Goal: Find contact information: Find contact information

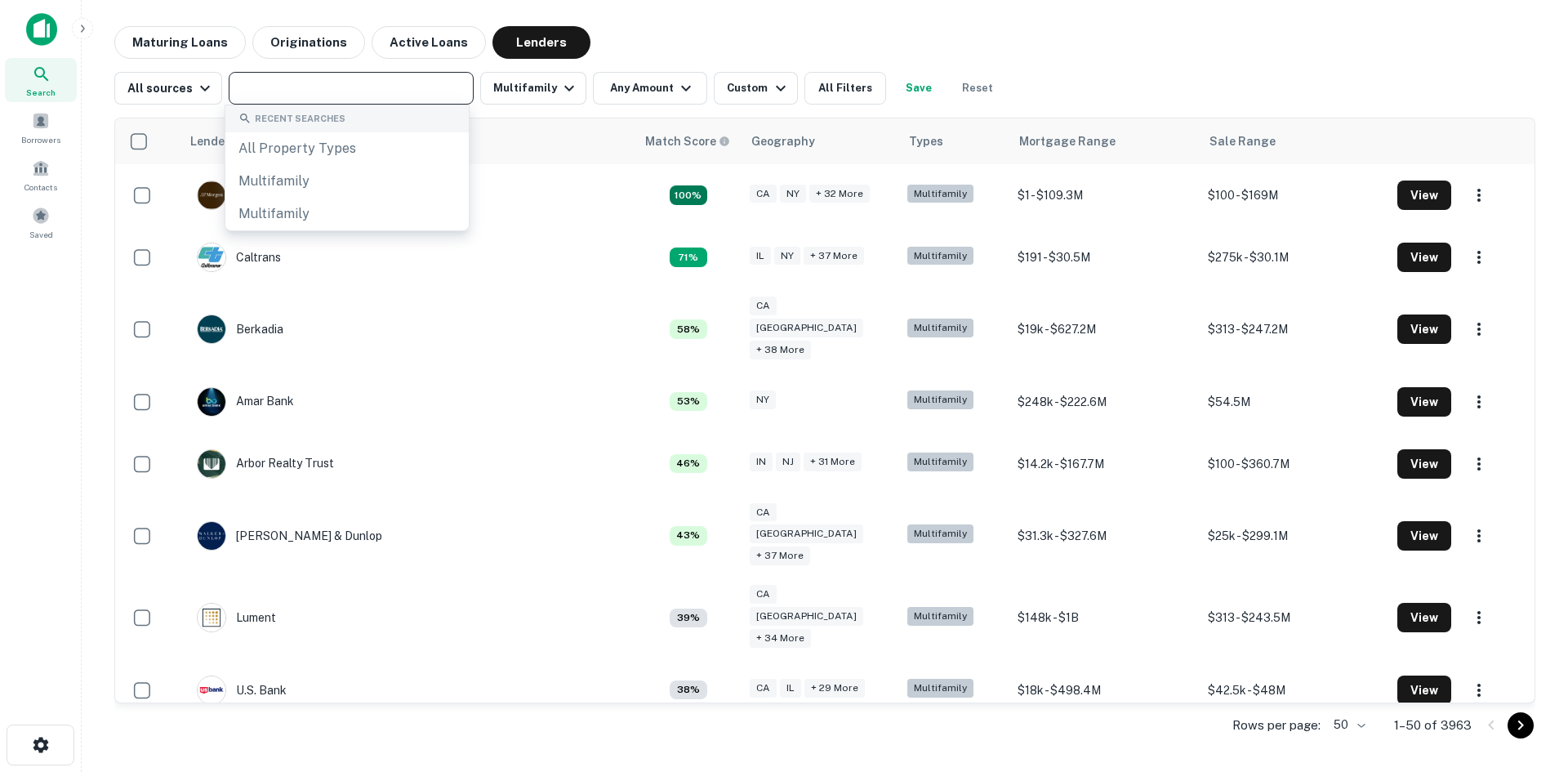
click at [337, 85] on input "text" at bounding box center [351, 88] width 233 height 23
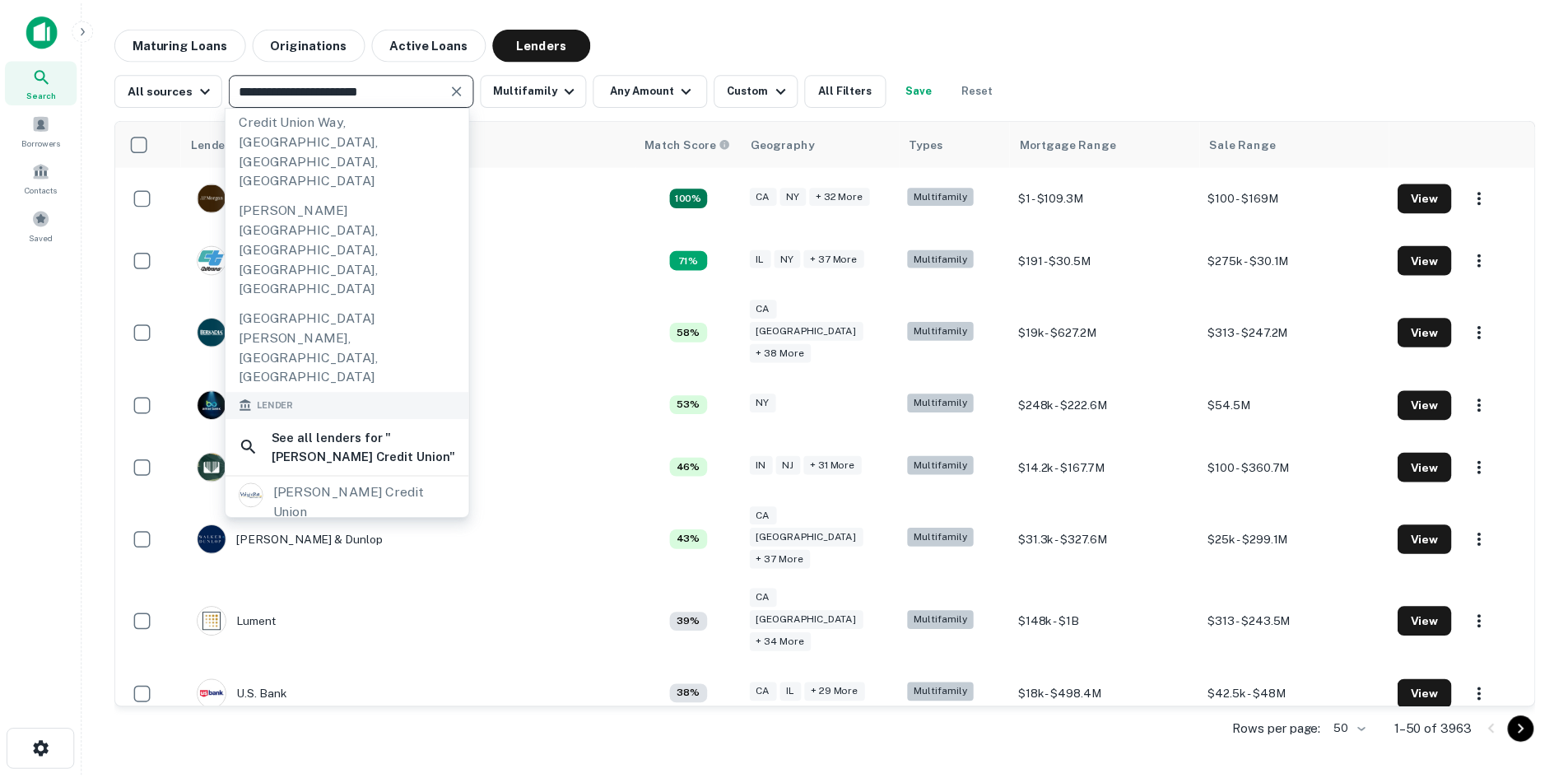
scroll to position [247, 0]
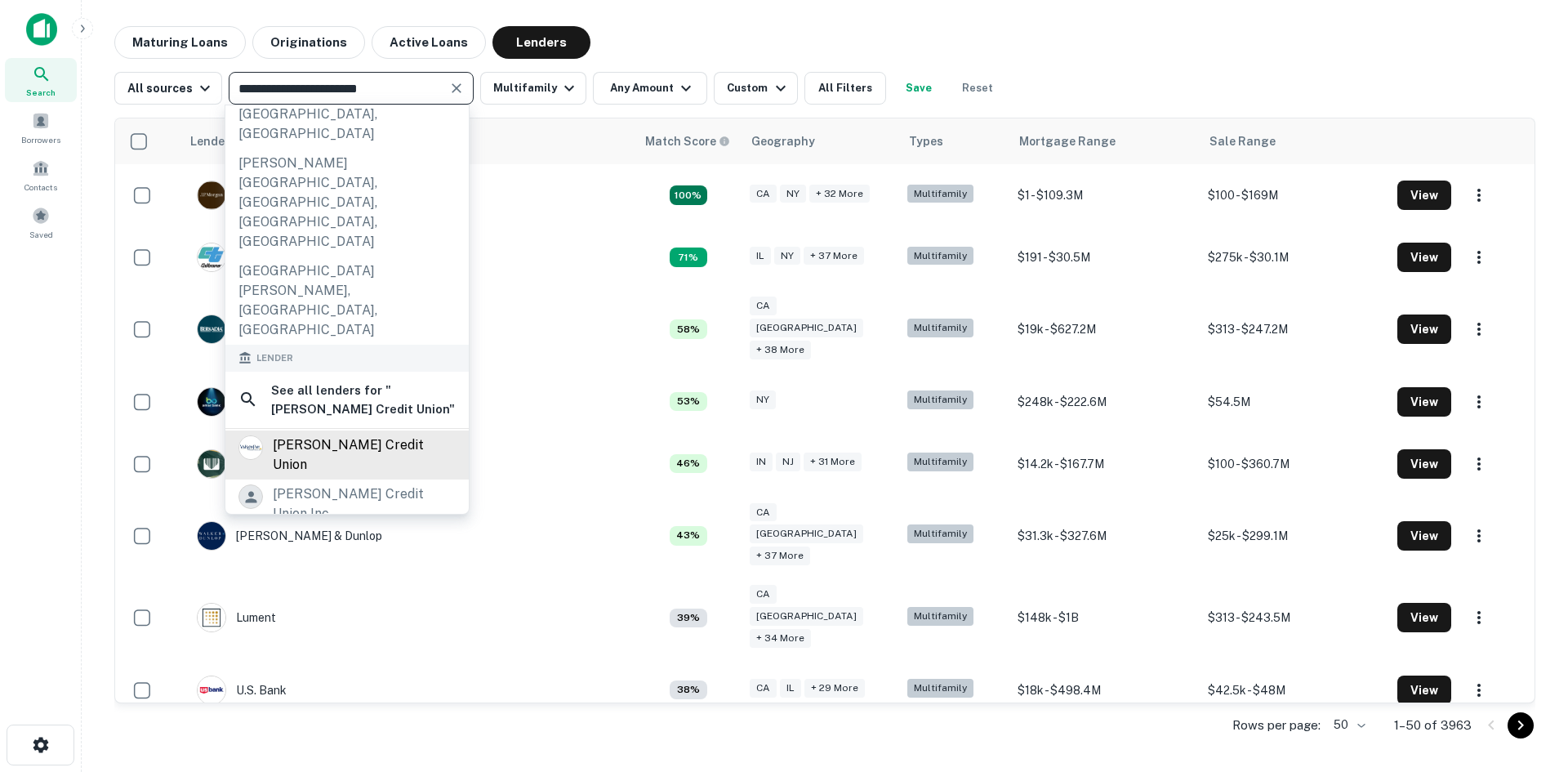
type input "**********"
click at [373, 435] on div "[PERSON_NAME] credit union" at bounding box center [364, 454] width 183 height 39
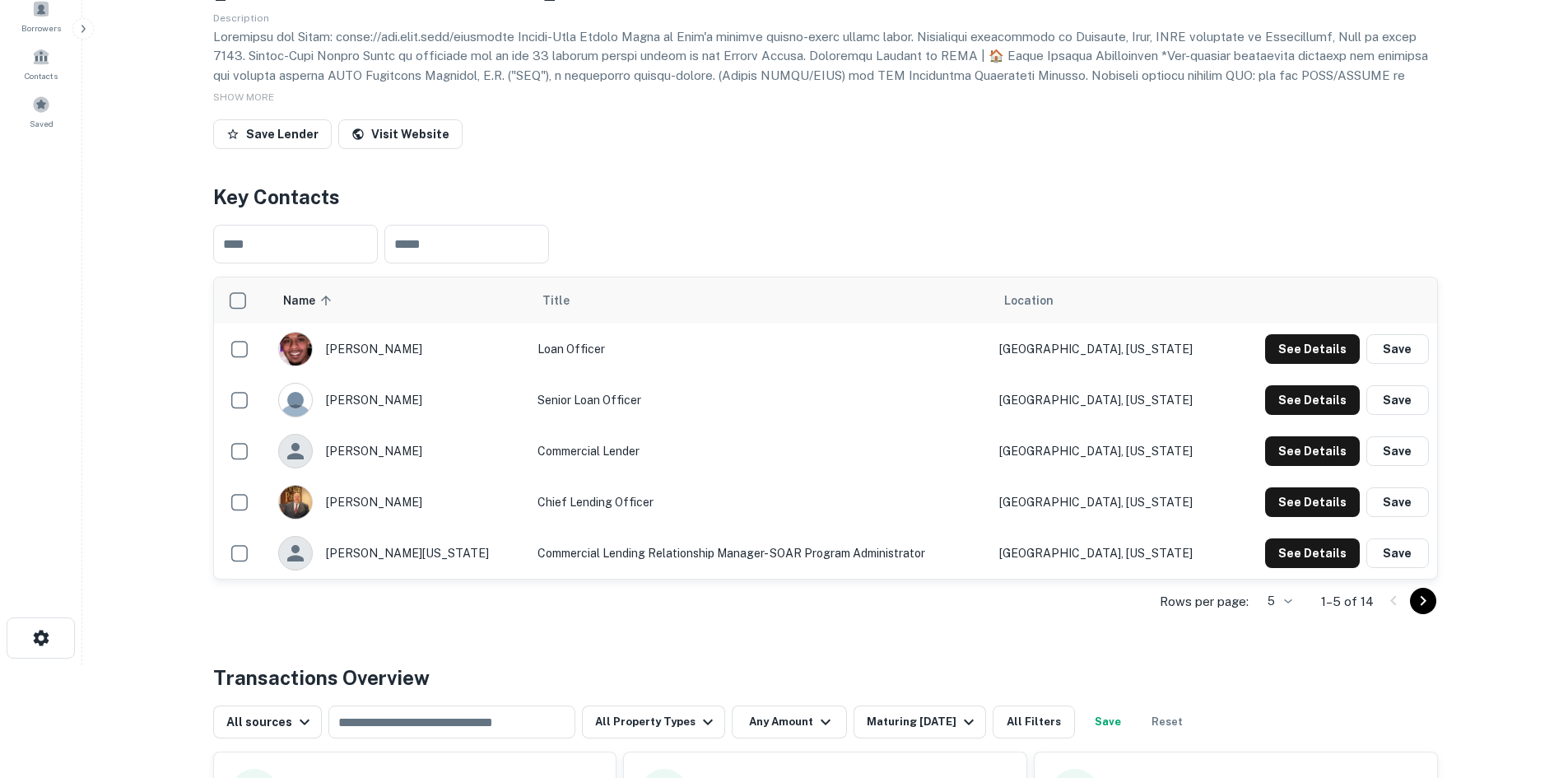
scroll to position [164, 0]
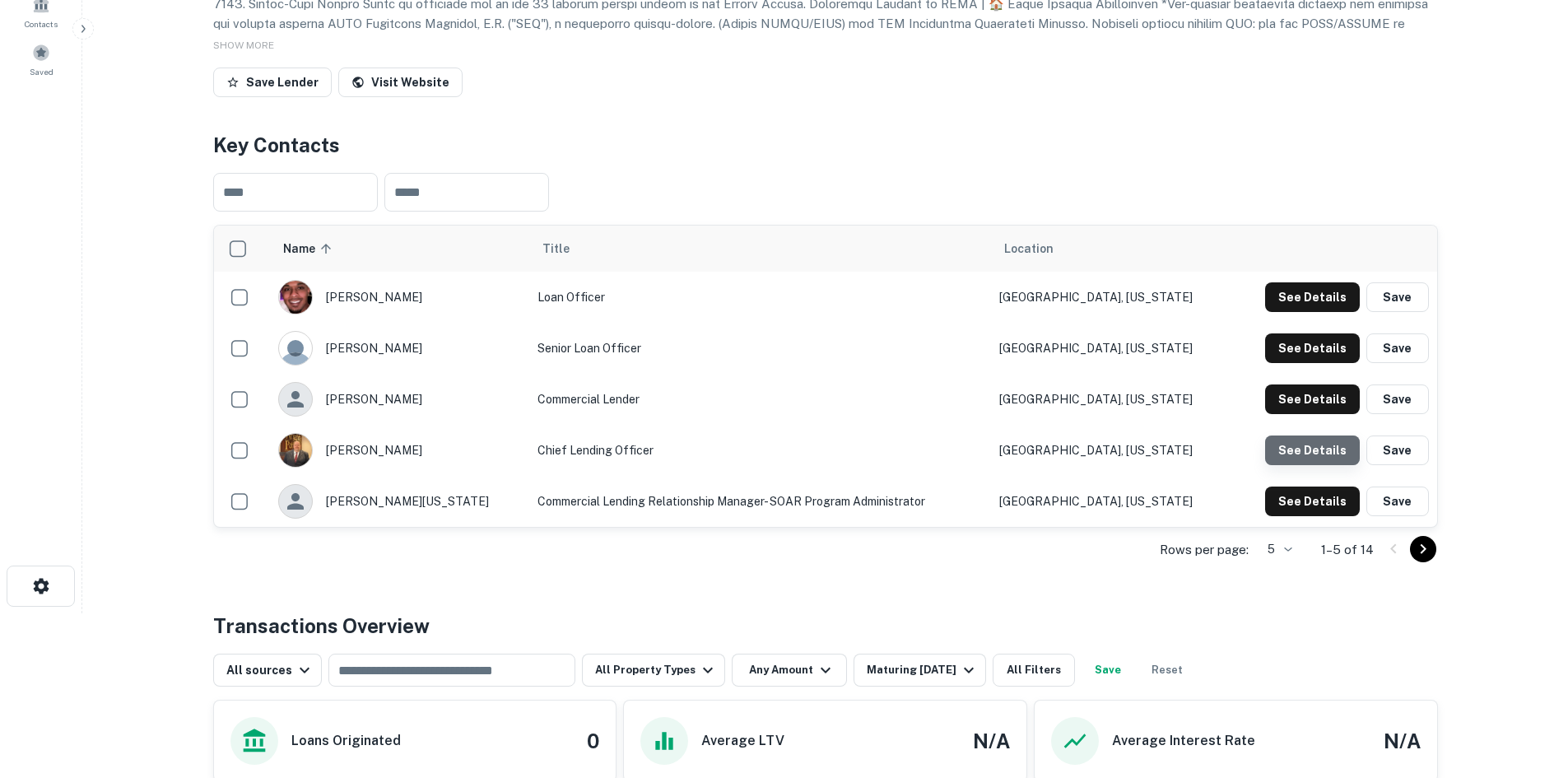
click at [1332, 465] on button "See Details" at bounding box center [1312, 449] width 94 height 30
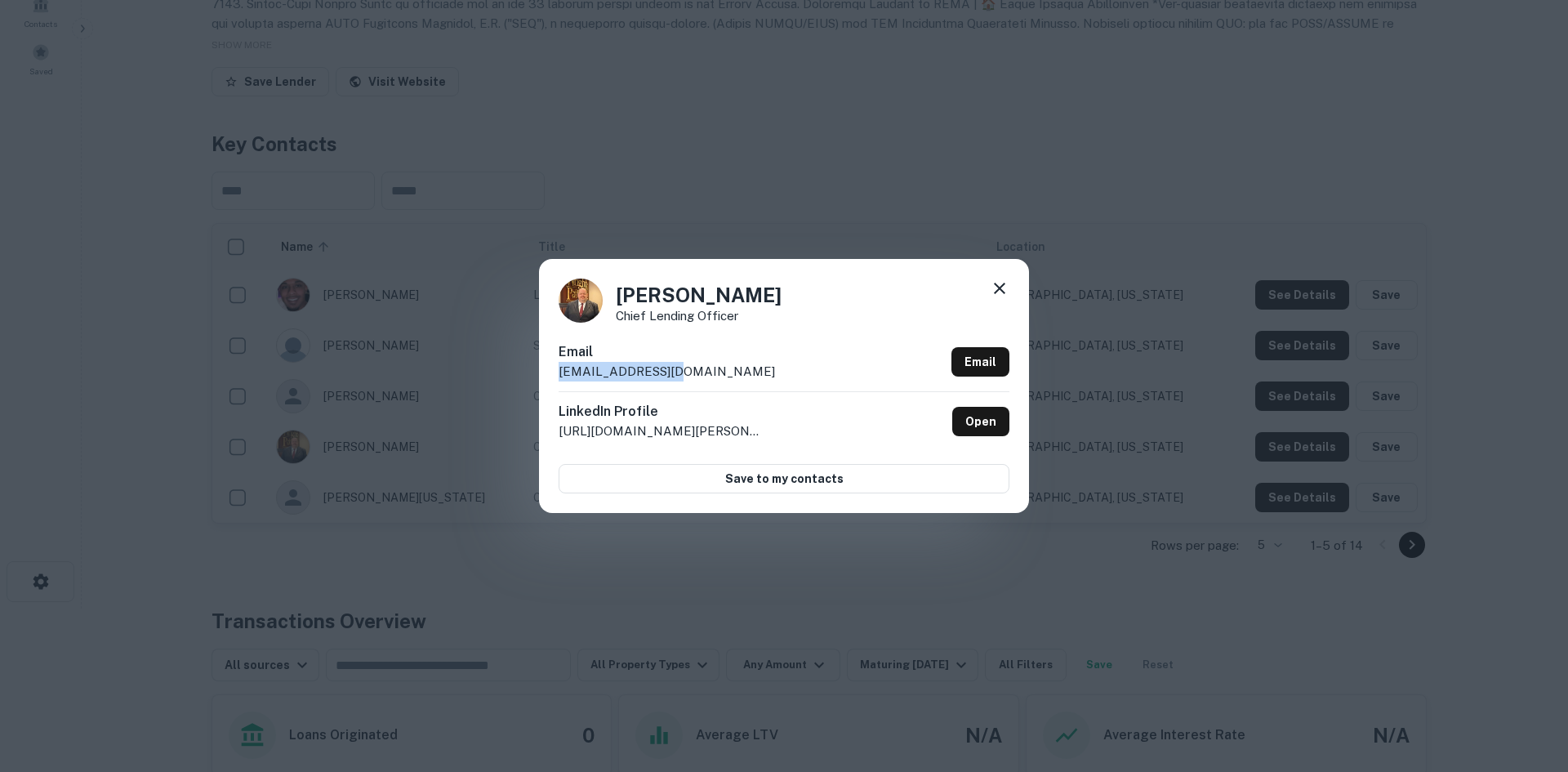
drag, startPoint x: 705, startPoint y: 367, endPoint x: 557, endPoint y: 375, distance: 148.2
click at [557, 375] on div "[PERSON_NAME] Chief Lending Officer Email [EMAIL_ADDRESS][DOMAIN_NAME] Email Li…" at bounding box center [784, 386] width 490 height 253
copy p "[EMAIL_ADDRESS][DOMAIN_NAME]"
drag, startPoint x: 715, startPoint y: 294, endPoint x: 609, endPoint y: 294, distance: 106.0
click at [609, 294] on div "[PERSON_NAME] Chief Lending Officer" at bounding box center [784, 301] width 451 height 44
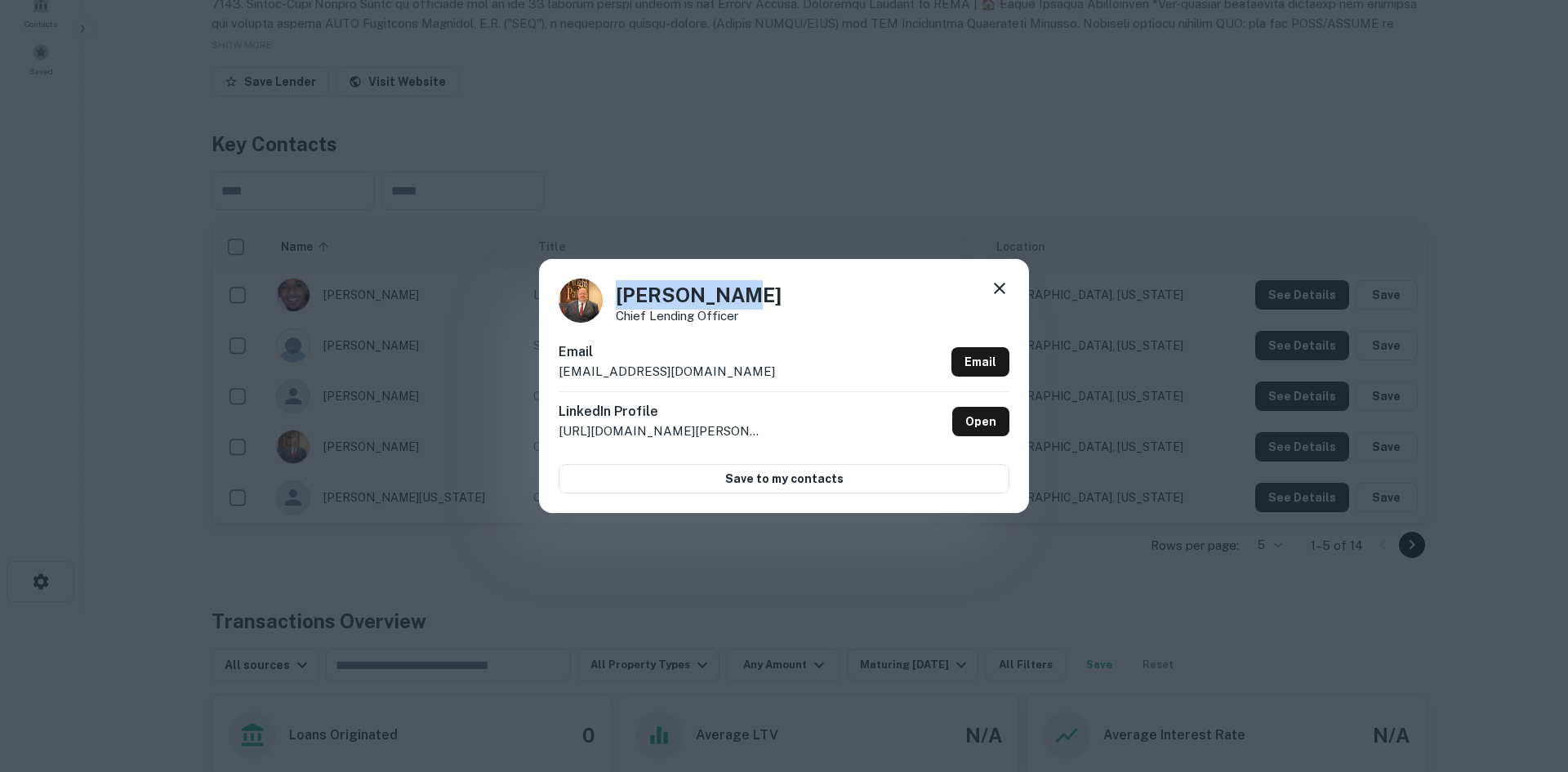
copy h4 "[PERSON_NAME]"
drag, startPoint x: 774, startPoint y: 310, endPoint x: 618, endPoint y: 319, distance: 156.3
click at [618, 319] on div "[PERSON_NAME] Chief Lending Officer" at bounding box center [784, 301] width 451 height 44
copy p "Chief Lending Officer"
click at [787, 204] on div "[PERSON_NAME] Chief Lending Officer Email [EMAIL_ADDRESS][DOMAIN_NAME] Email Li…" at bounding box center [784, 386] width 1568 height 772
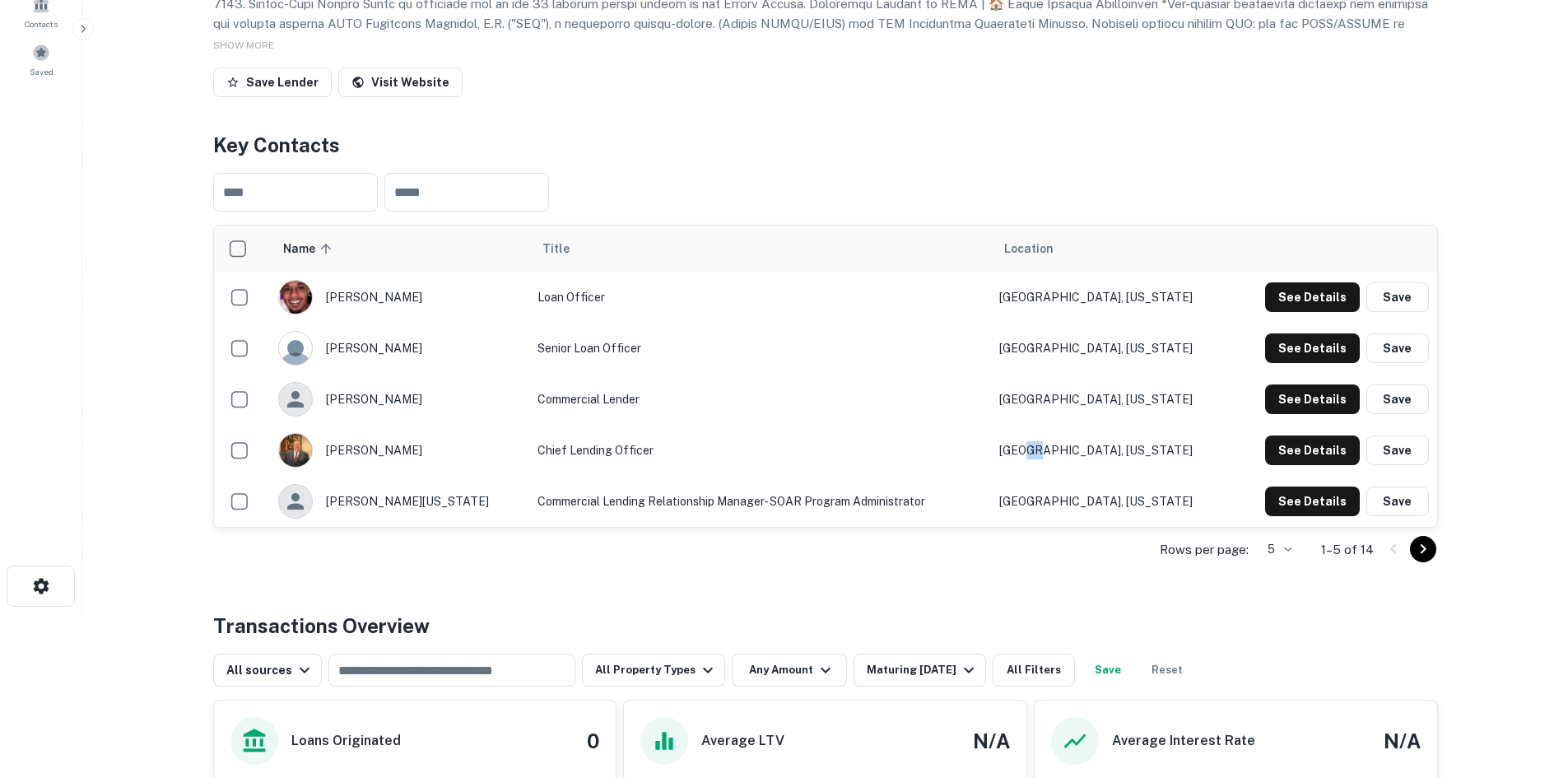
click at [1097, 476] on td "[GEOGRAPHIC_DATA], [US_STATE]" at bounding box center [1110, 450] width 239 height 51
drag, startPoint x: 1072, startPoint y: 523, endPoint x: 1135, endPoint y: 523, distance: 63.0
click at [1135, 476] on td "[GEOGRAPHIC_DATA], [US_STATE]" at bounding box center [1110, 450] width 239 height 51
copy td "[GEOGRAPHIC_DATA], [US_STATE]"
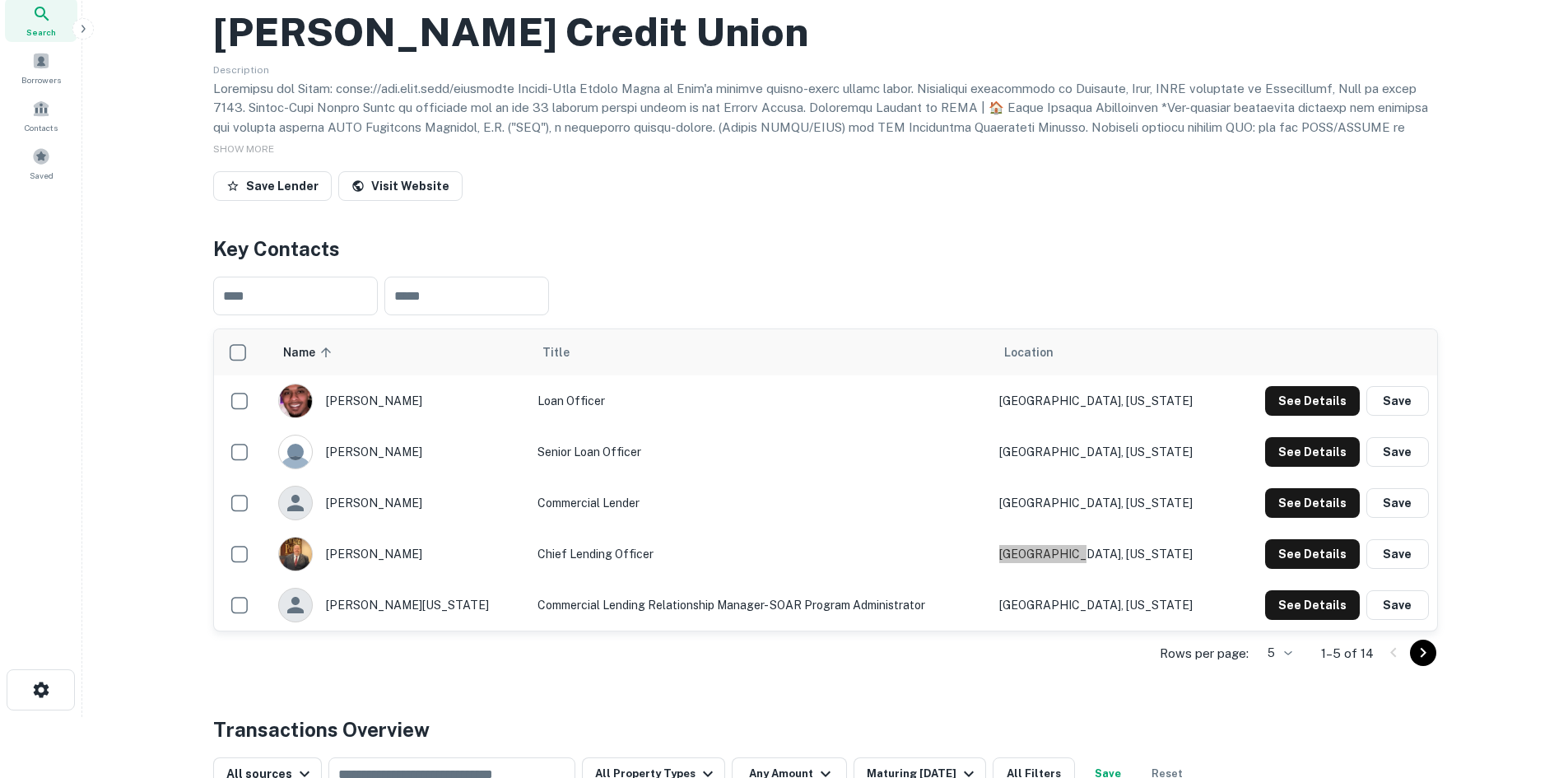
scroll to position [0, 0]
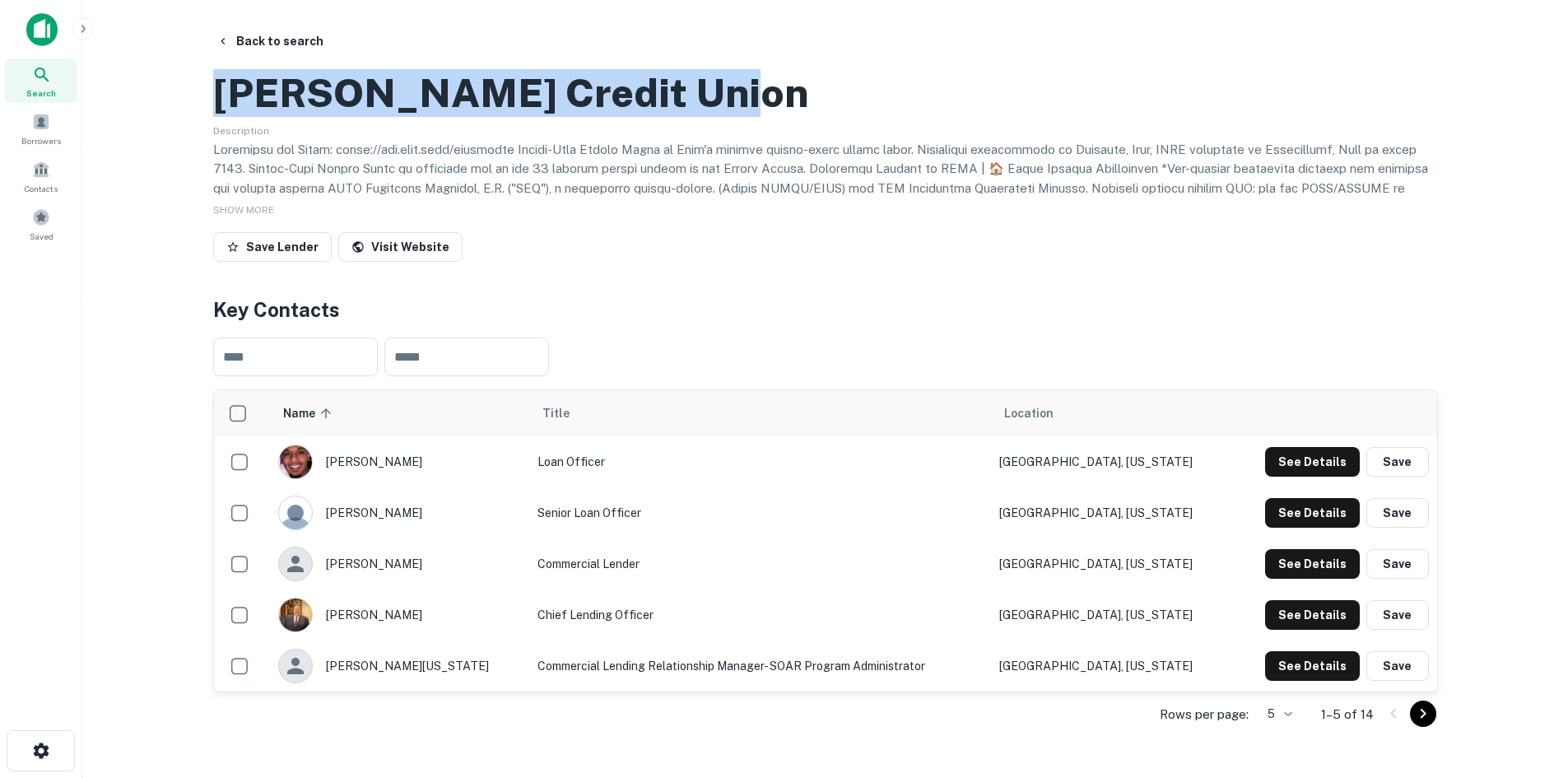
drag, startPoint x: 707, startPoint y: 175, endPoint x: 216, endPoint y: 177, distance: 491.0
click at [216, 117] on div "[PERSON_NAME] Credit Union" at bounding box center [825, 93] width 1225 height 48
copy h2 "[PERSON_NAME] Credit Union"
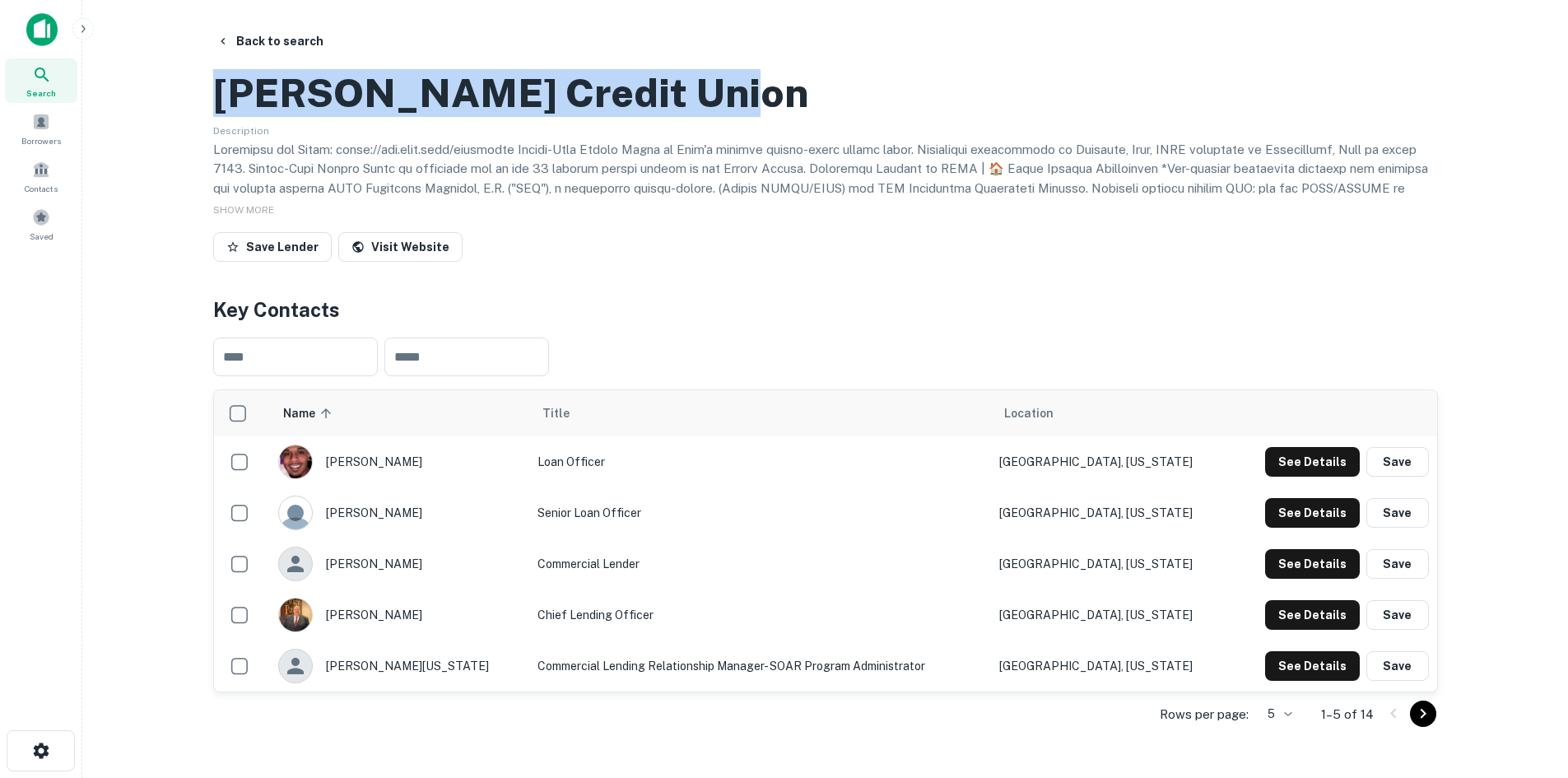
click at [253, 42] on button "Back to search" at bounding box center [270, 41] width 120 height 30
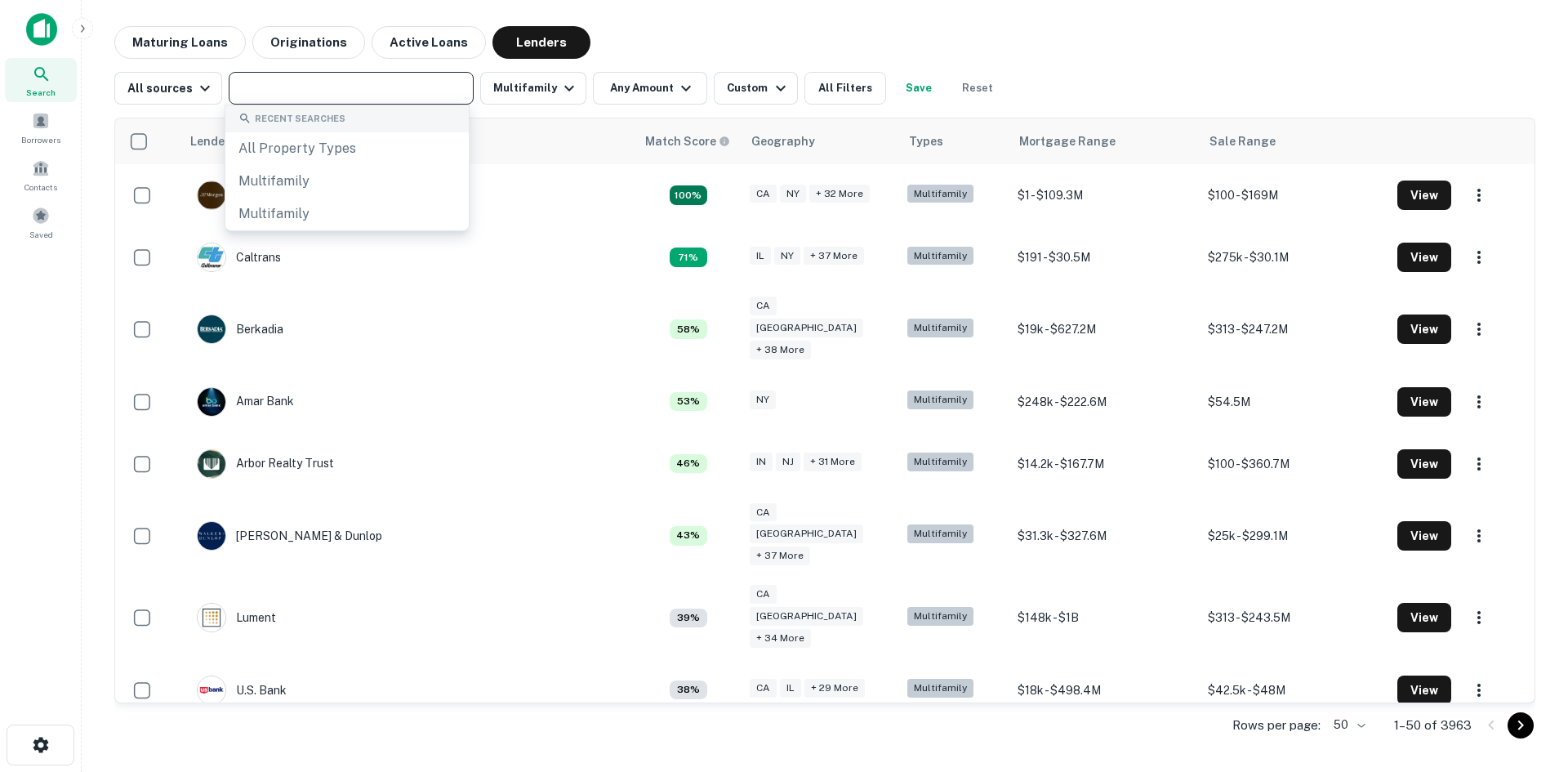
click at [287, 86] on input "text" at bounding box center [351, 88] width 233 height 23
paste input "**********"
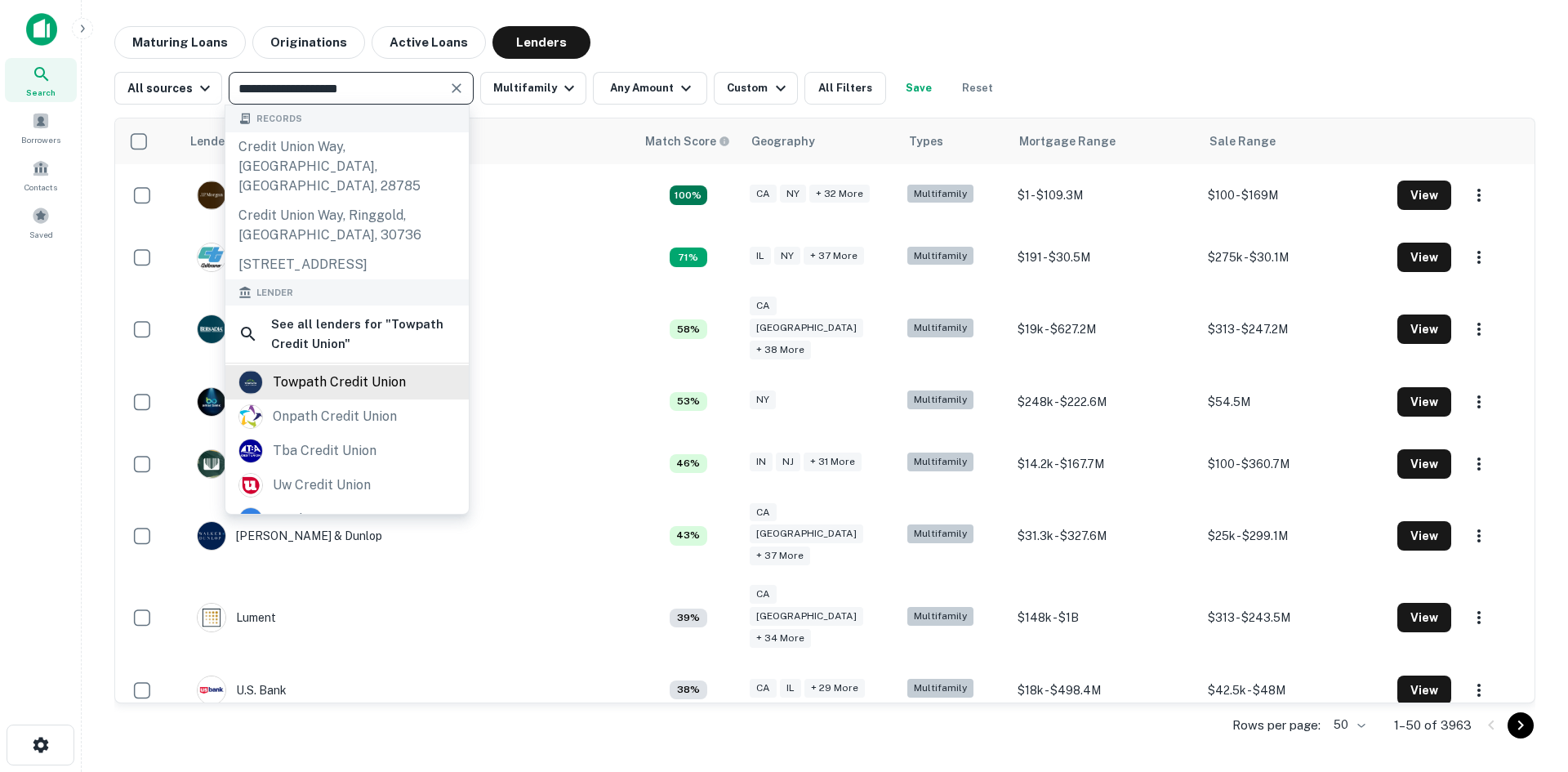
type input "**********"
click at [334, 379] on div "towpath credit union" at bounding box center [340, 382] width 133 height 24
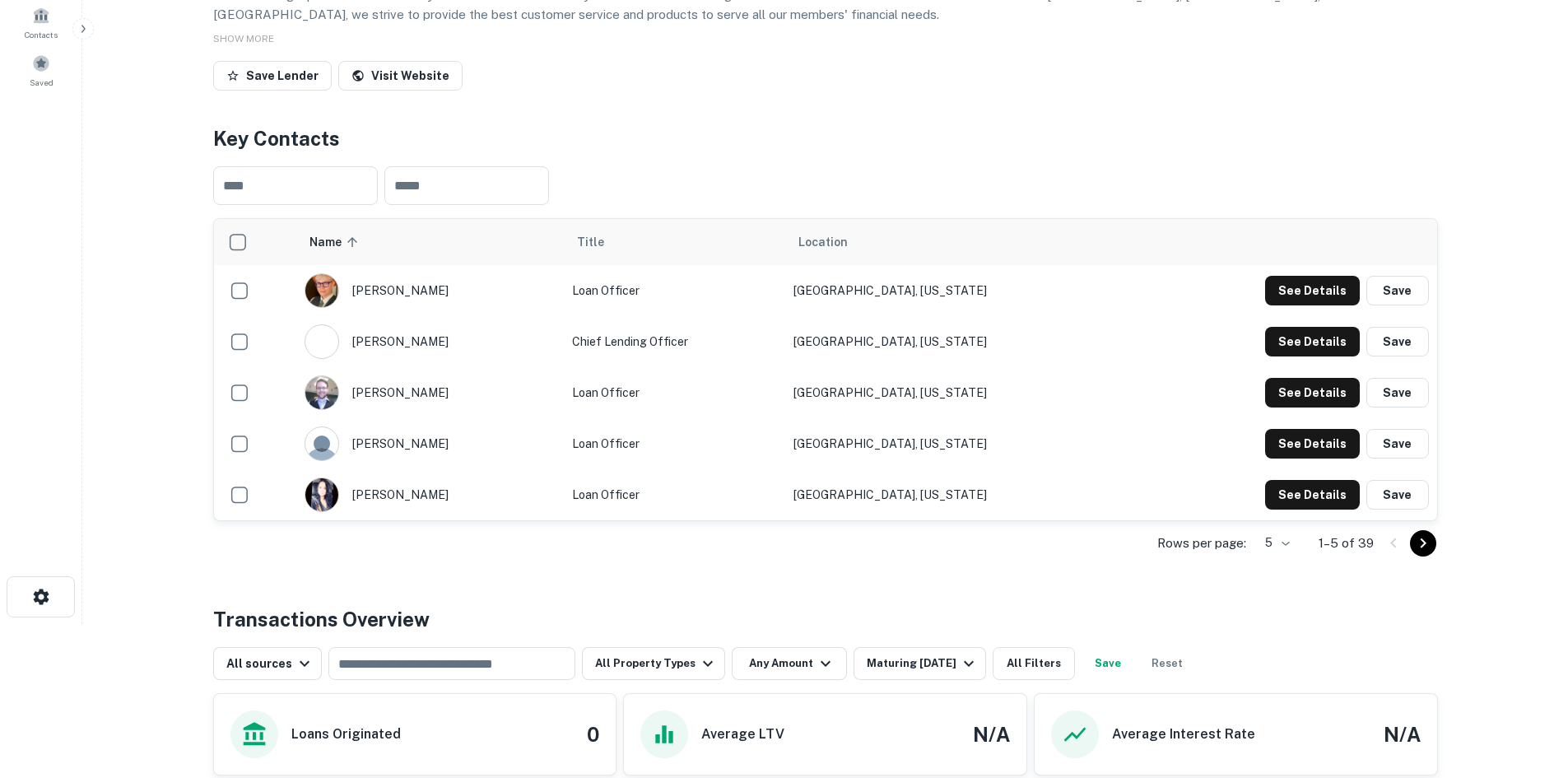
scroll to position [164, 0]
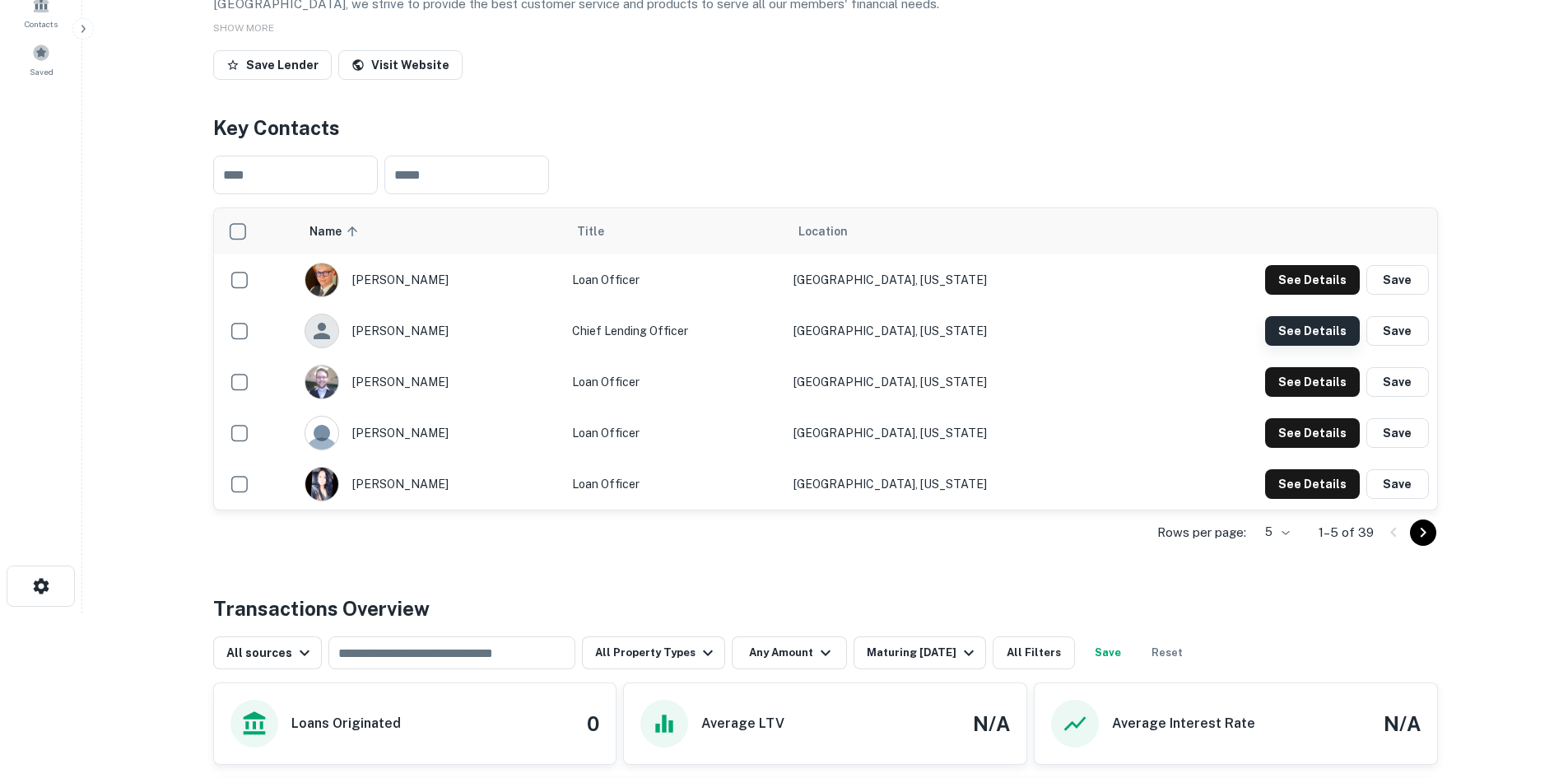
click at [1293, 346] on button "See Details" at bounding box center [1312, 330] width 94 height 30
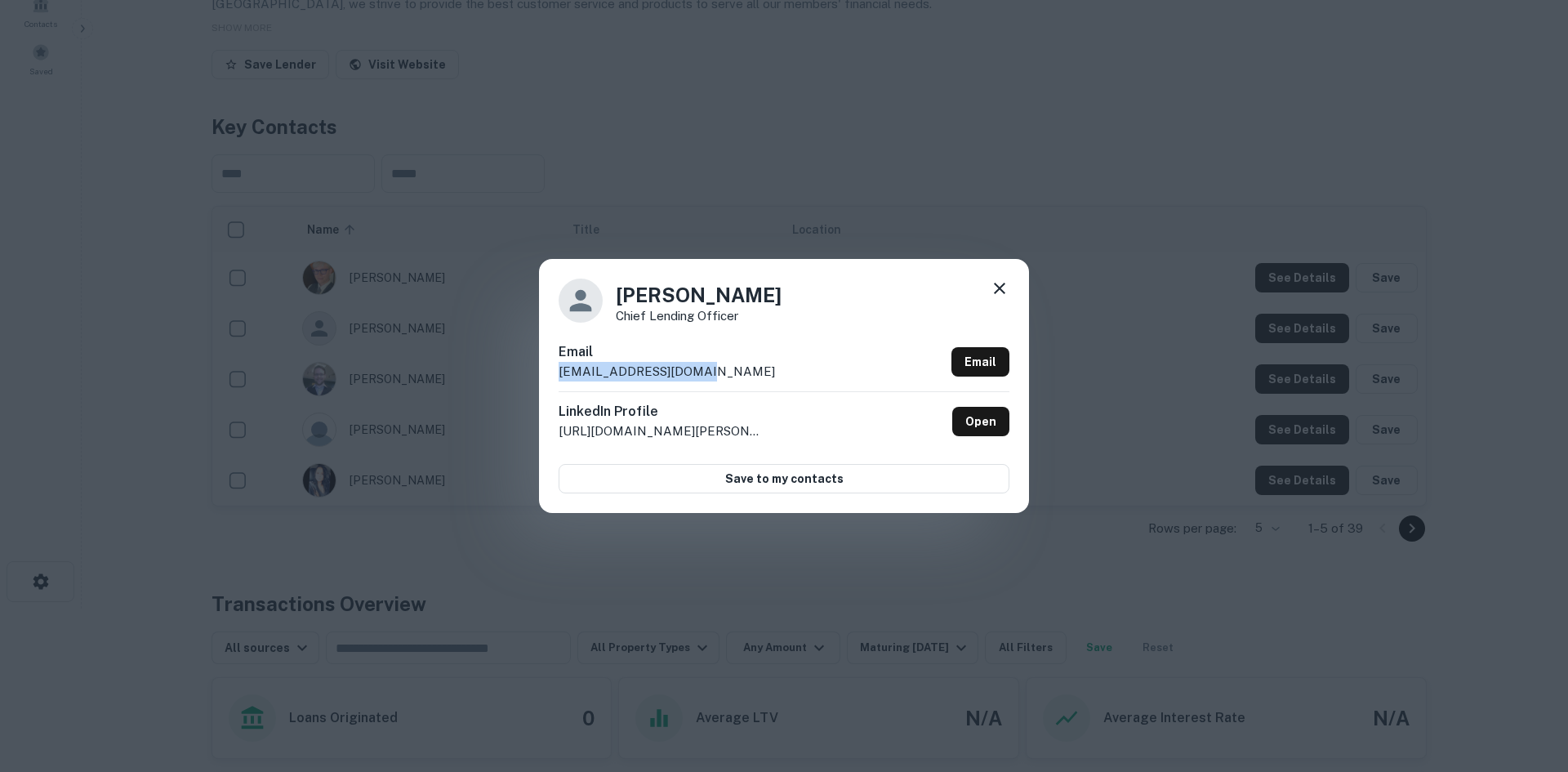
drag, startPoint x: 722, startPoint y: 379, endPoint x: 547, endPoint y: 378, distance: 175.0
click at [547, 378] on div "[PERSON_NAME] Chief Lending Officer Email [EMAIL_ADDRESS][DOMAIN_NAME] Email Li…" at bounding box center [784, 386] width 490 height 253
copy p "[EMAIL_ADDRESS][DOMAIN_NAME]"
drag, startPoint x: 800, startPoint y: 292, endPoint x: 618, endPoint y: 292, distance: 182.0
click at [618, 292] on div "[PERSON_NAME] Chief Lending Officer" at bounding box center [784, 301] width 451 height 44
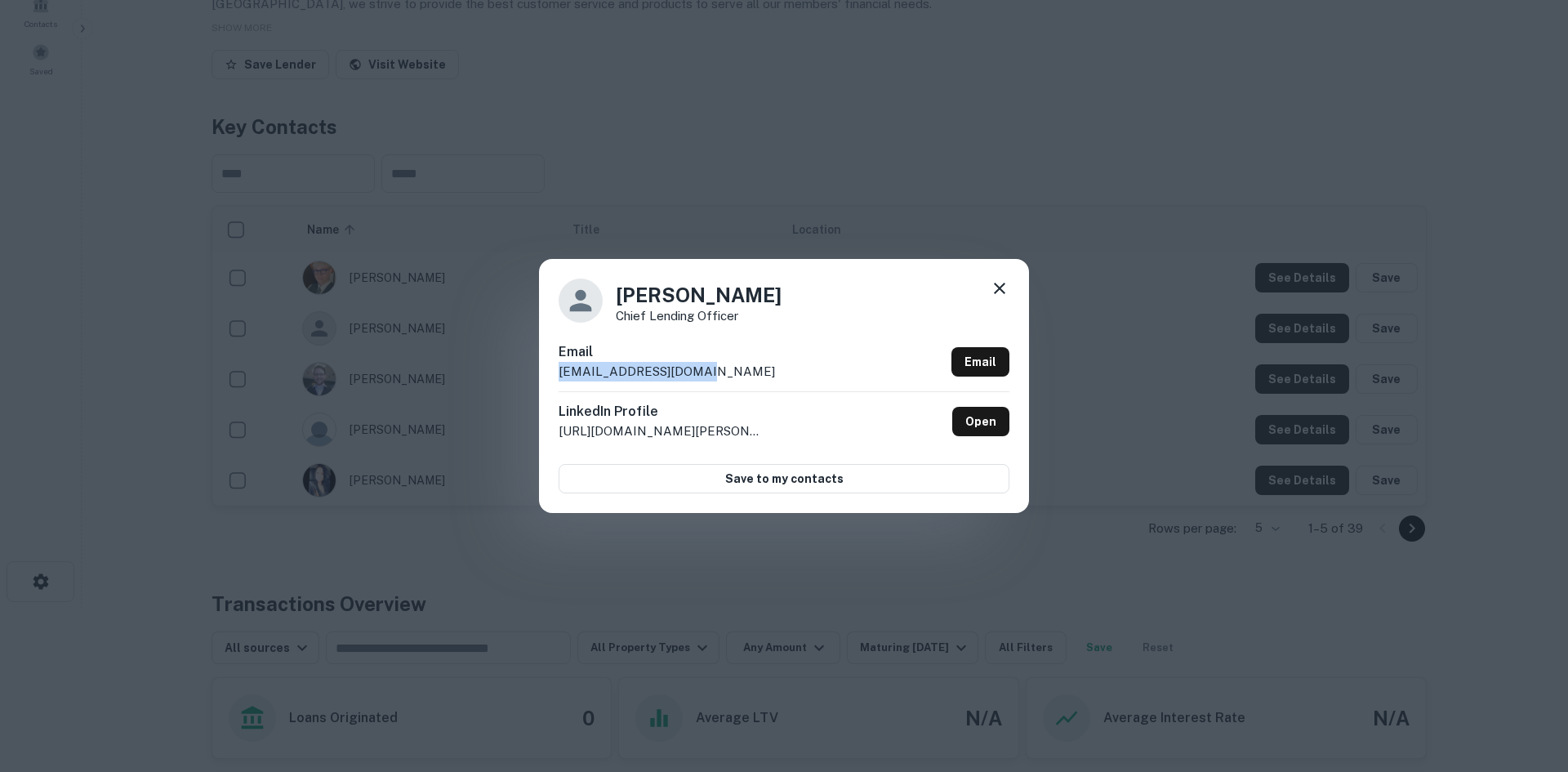
copy h4 "[PERSON_NAME]"
drag, startPoint x: 783, startPoint y: 313, endPoint x: 615, endPoint y: 315, distance: 168.0
click at [615, 315] on div "[PERSON_NAME] Chief Lending Officer" at bounding box center [784, 301] width 451 height 44
copy p "Chief Lending Officer"
click at [873, 228] on div "[PERSON_NAME] Chief Lending Officer Email [EMAIL_ADDRESS][DOMAIN_NAME] Email Li…" at bounding box center [784, 386] width 1568 height 772
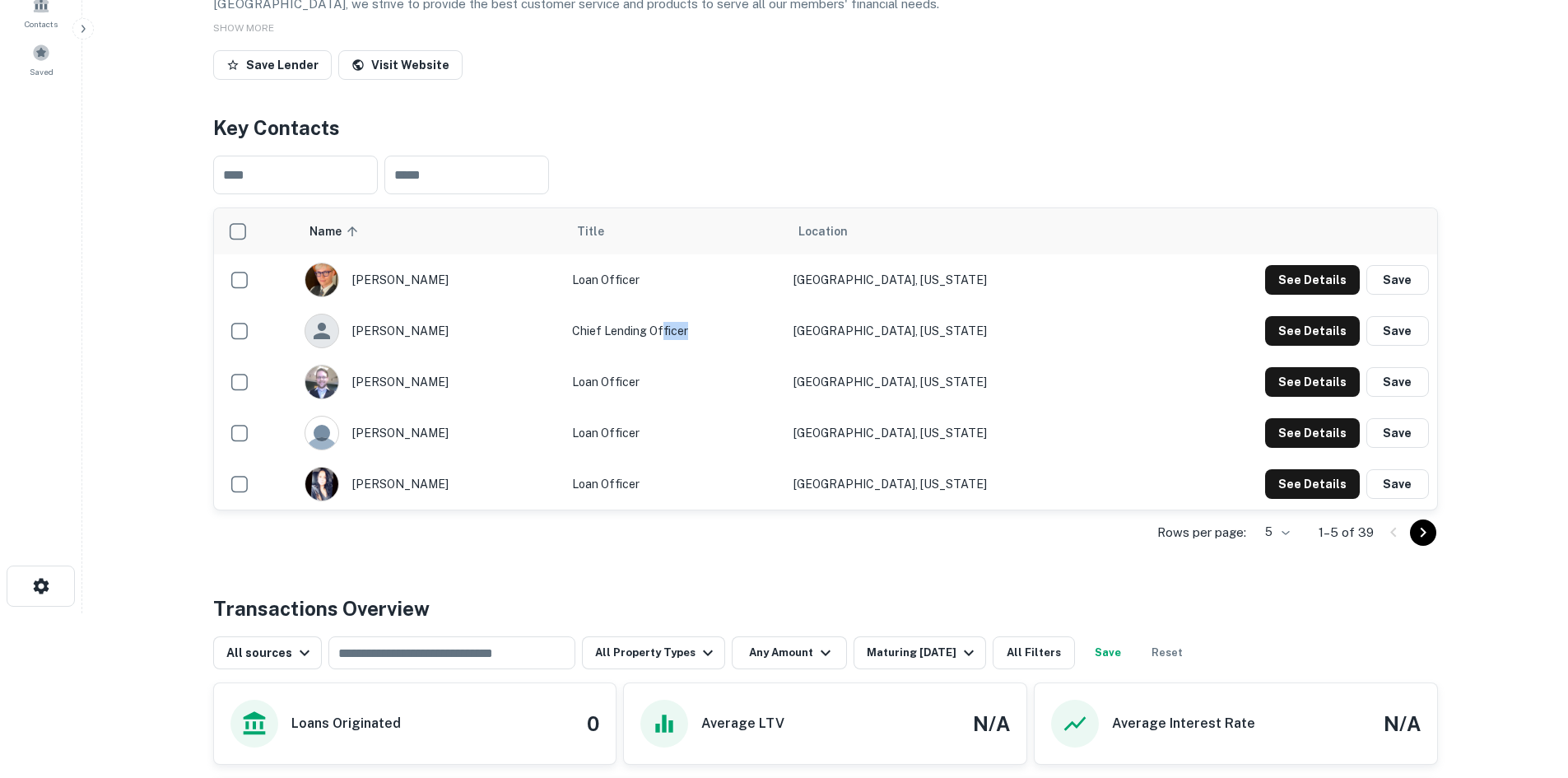
drag, startPoint x: 764, startPoint y: 406, endPoint x: 732, endPoint y: 407, distance: 32.0
click at [732, 357] on td "Chief Lending Officer" at bounding box center [674, 331] width 221 height 51
drag, startPoint x: 981, startPoint y: 407, endPoint x: 911, endPoint y: 409, distance: 70.0
click at [911, 357] on td "[GEOGRAPHIC_DATA], [US_STATE]" at bounding box center [960, 331] width 351 height 51
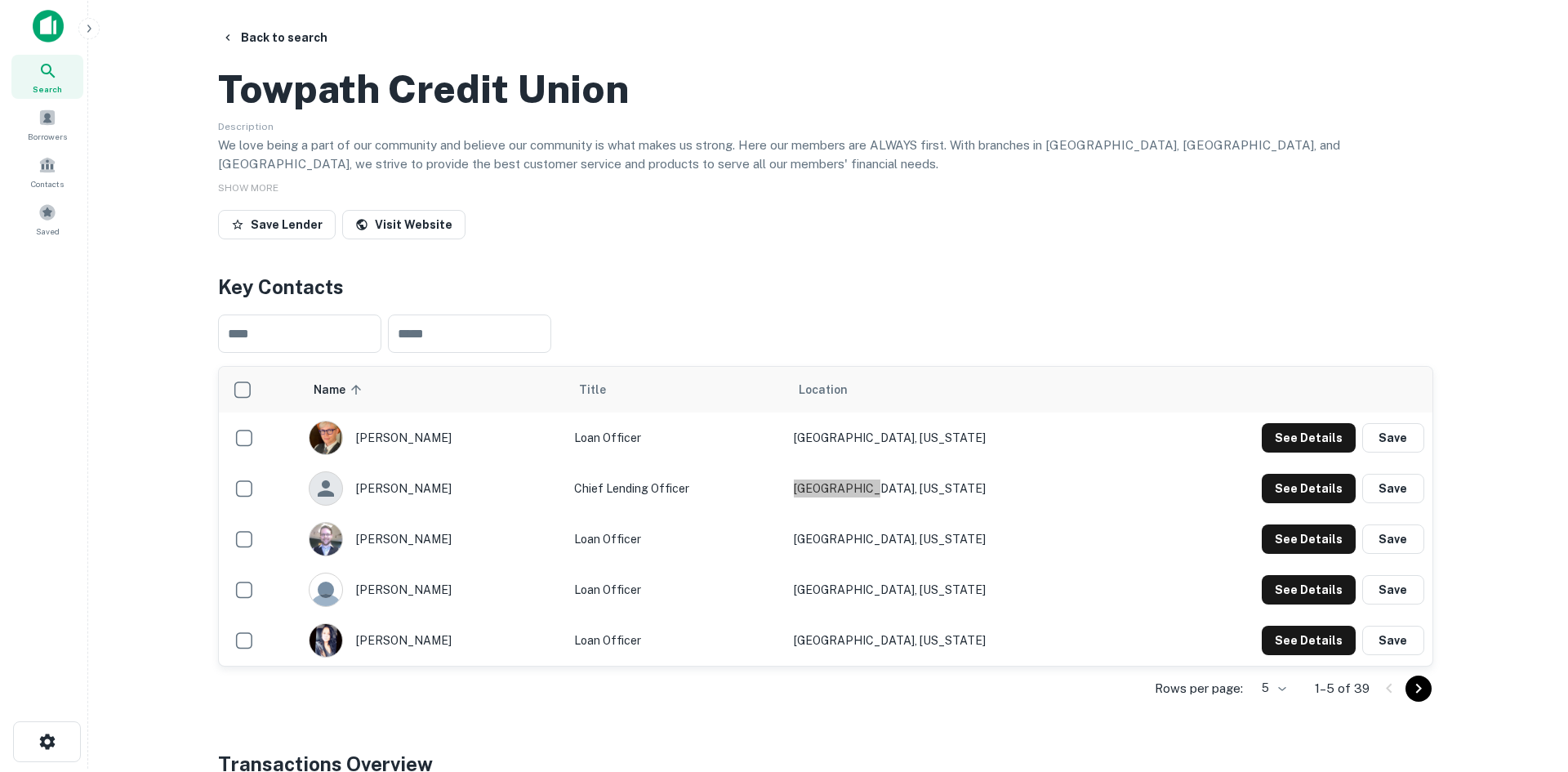
scroll to position [0, 0]
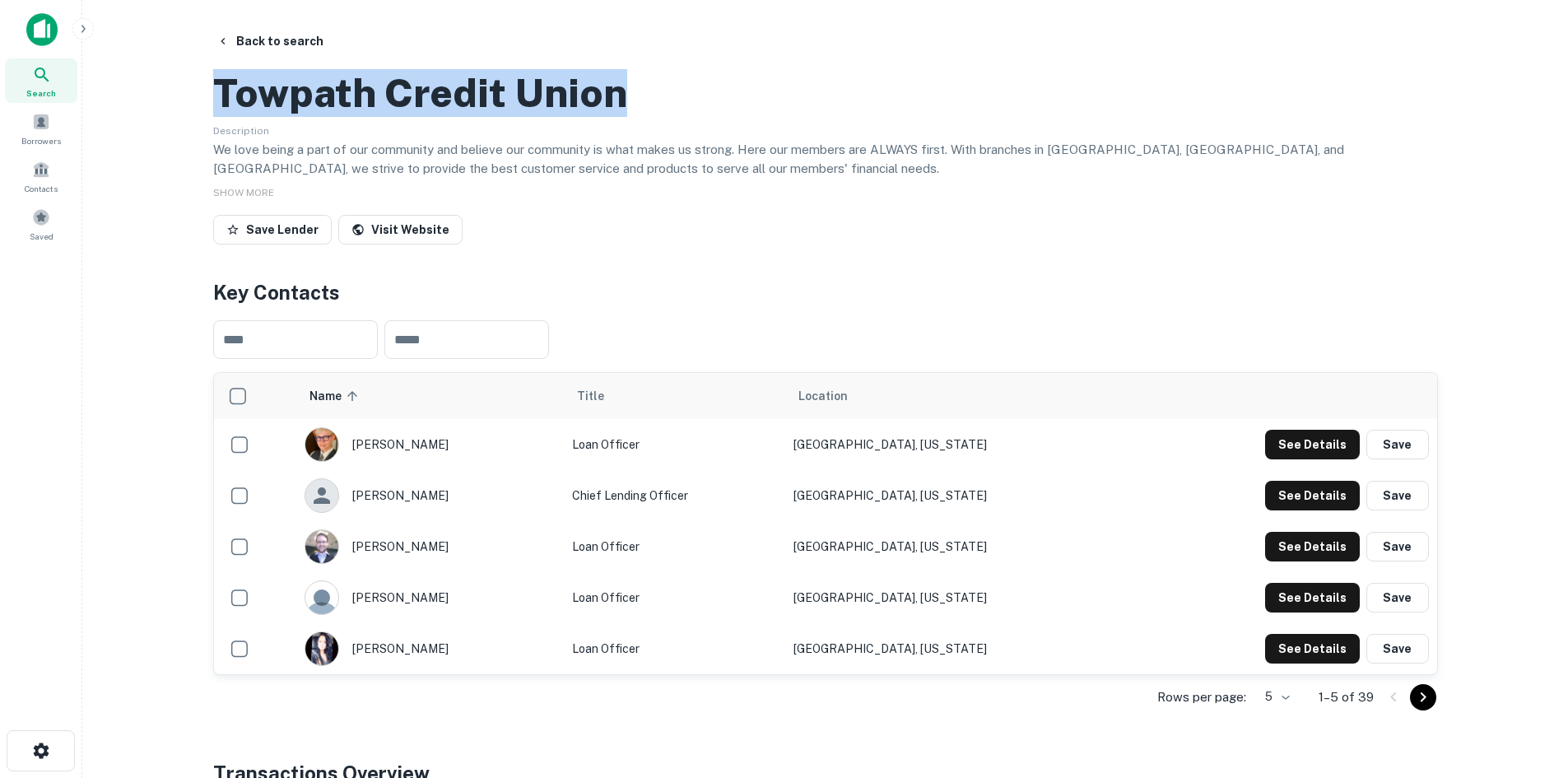
drag, startPoint x: 678, startPoint y: 169, endPoint x: 201, endPoint y: 169, distance: 477.0
click at [201, 169] on div "Back to search Towpath Credit Union Description We love being a part of our com…" at bounding box center [825, 741] width 1264 height 1428
click at [264, 39] on button "Back to search" at bounding box center [270, 41] width 120 height 30
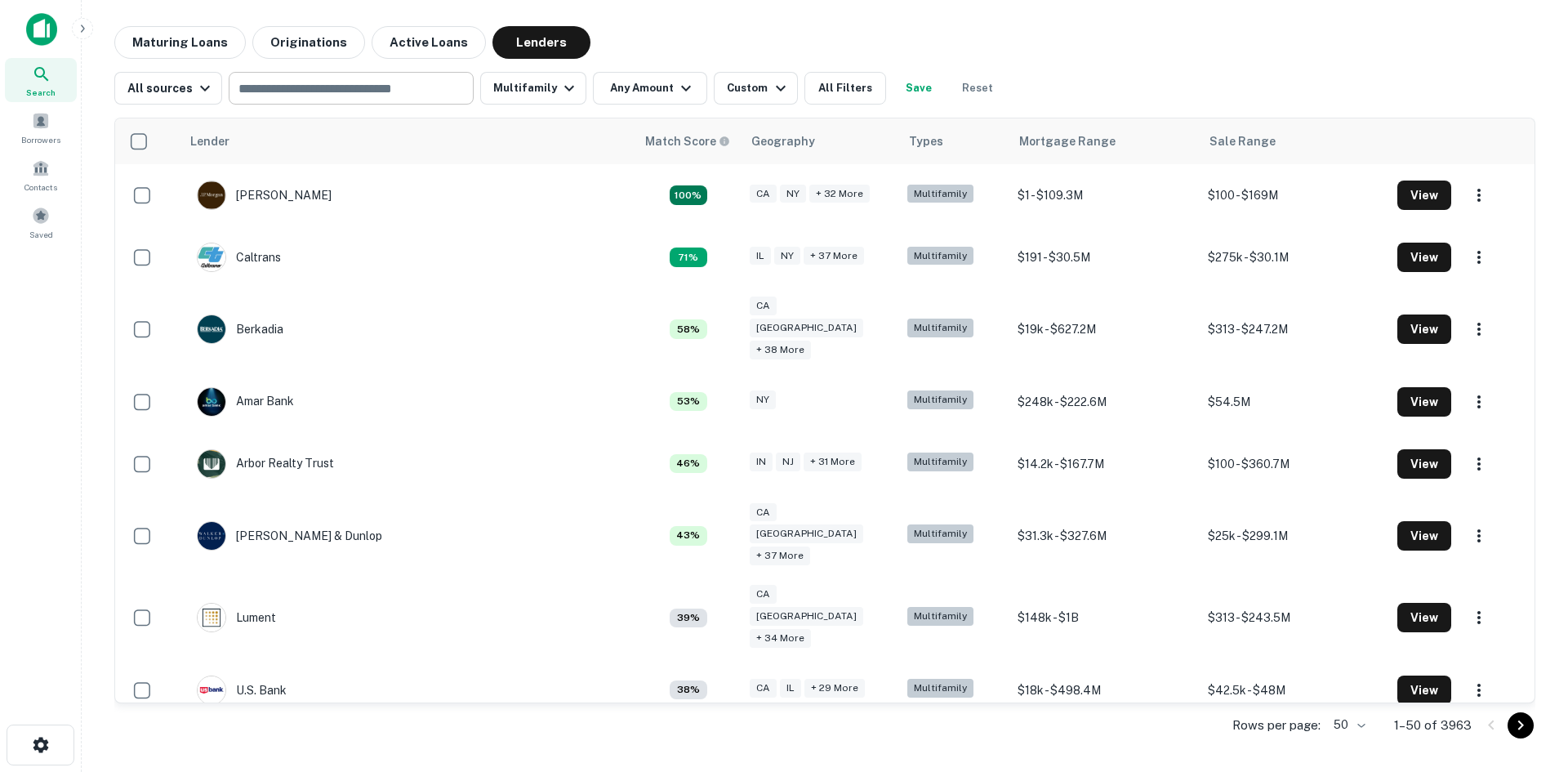
click at [284, 90] on input "text" at bounding box center [351, 88] width 233 height 23
paste input "**********"
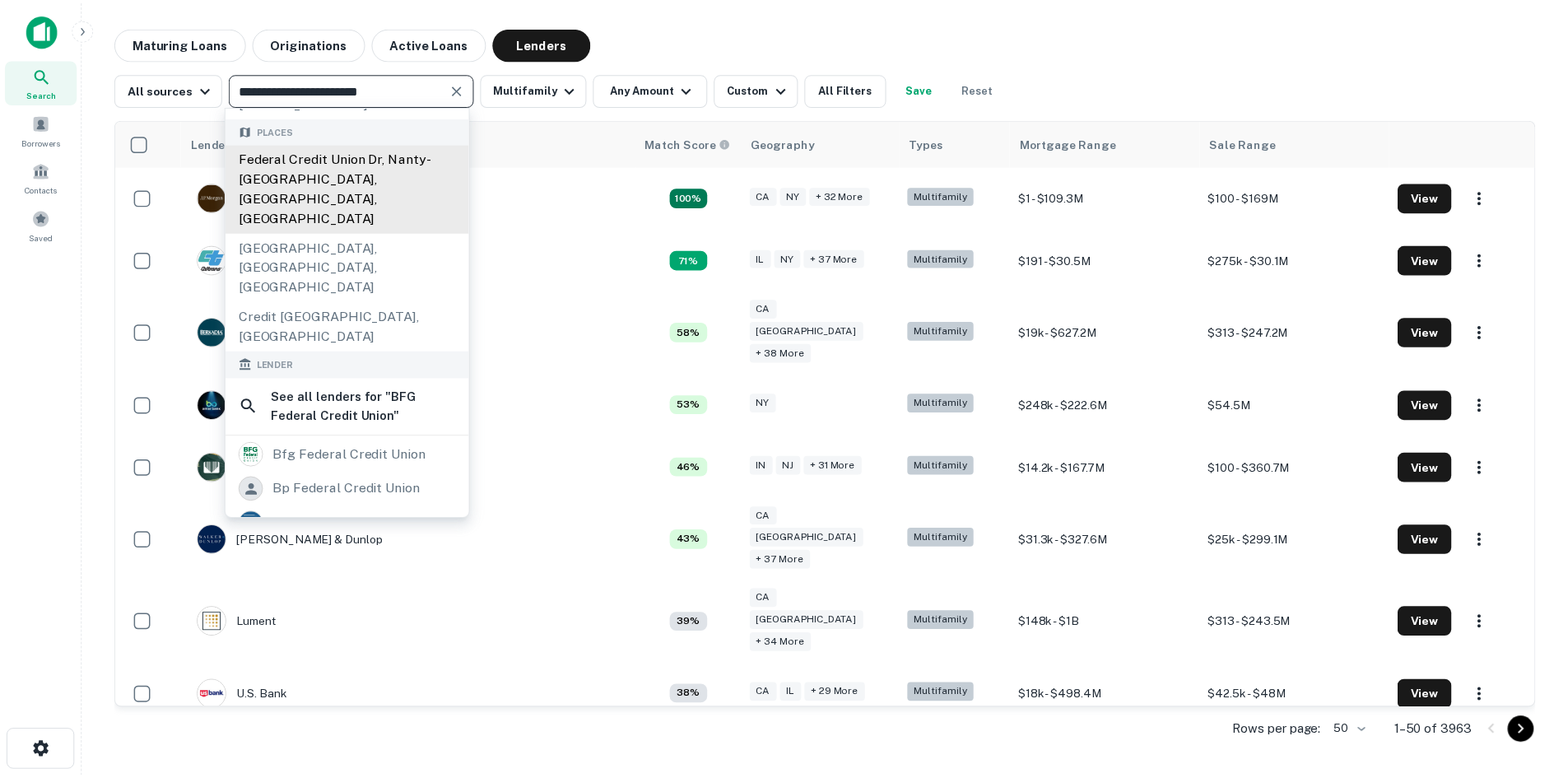
scroll to position [247, 0]
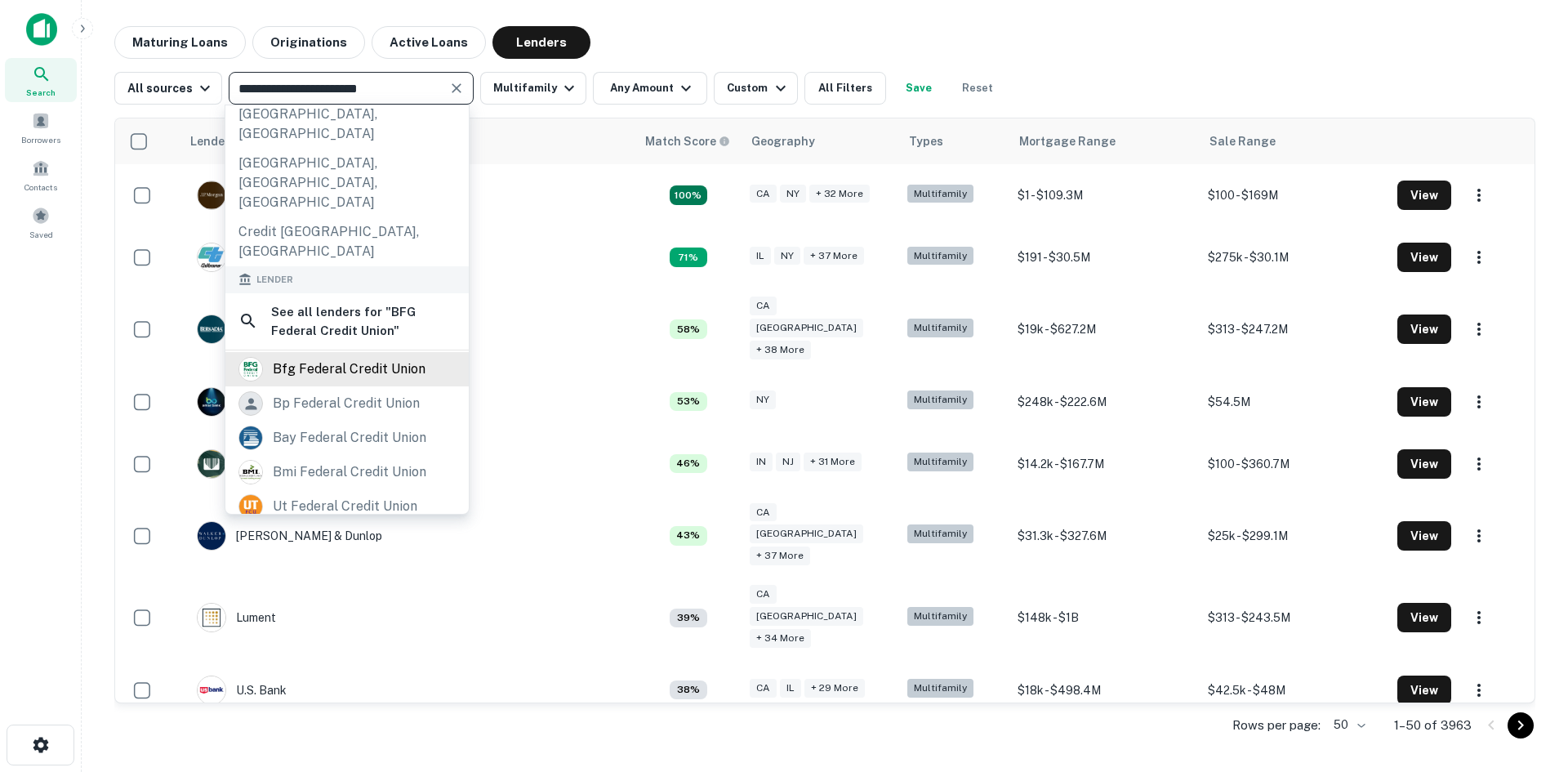
type input "**********"
click at [335, 357] on div "bfg federal credit union" at bounding box center [349, 369] width 153 height 24
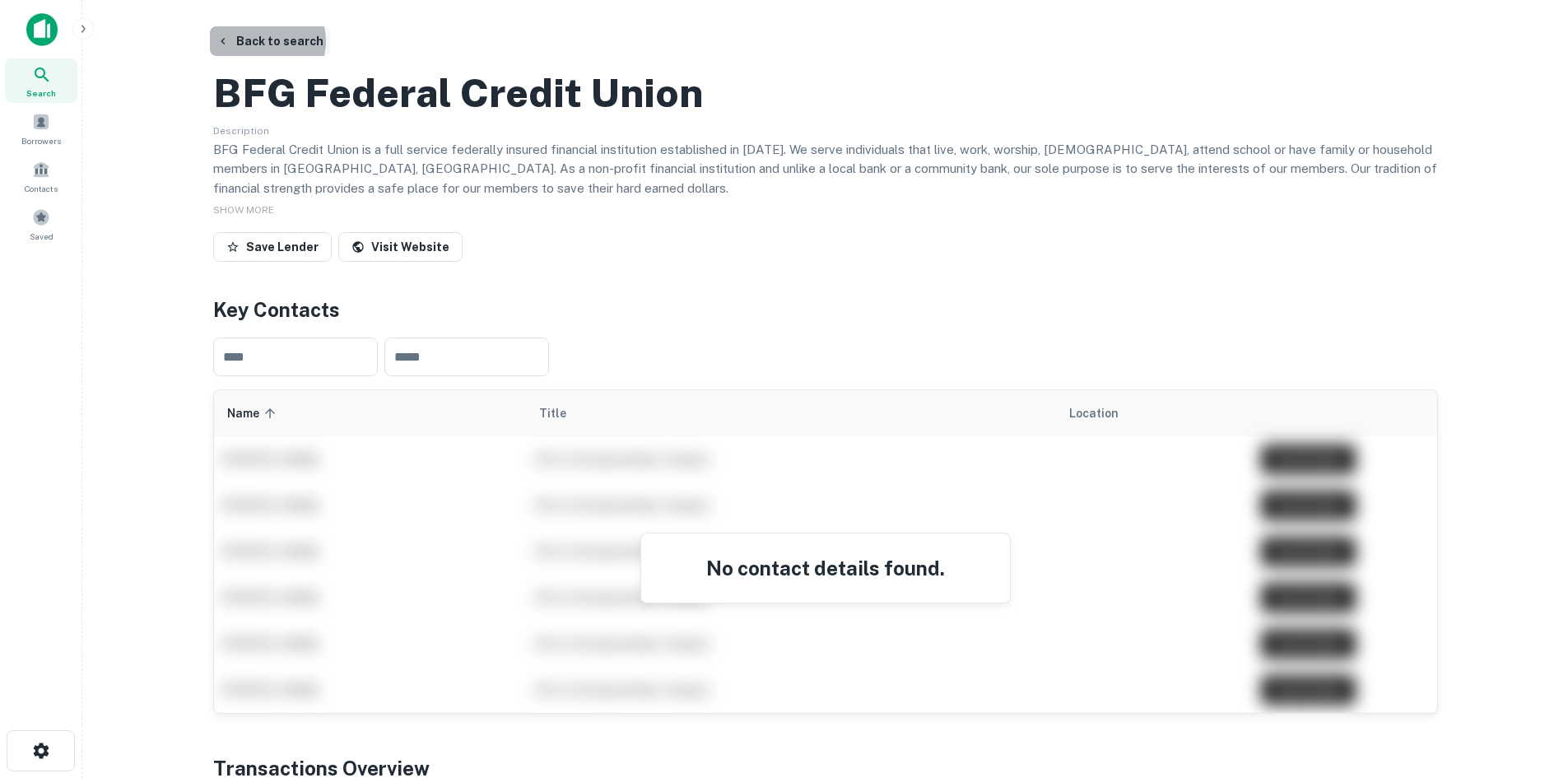
click at [260, 41] on button "Back to search" at bounding box center [270, 41] width 120 height 30
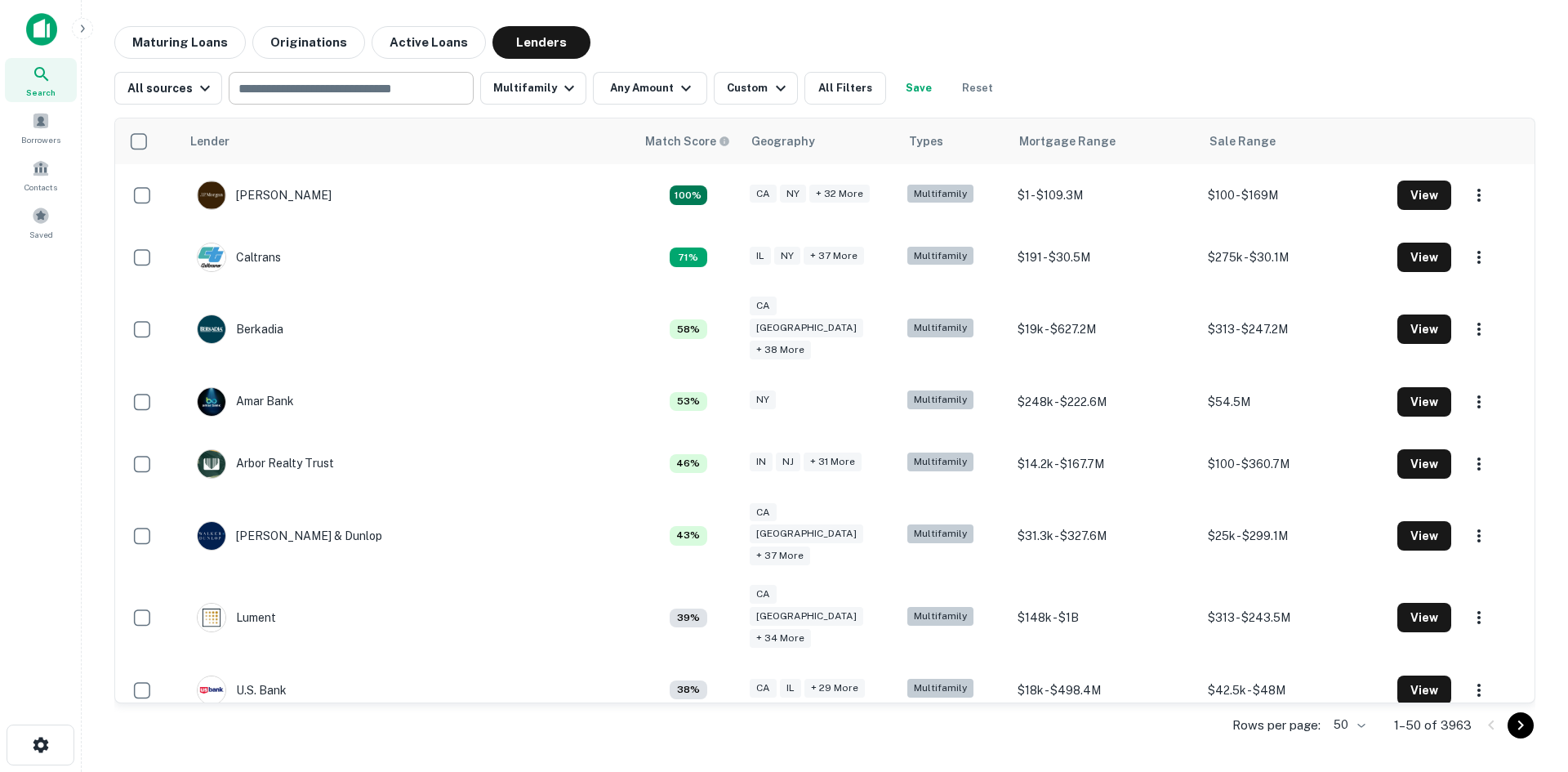
click at [333, 93] on input "text" at bounding box center [351, 88] width 233 height 23
paste input "**********"
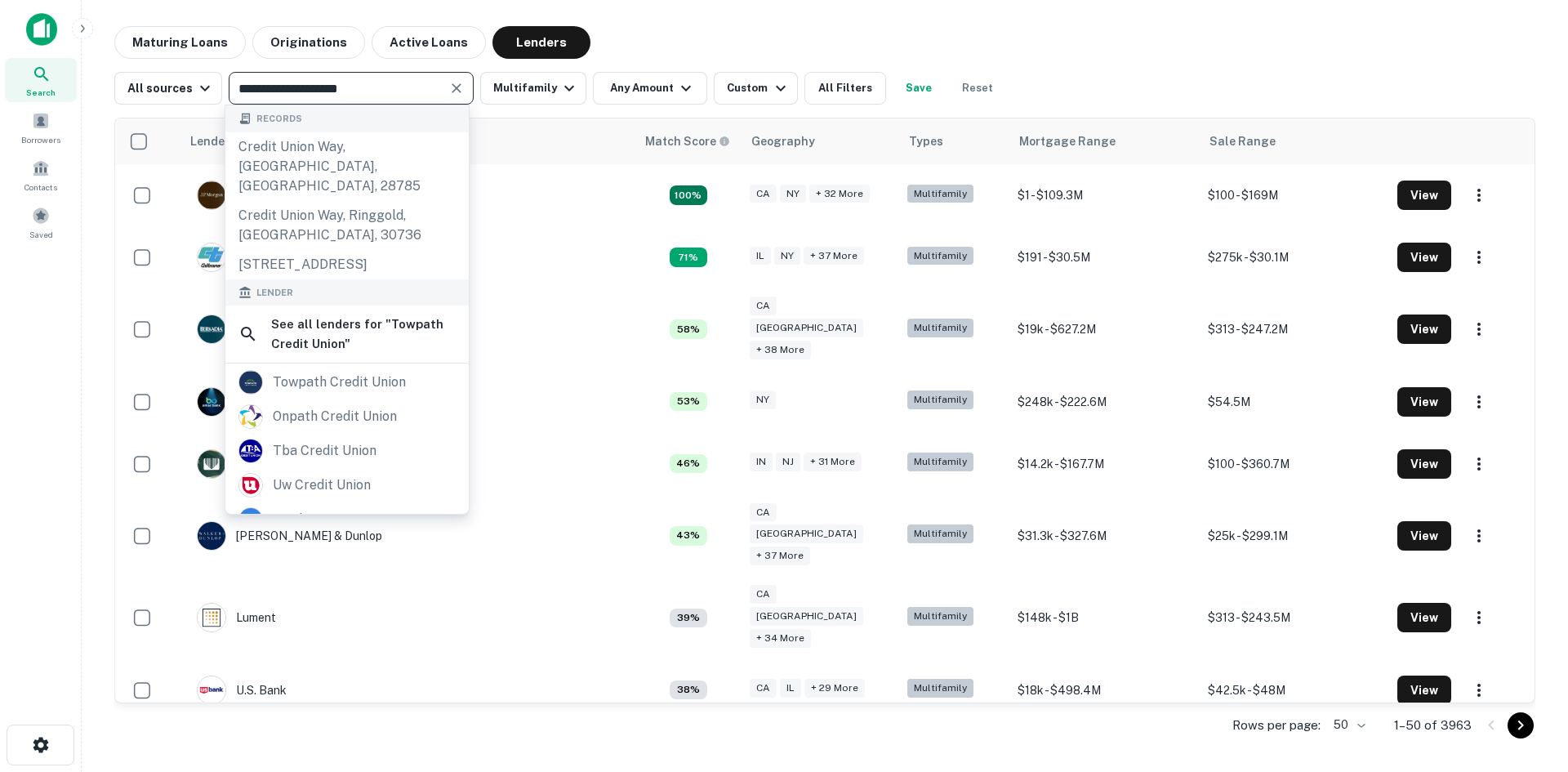
type input "**********"
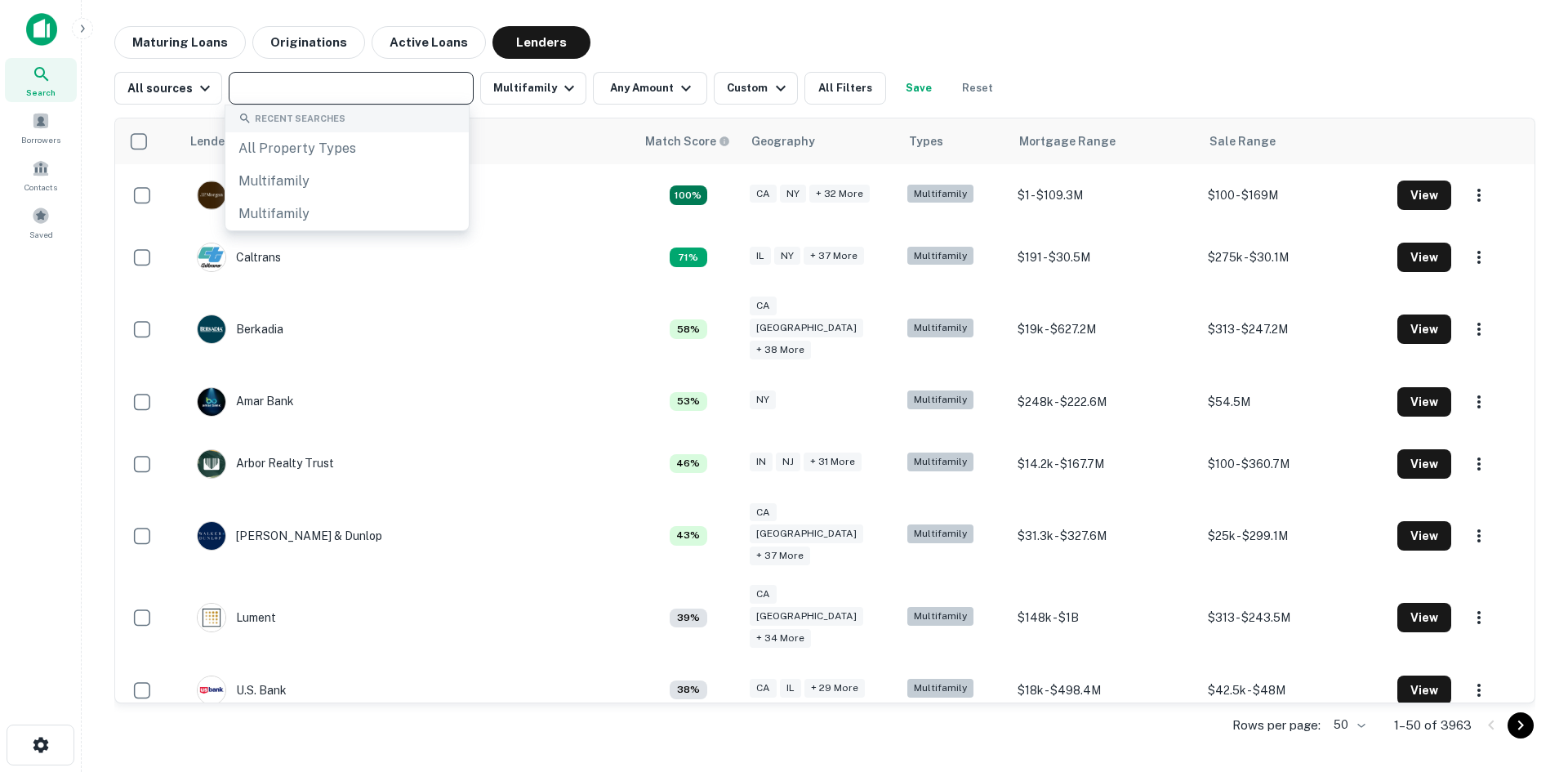
click at [326, 96] on input "text" at bounding box center [351, 88] width 233 height 23
paste input "**********"
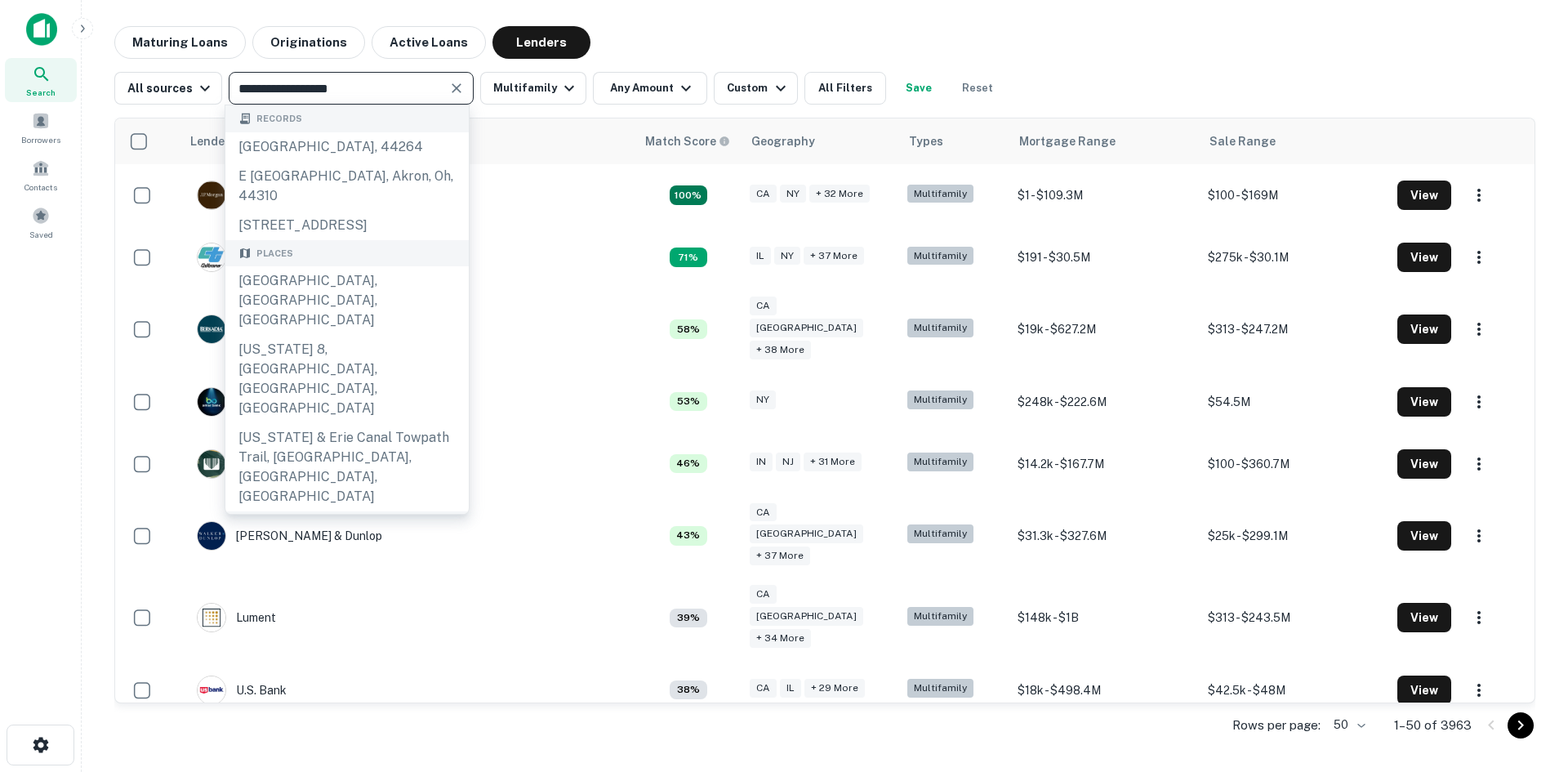
type input "**********"
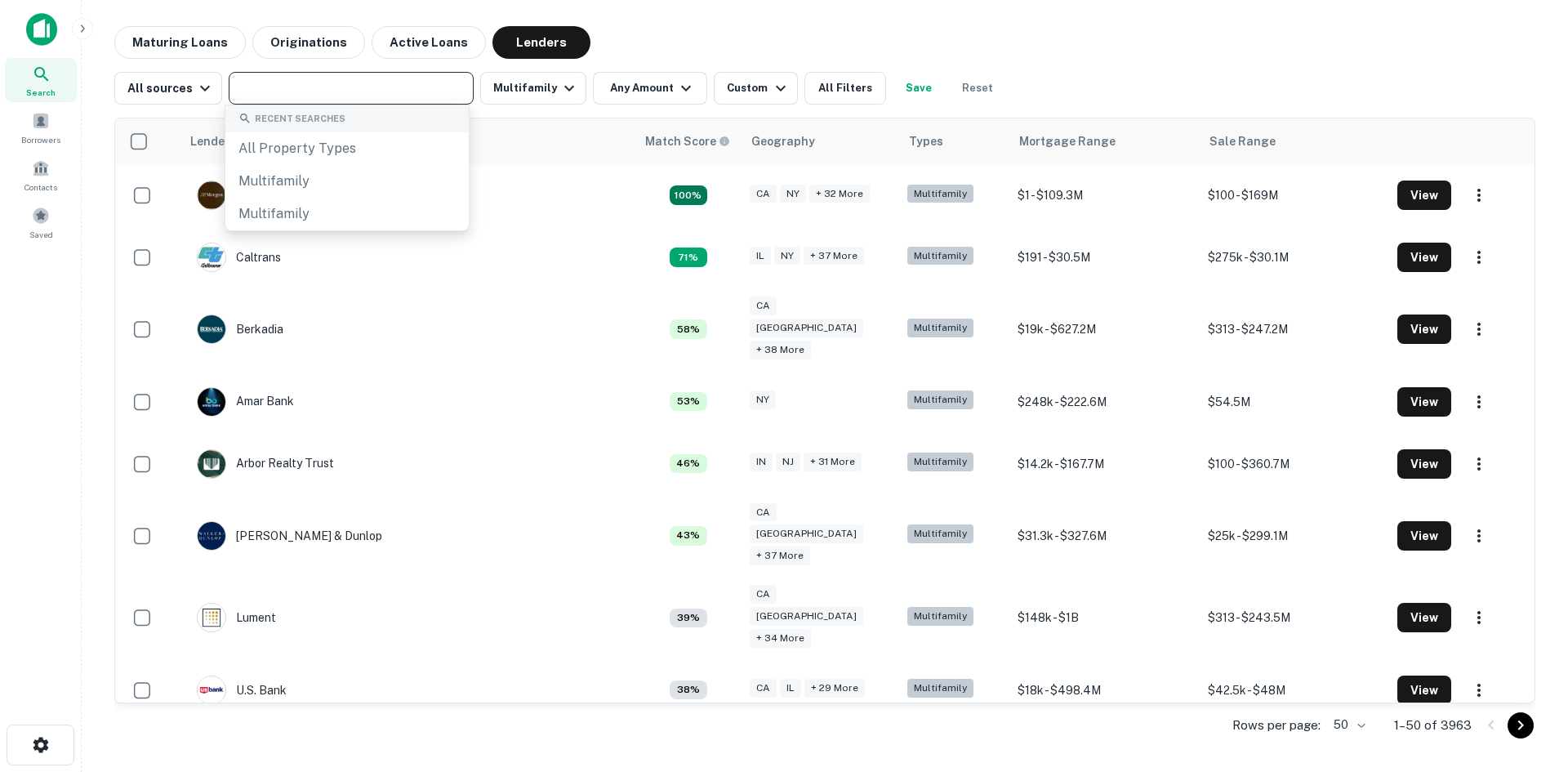
click at [287, 88] on input "text" at bounding box center [351, 88] width 233 height 23
paste input "**********"
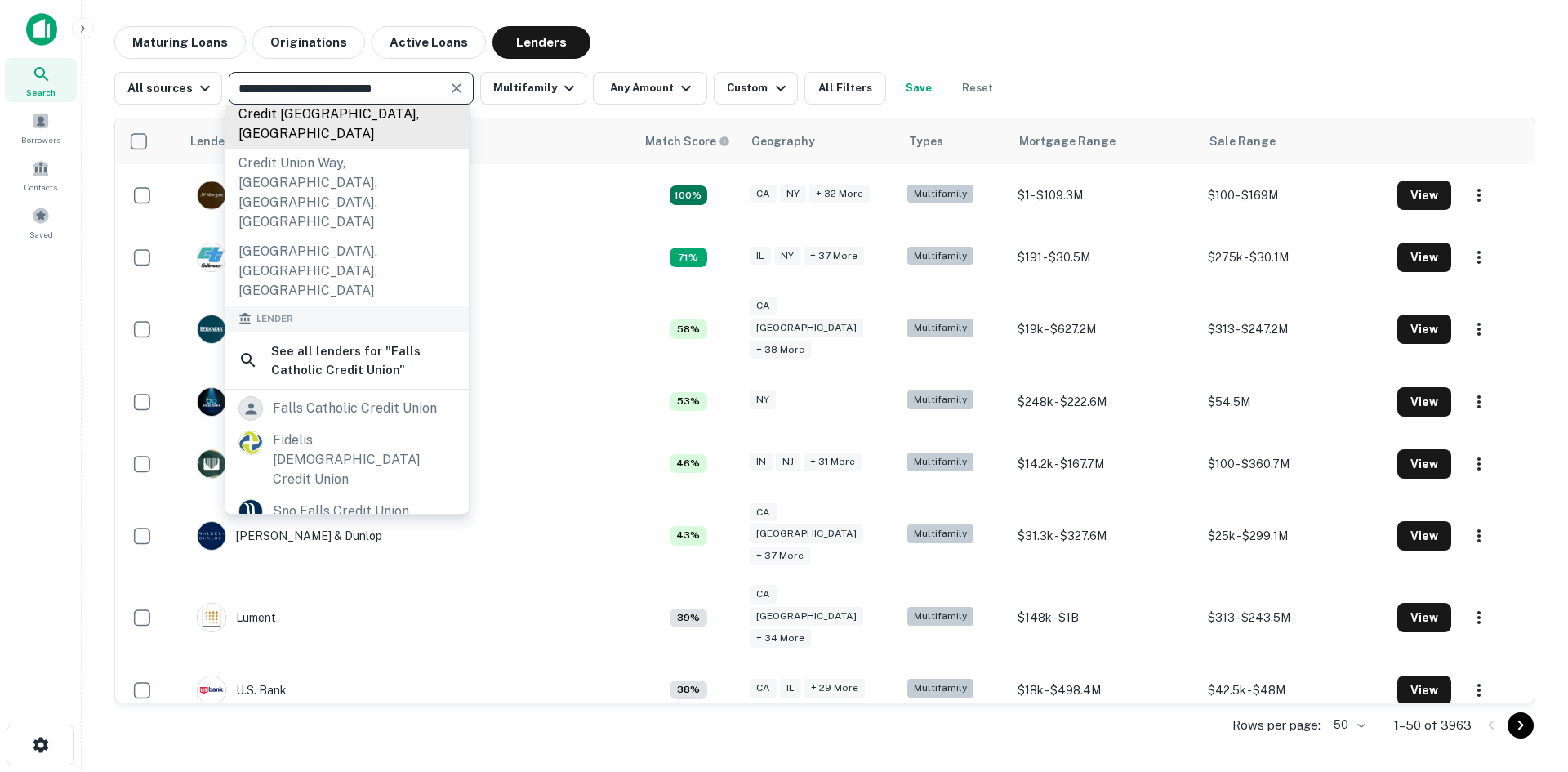
scroll to position [245, 0]
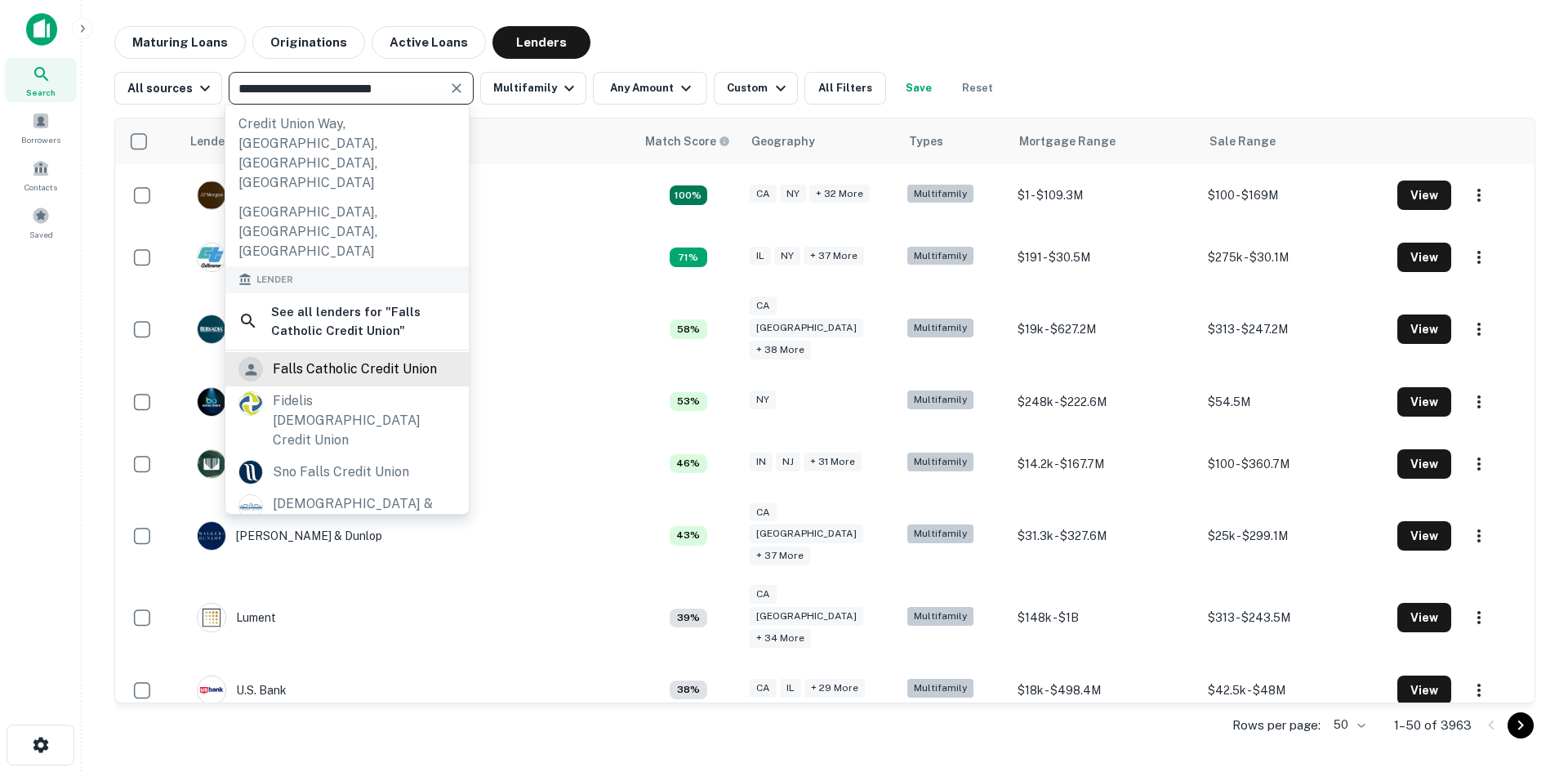
type input "**********"
click at [315, 357] on div "falls catholic credit union" at bounding box center [355, 369] width 164 height 24
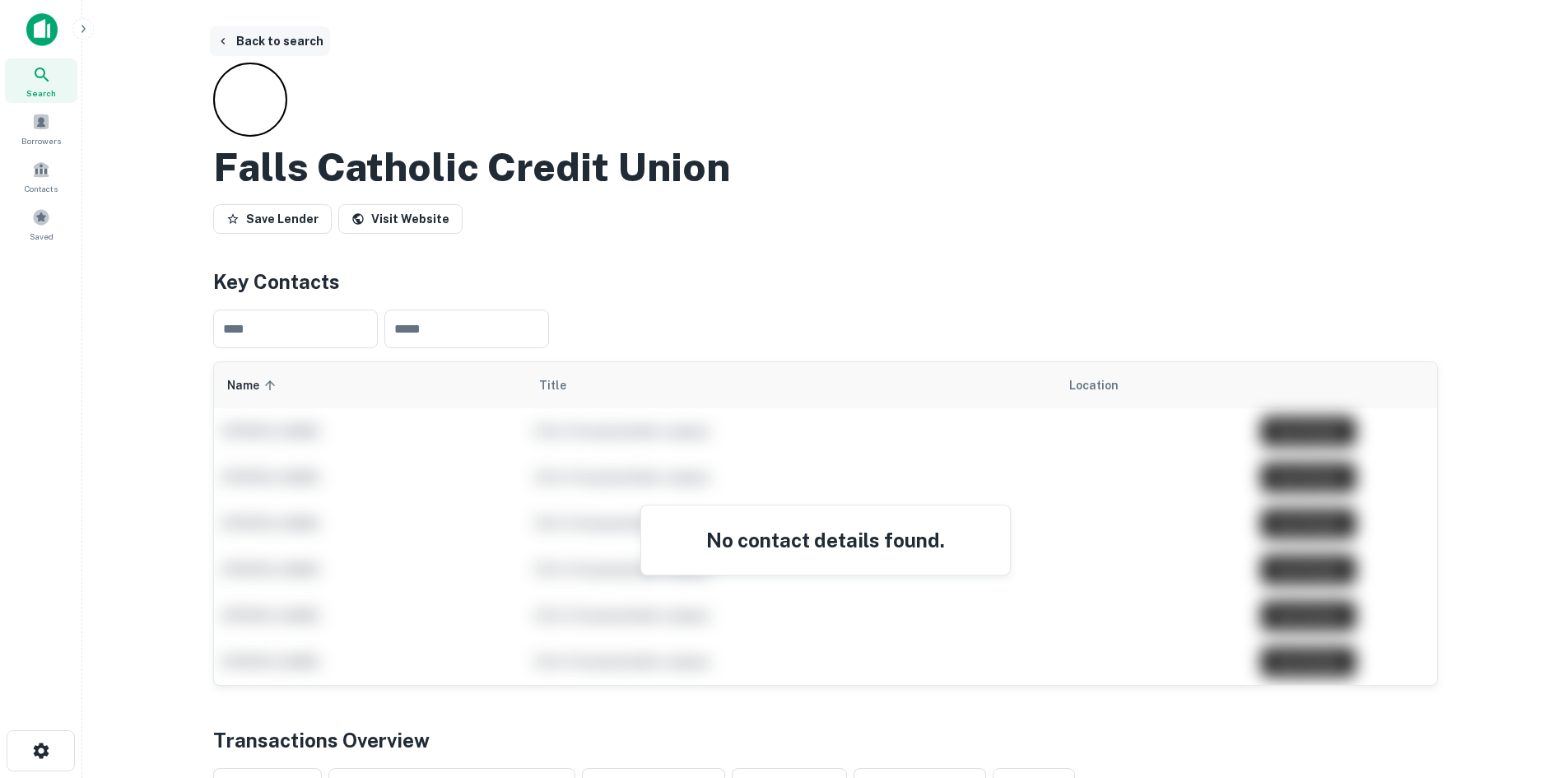
click at [260, 37] on button "Back to search" at bounding box center [270, 41] width 120 height 30
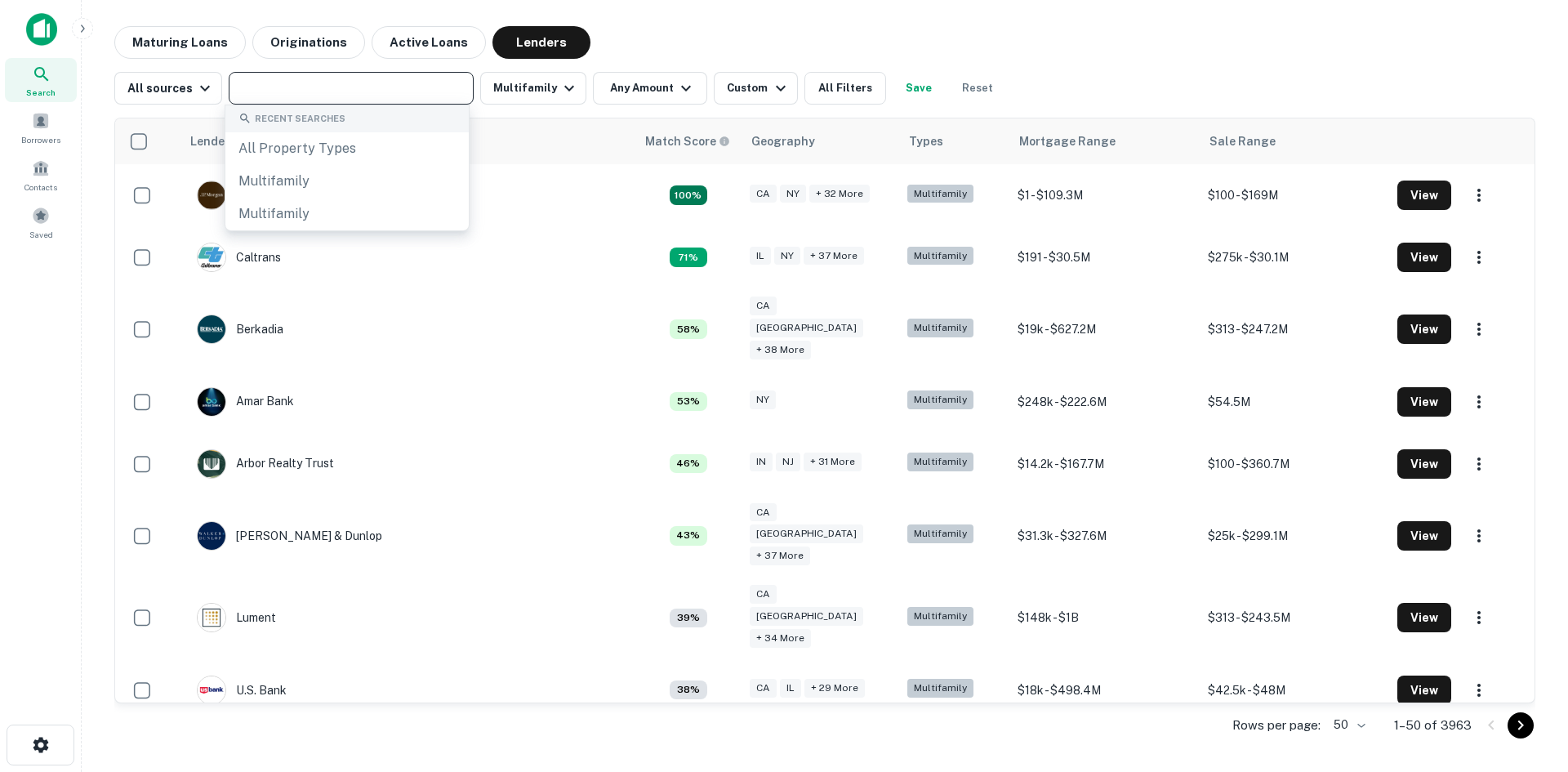
click at [296, 95] on input "text" at bounding box center [351, 88] width 233 height 23
paste input "**********"
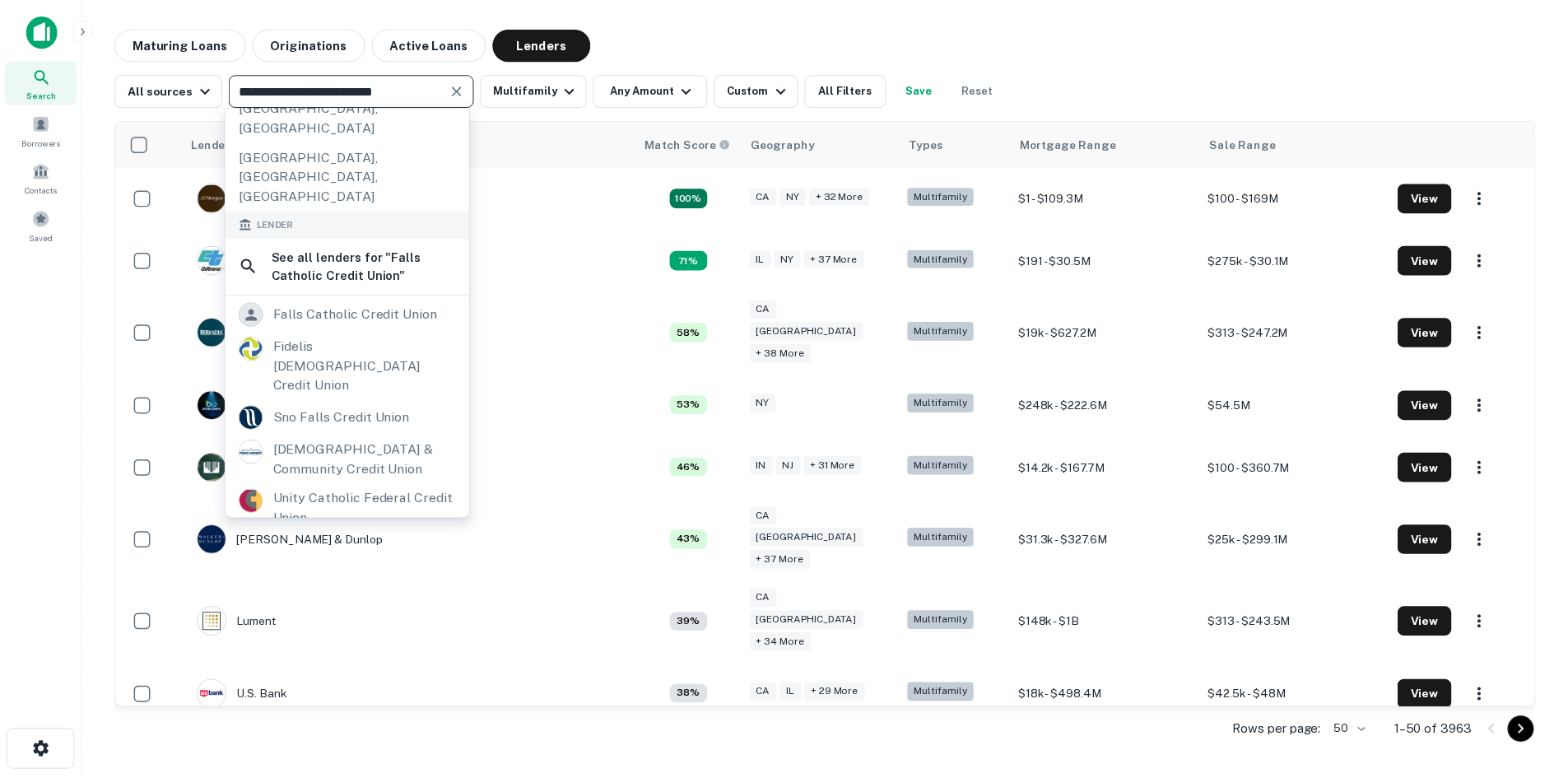
scroll to position [329, 0]
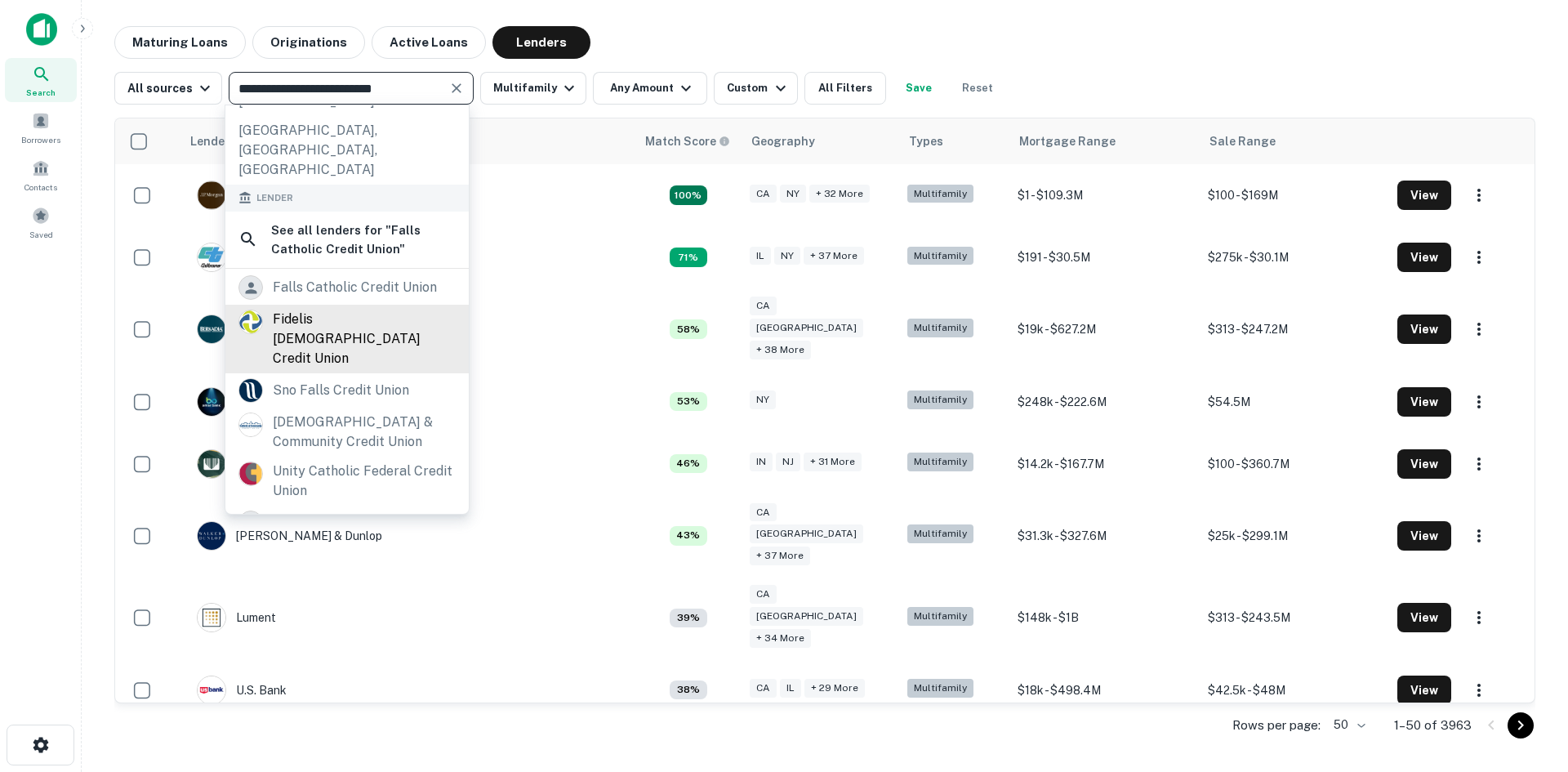
type input "**********"
click at [311, 309] on div "fidelis [DEMOGRAPHIC_DATA] credit union" at bounding box center [364, 339] width 183 height 59
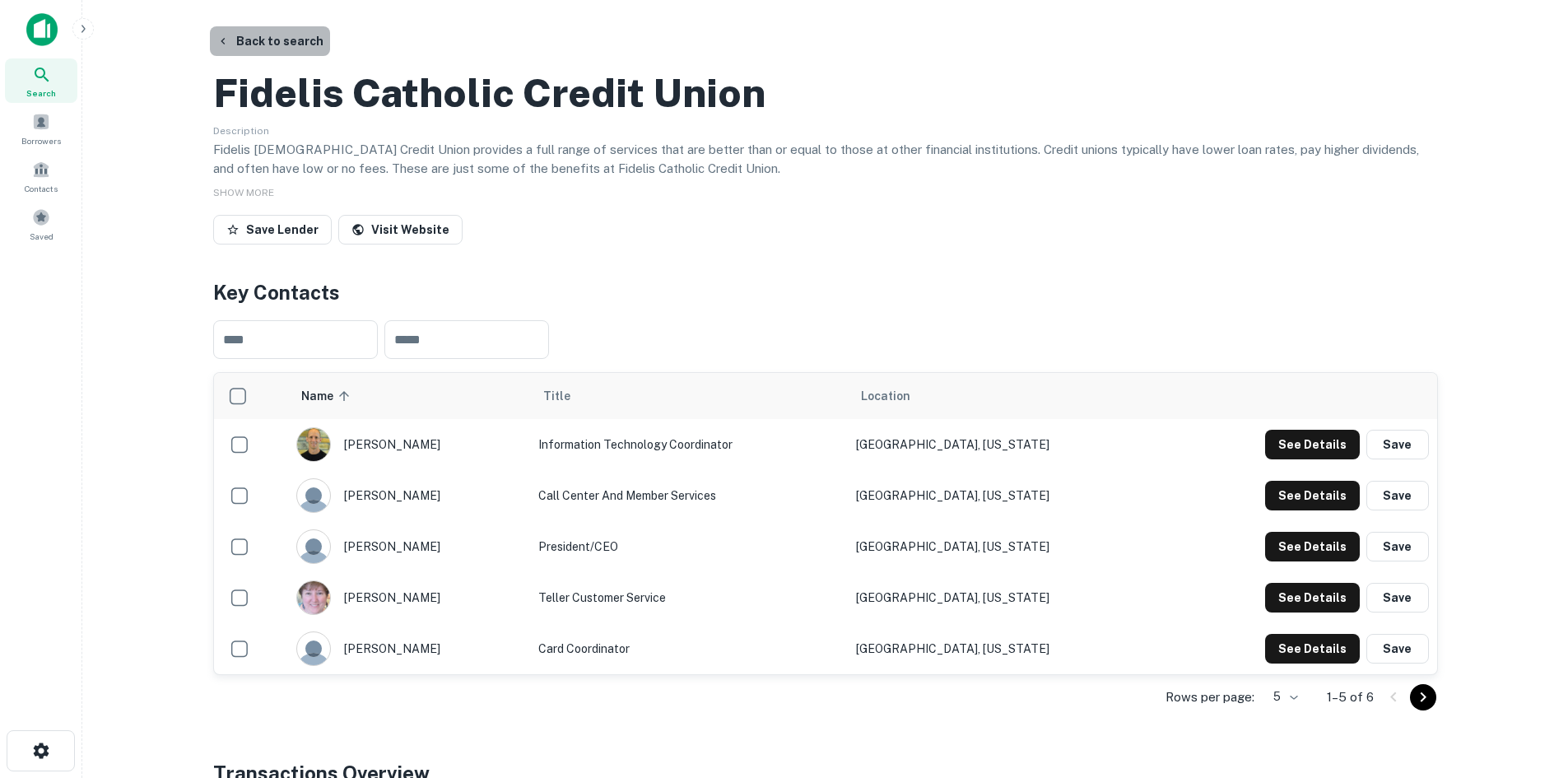
click at [296, 40] on button "Back to search" at bounding box center [270, 41] width 120 height 30
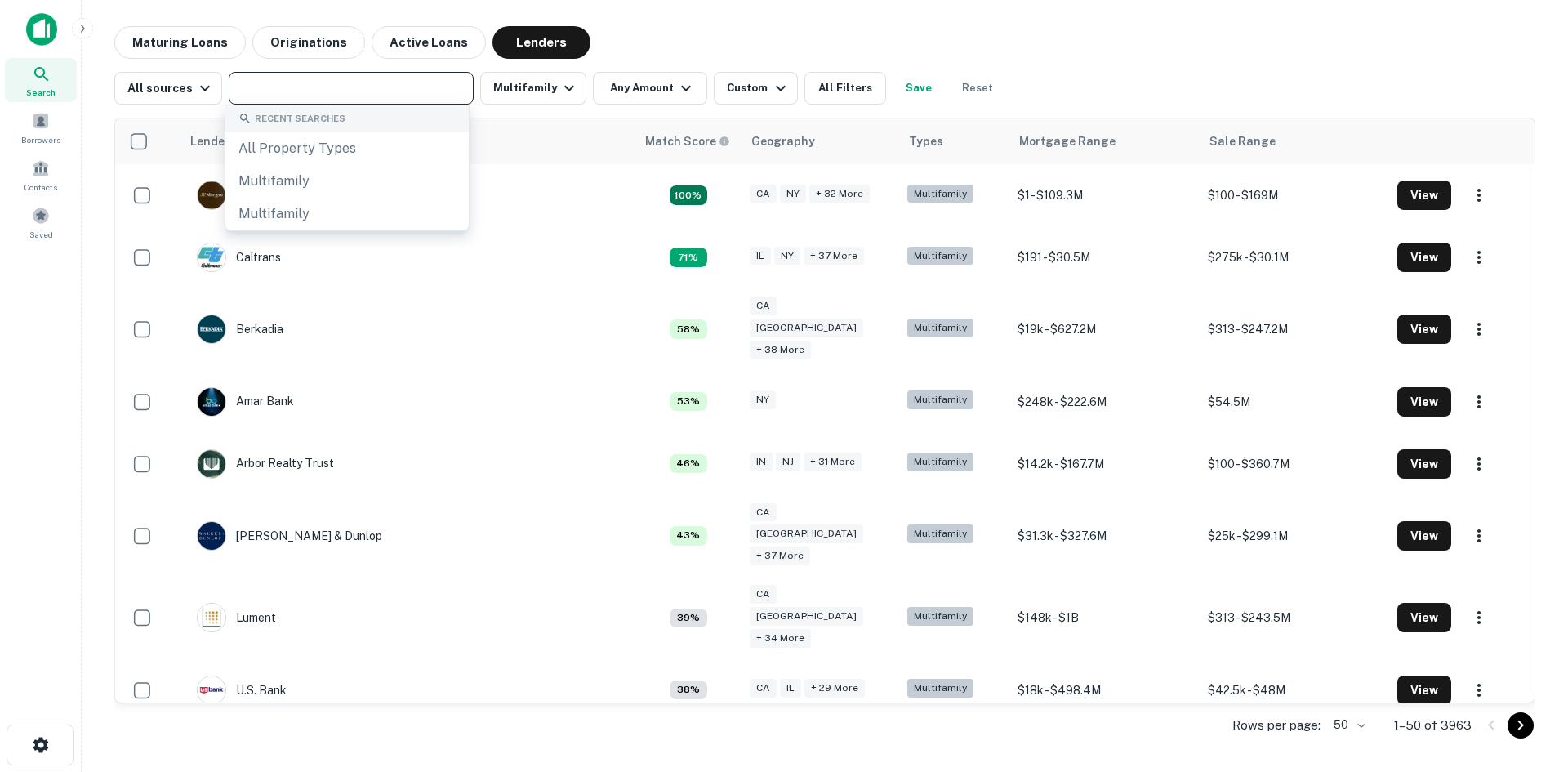
click at [313, 84] on input "text" at bounding box center [351, 88] width 233 height 23
paste input "**********"
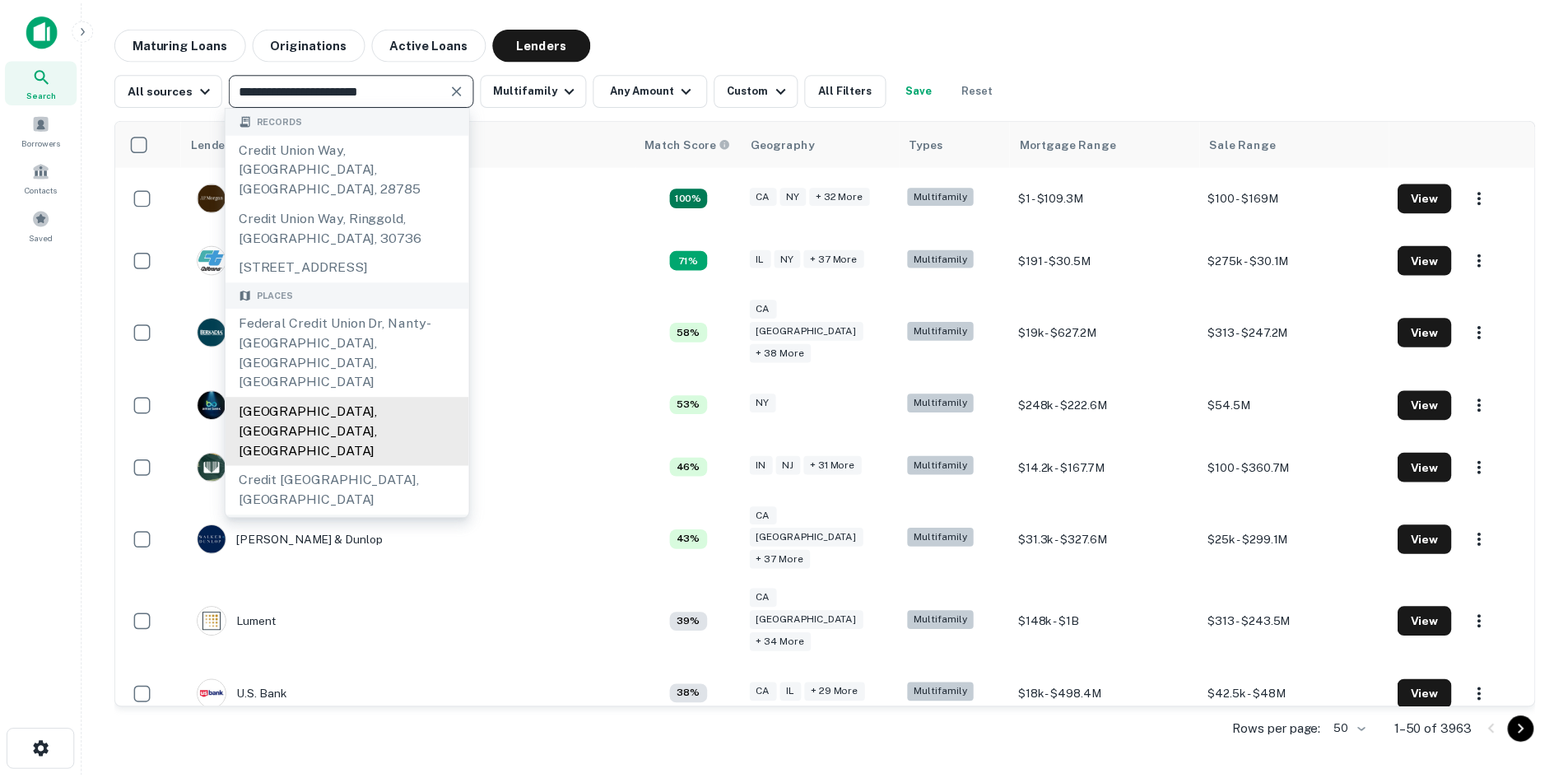
scroll to position [164, 0]
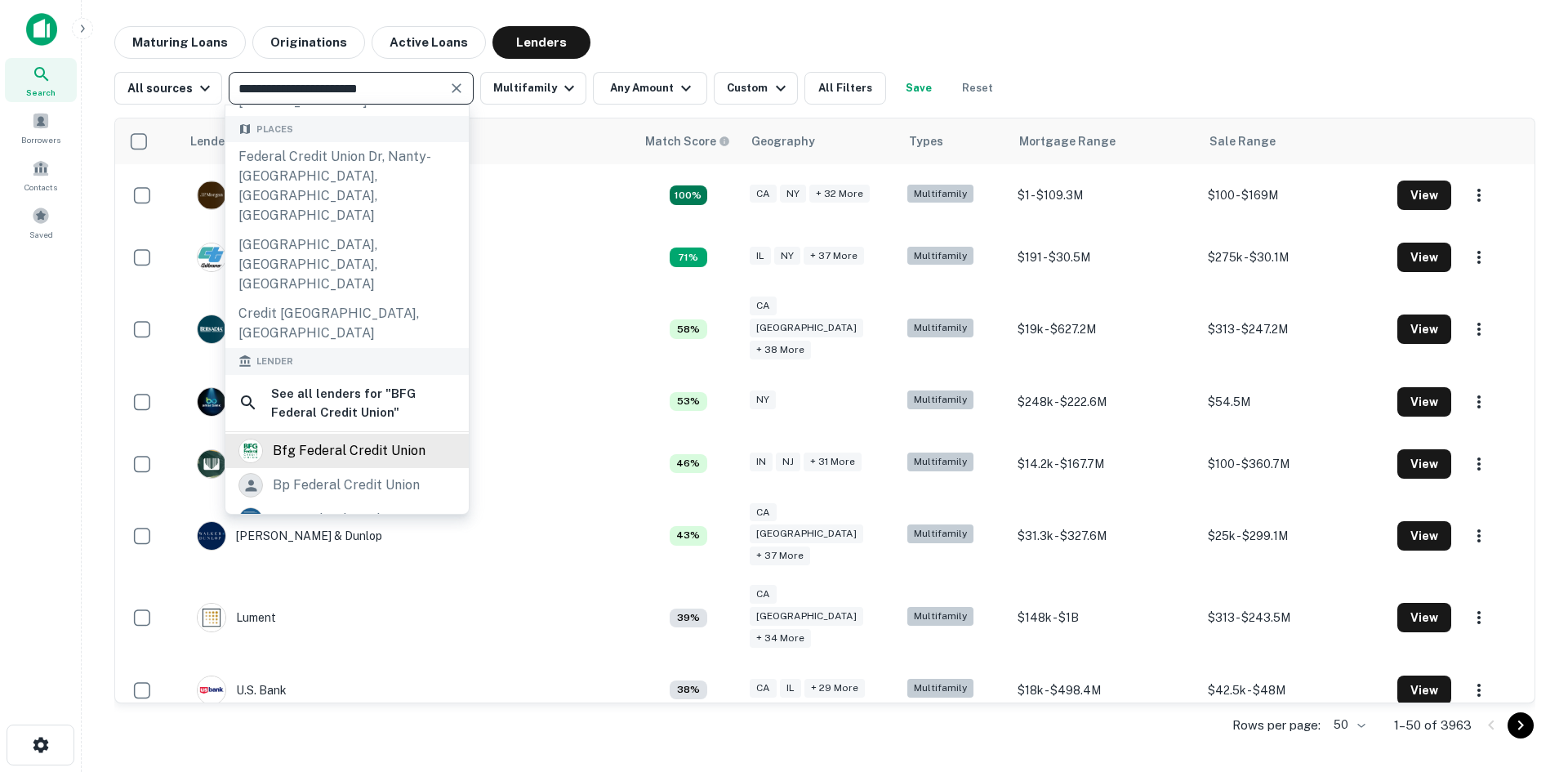
type input "**********"
click at [361, 438] on div "bfg federal credit union" at bounding box center [349, 450] width 153 height 24
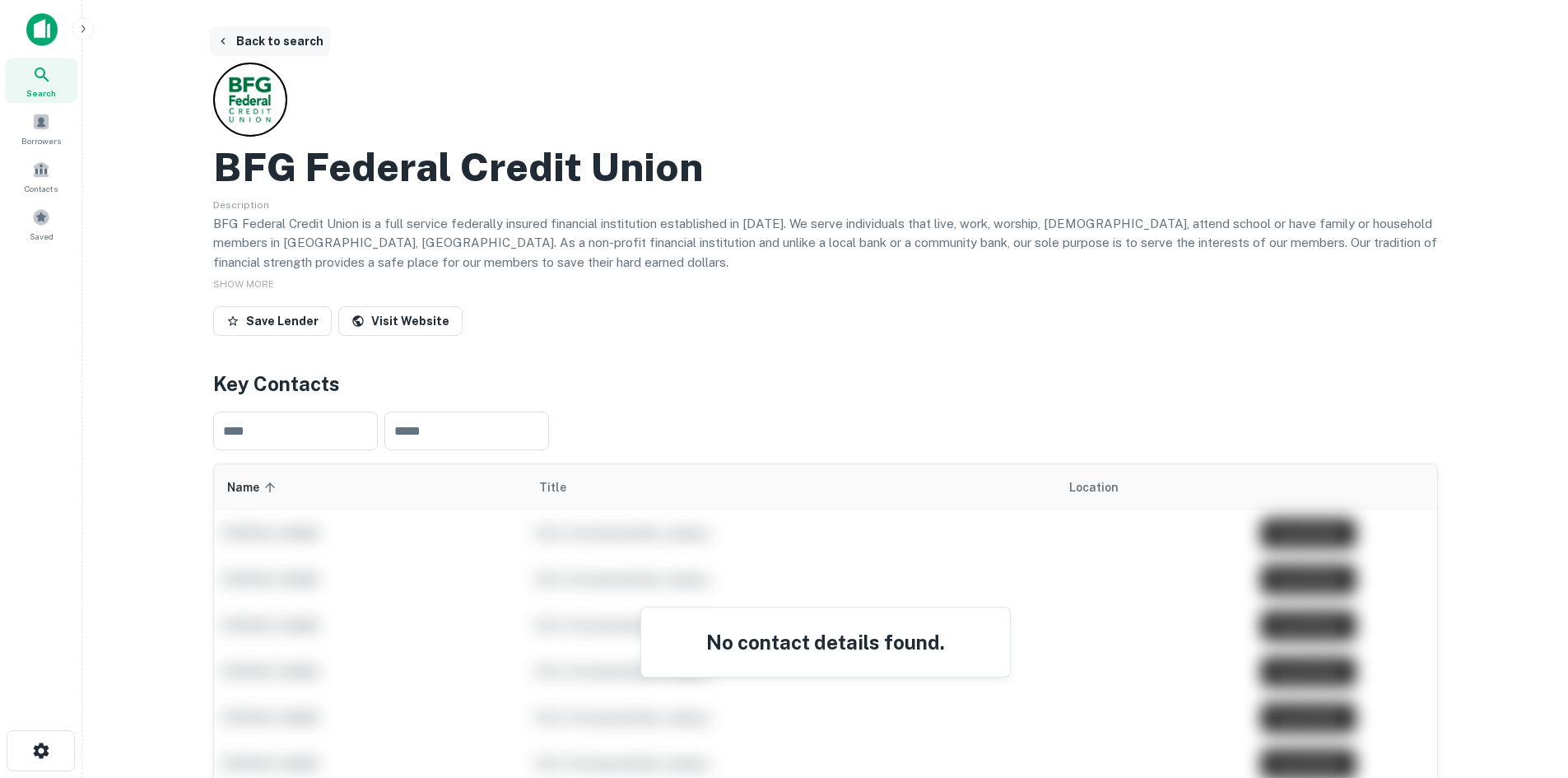
click at [275, 41] on button "Back to search" at bounding box center [270, 41] width 120 height 30
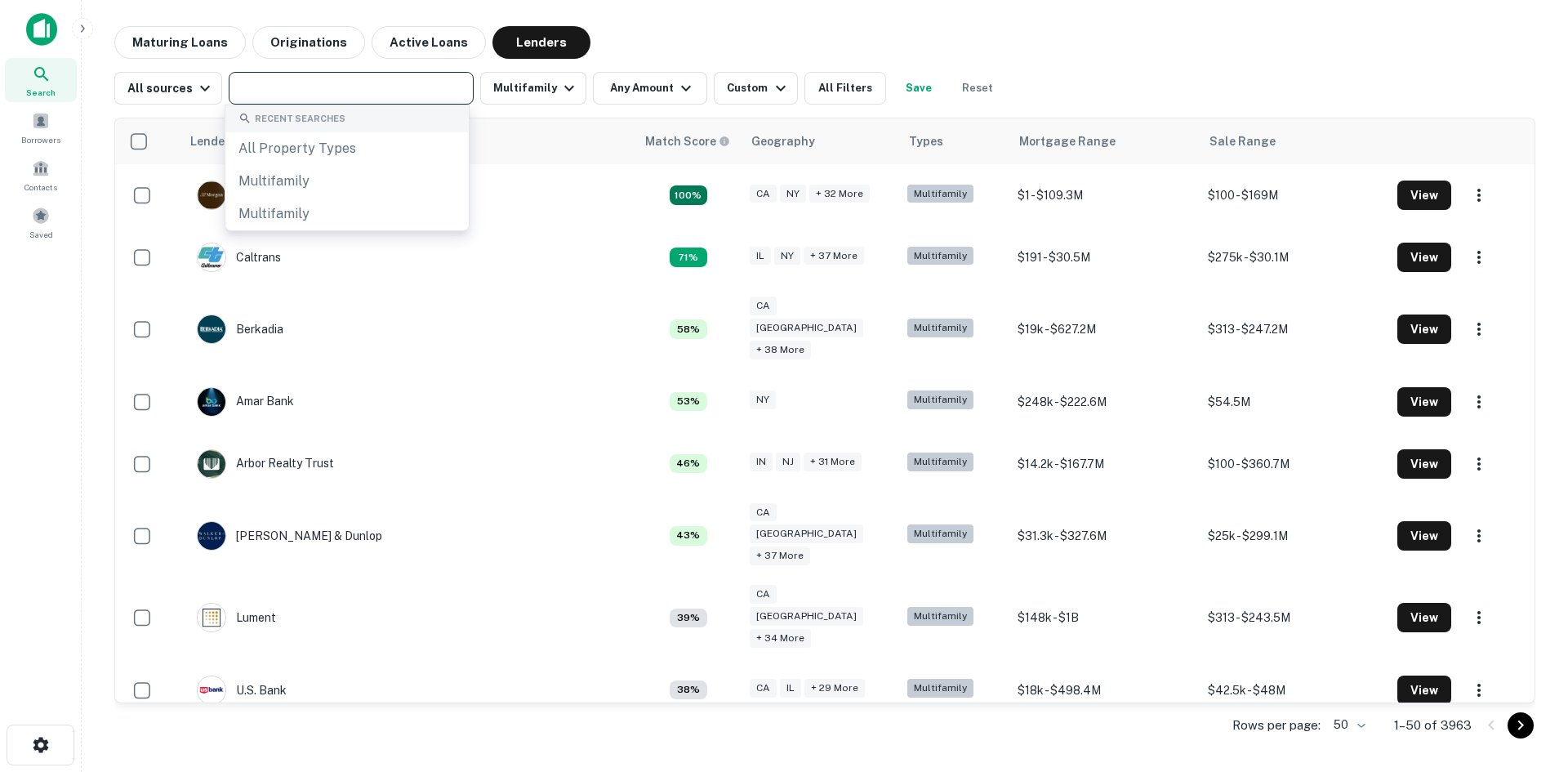
click at [266, 87] on input "text" at bounding box center [351, 88] width 233 height 23
paste input "**********"
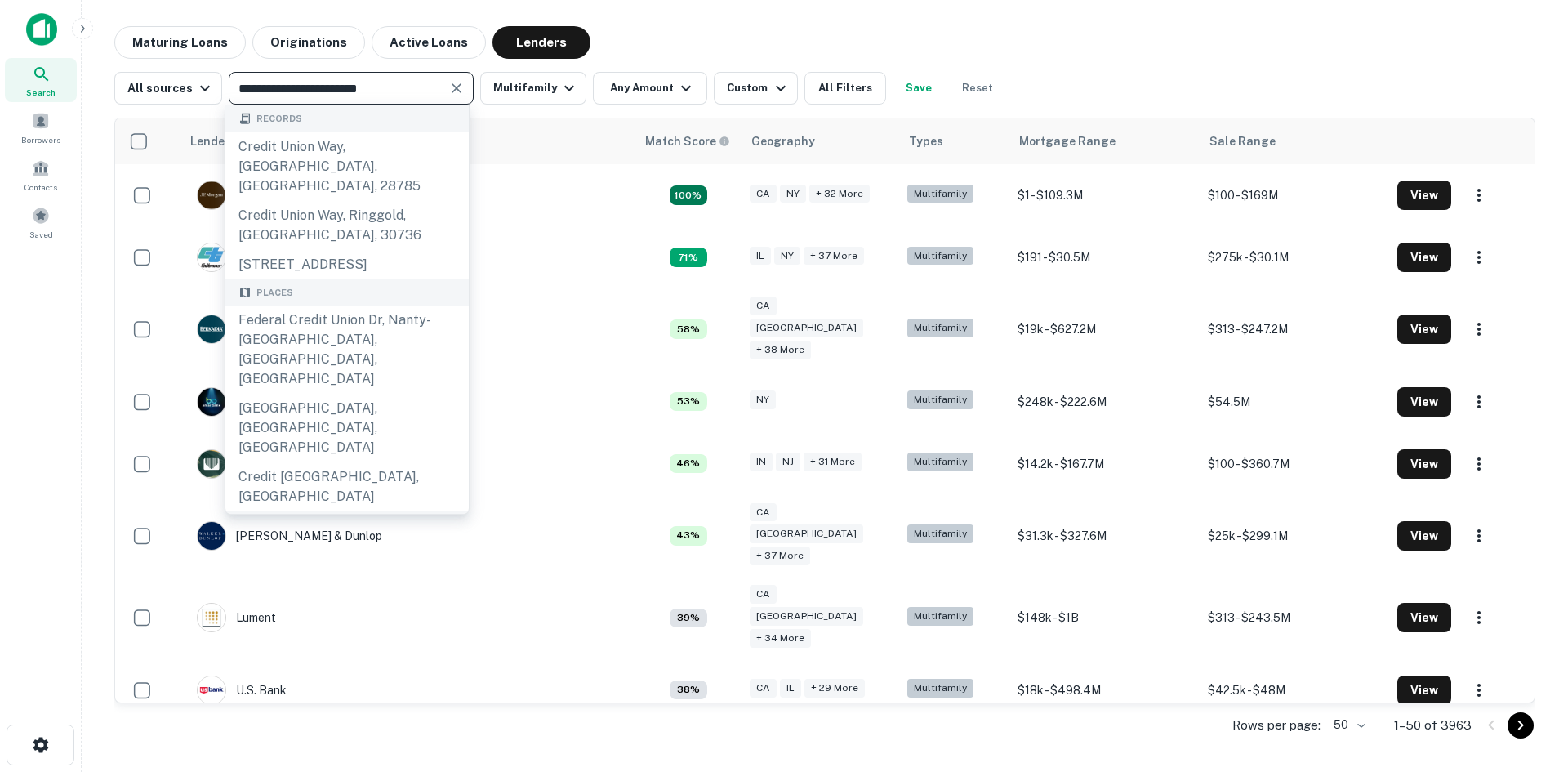
type input "**********"
click at [2, 357] on div "Search Borrowers Contacts Saved" at bounding box center [41, 361] width 81 height 721
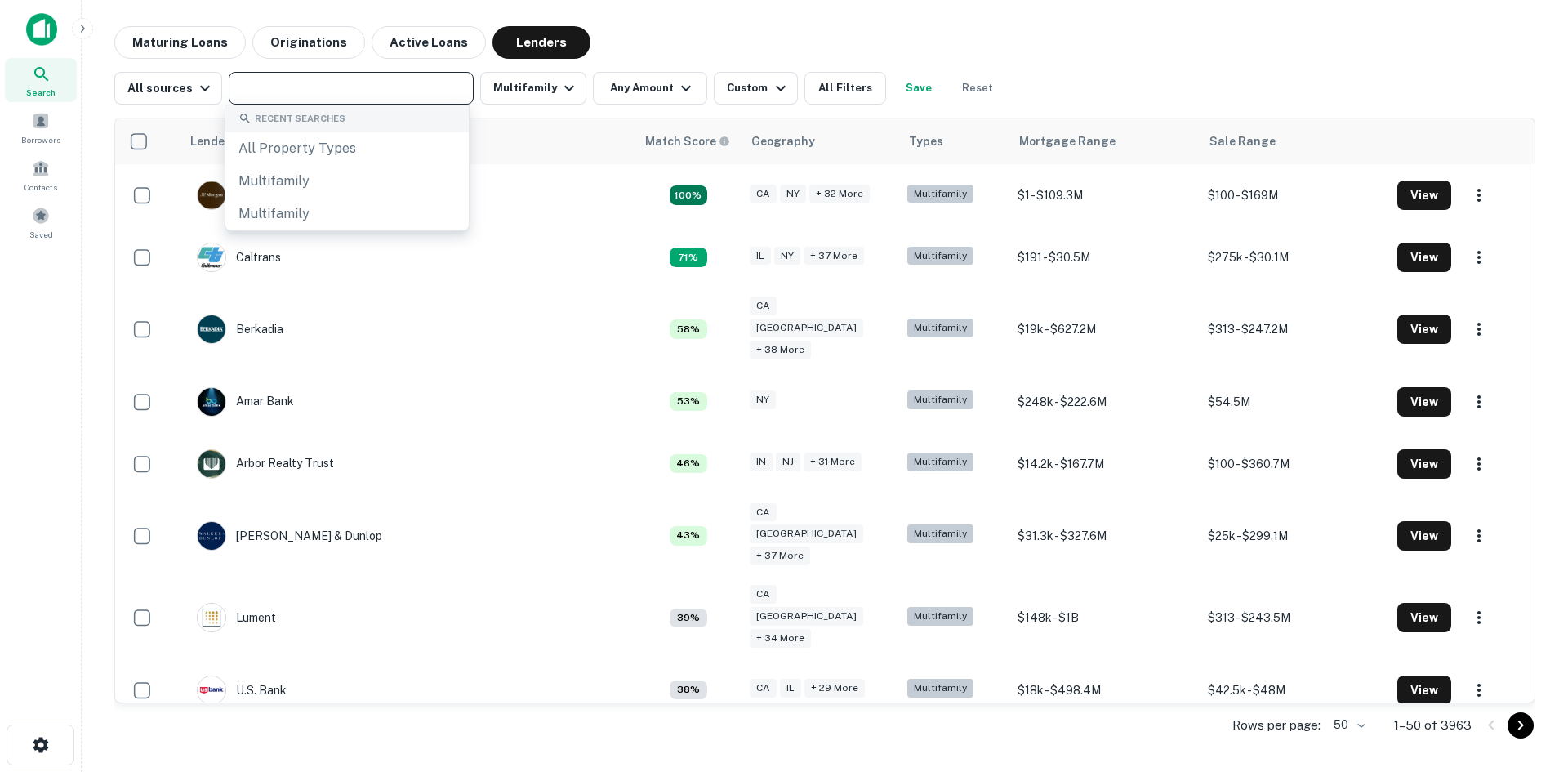
click at [335, 91] on input "text" at bounding box center [351, 88] width 233 height 23
paste input "**********"
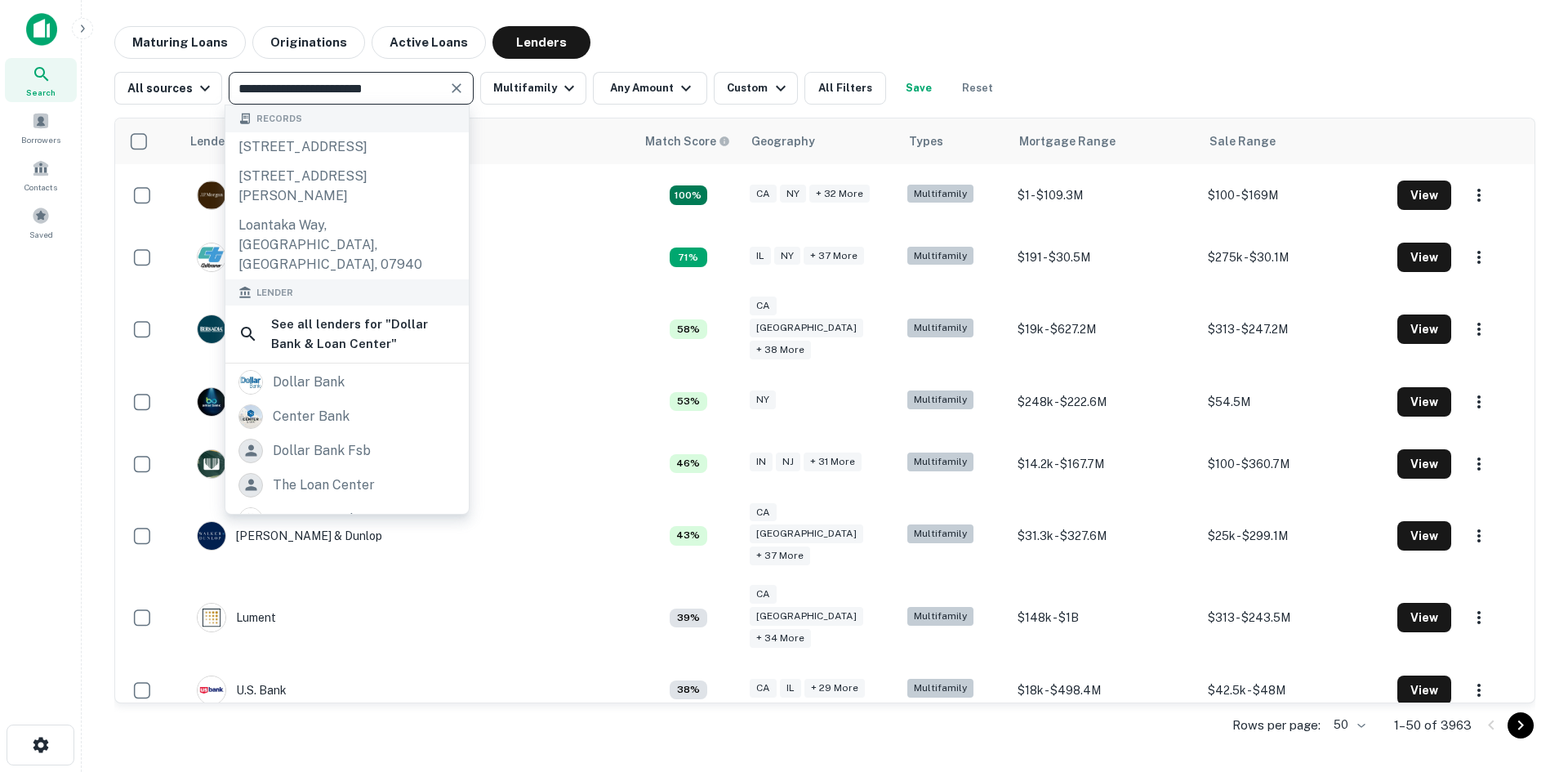
type input "**********"
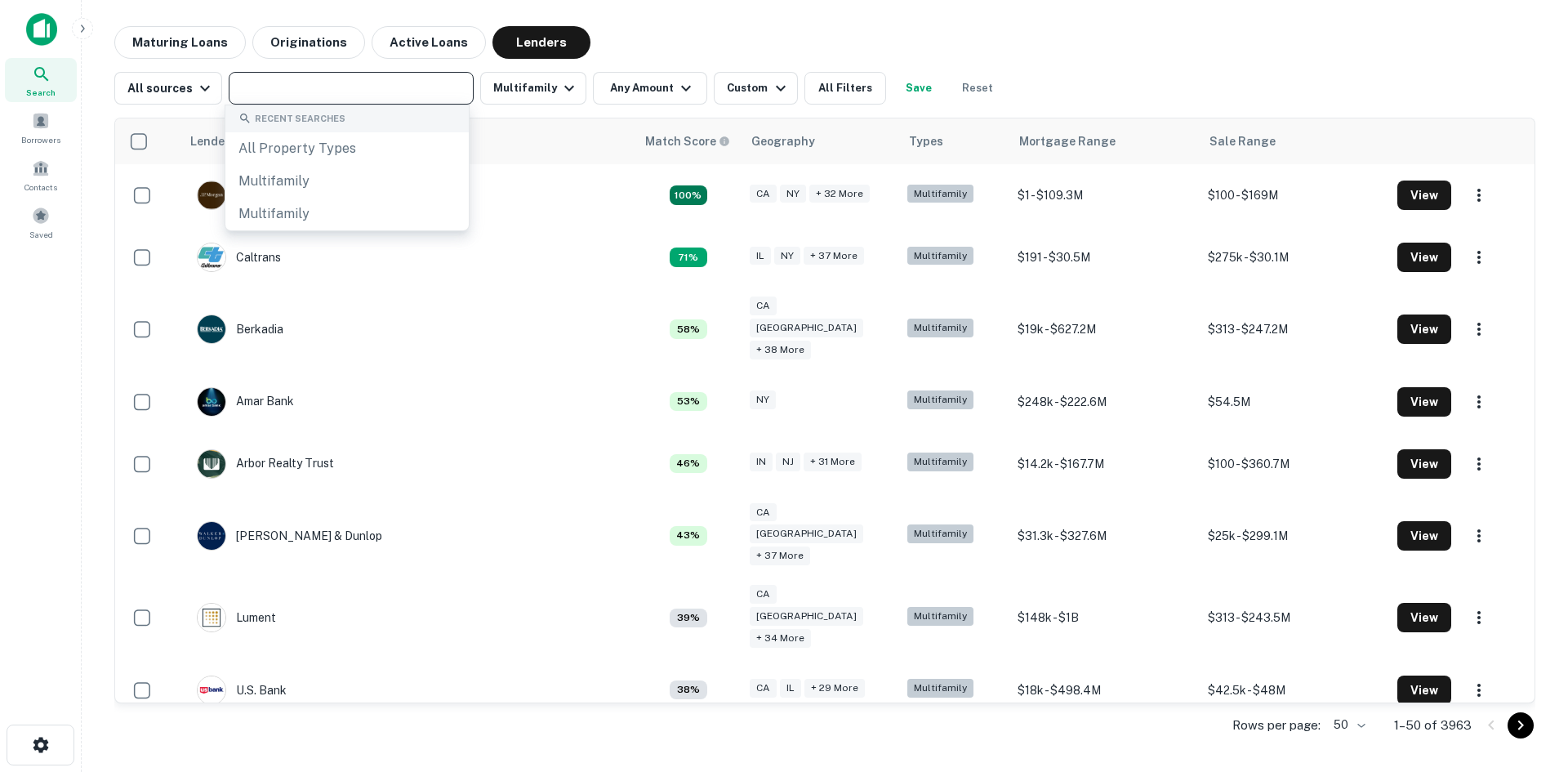
paste input "**********"
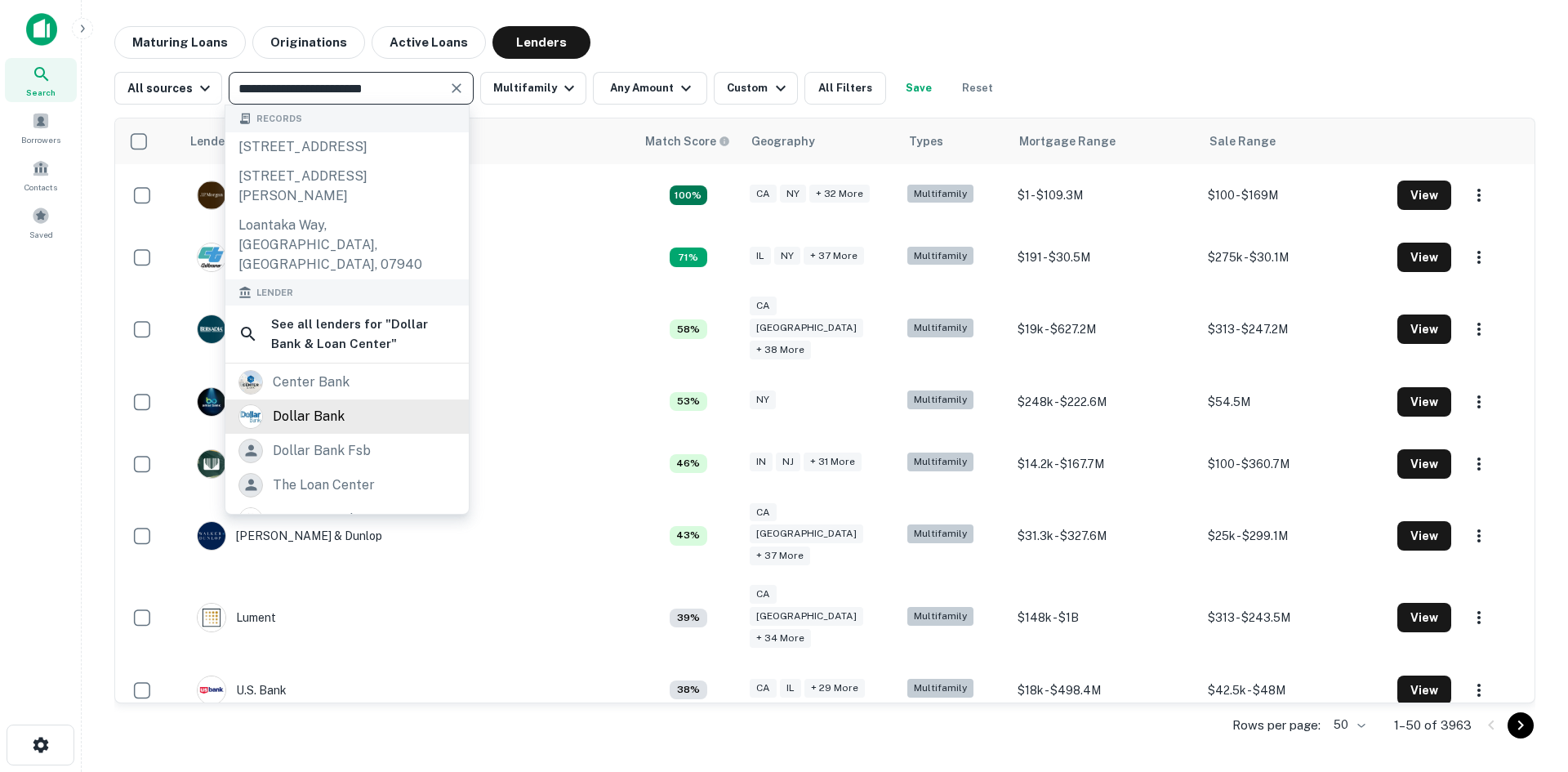
type input "**********"
click at [304, 406] on div "dollar bank" at bounding box center [308, 416] width 72 height 24
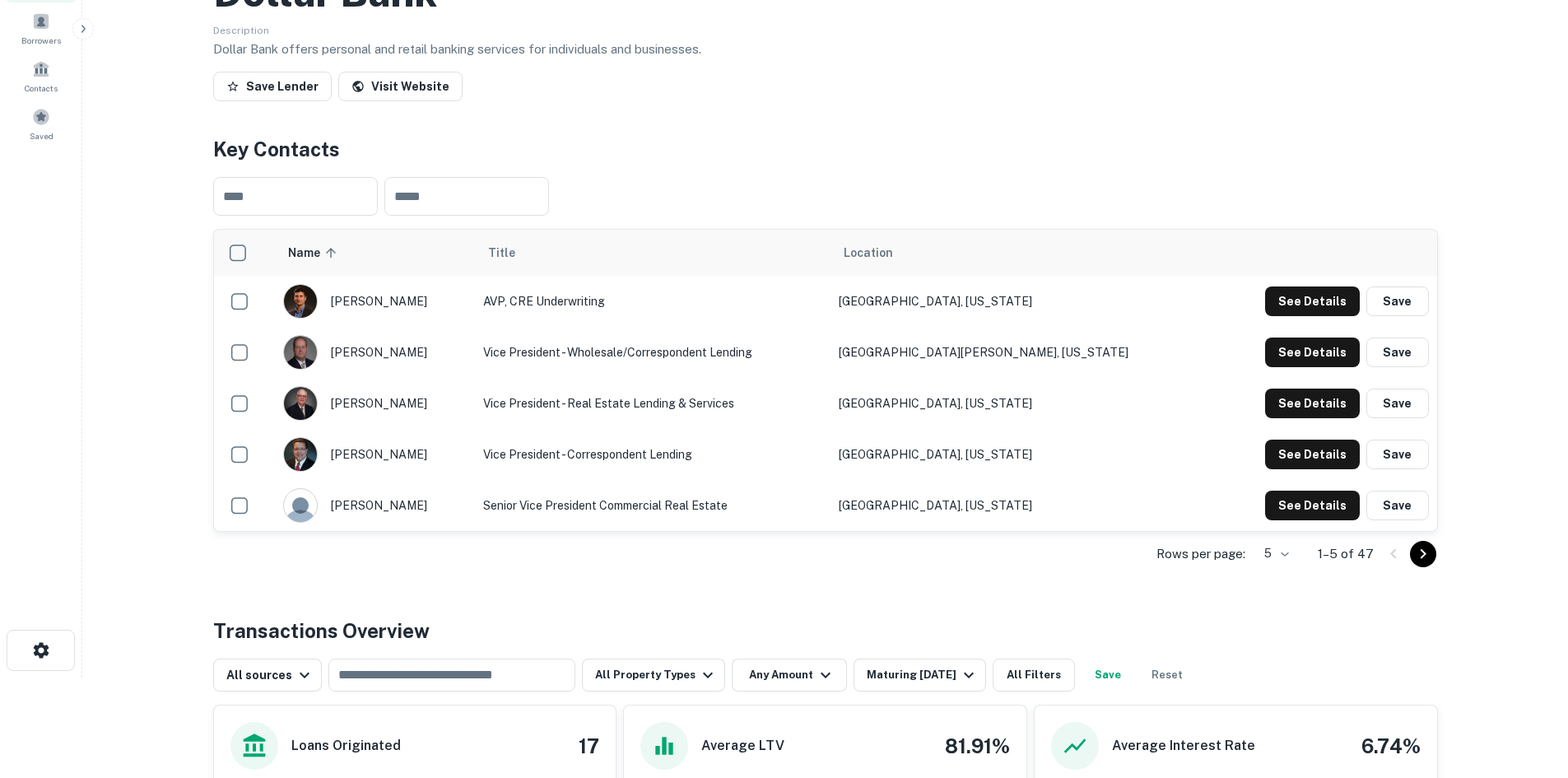
scroll to position [164, 0]
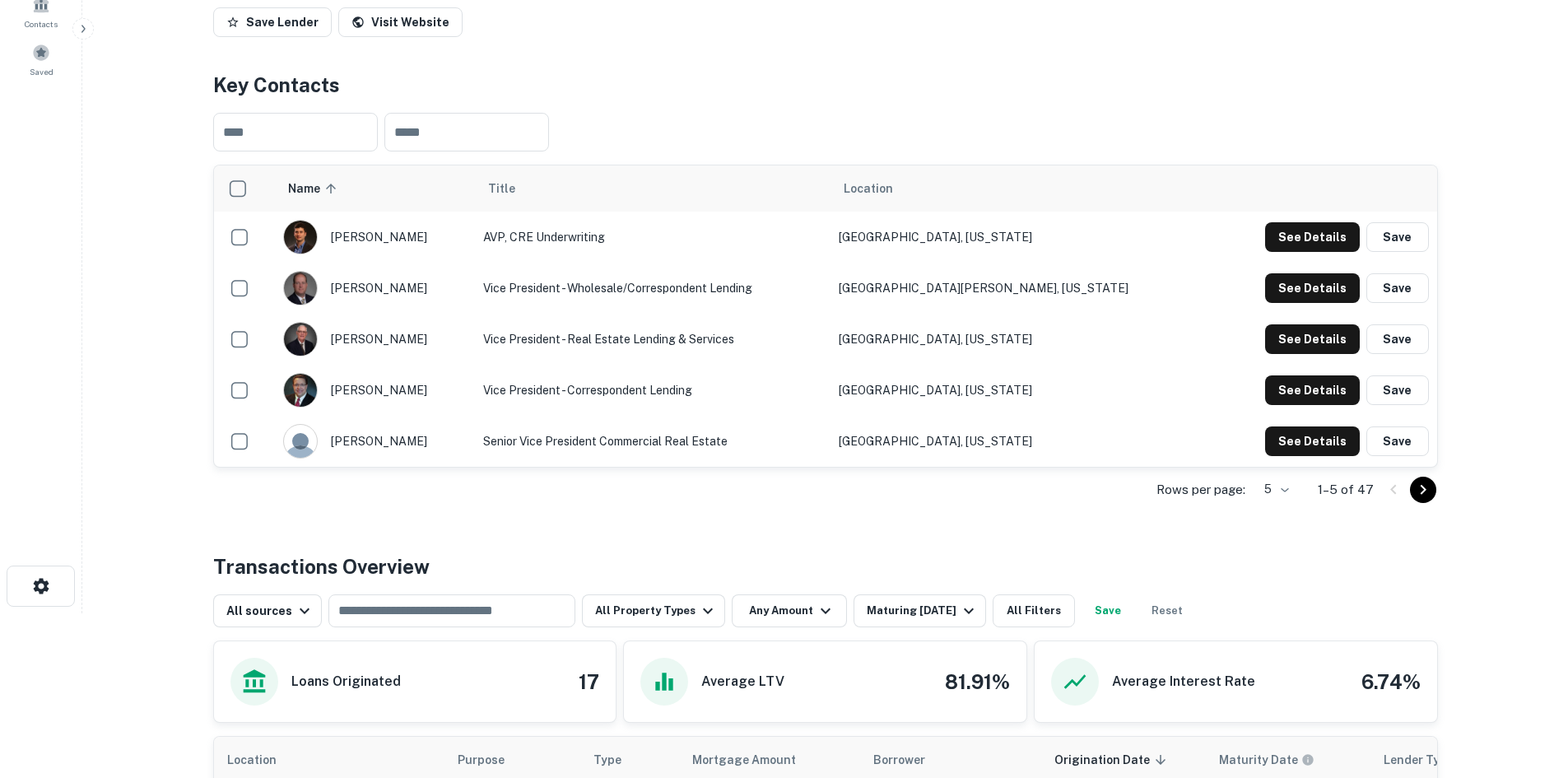
click at [1423, 500] on icon "Go to next page" at bounding box center [1422, 489] width 20 height 20
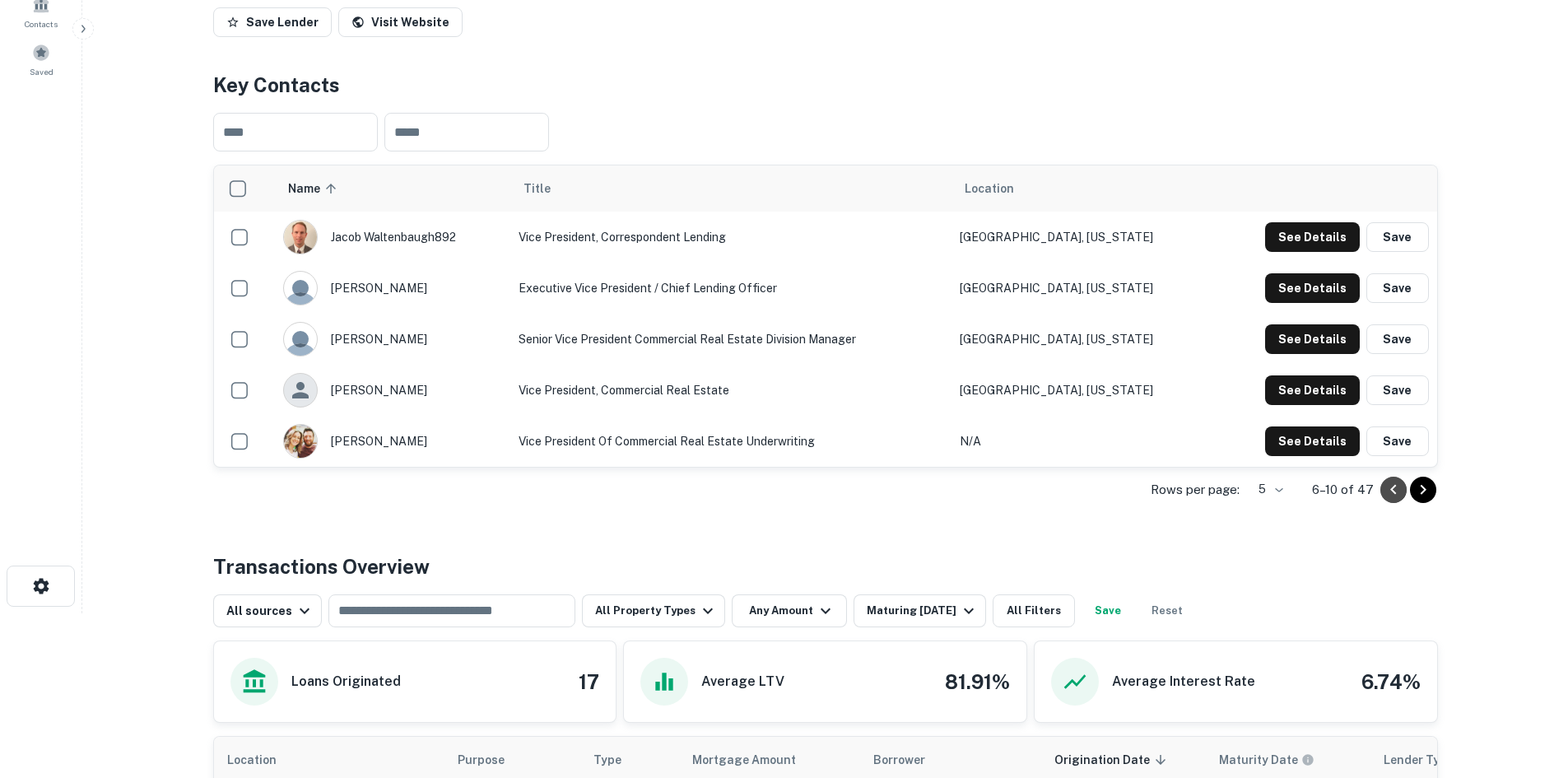
click at [1388, 500] on icon "Go to previous page" at bounding box center [1393, 489] width 20 height 20
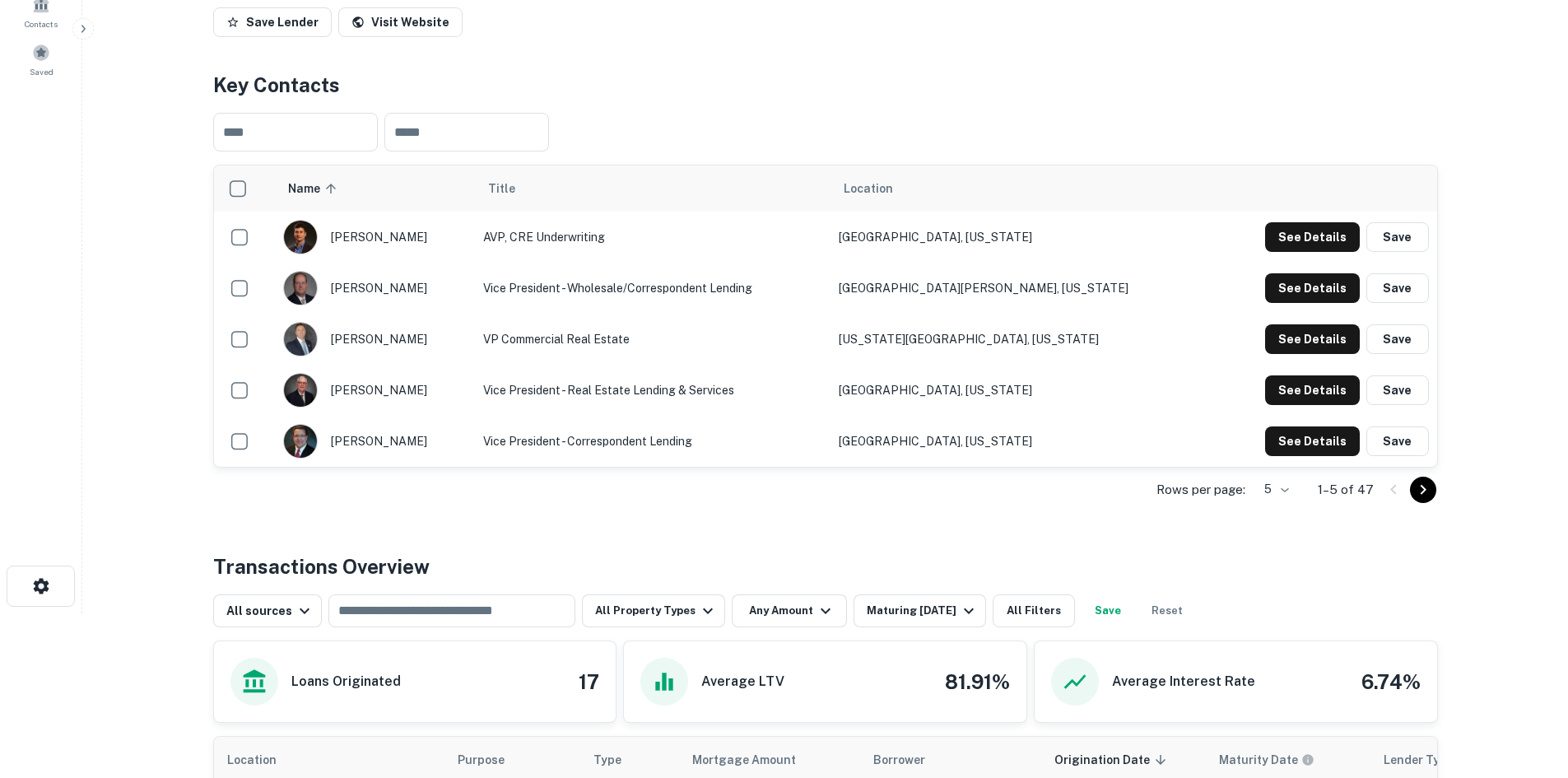
click at [1423, 500] on icon "Go to next page" at bounding box center [1422, 489] width 20 height 20
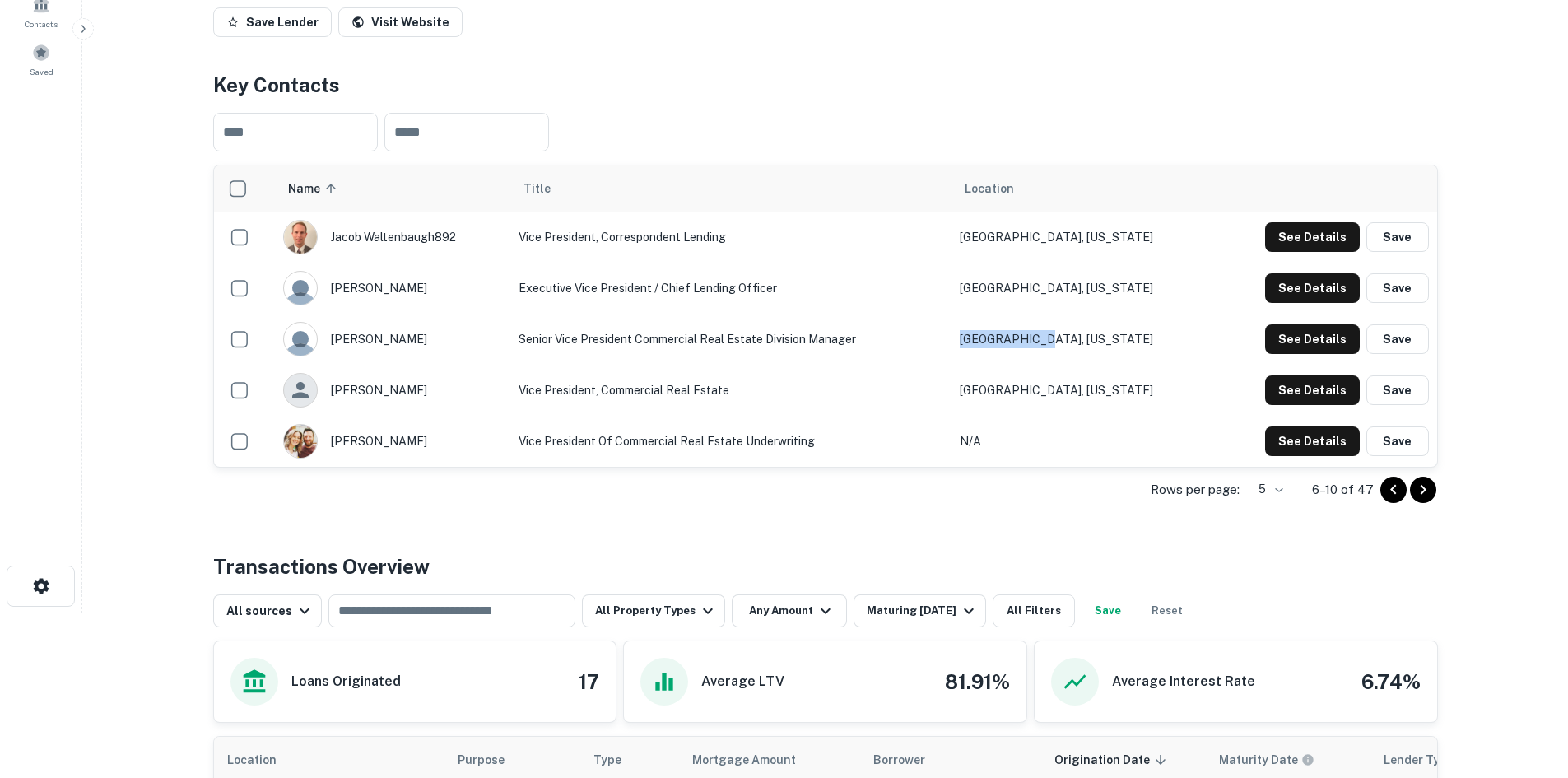
drag, startPoint x: 1104, startPoint y: 413, endPoint x: 1001, endPoint y: 411, distance: 103.0
click at [1001, 364] on tr "[PERSON_NAME] Senior Vice President Commercial Real Estate Division Manager [GE…" at bounding box center [825, 339] width 1223 height 51
click at [1295, 354] on button "See Details" at bounding box center [1312, 339] width 94 height 30
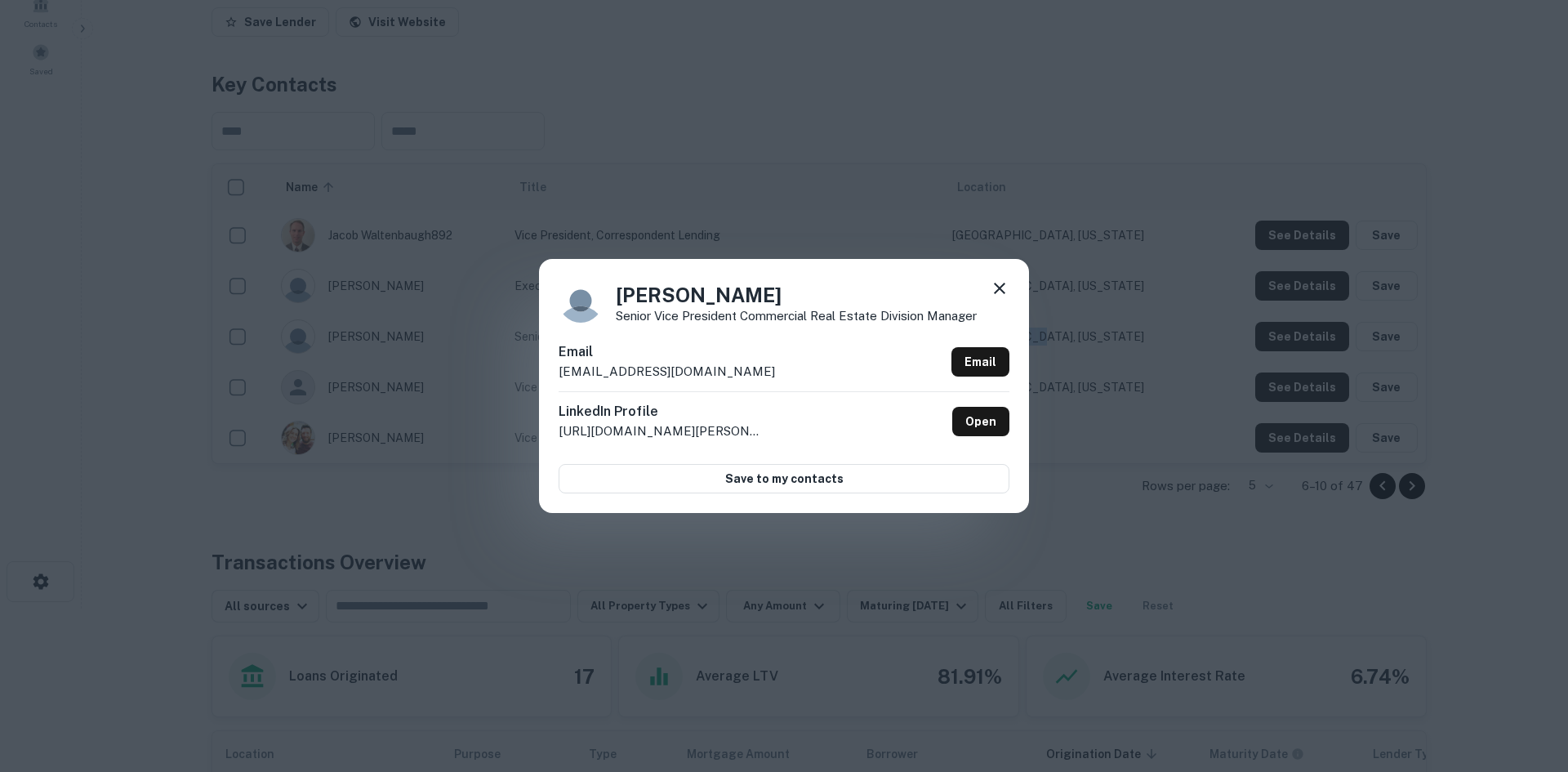
drag, startPoint x: 757, startPoint y: 371, endPoint x: 532, endPoint y: 369, distance: 225.0
click at [532, 369] on div "[PERSON_NAME] Senior Vice President Commercial Real Estate Division Manager Ema…" at bounding box center [784, 386] width 1568 height 772
drag, startPoint x: 783, startPoint y: 291, endPoint x: 615, endPoint y: 296, distance: 168.1
click at [615, 296] on div "[PERSON_NAME] Senior Vice President Commercial Real Estate Division Manager" at bounding box center [784, 301] width 451 height 44
drag, startPoint x: 984, startPoint y: 315, endPoint x: 615, endPoint y: 322, distance: 369.1
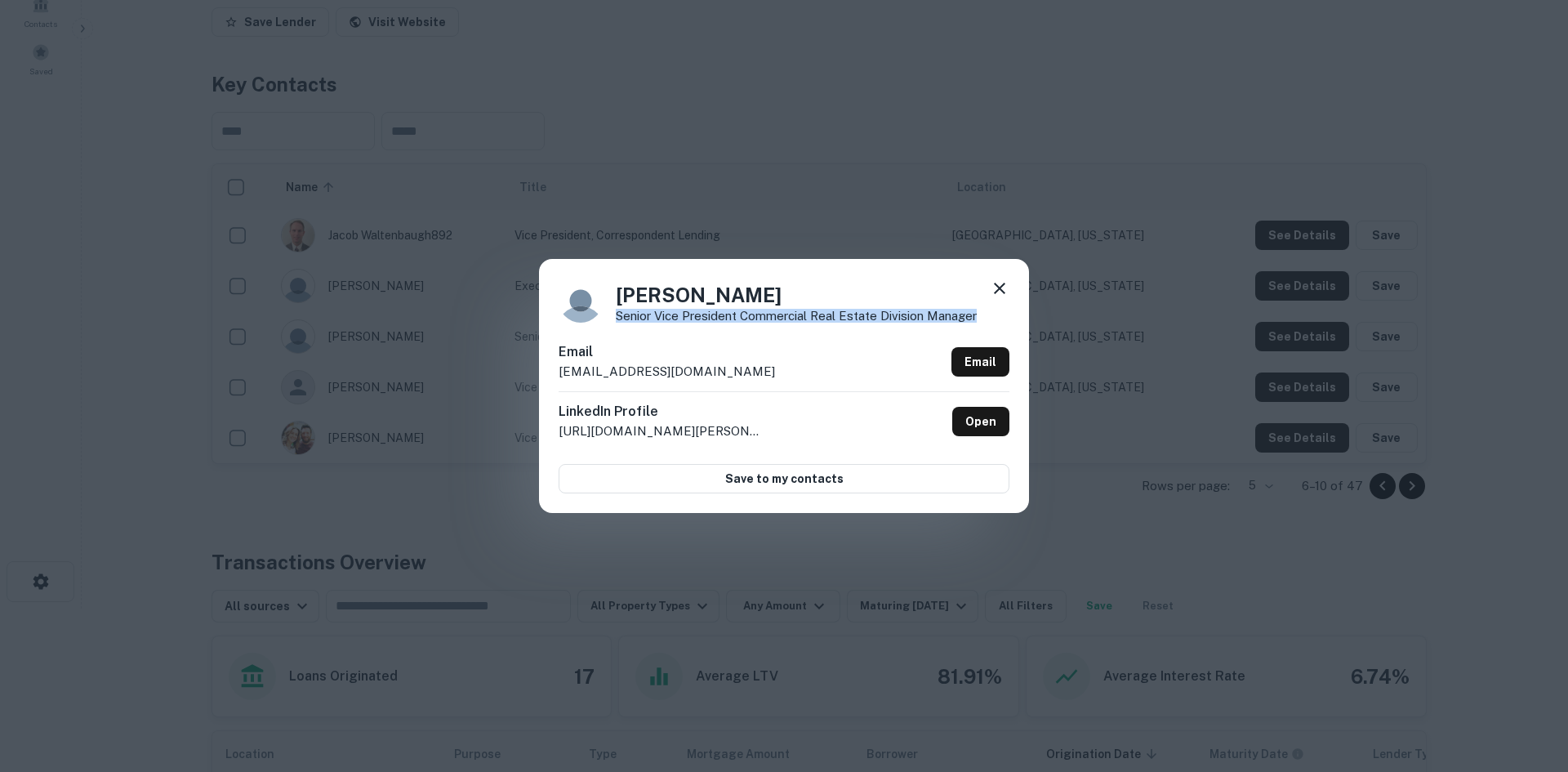
click at [615, 322] on div "[PERSON_NAME] Senior Vice President Commercial Real Estate Division Manager" at bounding box center [784, 301] width 451 height 44
click at [1278, 549] on div "[PERSON_NAME] Senior Vice President Commercial Real Estate Division Manager Ema…" at bounding box center [784, 386] width 1568 height 772
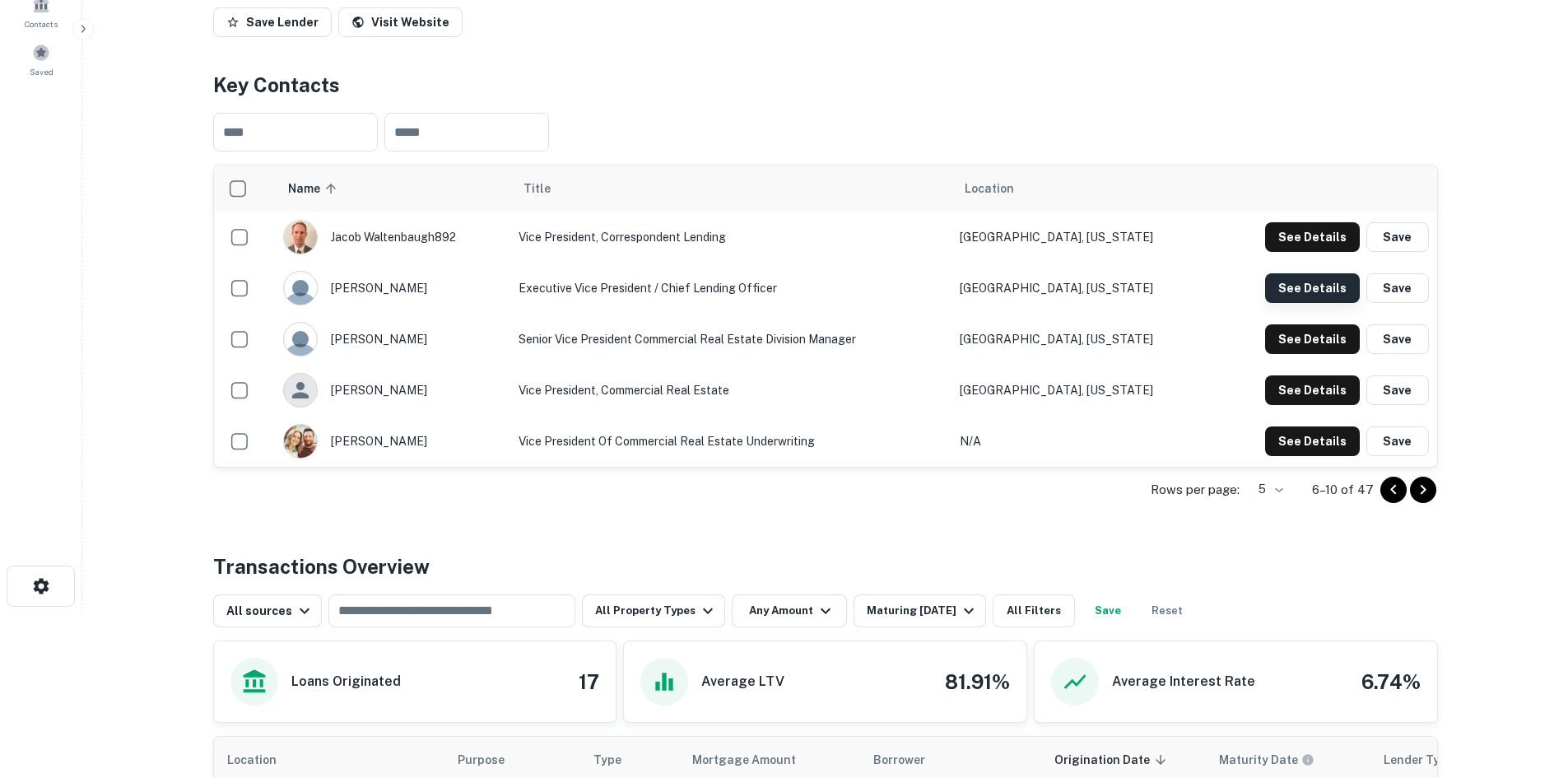
click at [1279, 303] on button "See Details" at bounding box center [1312, 288] width 94 height 30
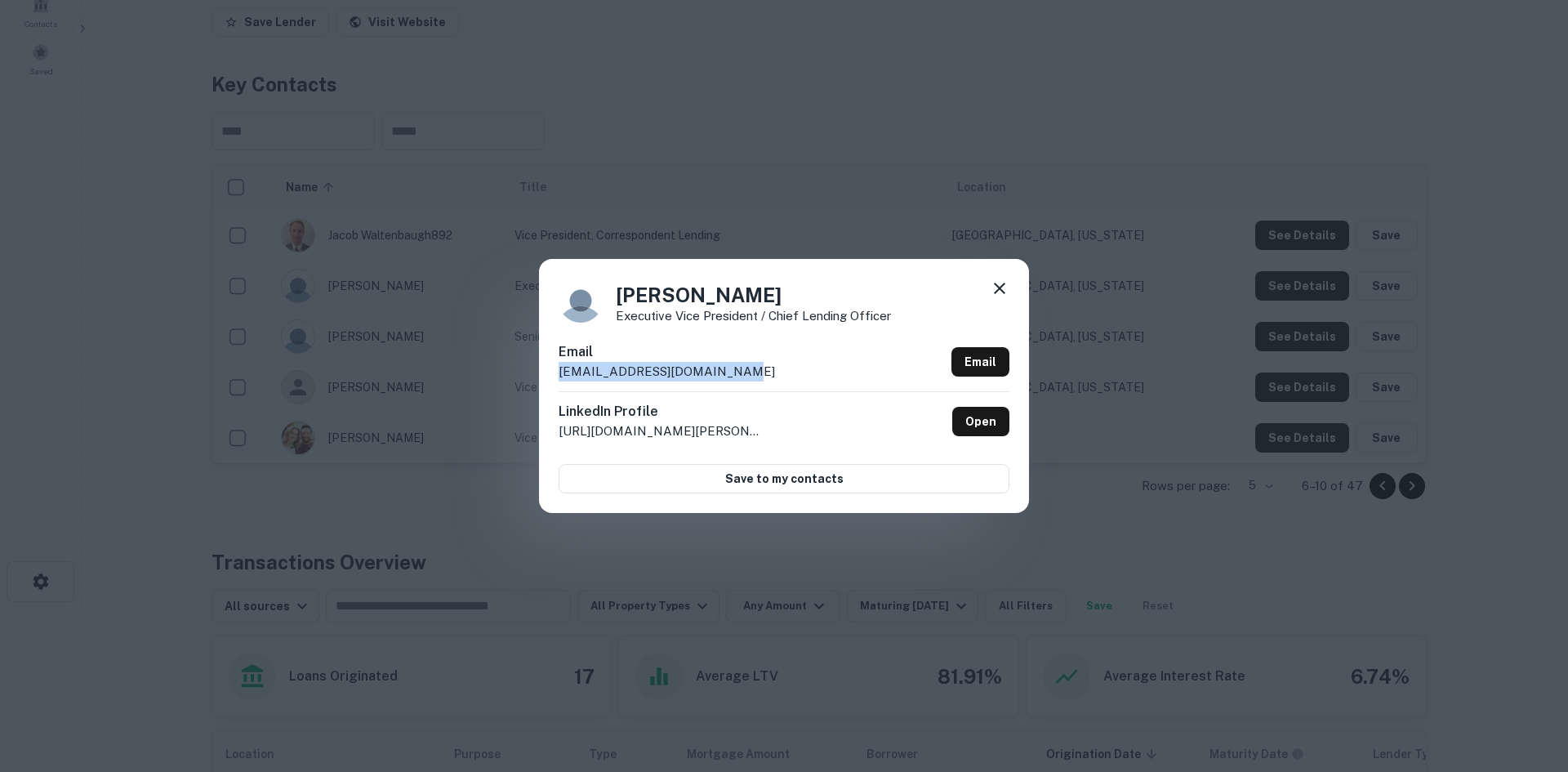
drag, startPoint x: 738, startPoint y: 366, endPoint x: 534, endPoint y: 365, distance: 204.0
click at [534, 365] on div "[PERSON_NAME] Executive Vice President / Chief Lending Officer Email [EMAIL_ADD…" at bounding box center [784, 386] width 1568 height 772
drag, startPoint x: 730, startPoint y: 296, endPoint x: 605, endPoint y: 290, distance: 125.1
click at [605, 290] on div "[PERSON_NAME] Executive Vice President / Chief Lending Officer" at bounding box center [784, 301] width 451 height 44
drag, startPoint x: 868, startPoint y: 316, endPoint x: 609, endPoint y: 310, distance: 259.1
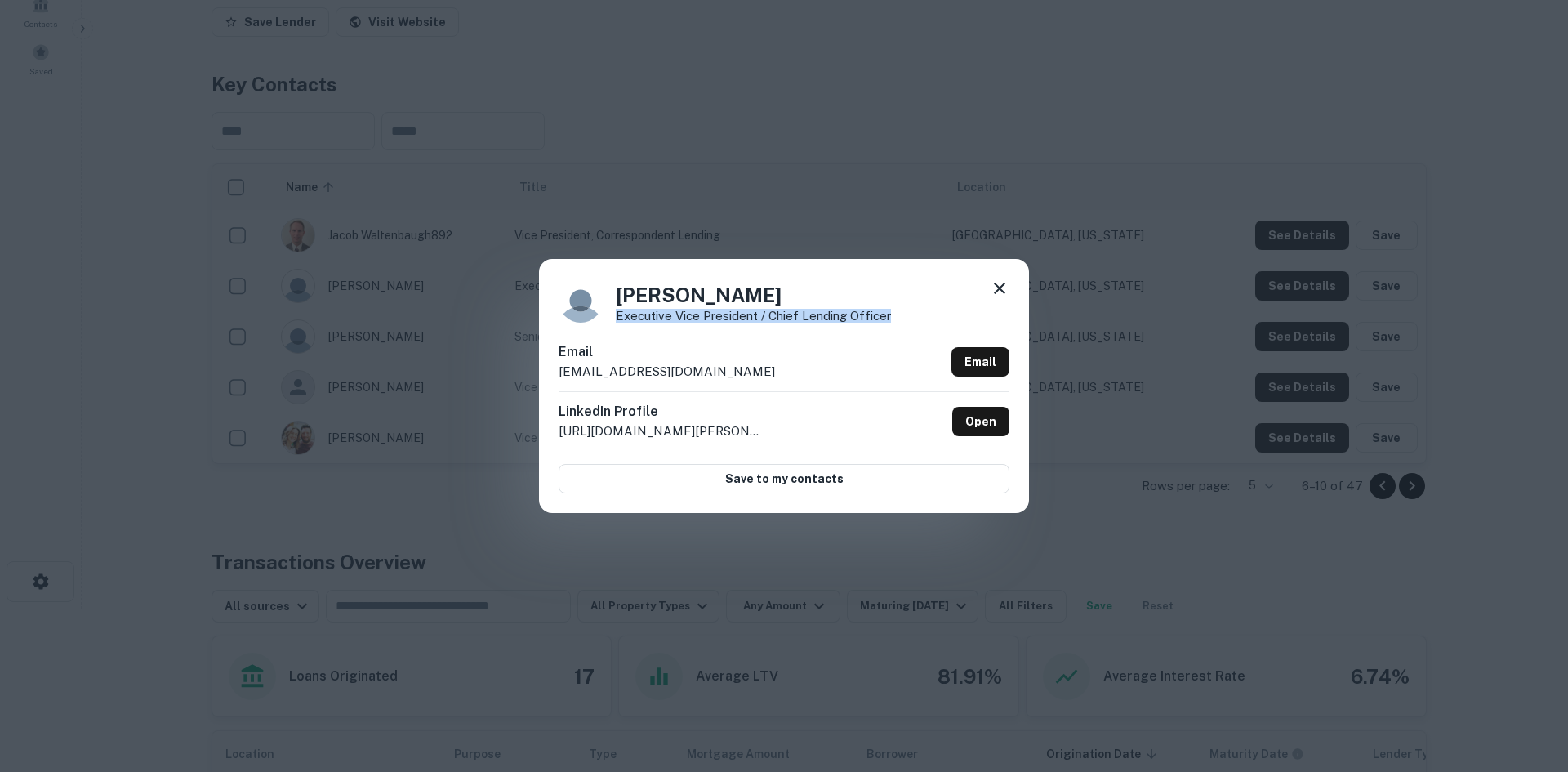
click at [609, 310] on div "[PERSON_NAME] Executive Vice President / Chief Lending Officer" at bounding box center [784, 301] width 451 height 44
click at [1126, 223] on div "[PERSON_NAME] Executive Vice President / Chief Lending Officer Email [EMAIL_ADD…" at bounding box center [784, 386] width 1568 height 772
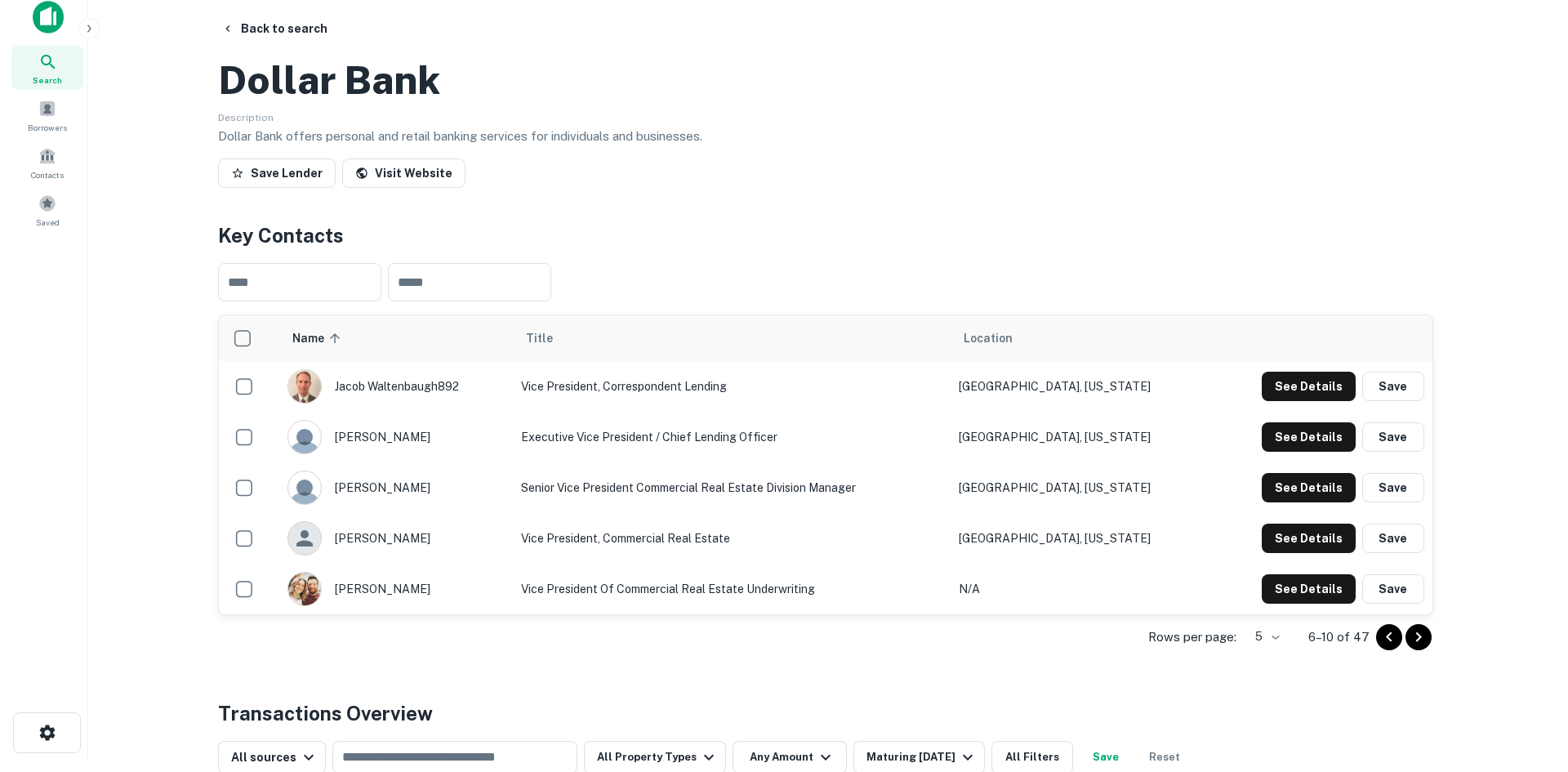
scroll to position [0, 0]
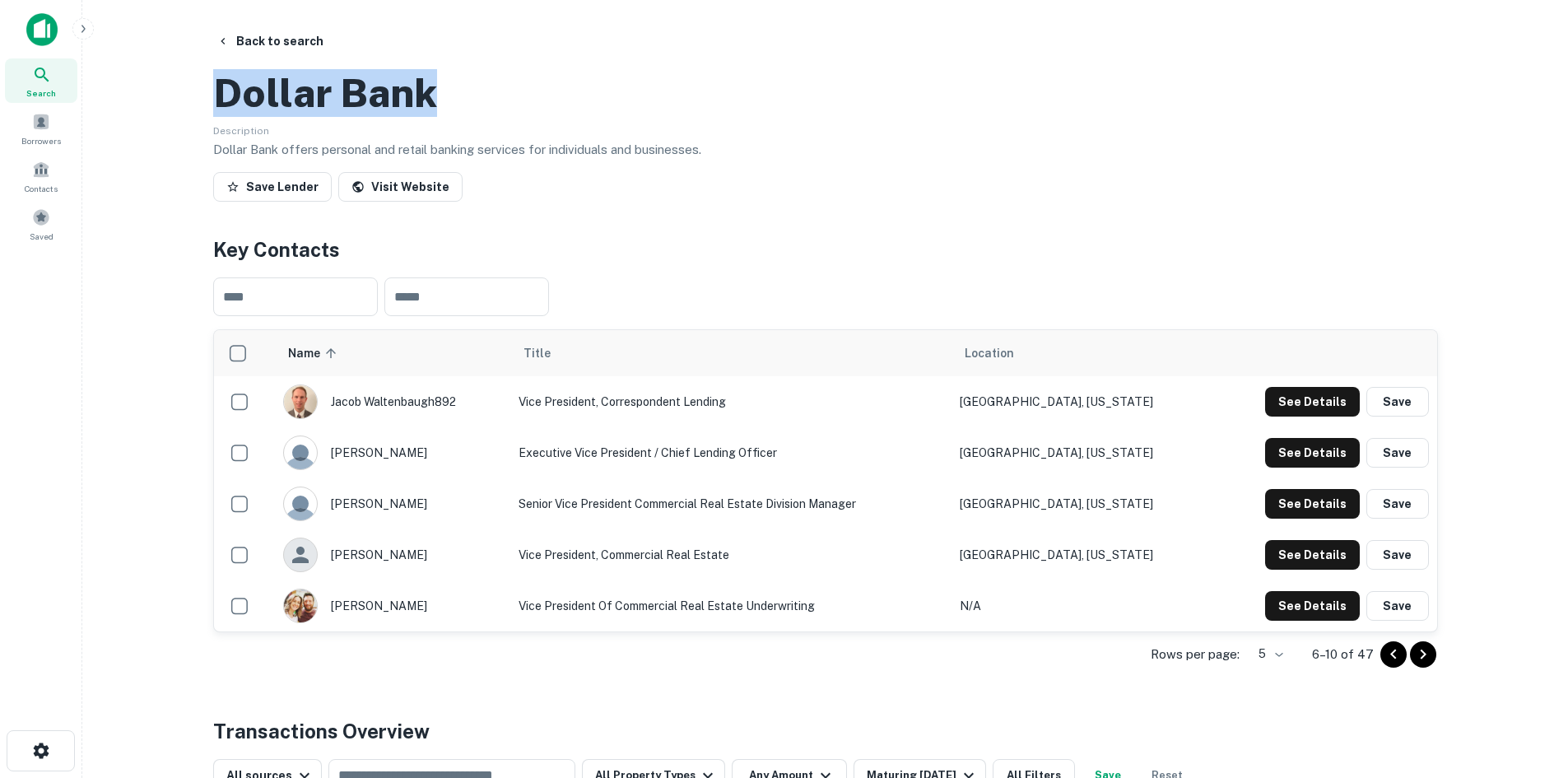
drag, startPoint x: 473, startPoint y: 174, endPoint x: 210, endPoint y: 175, distance: 263.0
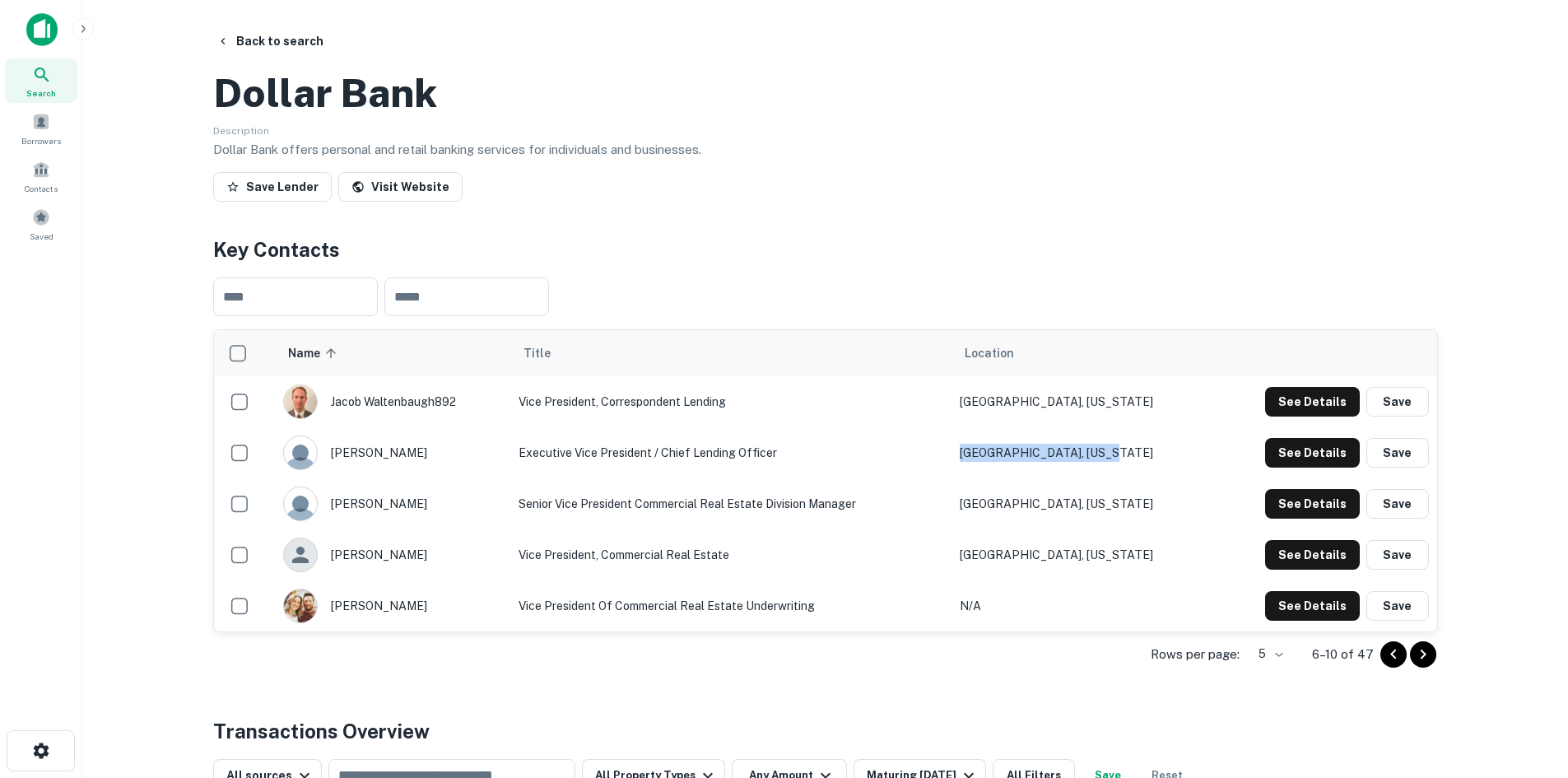
drag, startPoint x: 1155, startPoint y: 526, endPoint x: 1010, endPoint y: 532, distance: 145.1
click at [1010, 478] on td "[GEOGRAPHIC_DATA], [US_STATE]" at bounding box center [1082, 453] width 261 height 51
click at [395, 117] on h2 "Dollar Bank" at bounding box center [324, 93] width 224 height 48
click at [363, 117] on h2 "Dollar Bank" at bounding box center [324, 93] width 224 height 48
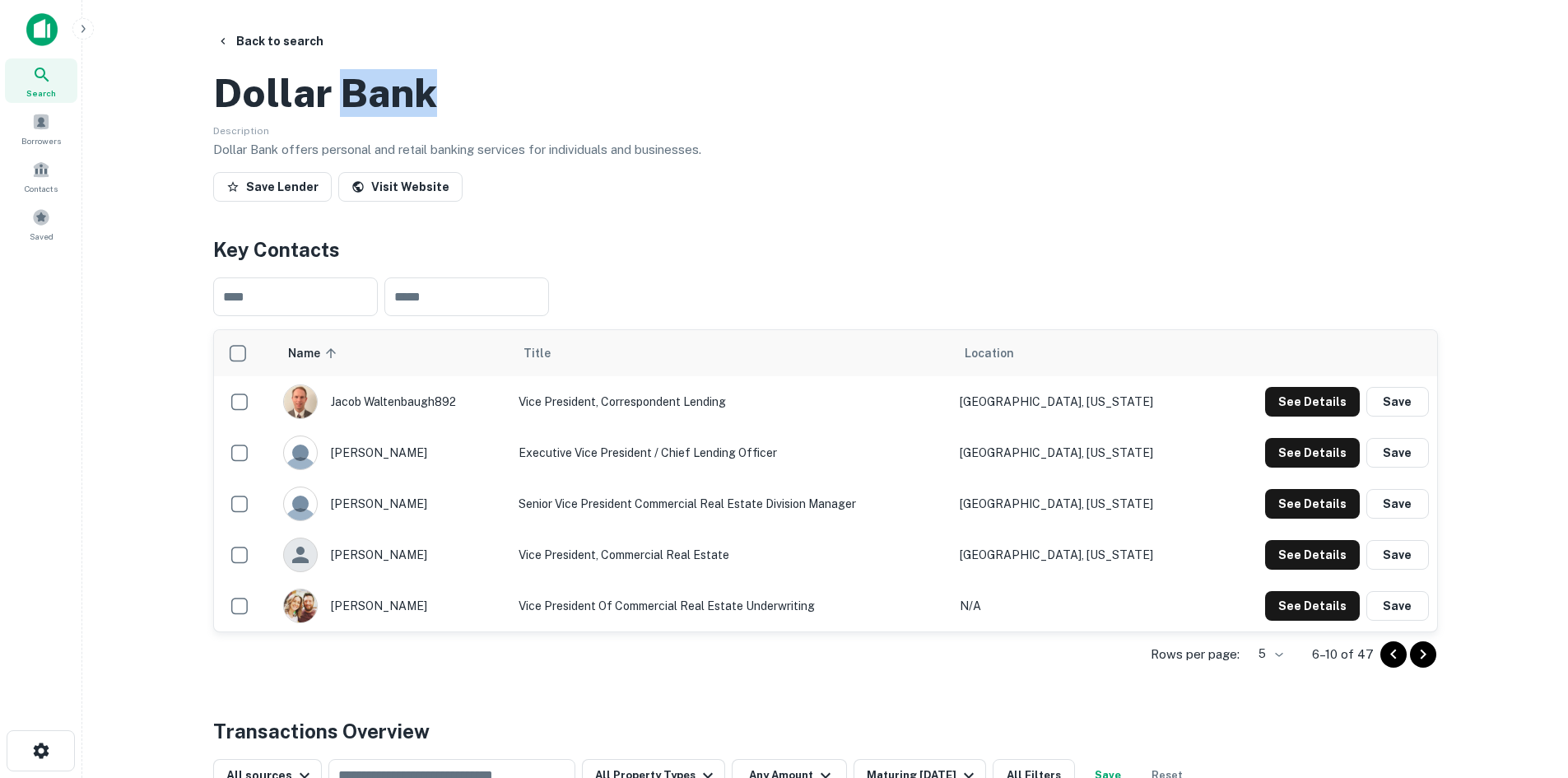
click at [363, 117] on h2 "Dollar Bank" at bounding box center [324, 93] width 224 height 48
click at [291, 43] on button "Back to search" at bounding box center [270, 41] width 120 height 30
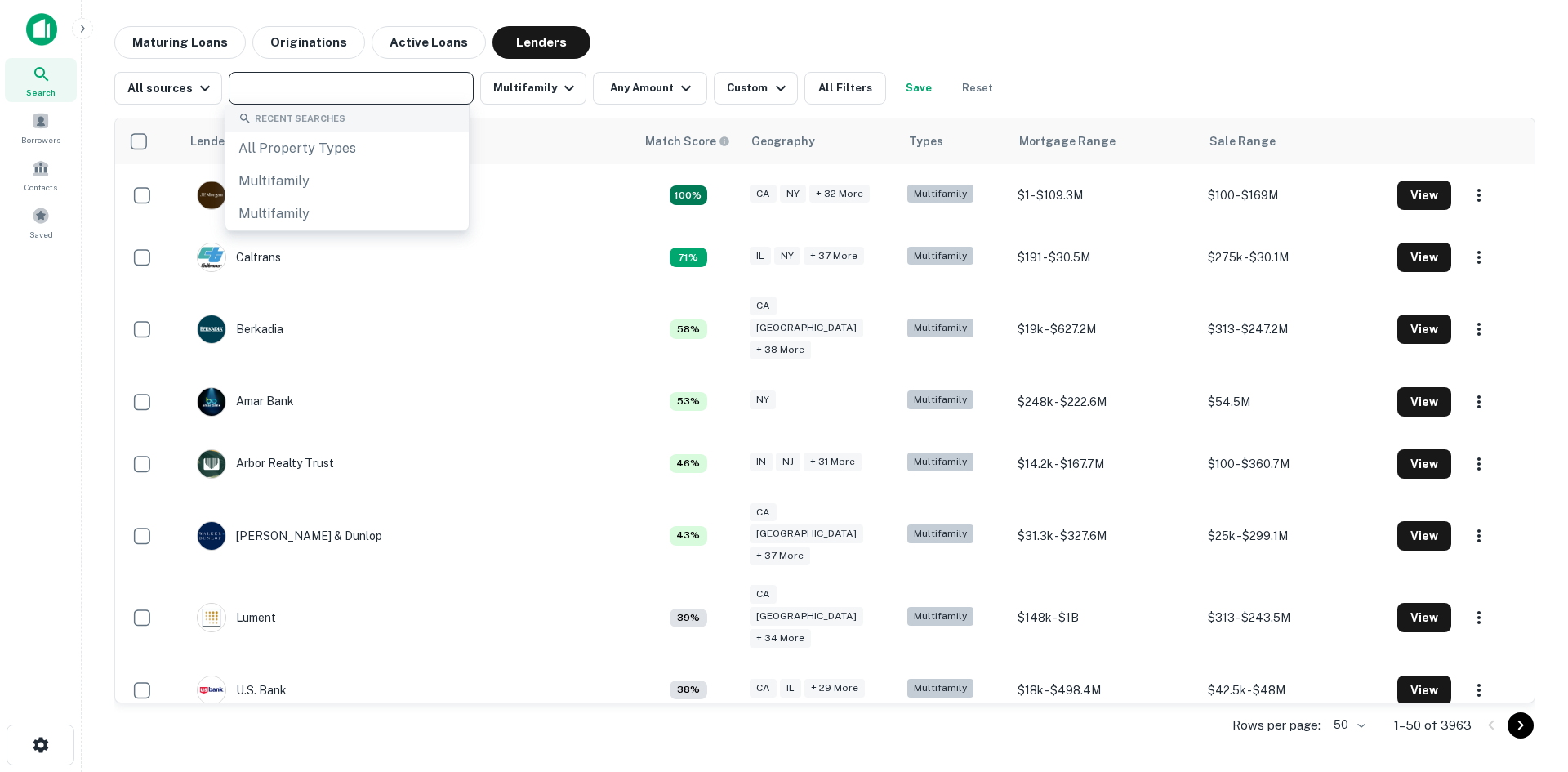
click at [319, 82] on input "text" at bounding box center [351, 88] width 233 height 23
paste input "**********"
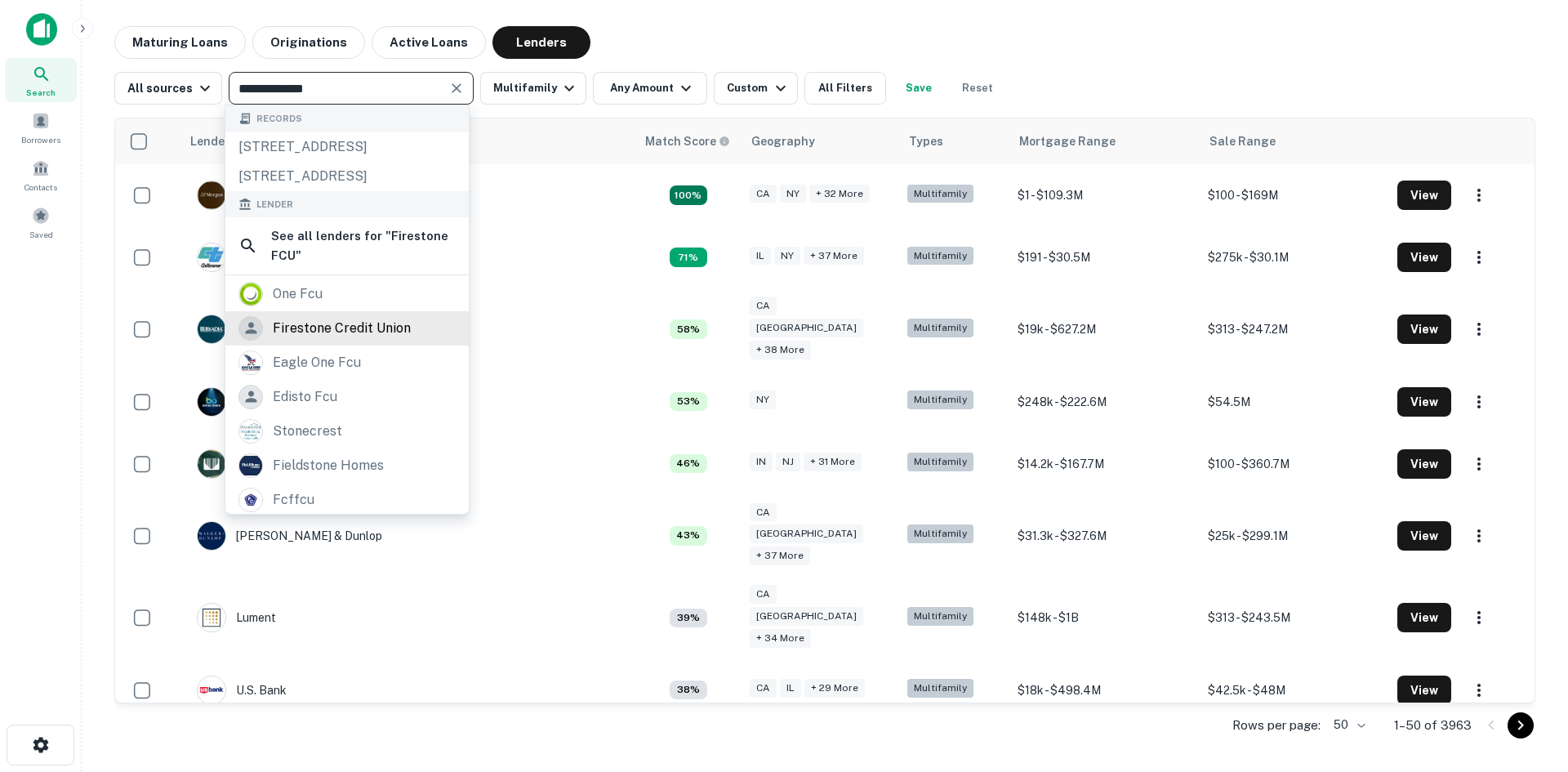
type input "**********"
click at [398, 340] on div "firestone credit union" at bounding box center [341, 328] width 138 height 24
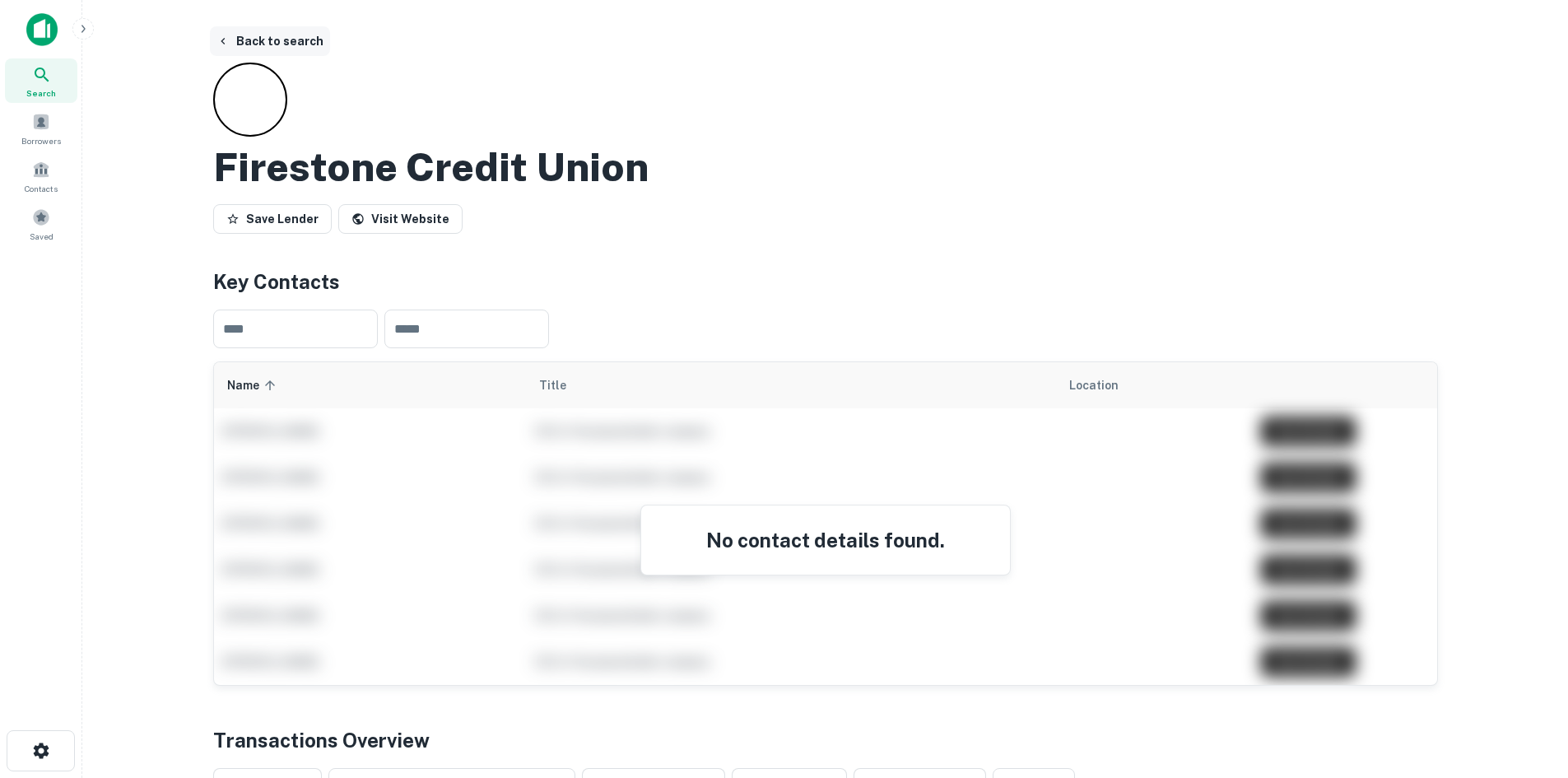
click at [249, 37] on button "Back to search" at bounding box center [270, 41] width 120 height 30
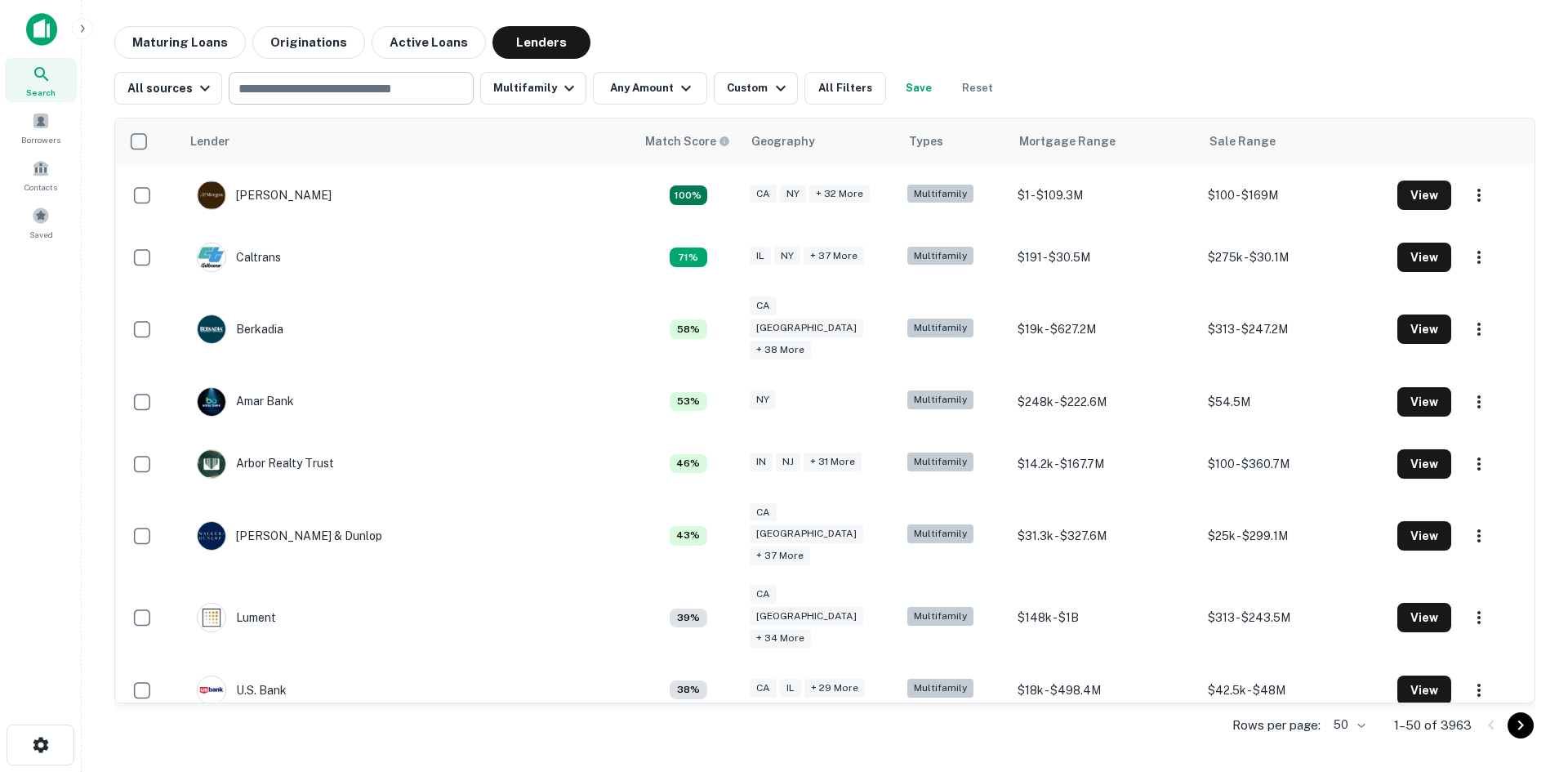
click at [290, 87] on input "text" at bounding box center [351, 88] width 233 height 23
paste input "**********"
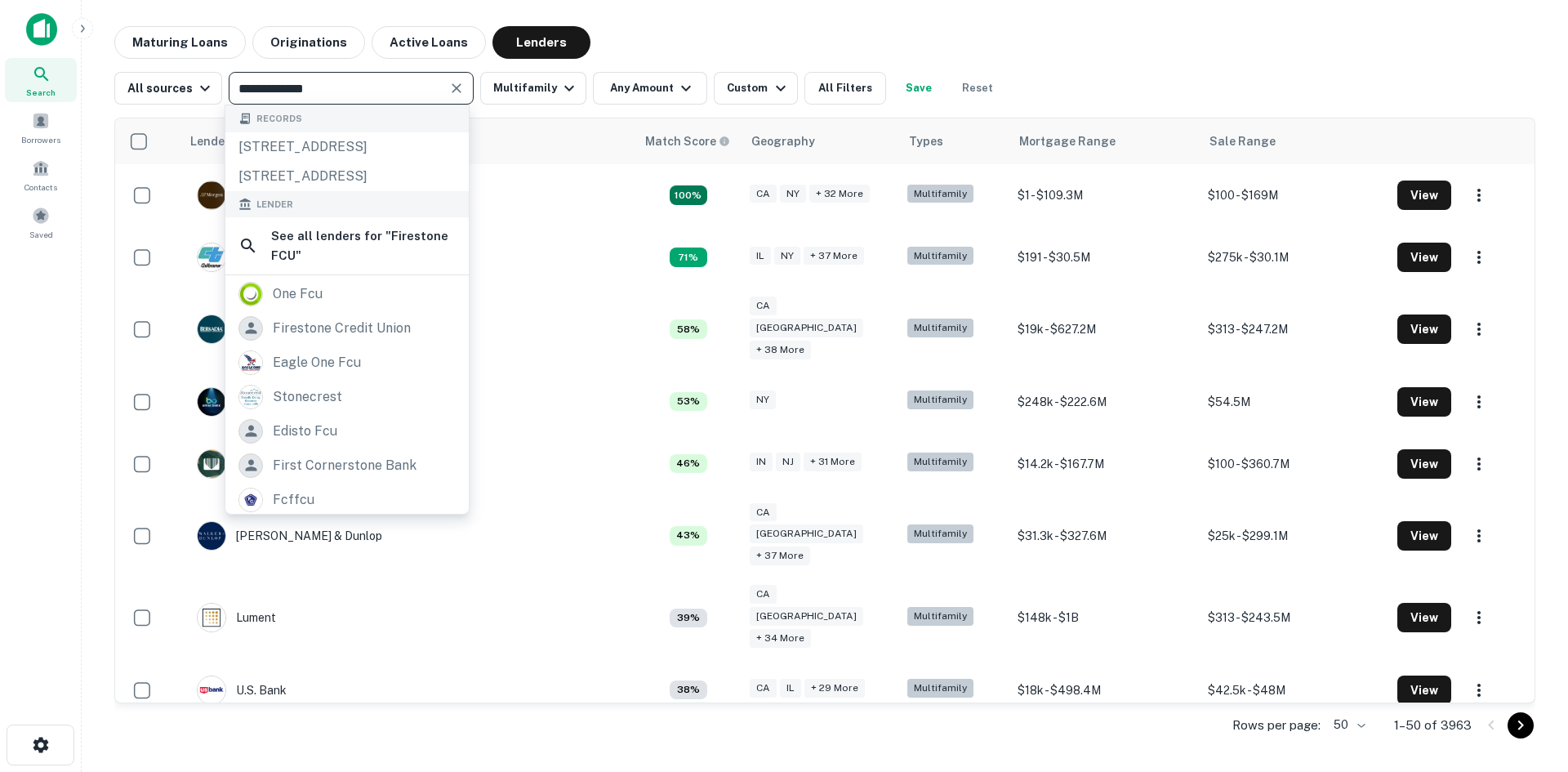
drag, startPoint x: 324, startPoint y: 89, endPoint x: 303, endPoint y: 89, distance: 21.0
click at [303, 89] on input "**********" at bounding box center [338, 88] width 209 height 23
type input "**********"
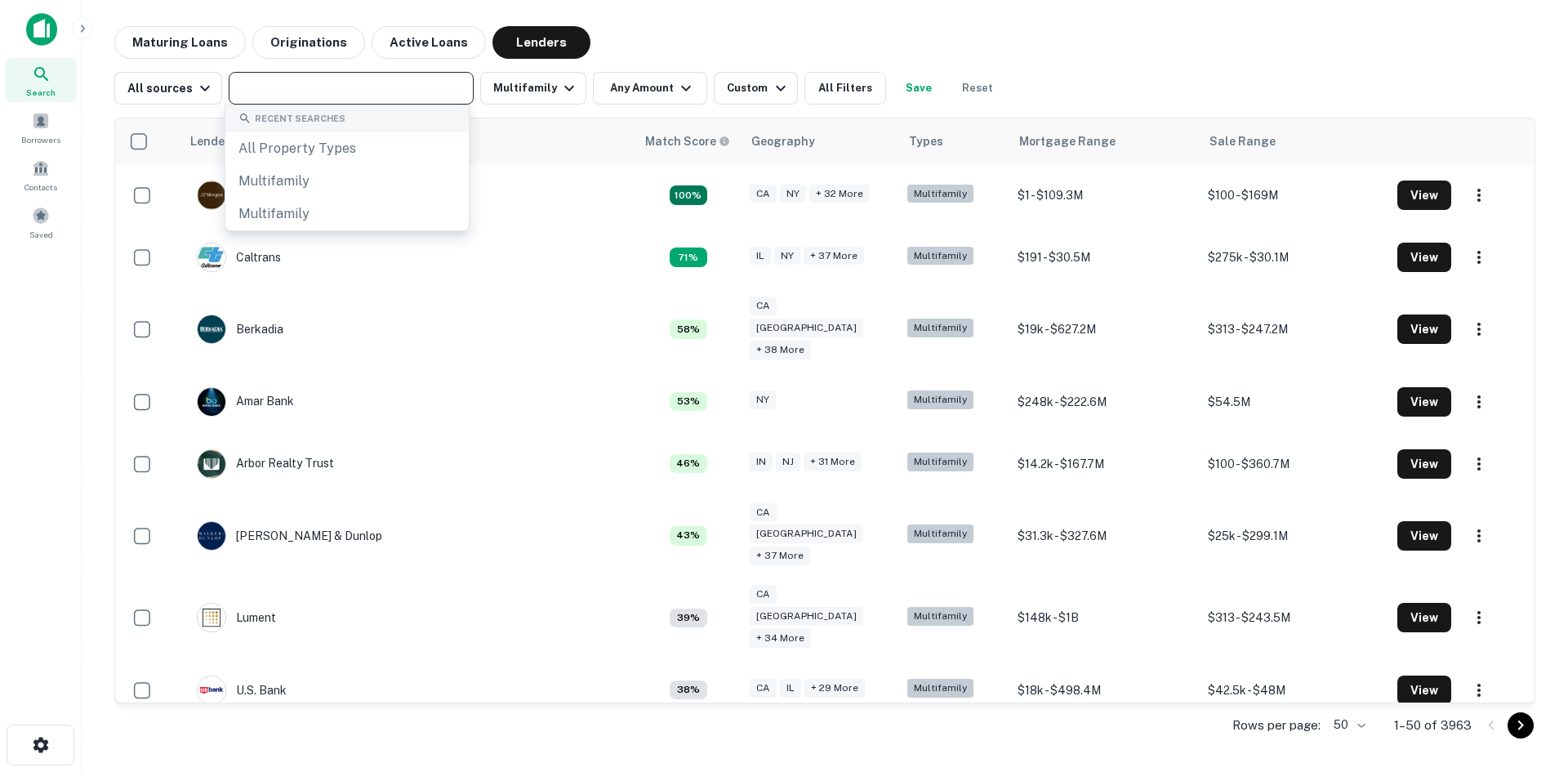
click at [335, 90] on input "text" at bounding box center [351, 88] width 233 height 23
paste input "**********"
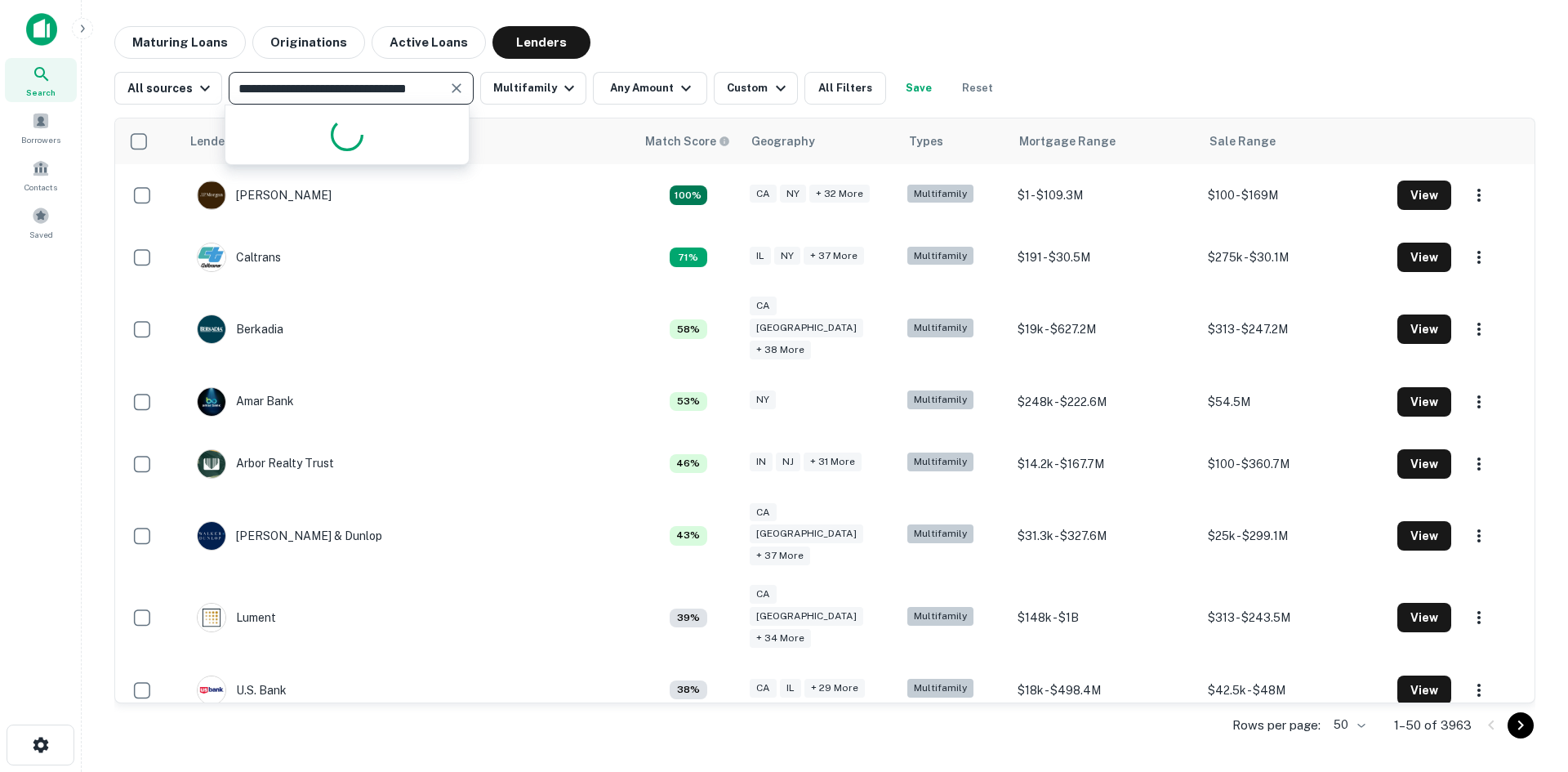
scroll to position [0, 11]
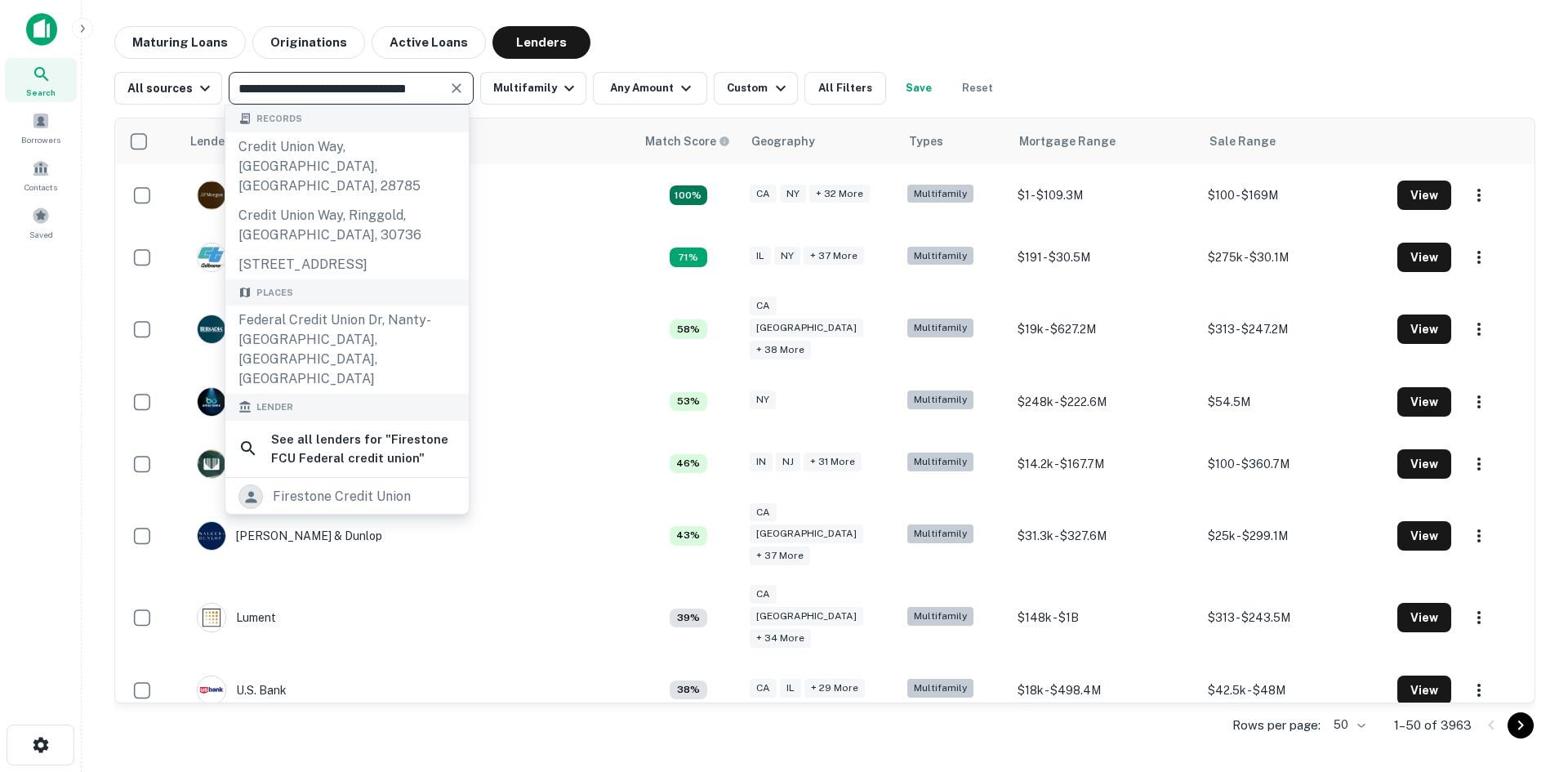
drag, startPoint x: 311, startPoint y: 88, endPoint x: 284, endPoint y: 89, distance: 27.0
click at [284, 89] on input "**********" at bounding box center [338, 88] width 209 height 23
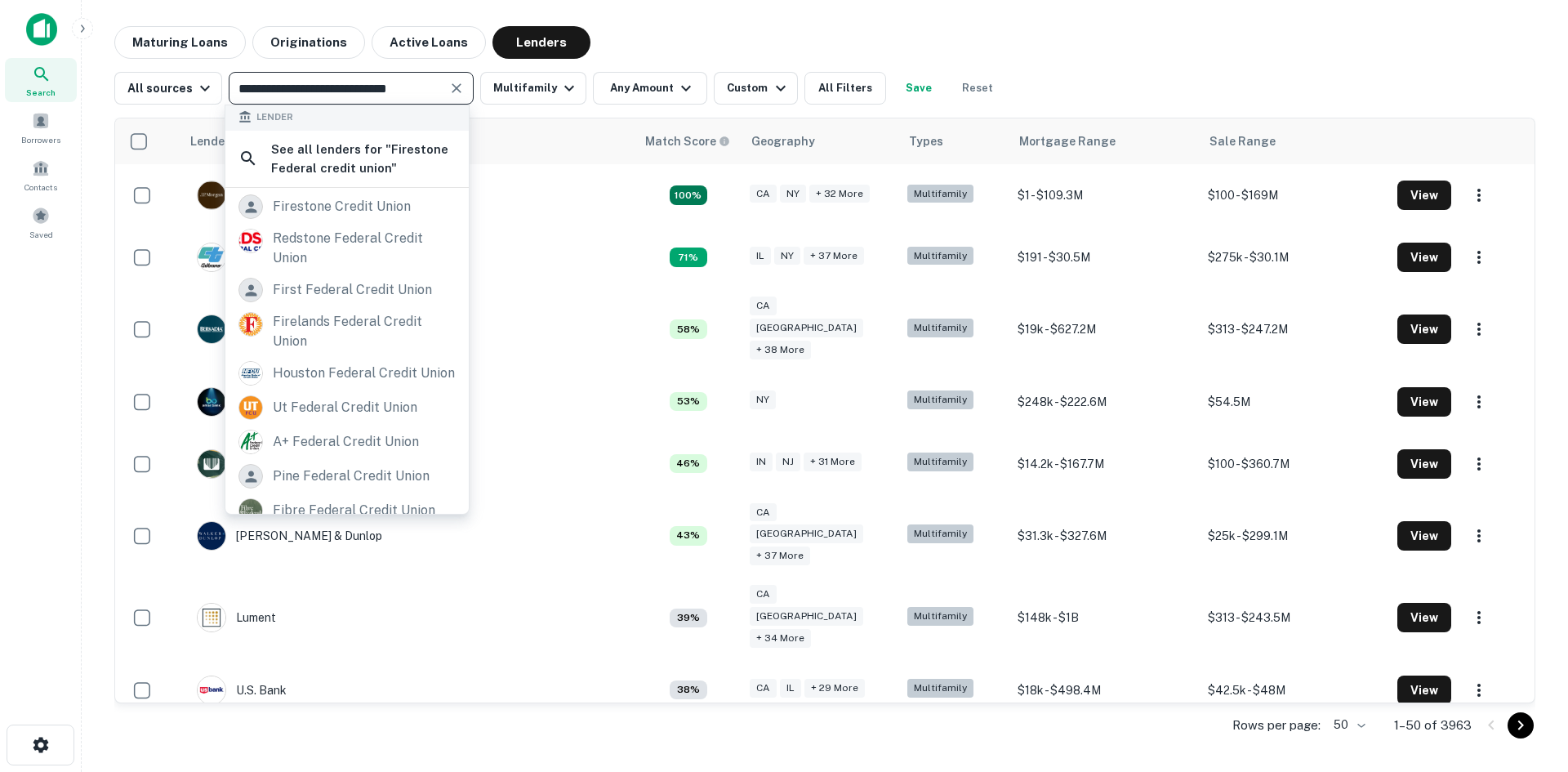
scroll to position [408, 0]
type input "**********"
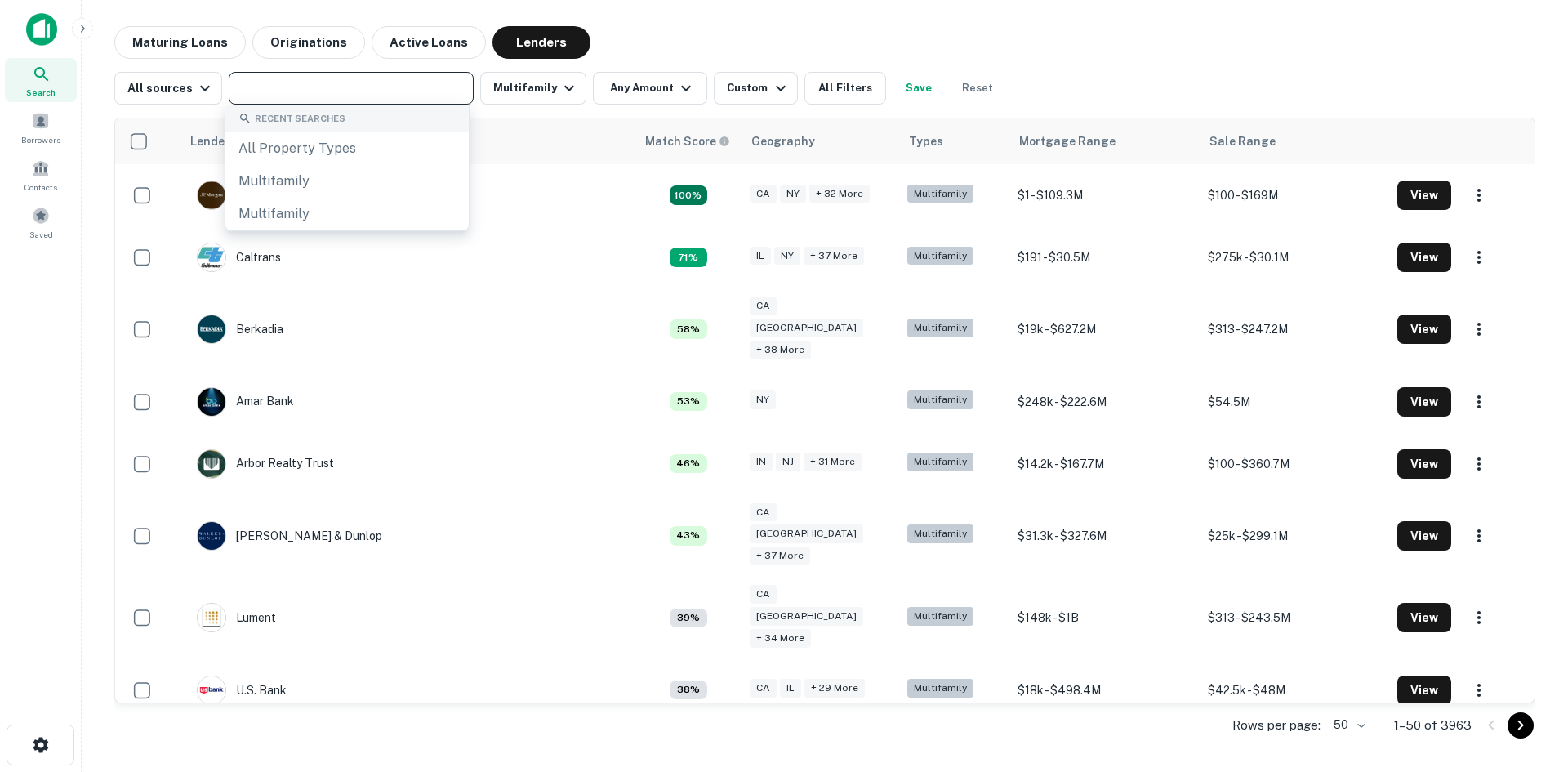
click at [322, 95] on input "text" at bounding box center [351, 88] width 233 height 23
paste input "**********"
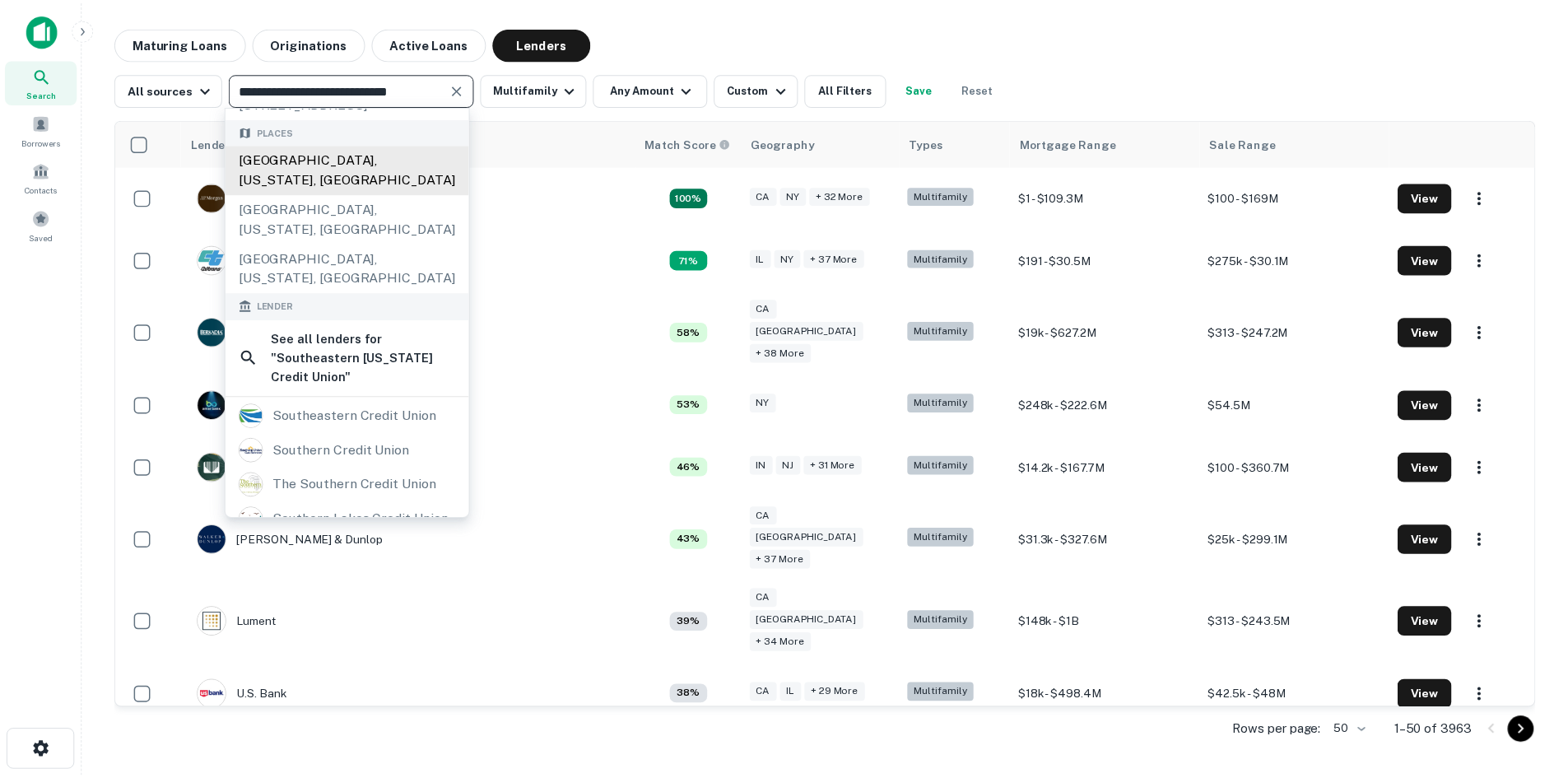
scroll to position [164, 0]
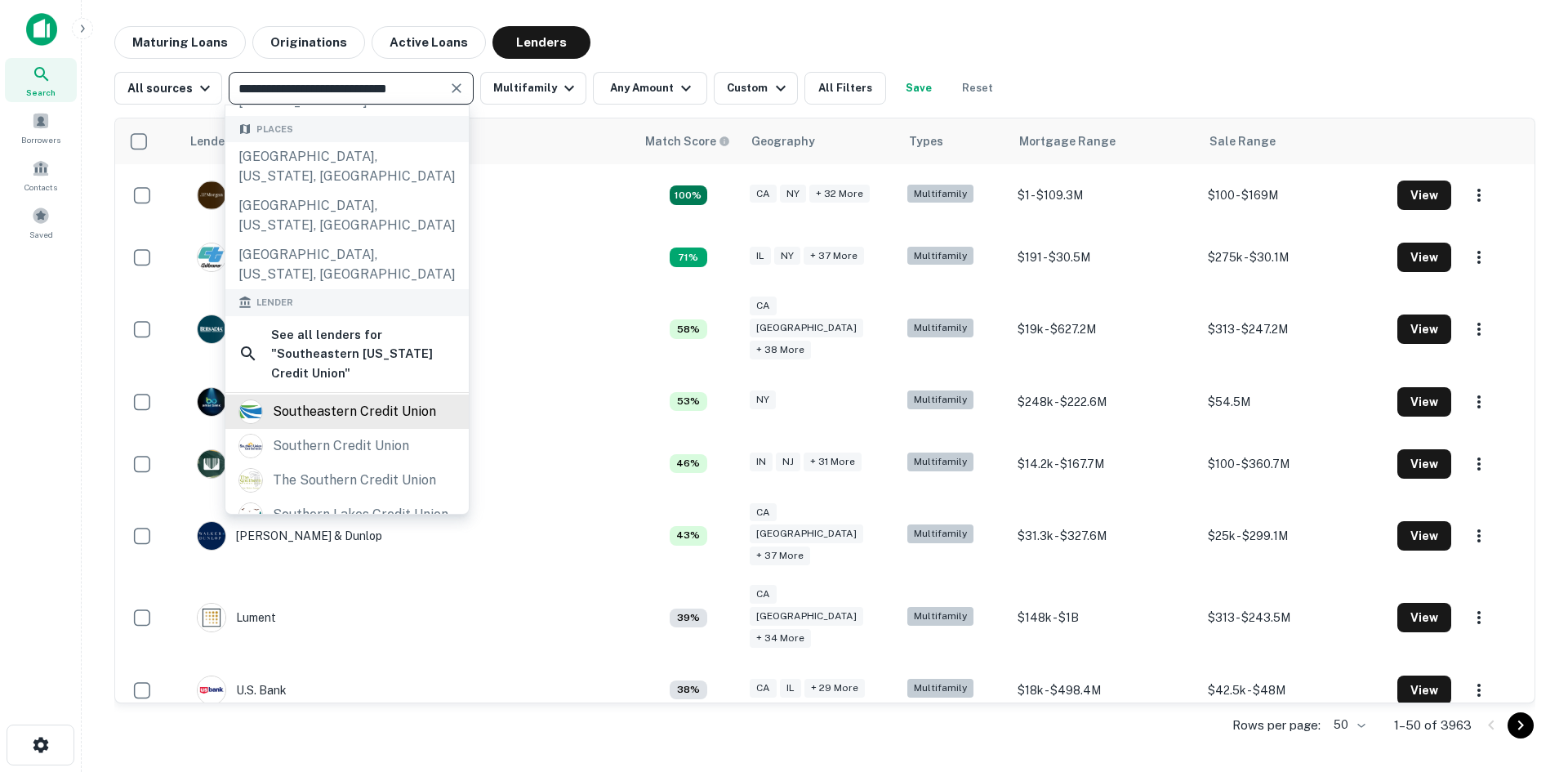
type input "**********"
click at [353, 400] on div "southeastern credit union" at bounding box center [354, 411] width 163 height 24
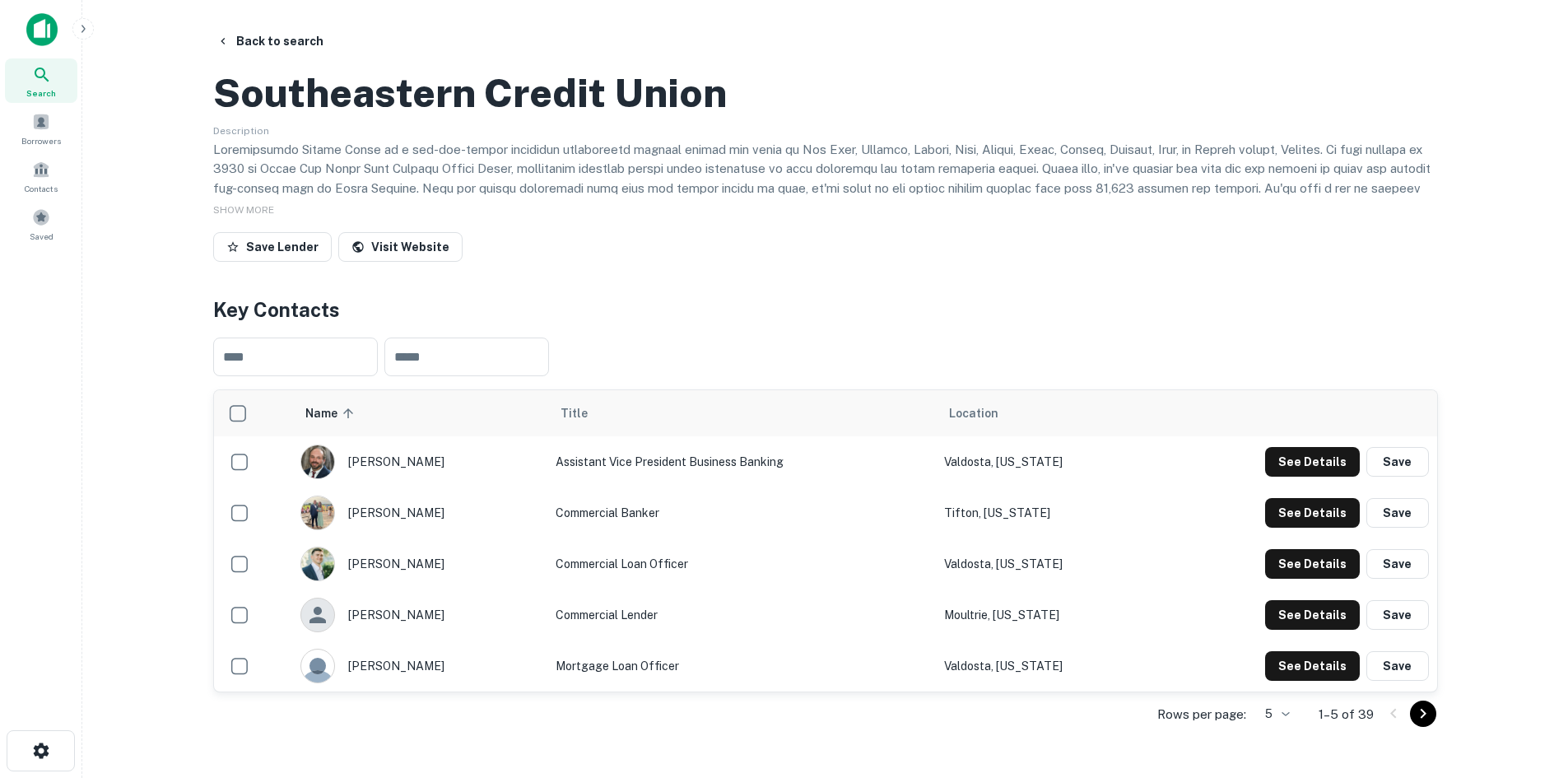
scroll to position [164, 0]
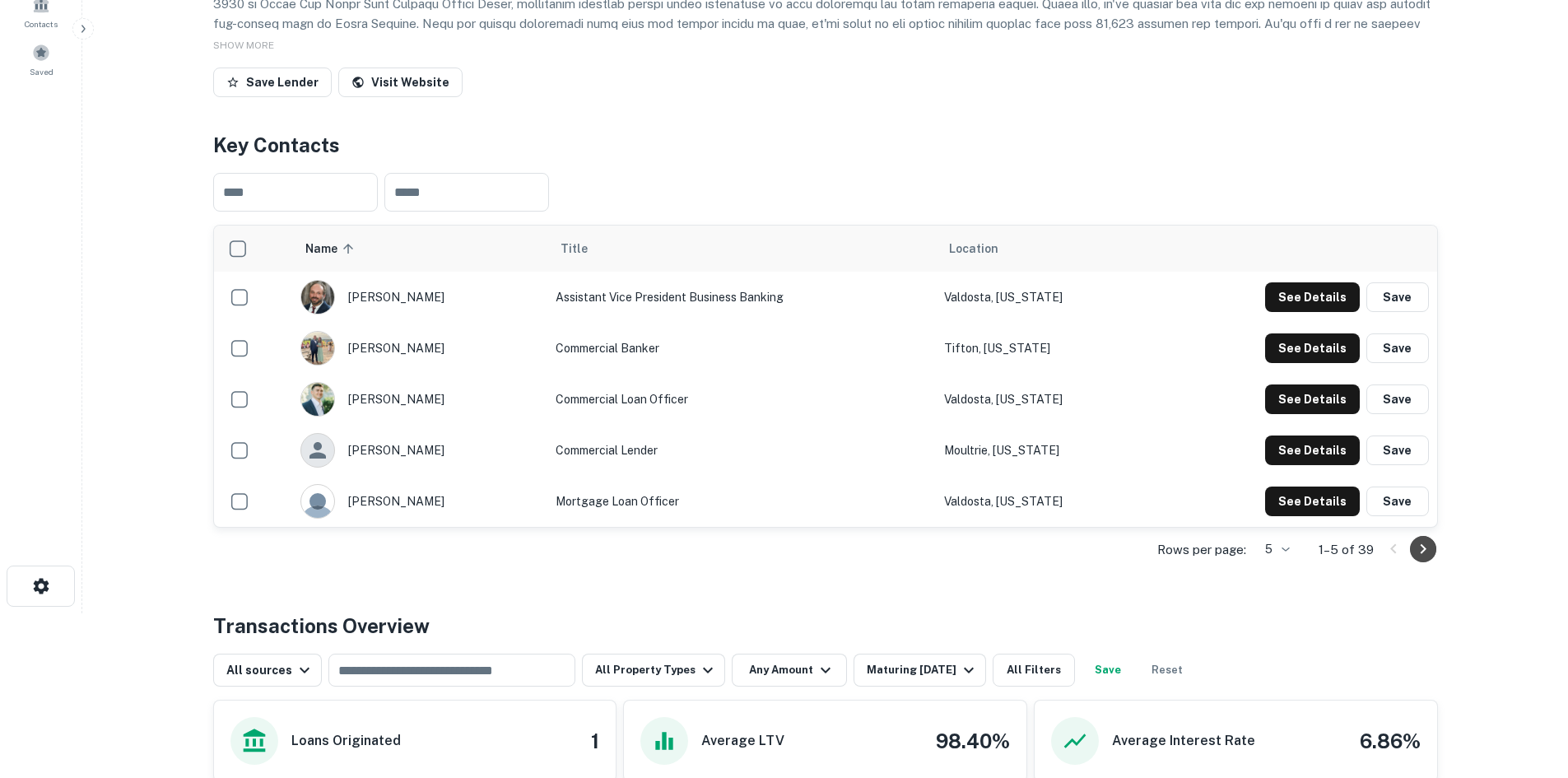
click at [1422, 559] on icon "Go to next page" at bounding box center [1422, 548] width 20 height 20
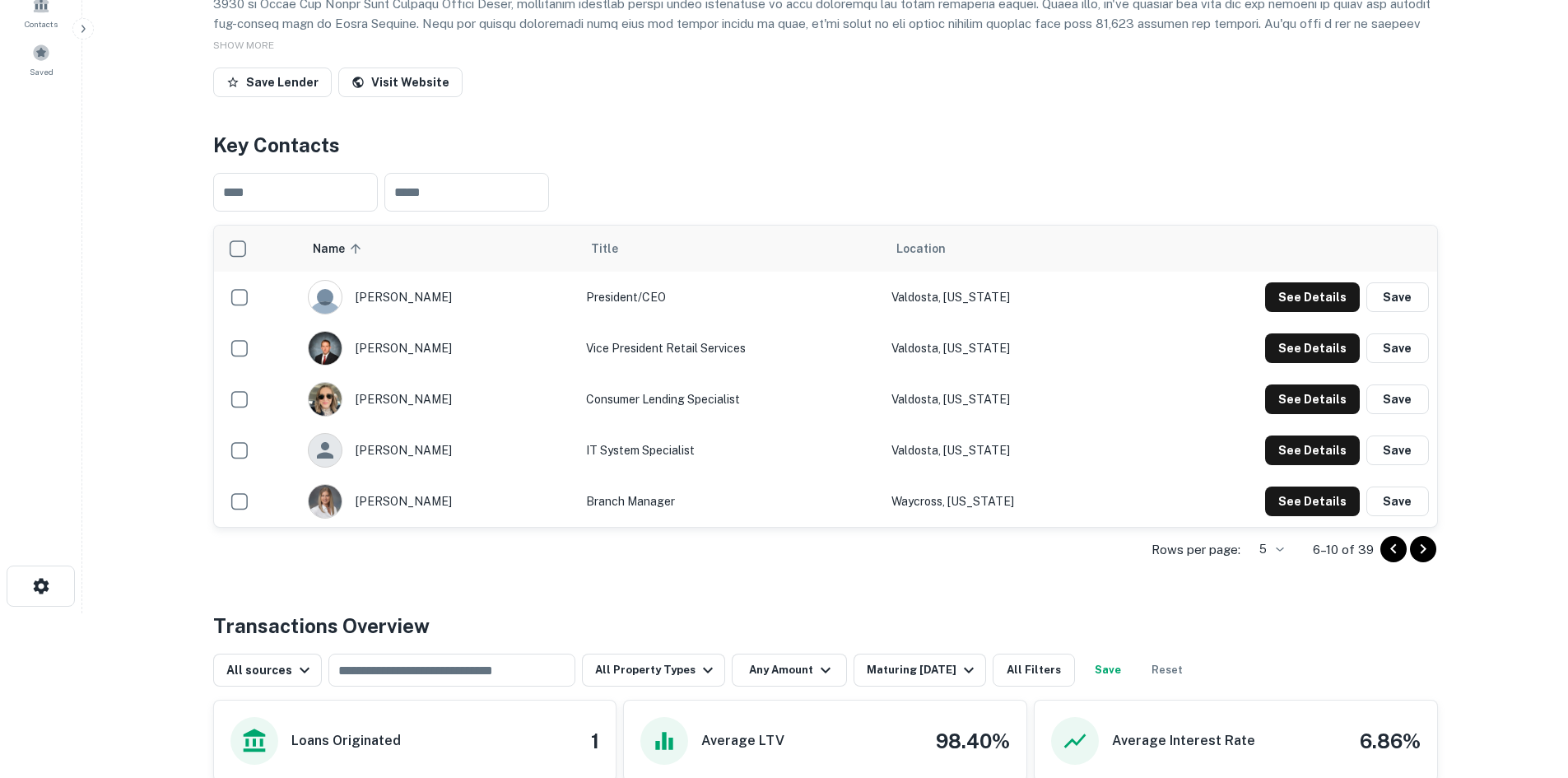
click at [1422, 559] on icon "Go to next page" at bounding box center [1422, 548] width 20 height 20
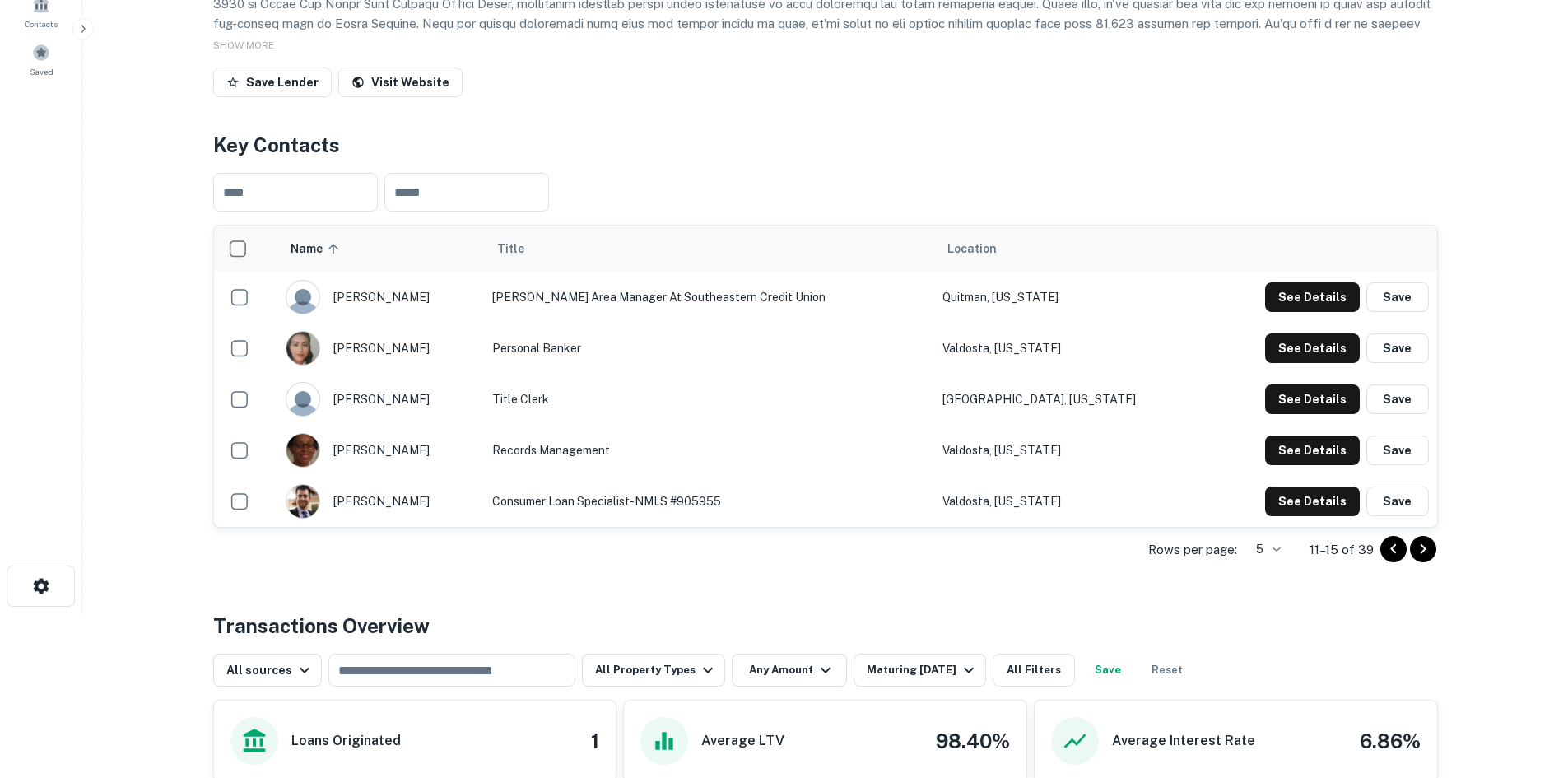
click at [1422, 559] on icon "Go to next page" at bounding box center [1422, 548] width 20 height 20
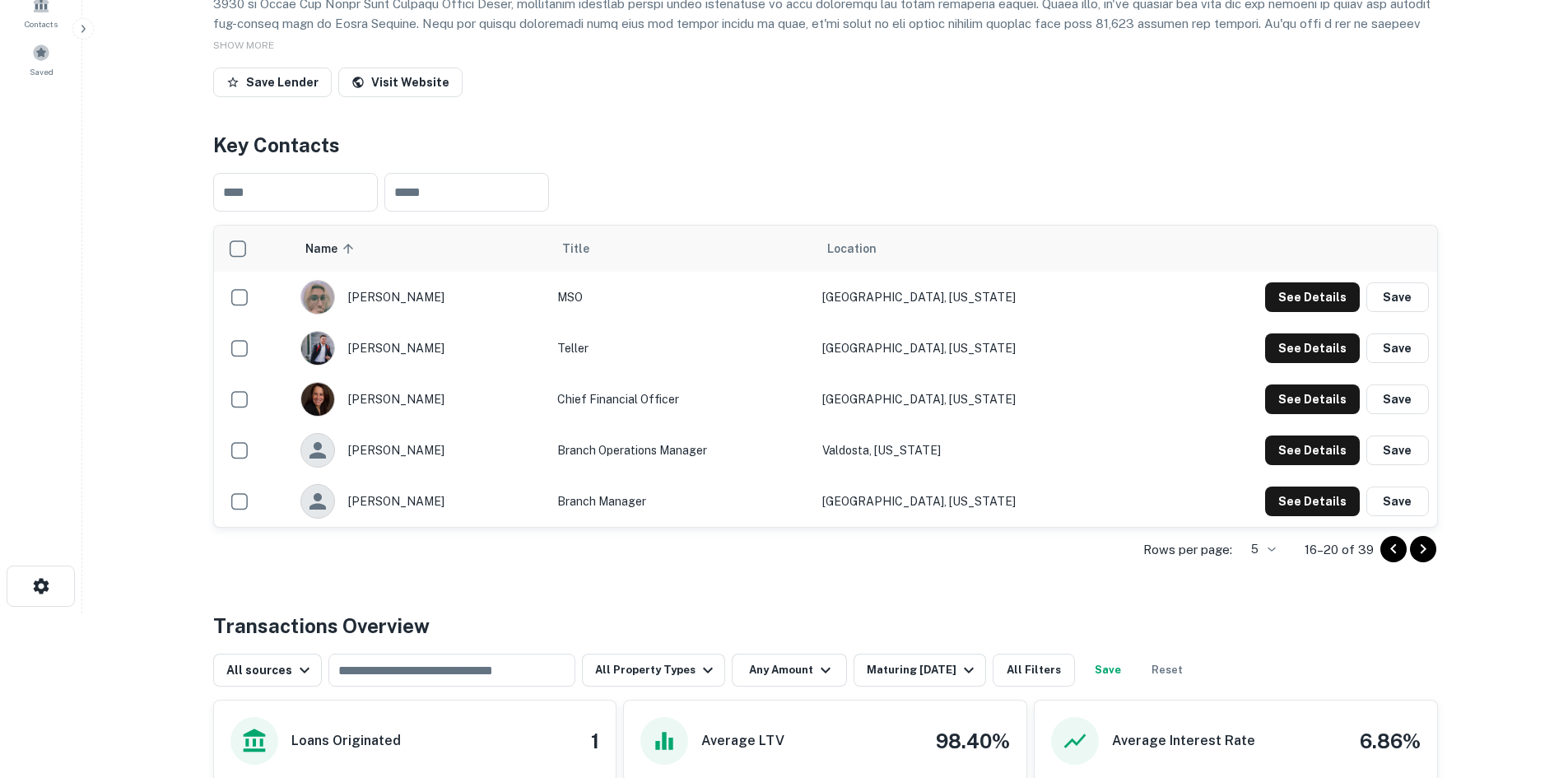
click at [1422, 559] on icon "Go to next page" at bounding box center [1422, 548] width 20 height 20
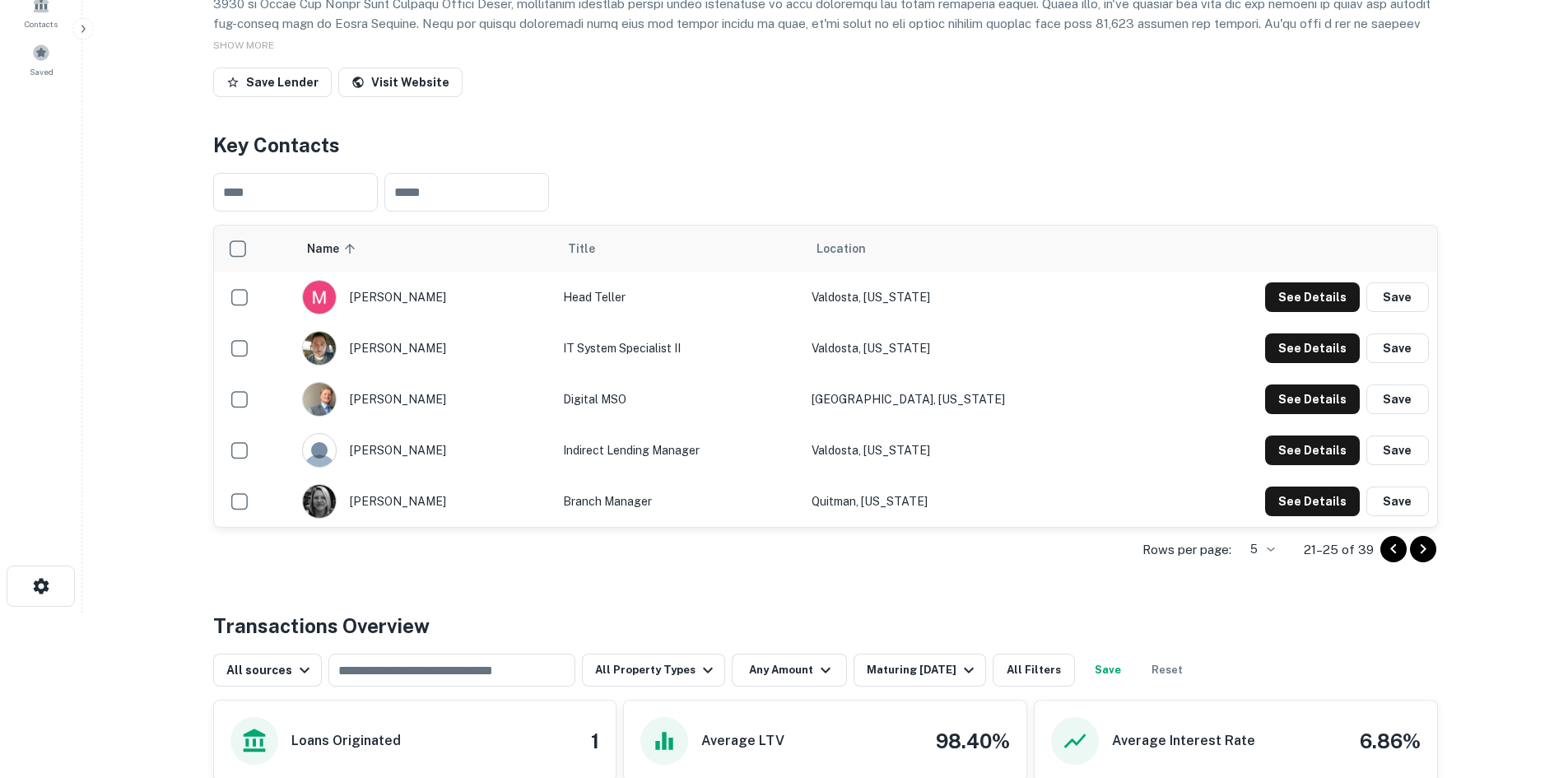
click at [1416, 559] on icon "Go to next page" at bounding box center [1422, 548] width 20 height 20
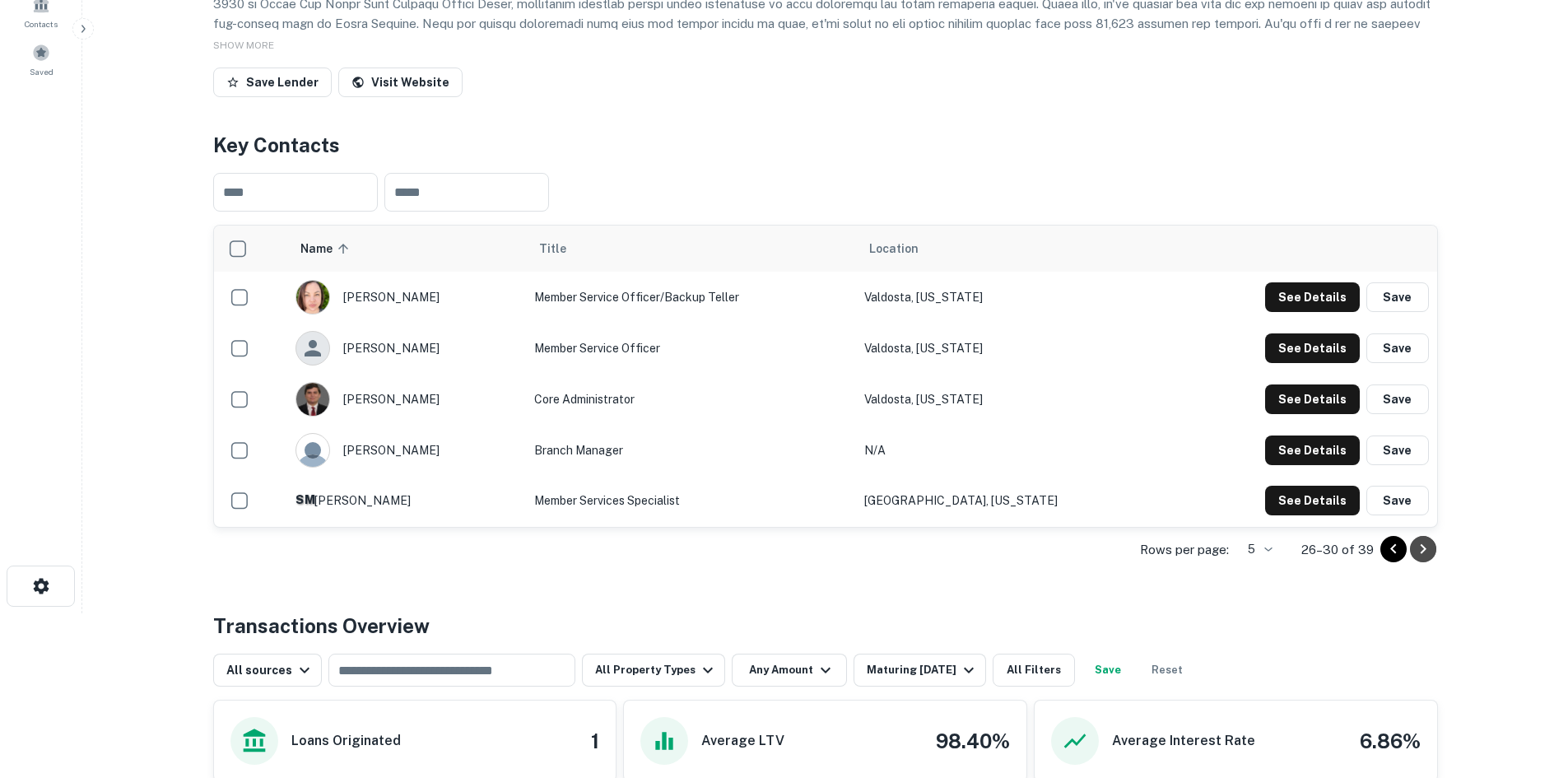
click at [1416, 559] on icon "Go to next page" at bounding box center [1422, 548] width 20 height 20
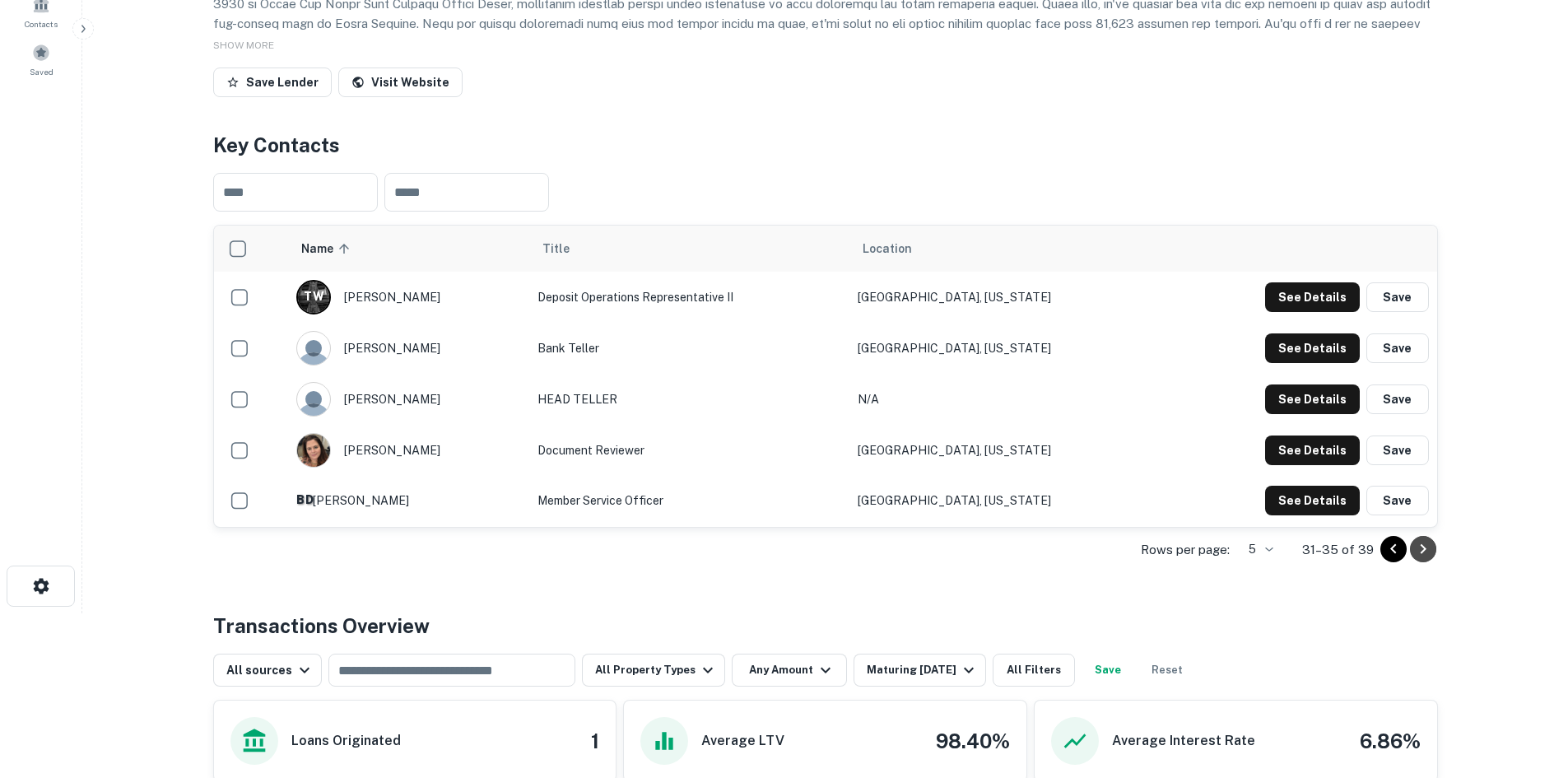
click at [1416, 559] on icon "Go to next page" at bounding box center [1422, 548] width 20 height 20
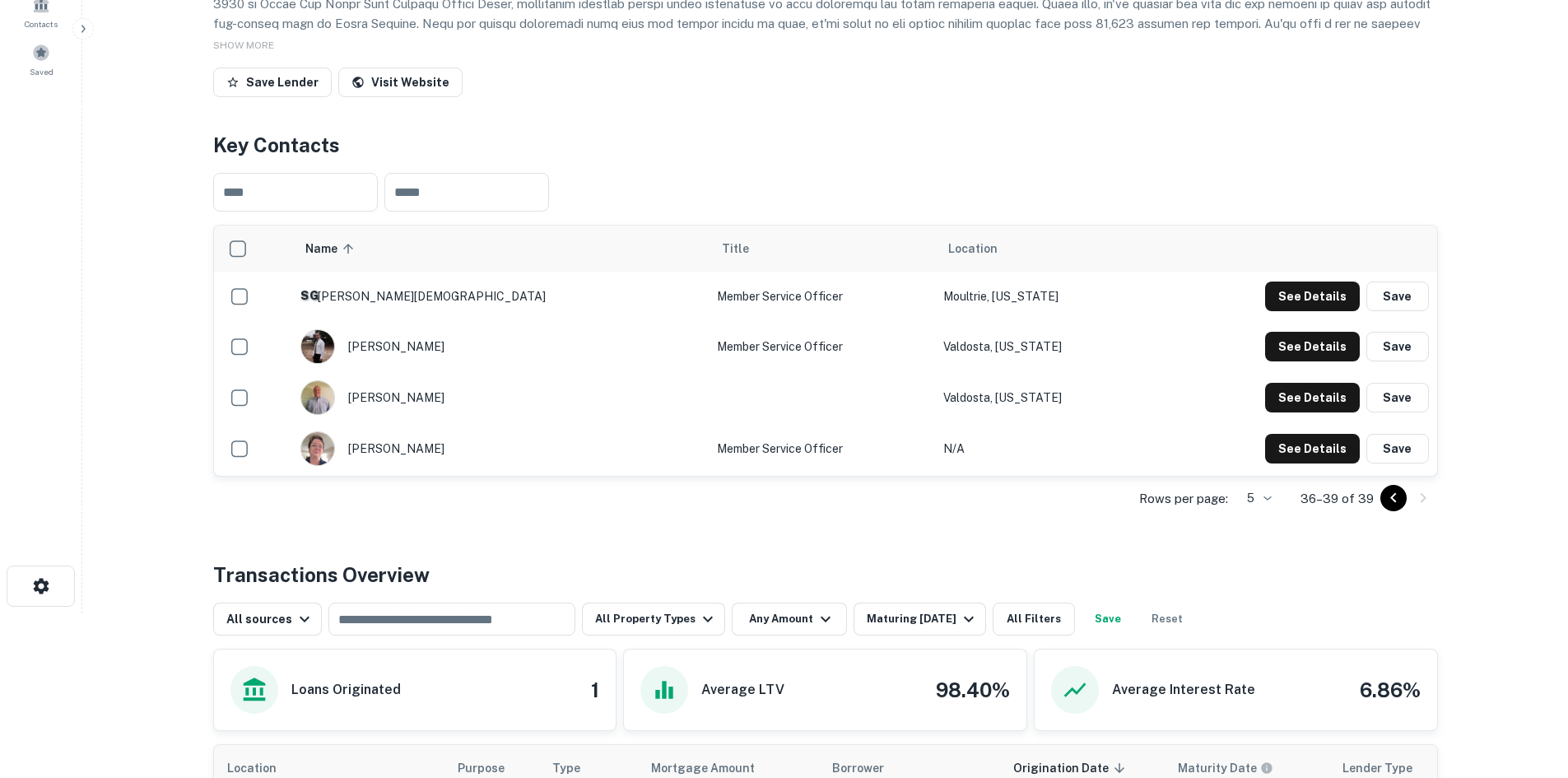
click at [1395, 508] on icon "Go to previous page" at bounding box center [1393, 497] width 20 height 20
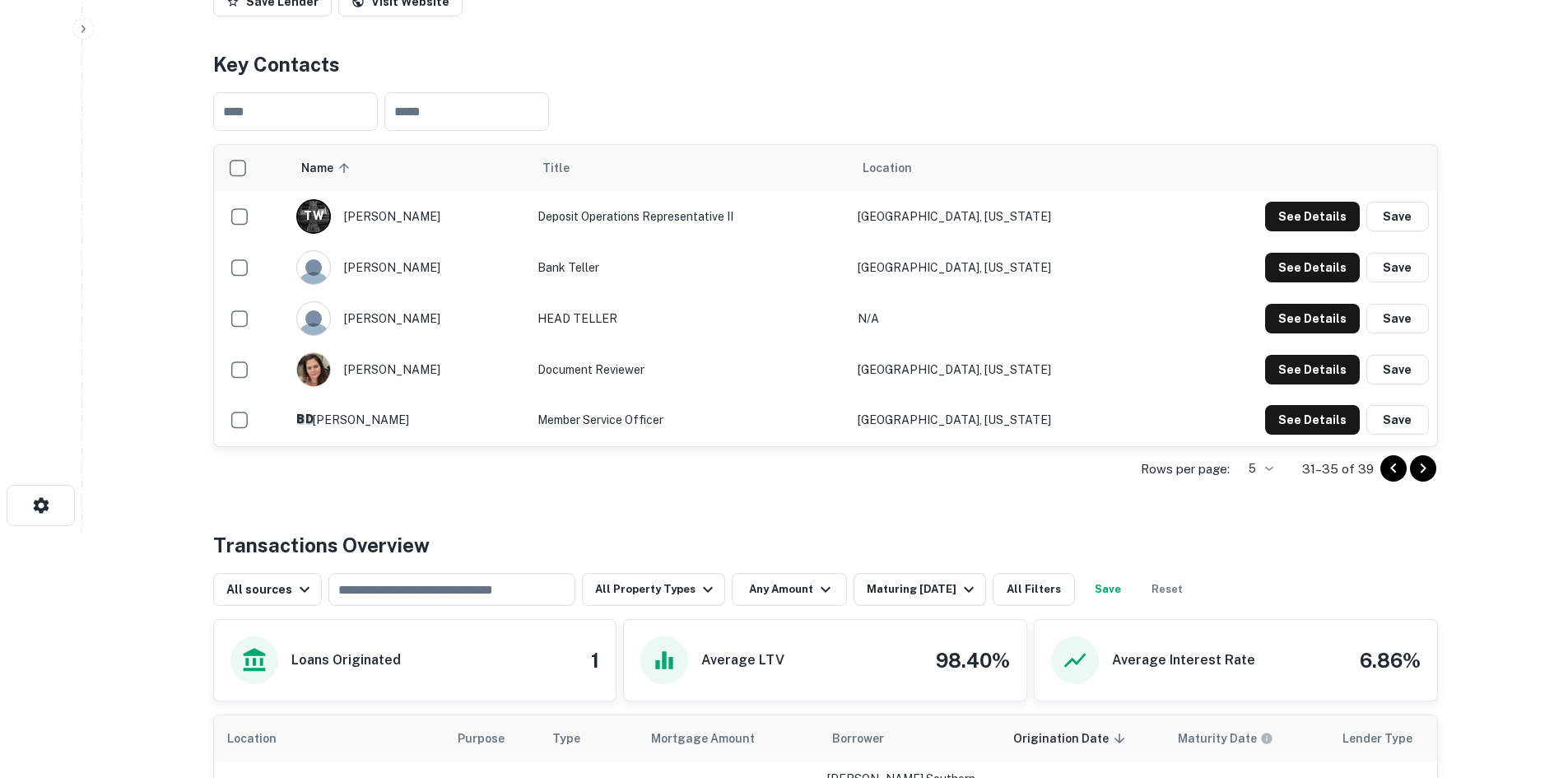
scroll to position [247, 0]
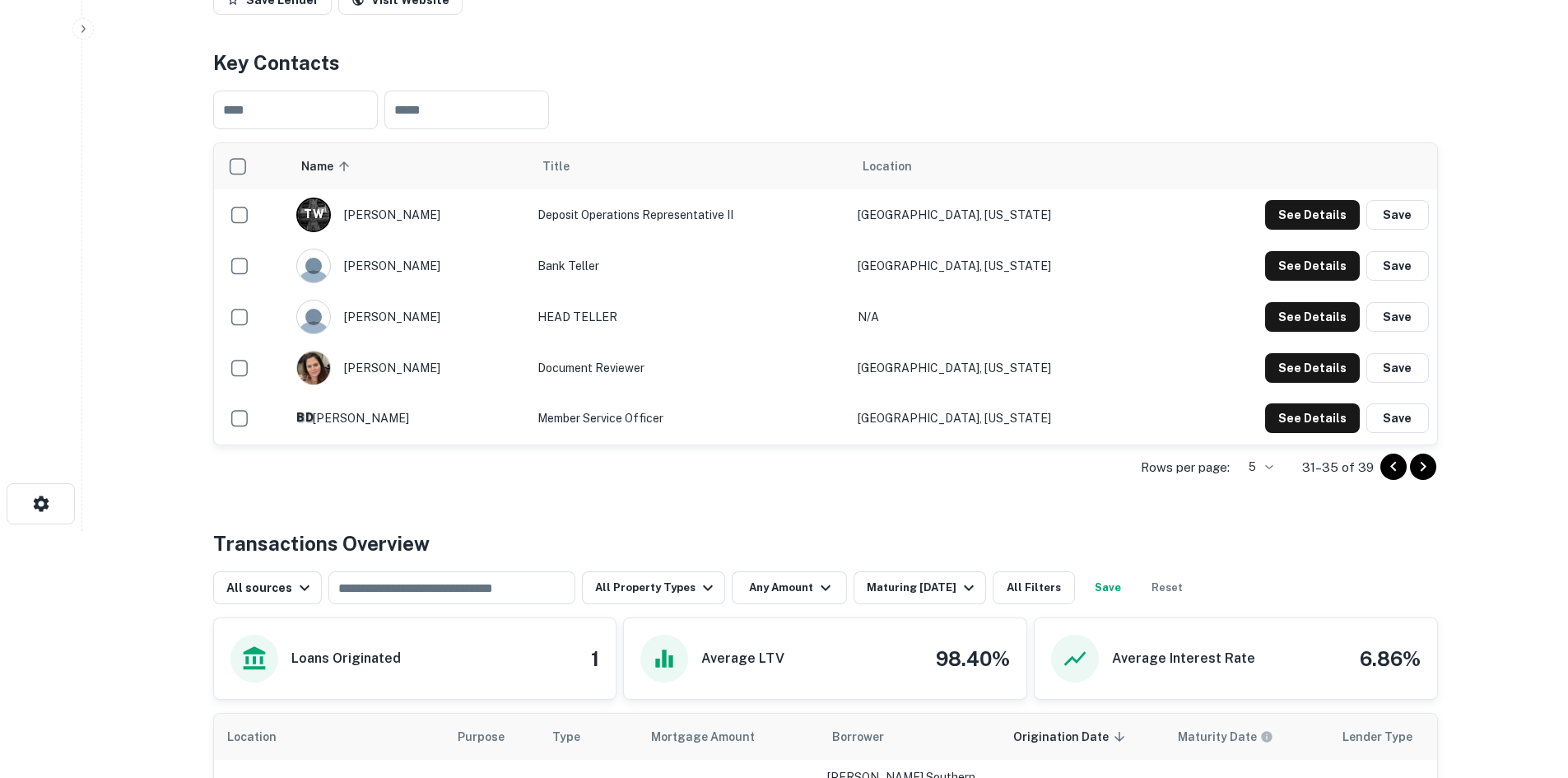
click at [1392, 477] on icon "Go to previous page" at bounding box center [1393, 466] width 20 height 20
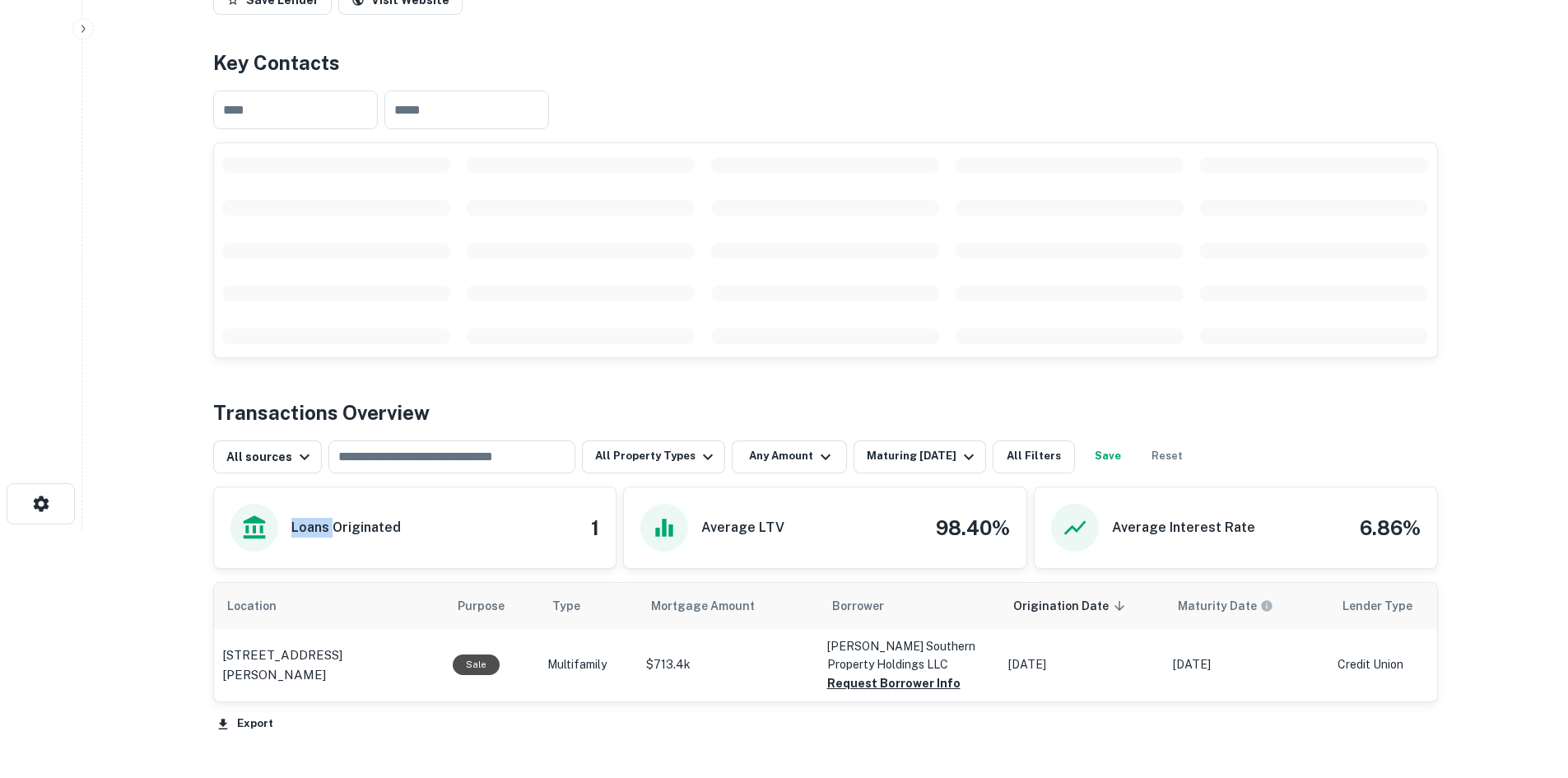
click at [1392, 473] on div "All sources ​ All Property Types Any Amount Maturing [DATE] All Filters Save Re…" at bounding box center [825, 450] width 1225 height 46
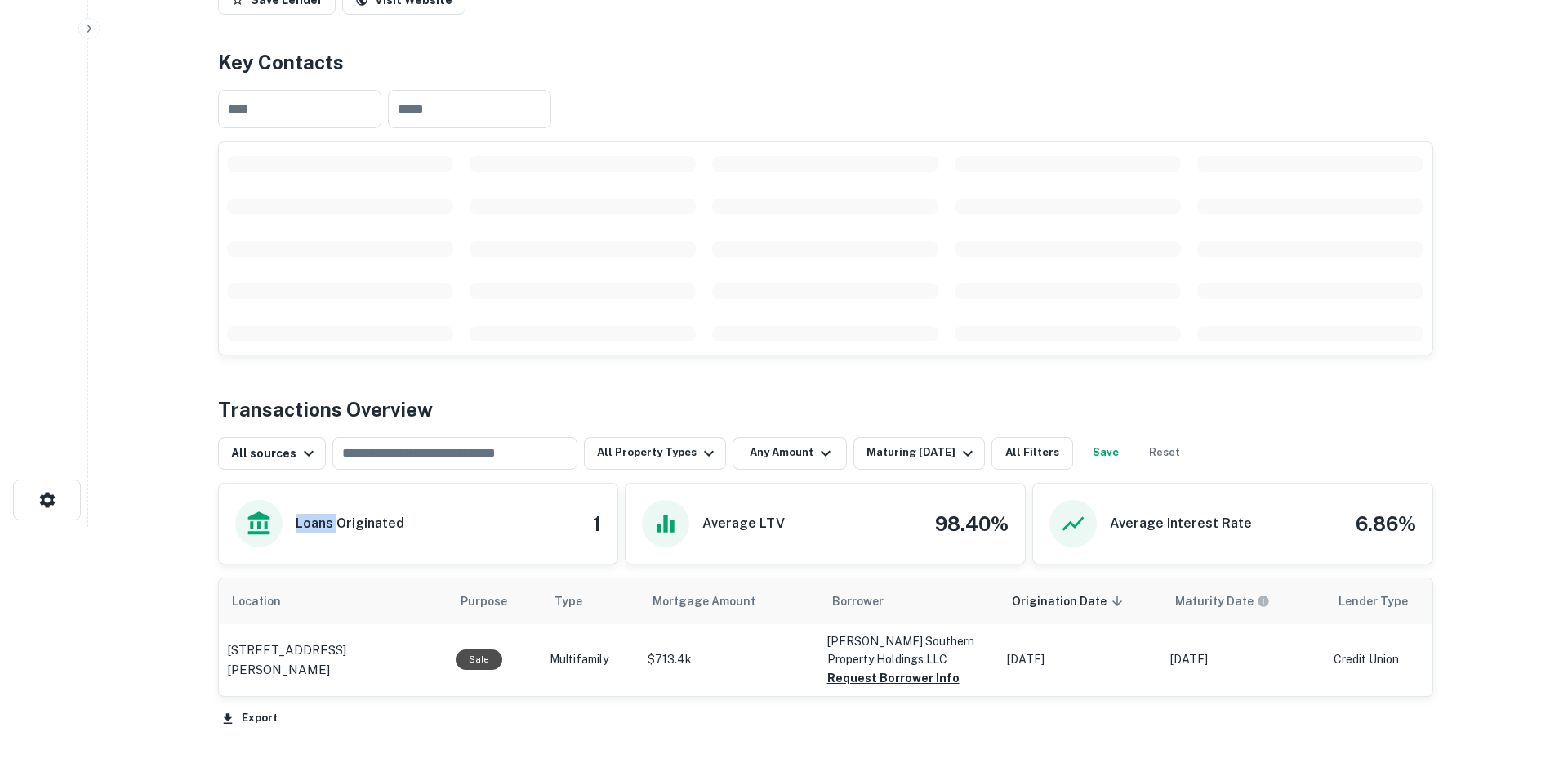
scroll to position [0, 0]
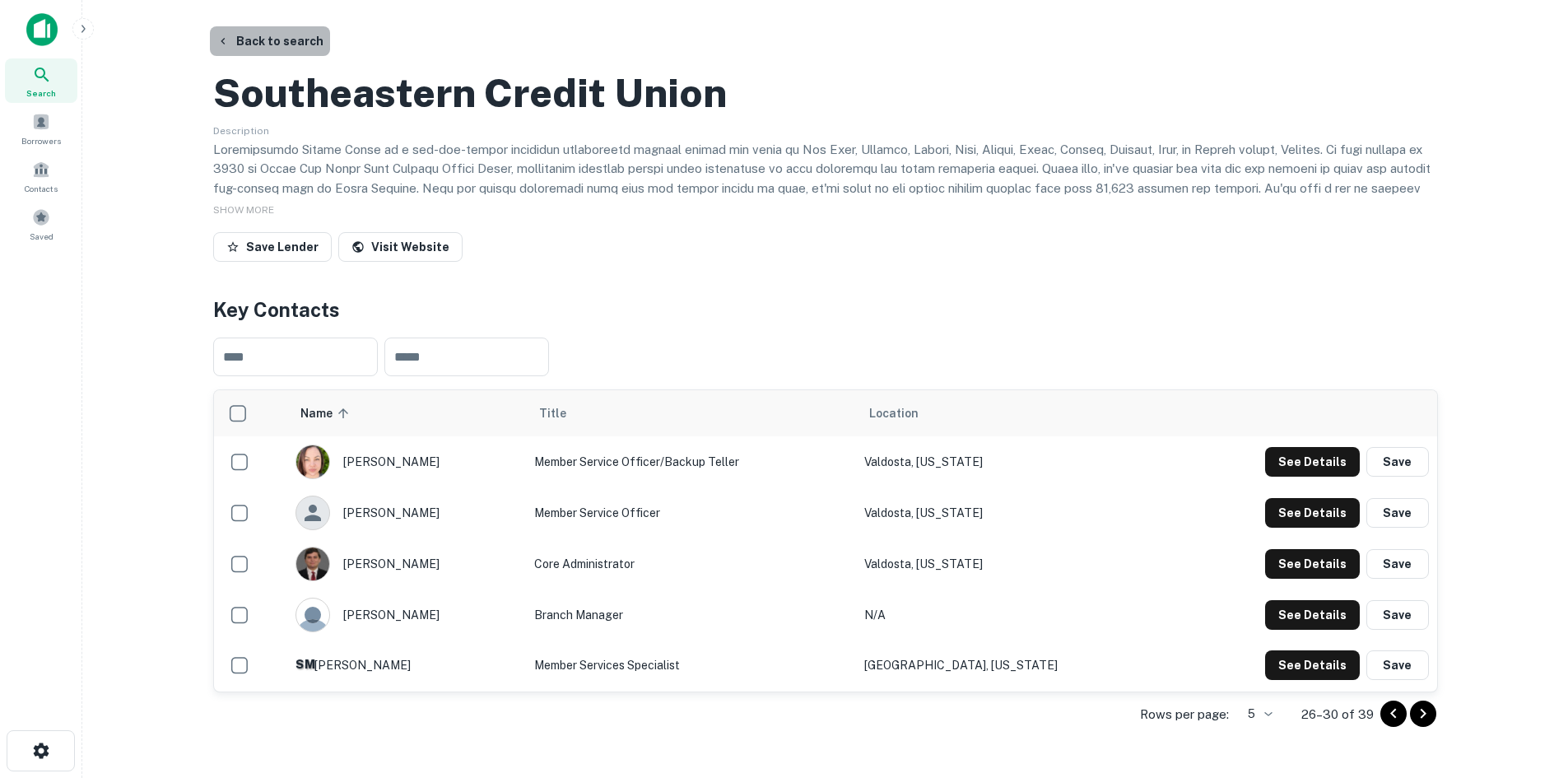
click at [293, 37] on button "Back to search" at bounding box center [270, 41] width 120 height 30
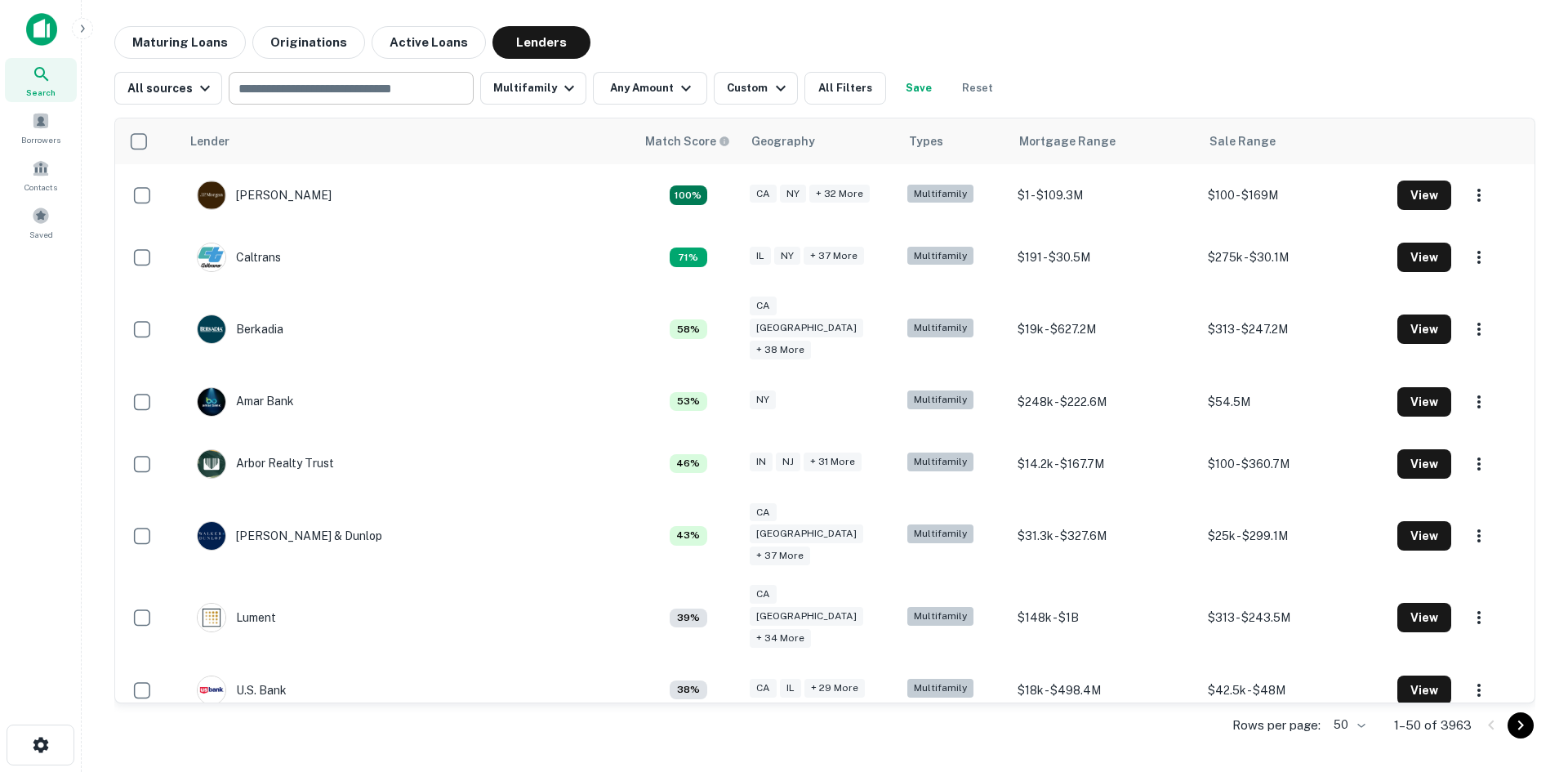
click at [329, 95] on input "text" at bounding box center [351, 88] width 233 height 23
paste input "**********"
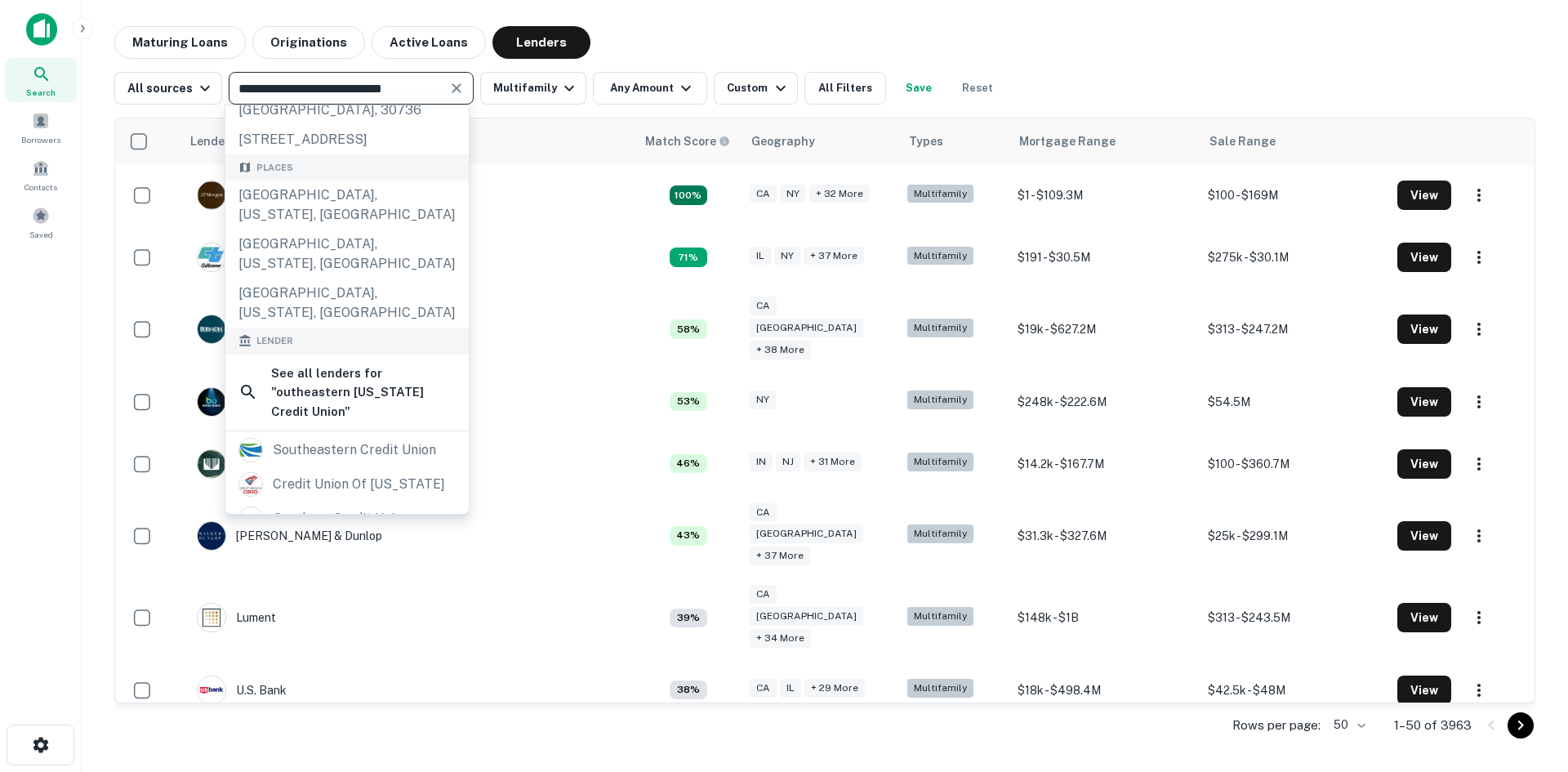
scroll to position [61, 0]
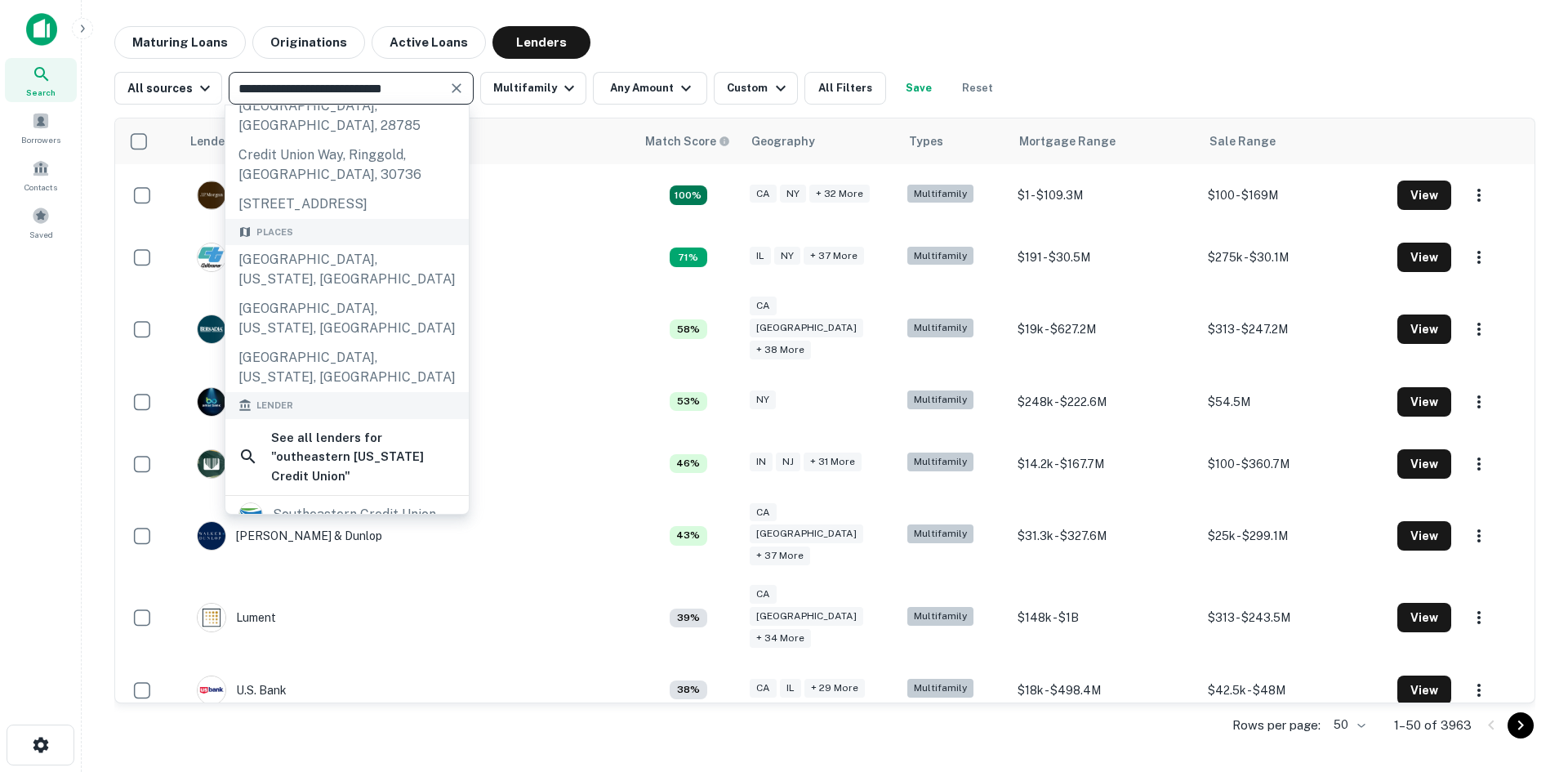
type input "**********"
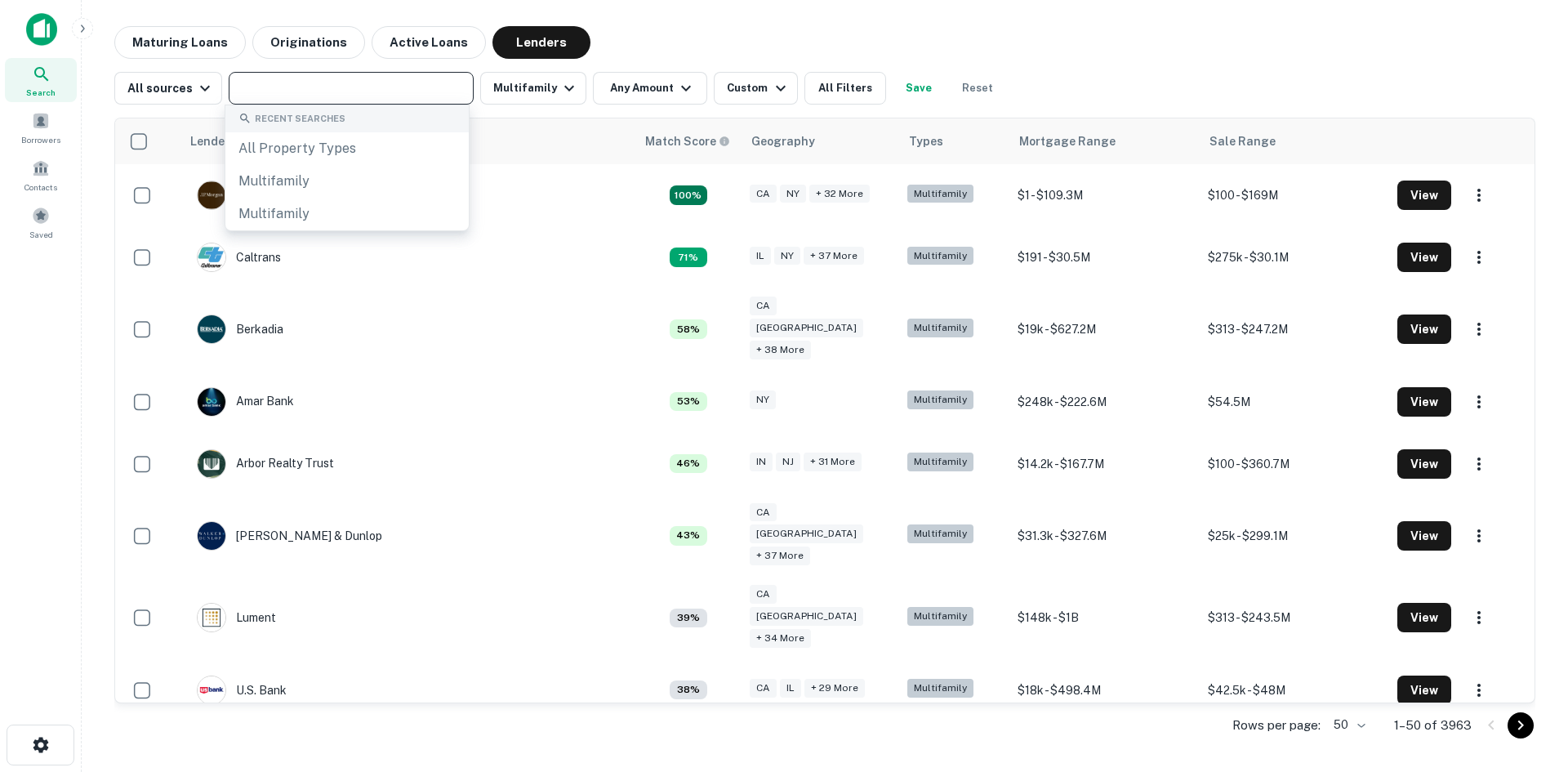
click at [378, 90] on input "text" at bounding box center [351, 88] width 233 height 23
paste input "**********"
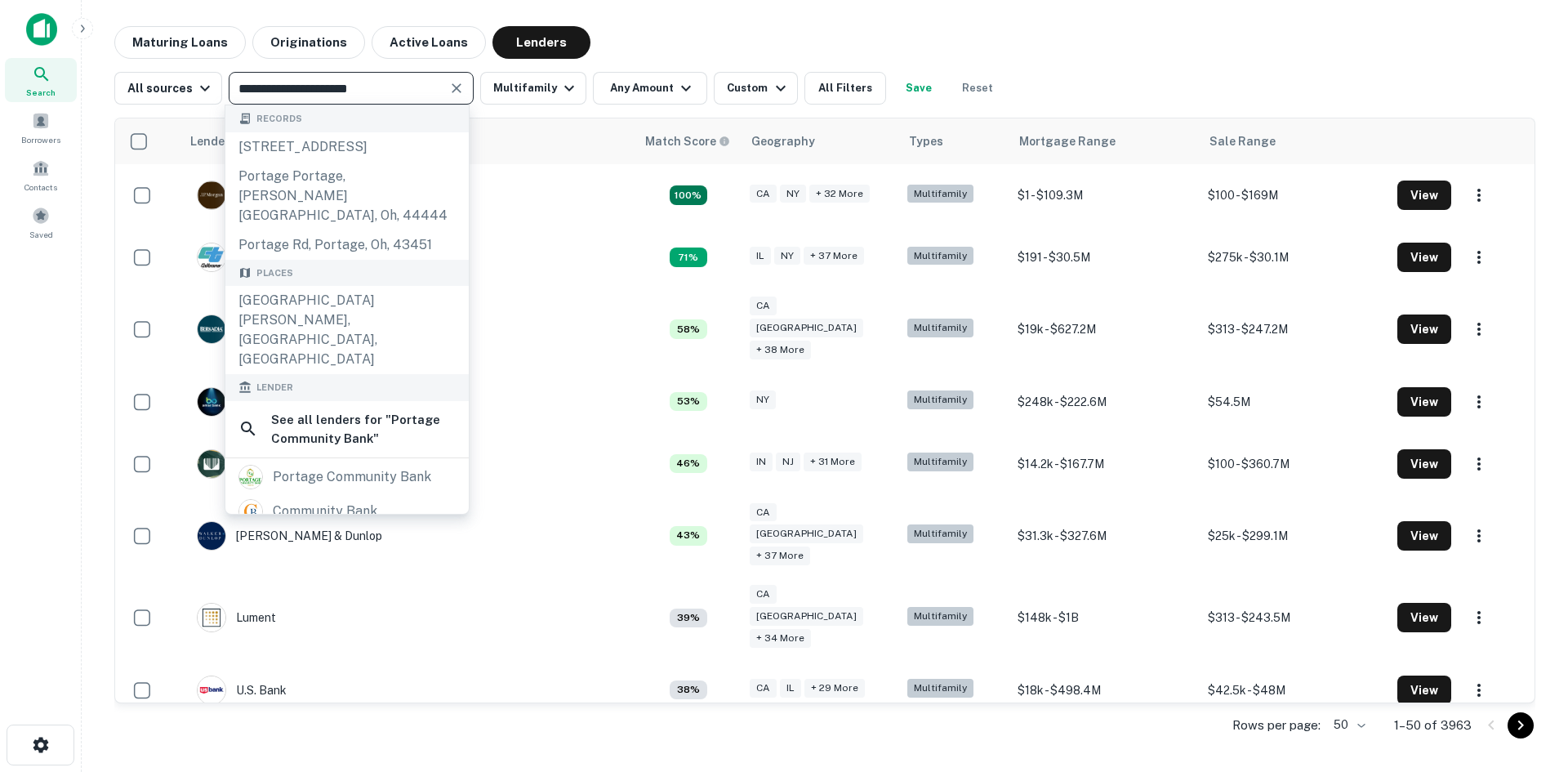
type input "**********"
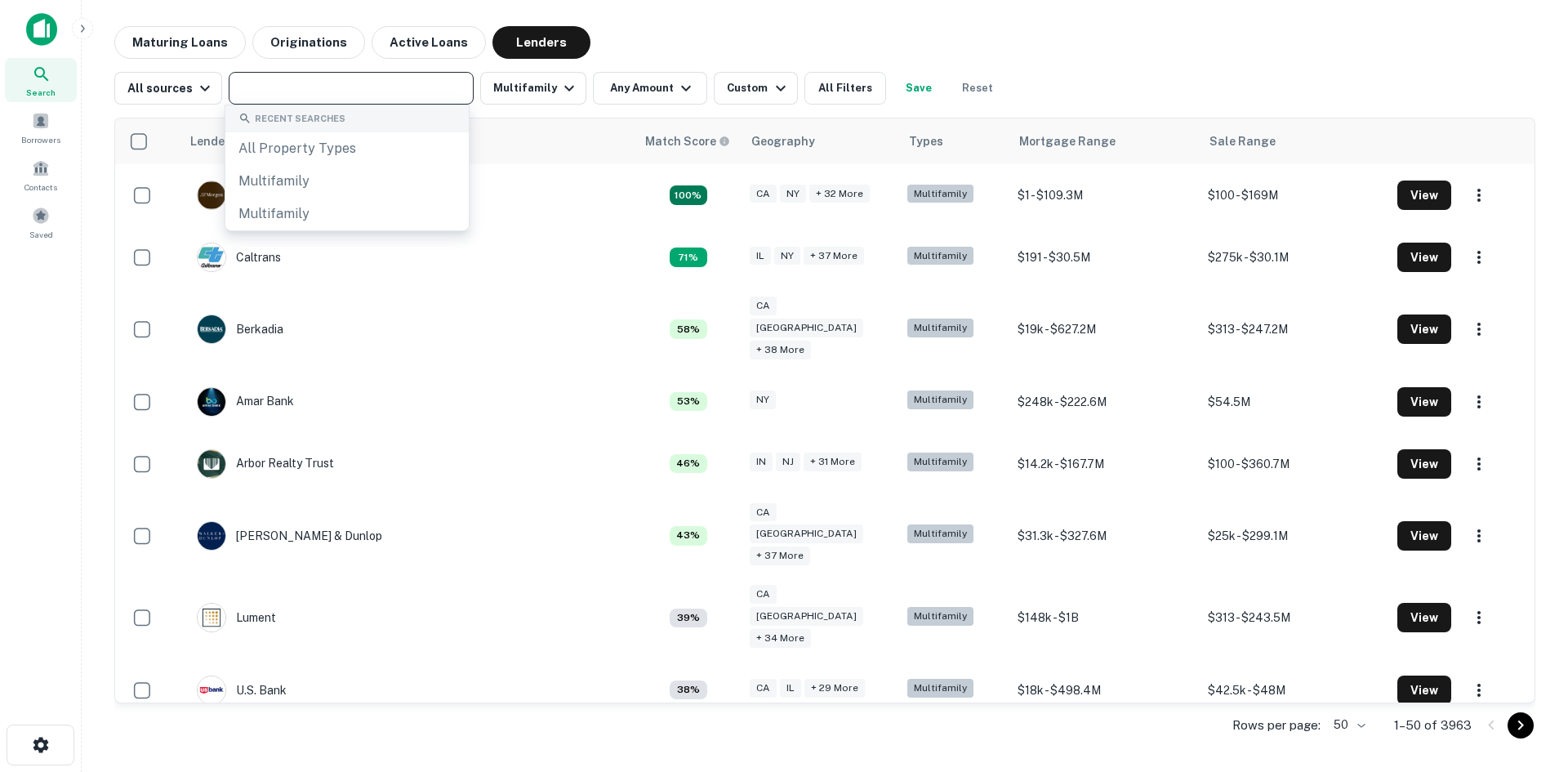
paste input "**********"
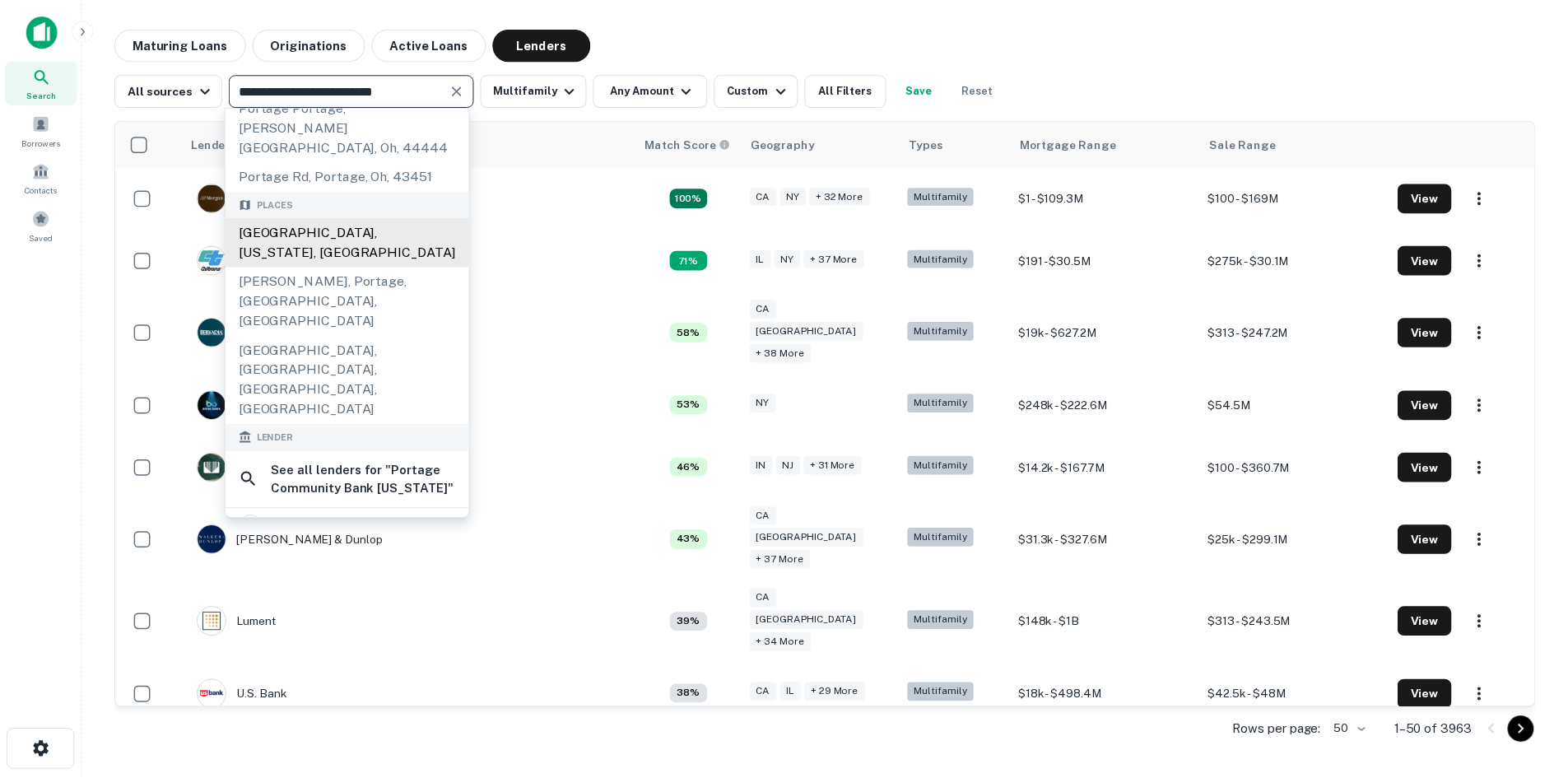
scroll to position [164, 0]
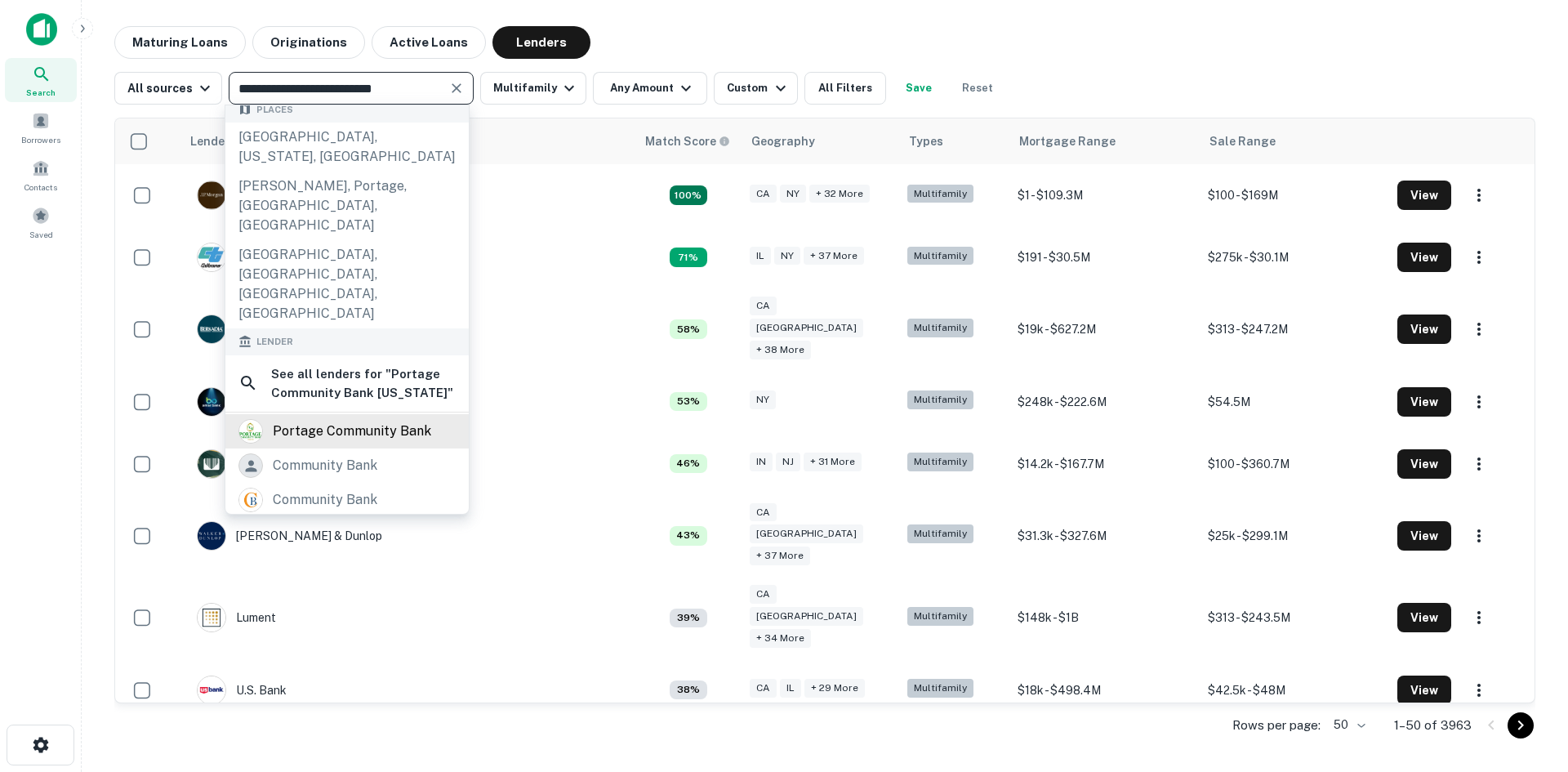
type input "**********"
click at [346, 419] on div "portage community bank" at bounding box center [352, 431] width 159 height 24
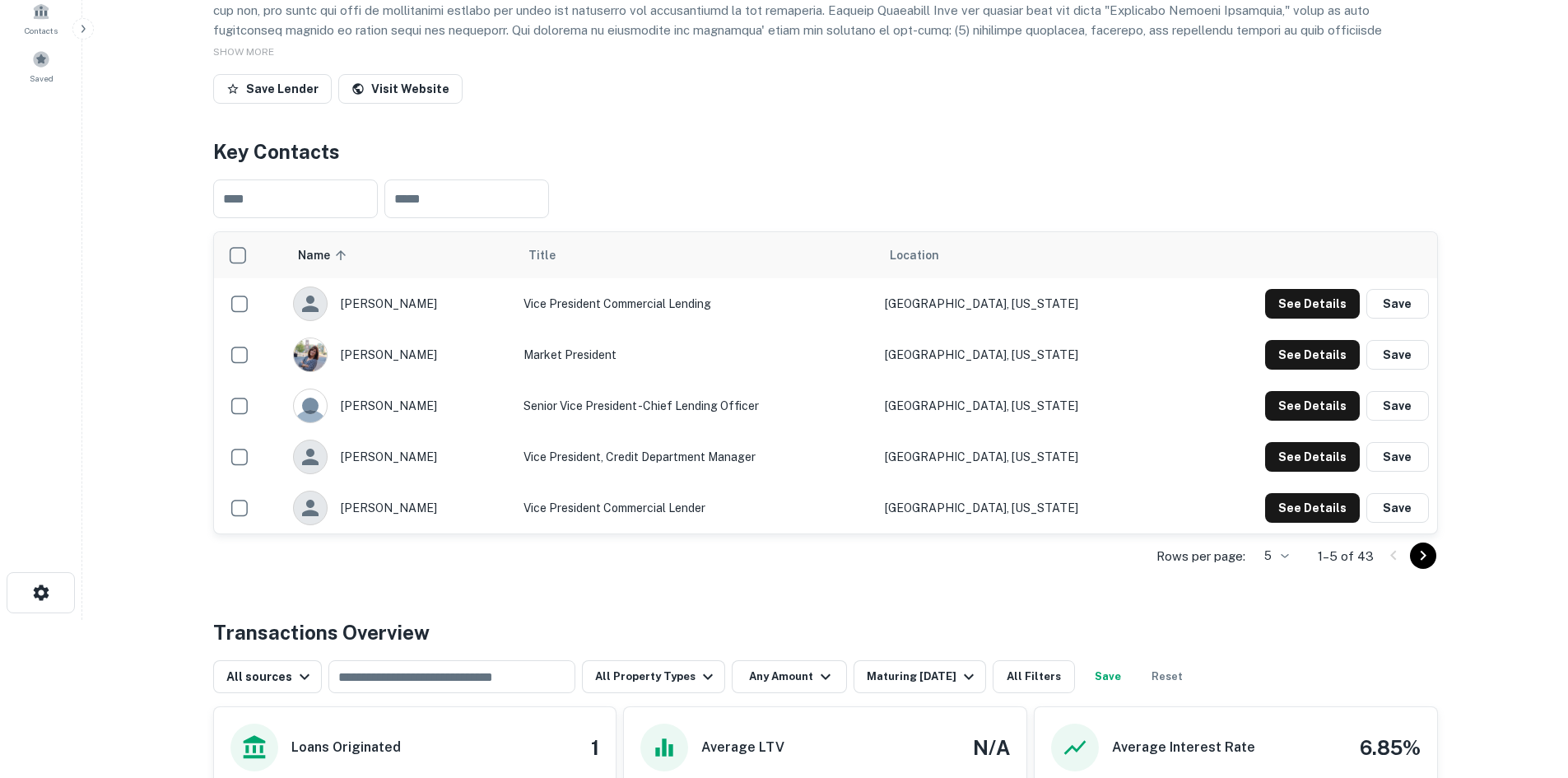
scroll to position [164, 0]
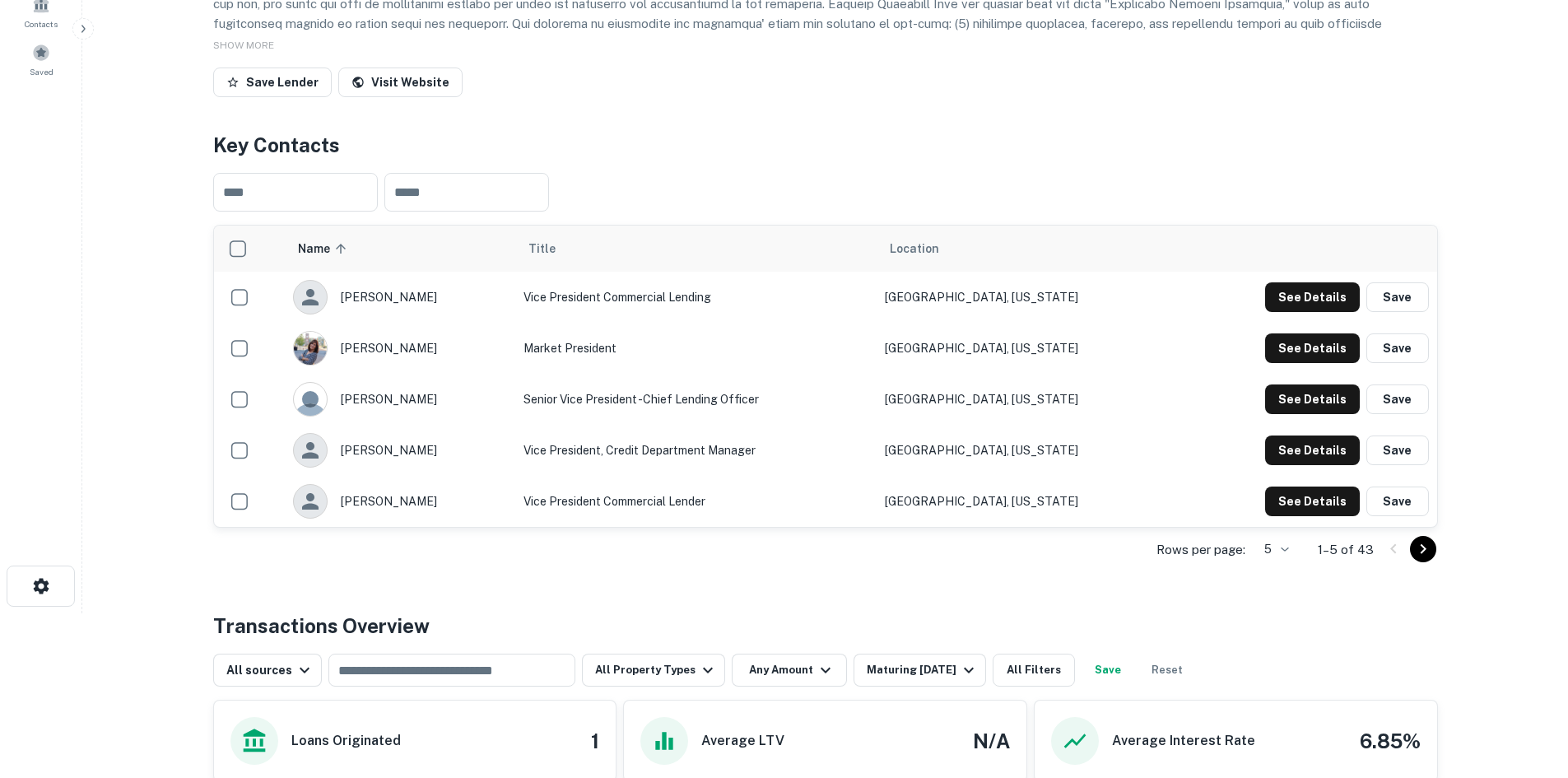
click at [1434, 562] on button "Go to next page" at bounding box center [1422, 548] width 26 height 26
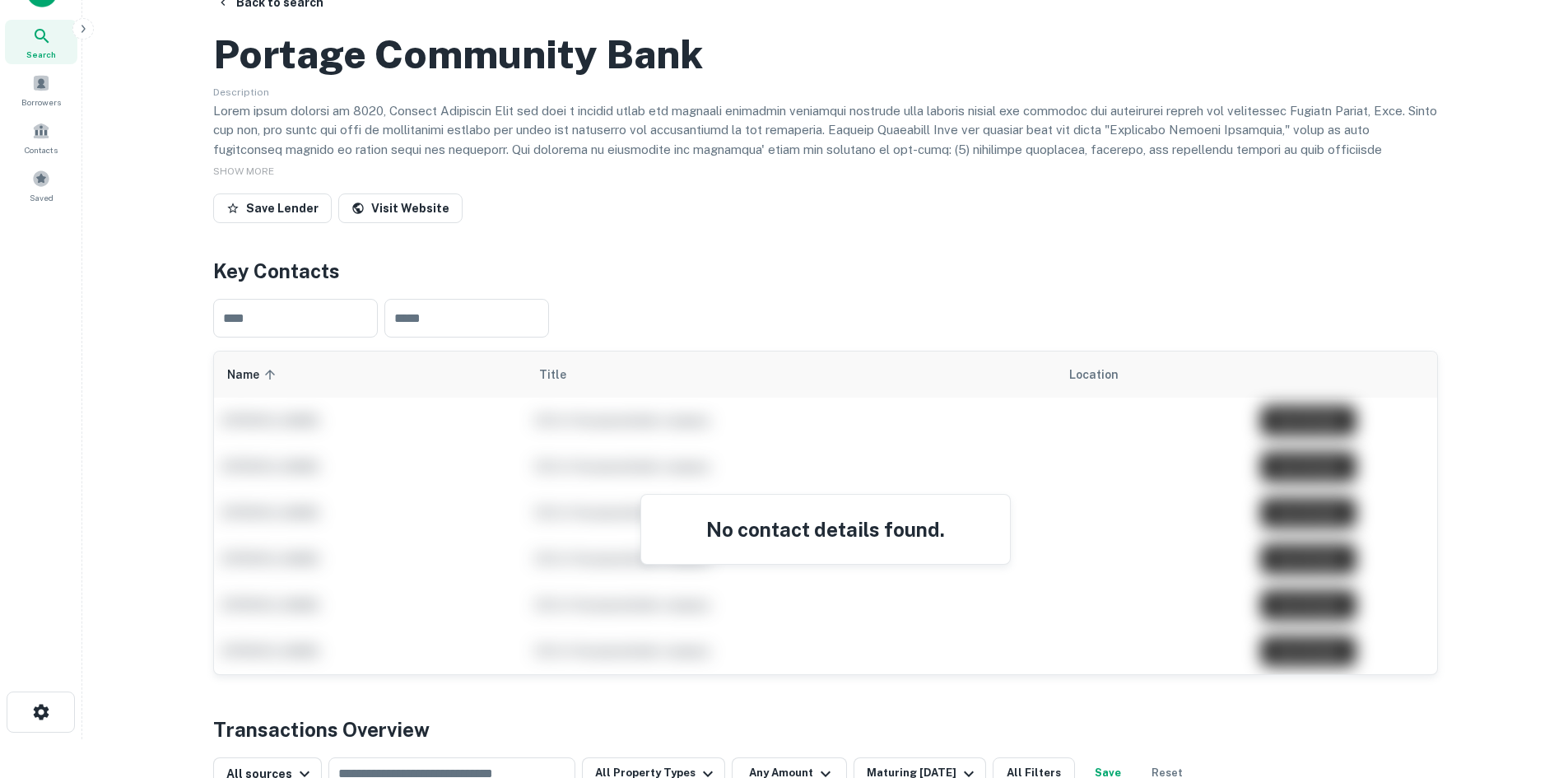
scroll to position [0, 0]
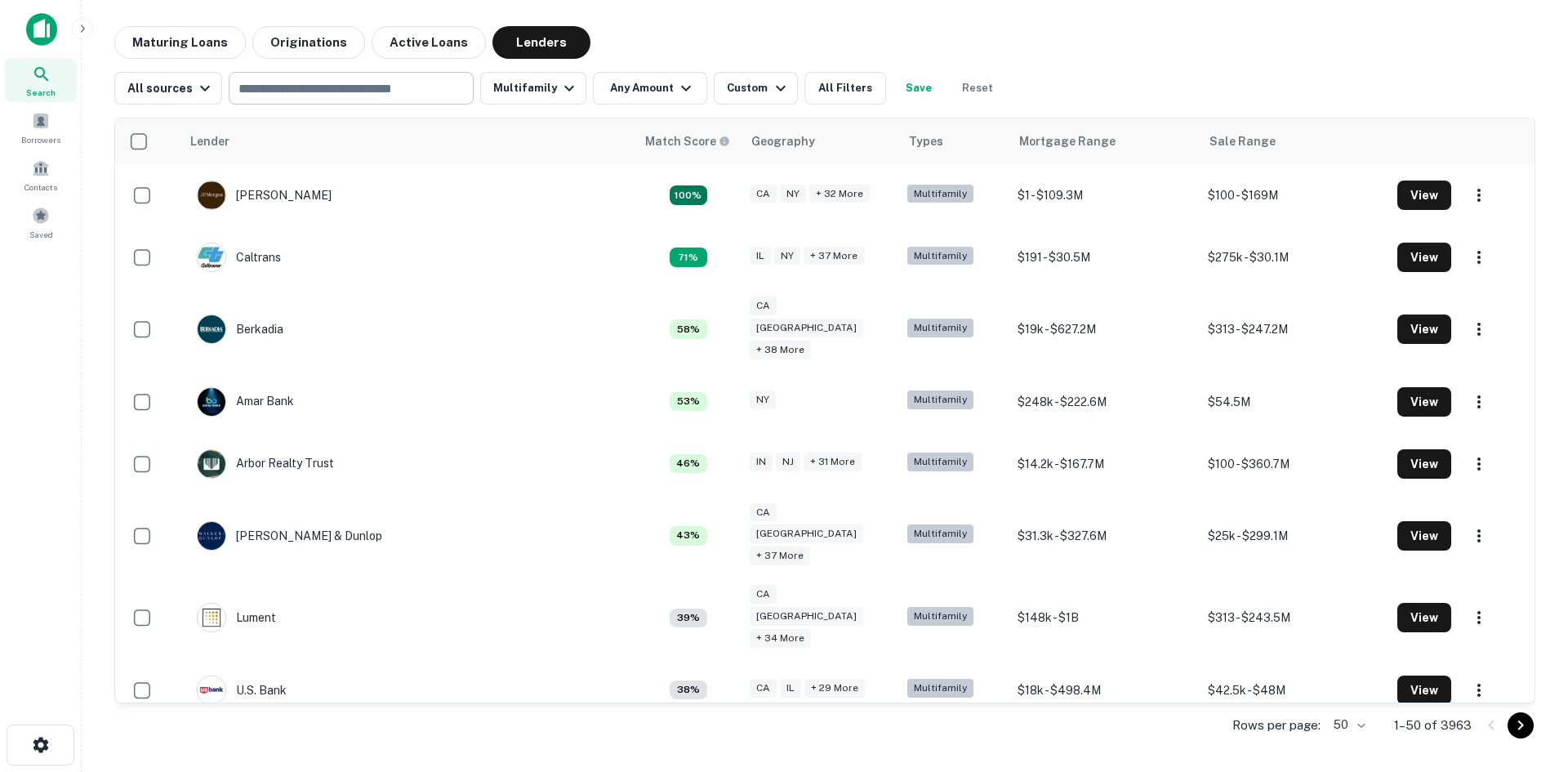
click at [373, 87] on input "text" at bounding box center [351, 88] width 233 height 23
paste input "**********"
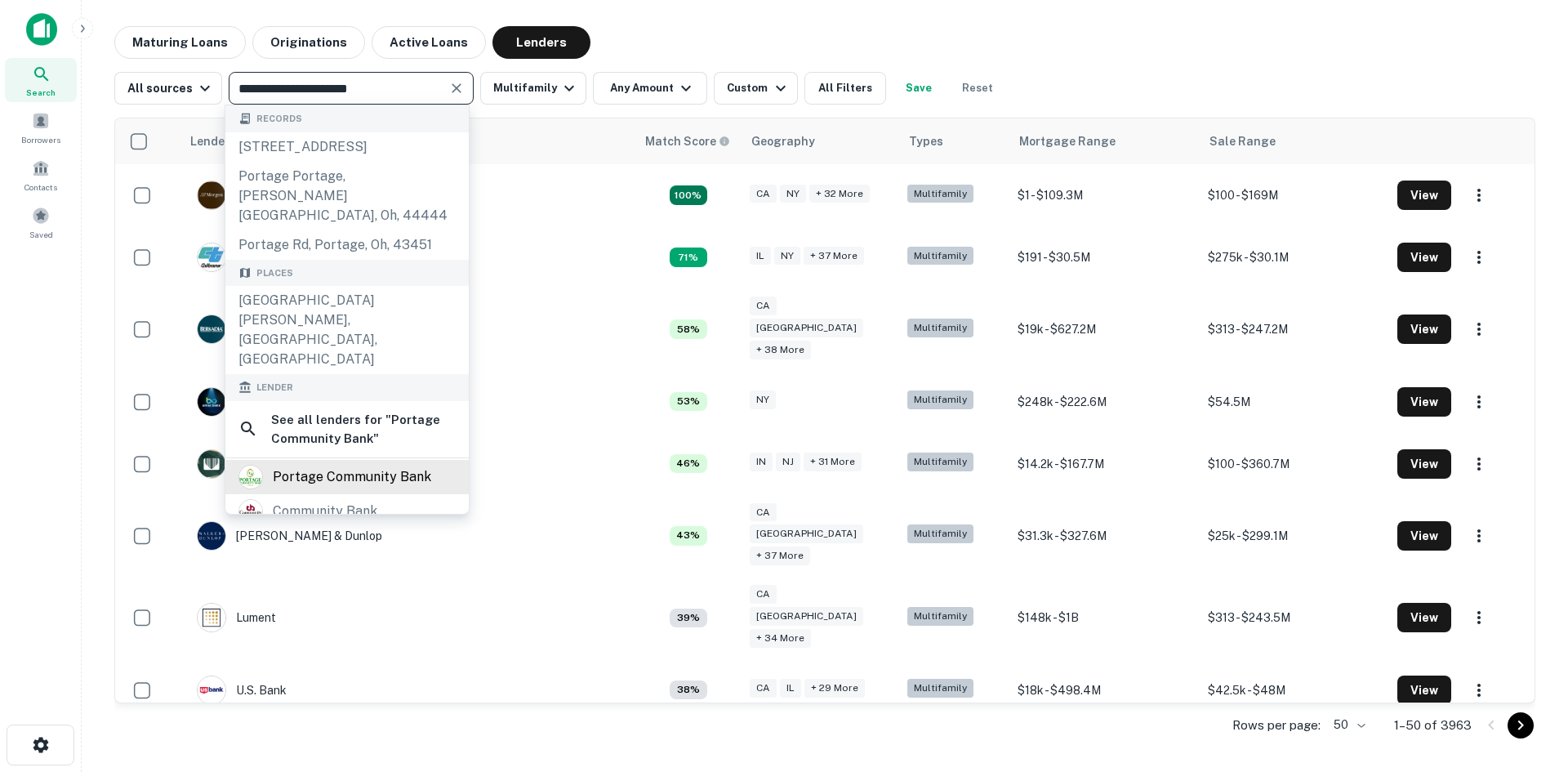
type input "**********"
click at [353, 465] on div "portage community bank" at bounding box center [352, 476] width 159 height 24
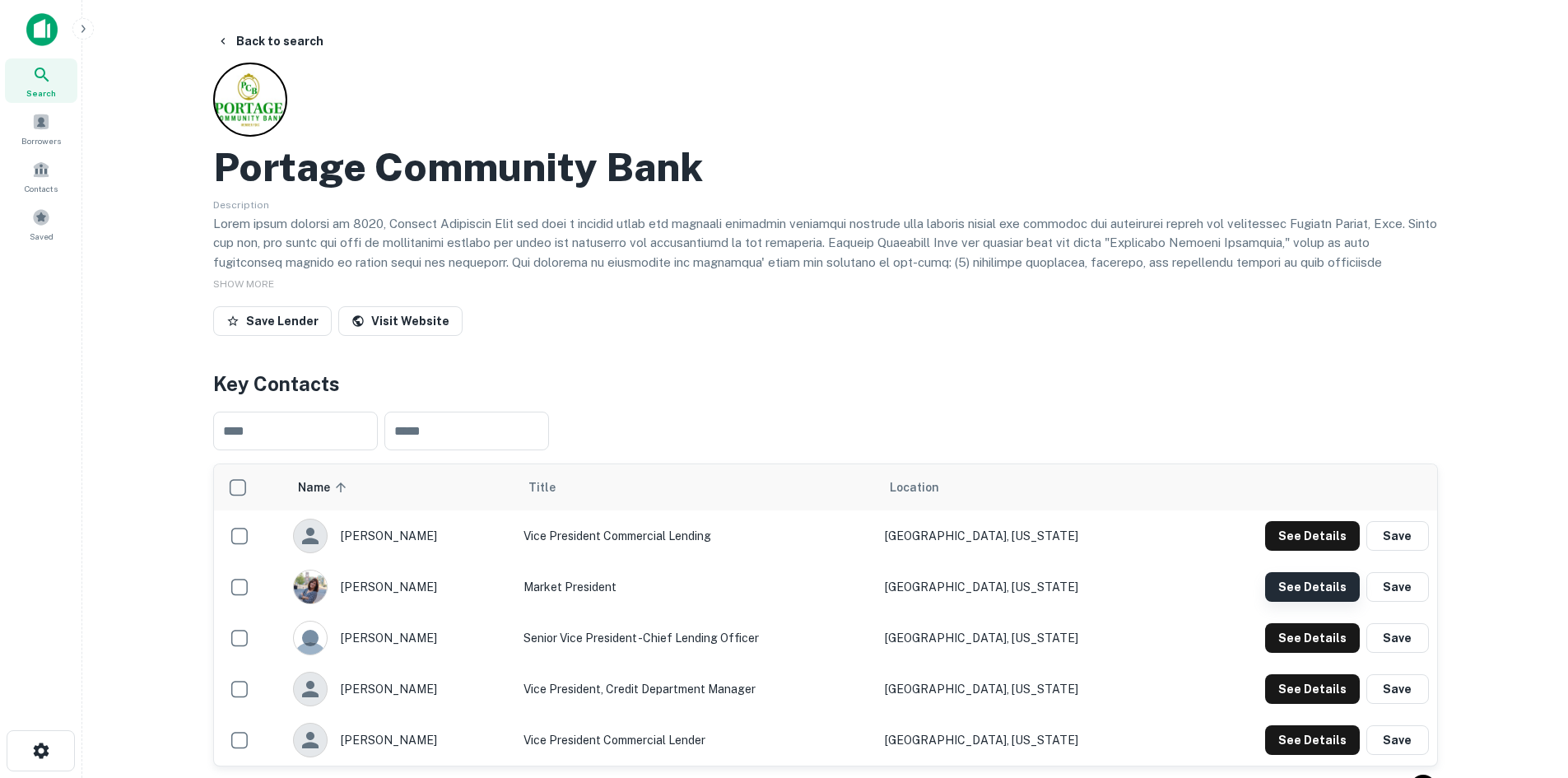
click at [1283, 586] on button "See Details" at bounding box center [1312, 586] width 94 height 30
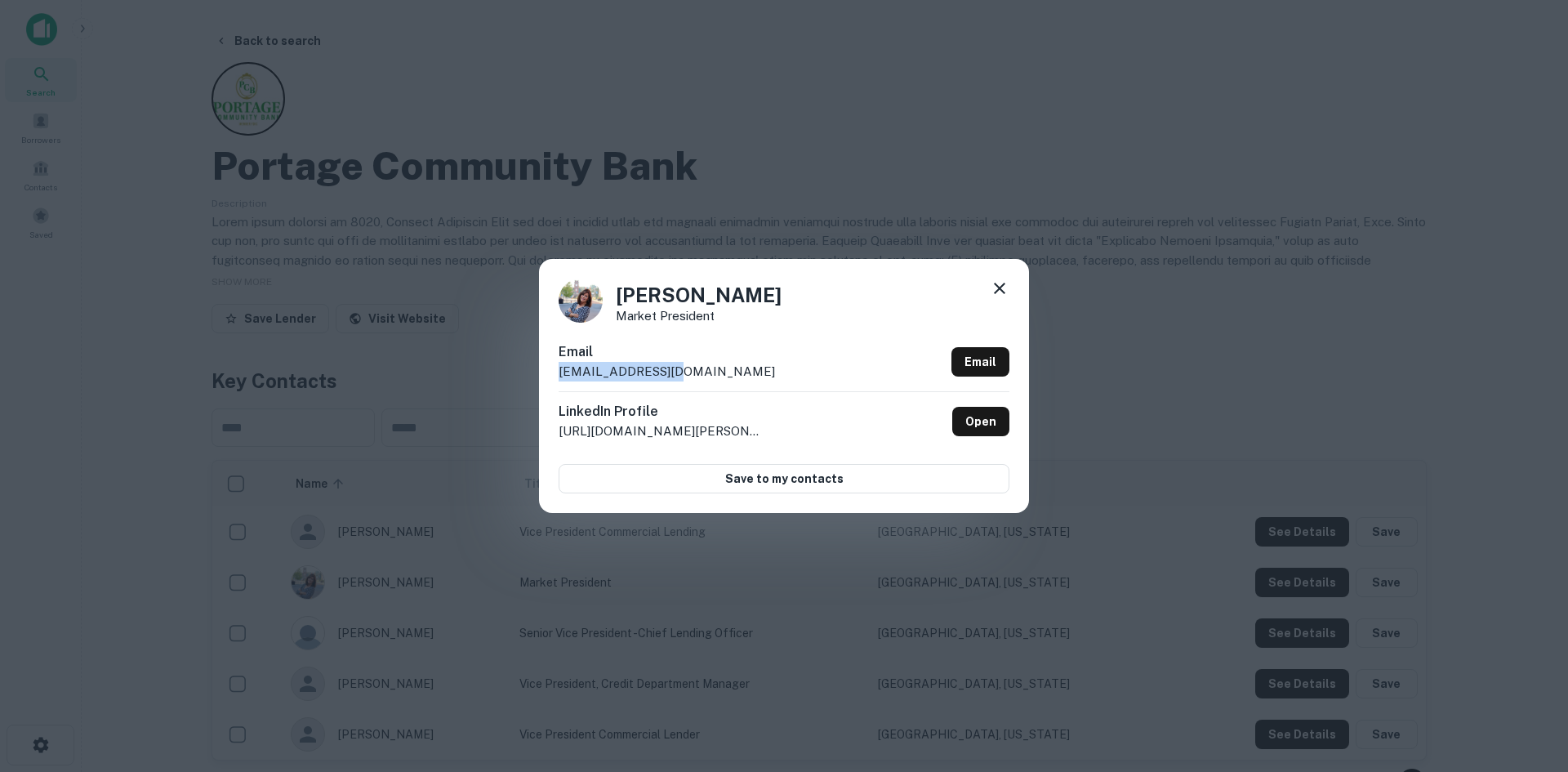
drag, startPoint x: 693, startPoint y: 367, endPoint x: 531, endPoint y: 381, distance: 162.6
click at [531, 381] on div "[PERSON_NAME] Market President Email [EMAIL_ADDRESS][DOMAIN_NAME] Email LinkedI…" at bounding box center [784, 386] width 1568 height 772
drag, startPoint x: 716, startPoint y: 291, endPoint x: 622, endPoint y: 299, distance: 94.3
click at [622, 299] on div "[PERSON_NAME] Market President" at bounding box center [784, 301] width 451 height 44
drag, startPoint x: 679, startPoint y: 318, endPoint x: 616, endPoint y: 318, distance: 63.0
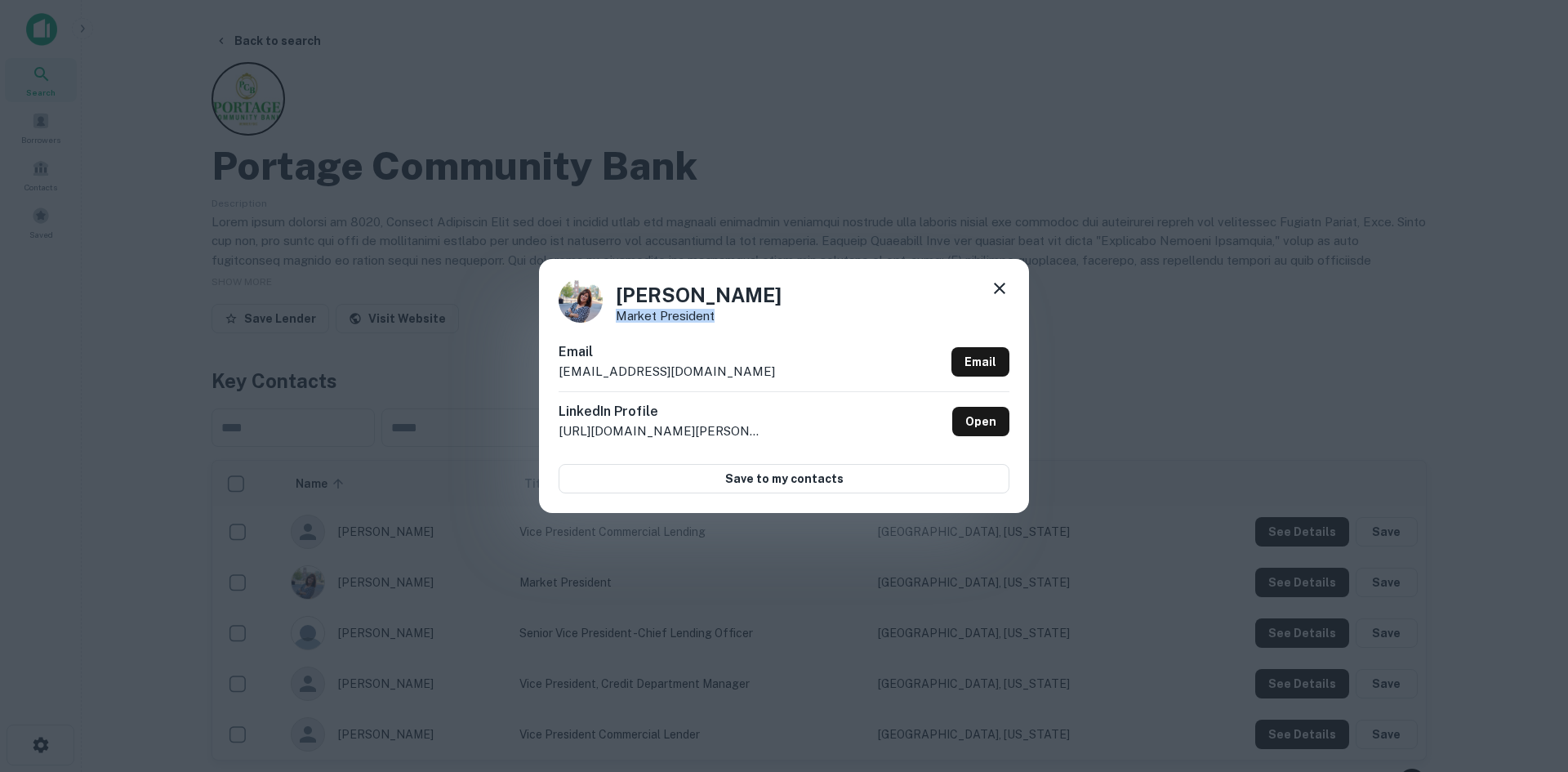
click at [616, 318] on div "[PERSON_NAME] Market President" at bounding box center [784, 301] width 451 height 44
drag, startPoint x: 722, startPoint y: 193, endPoint x: 711, endPoint y: 194, distance: 11.0
click at [722, 193] on div "[PERSON_NAME] Market President Email [EMAIL_ADDRESS][DOMAIN_NAME] Email LinkedI…" at bounding box center [784, 386] width 1568 height 772
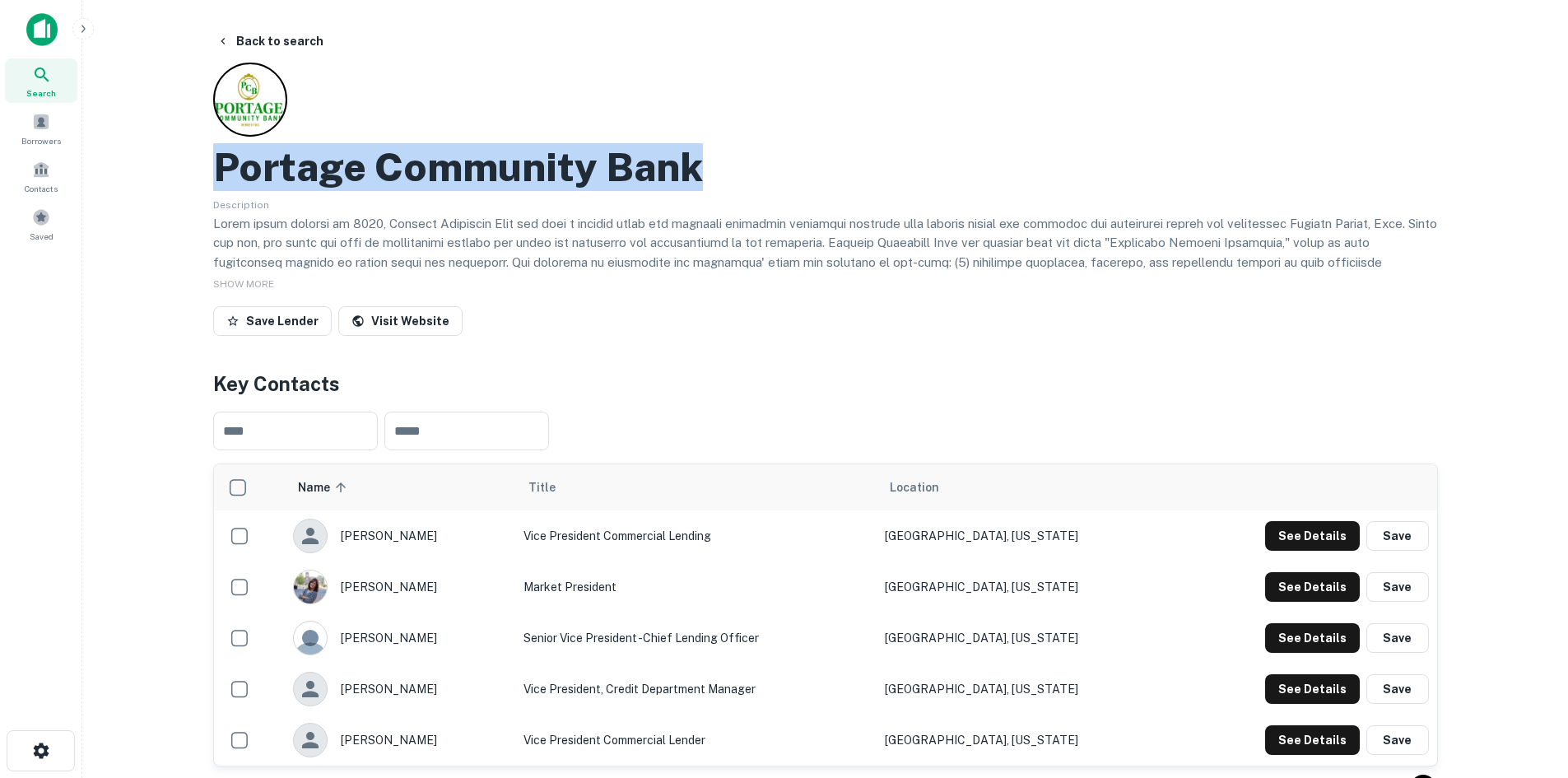
drag, startPoint x: 650, startPoint y: 173, endPoint x: 215, endPoint y: 178, distance: 435.0
click at [215, 178] on div "Portage Community Bank" at bounding box center [825, 167] width 1225 height 48
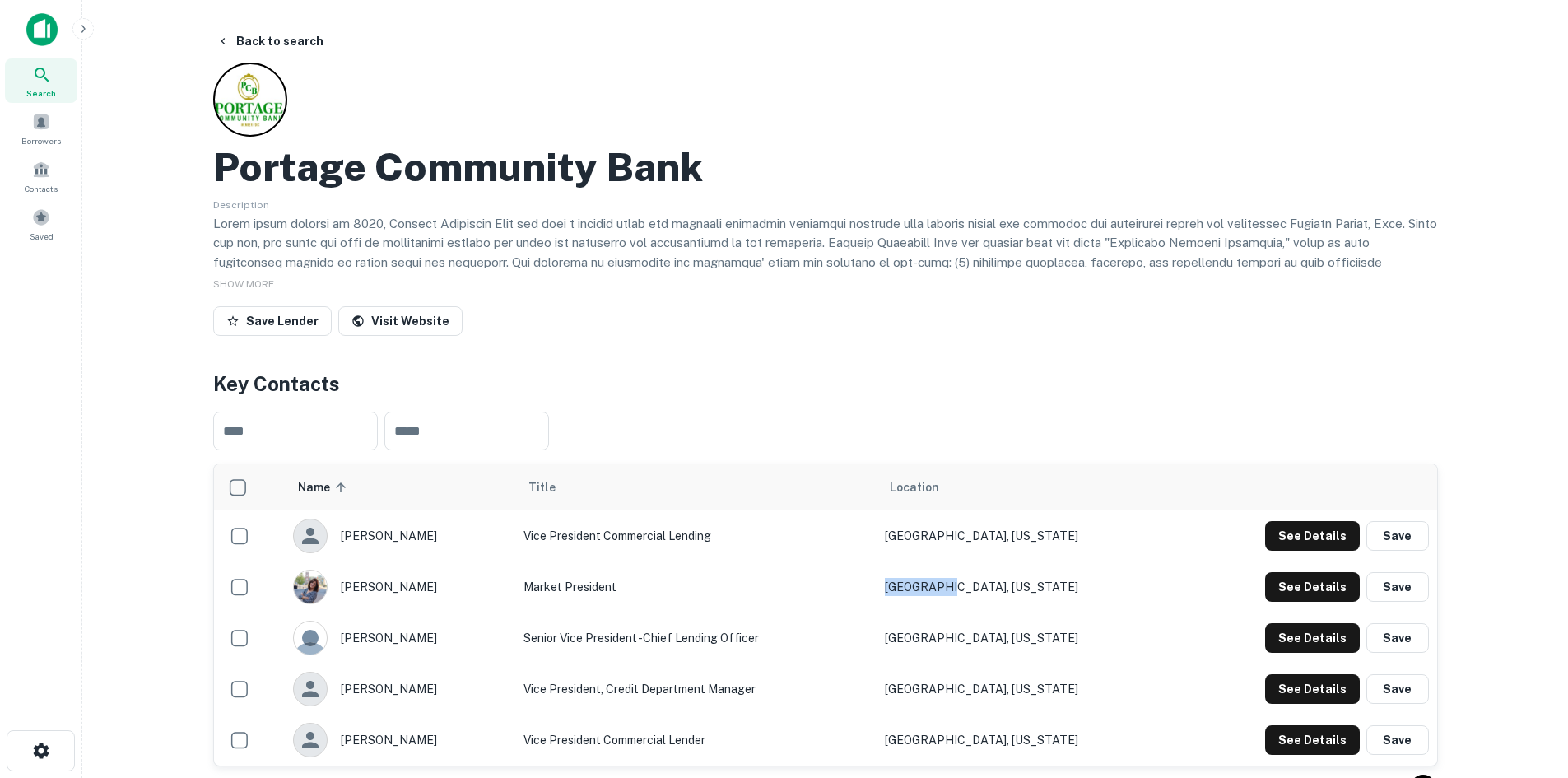
drag, startPoint x: 998, startPoint y: 588, endPoint x: 945, endPoint y: 588, distance: 53.0
click at [945, 588] on td "[GEOGRAPHIC_DATA], [US_STATE]" at bounding box center [1027, 586] width 301 height 51
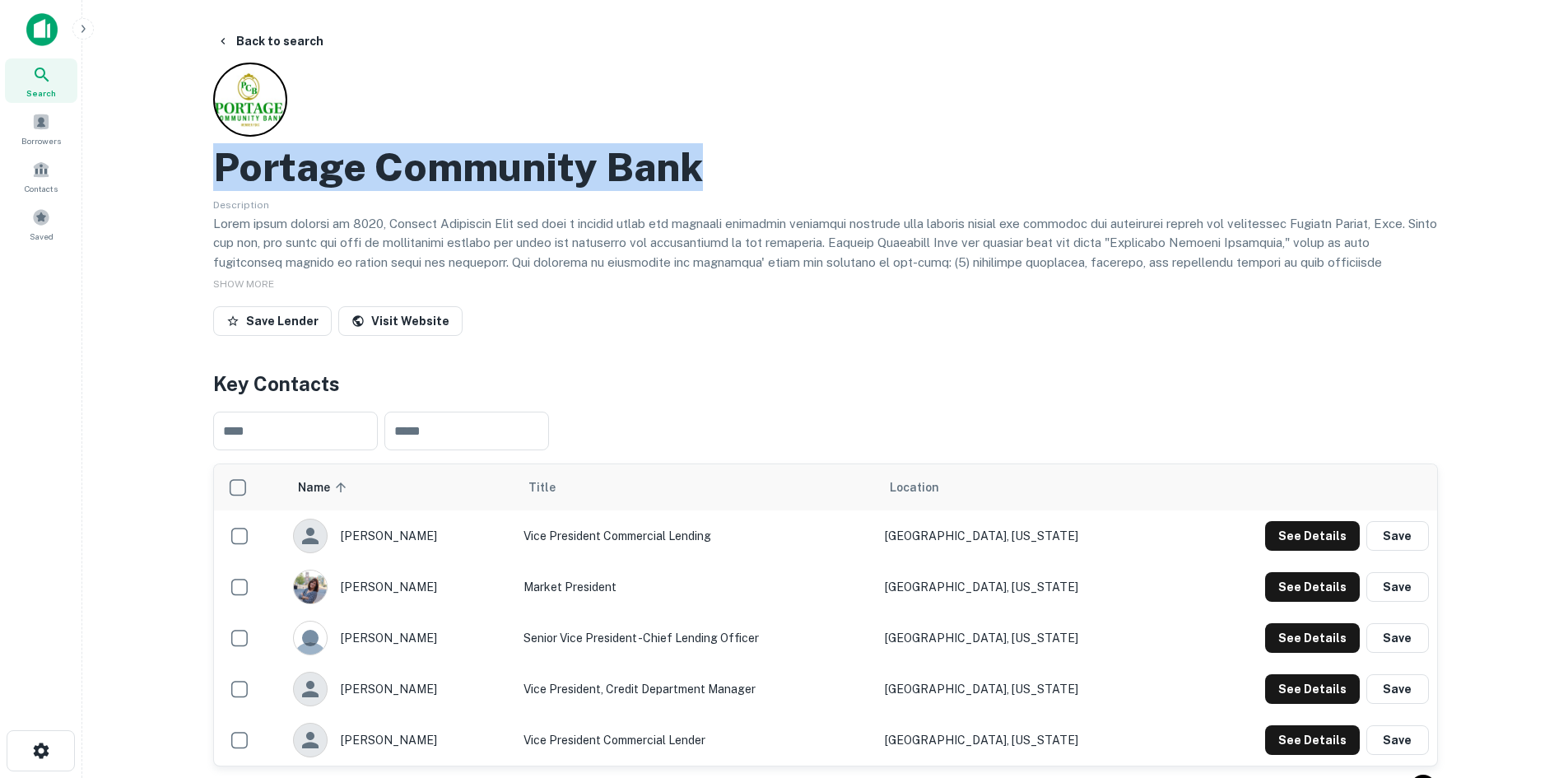
drag, startPoint x: 731, startPoint y: 169, endPoint x: 221, endPoint y: 174, distance: 510.0
click at [221, 174] on div "Portage Community Bank" at bounding box center [825, 167] width 1225 height 48
drag, startPoint x: 276, startPoint y: 39, endPoint x: 1294, endPoint y: 1, distance: 1018.7
click at [276, 39] on button "Back to search" at bounding box center [270, 41] width 120 height 30
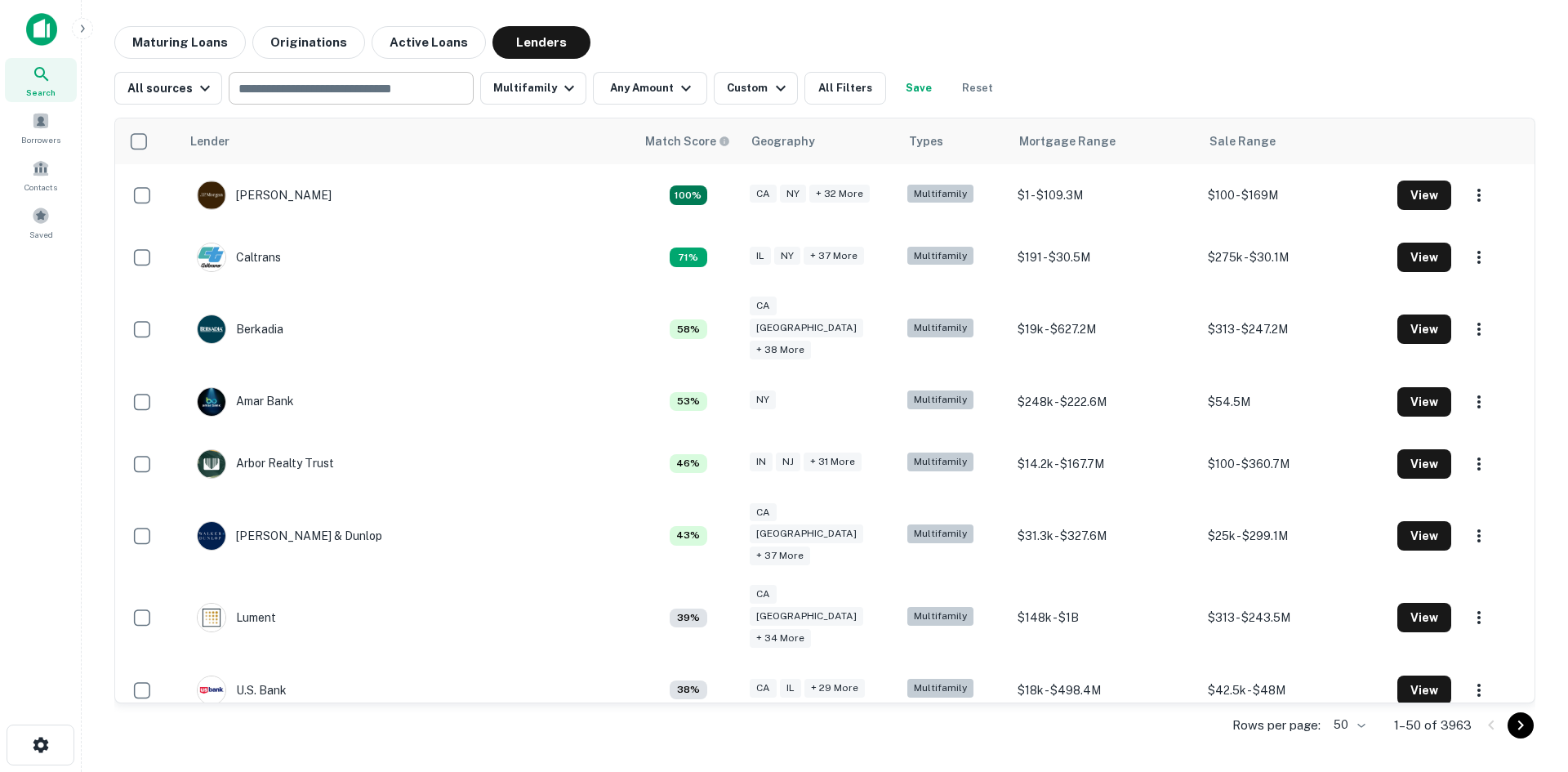
click at [294, 96] on input "text" at bounding box center [351, 88] width 233 height 23
click at [264, 87] on input "text" at bounding box center [351, 88] width 233 height 23
paste input "**********"
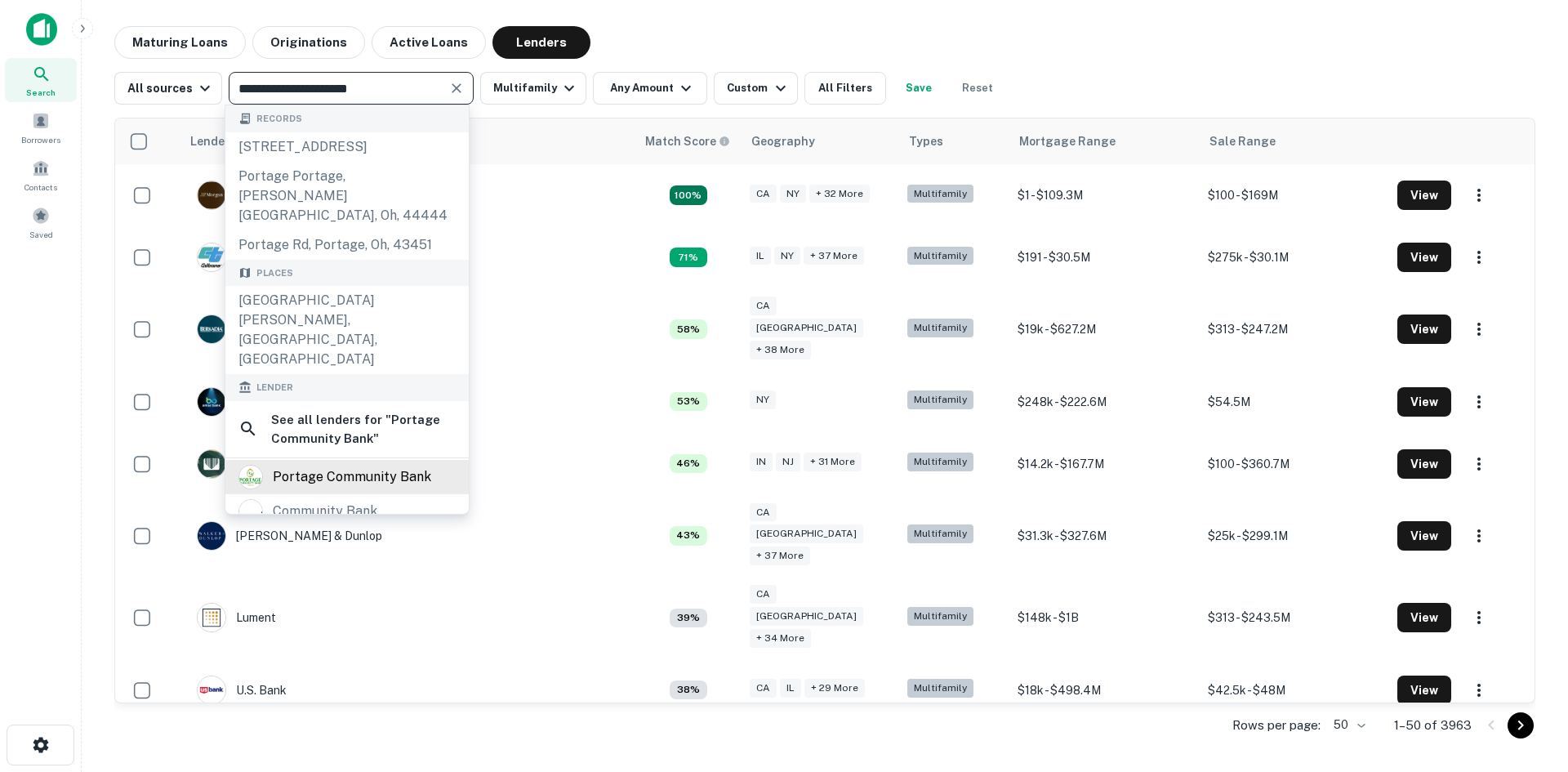
type input "**********"
click at [313, 465] on div "portage community bank" at bounding box center [352, 476] width 159 height 24
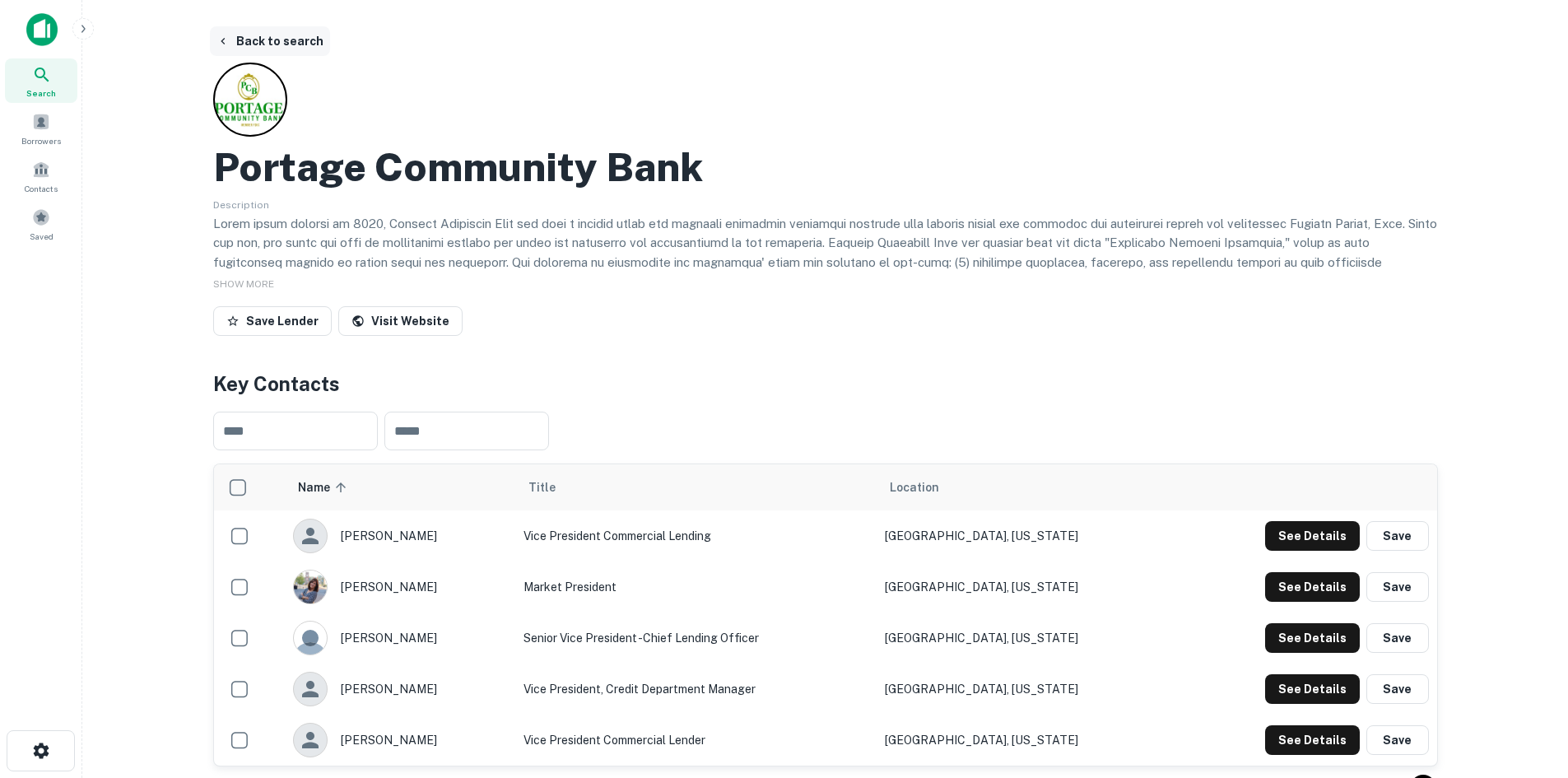
click at [261, 35] on button "Back to search" at bounding box center [270, 41] width 120 height 30
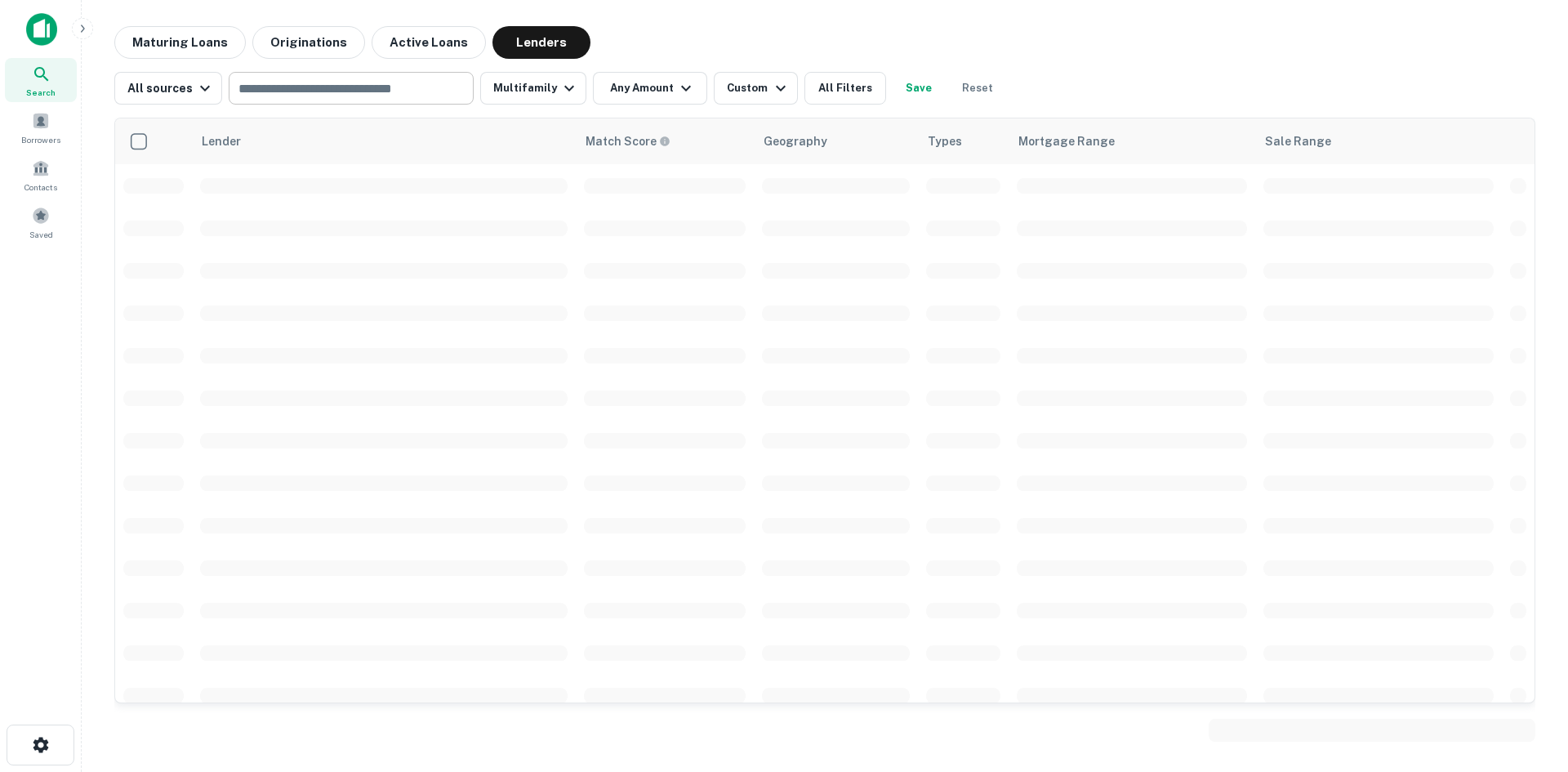
click at [275, 84] on input "text" at bounding box center [351, 88] width 233 height 23
paste input "**********"
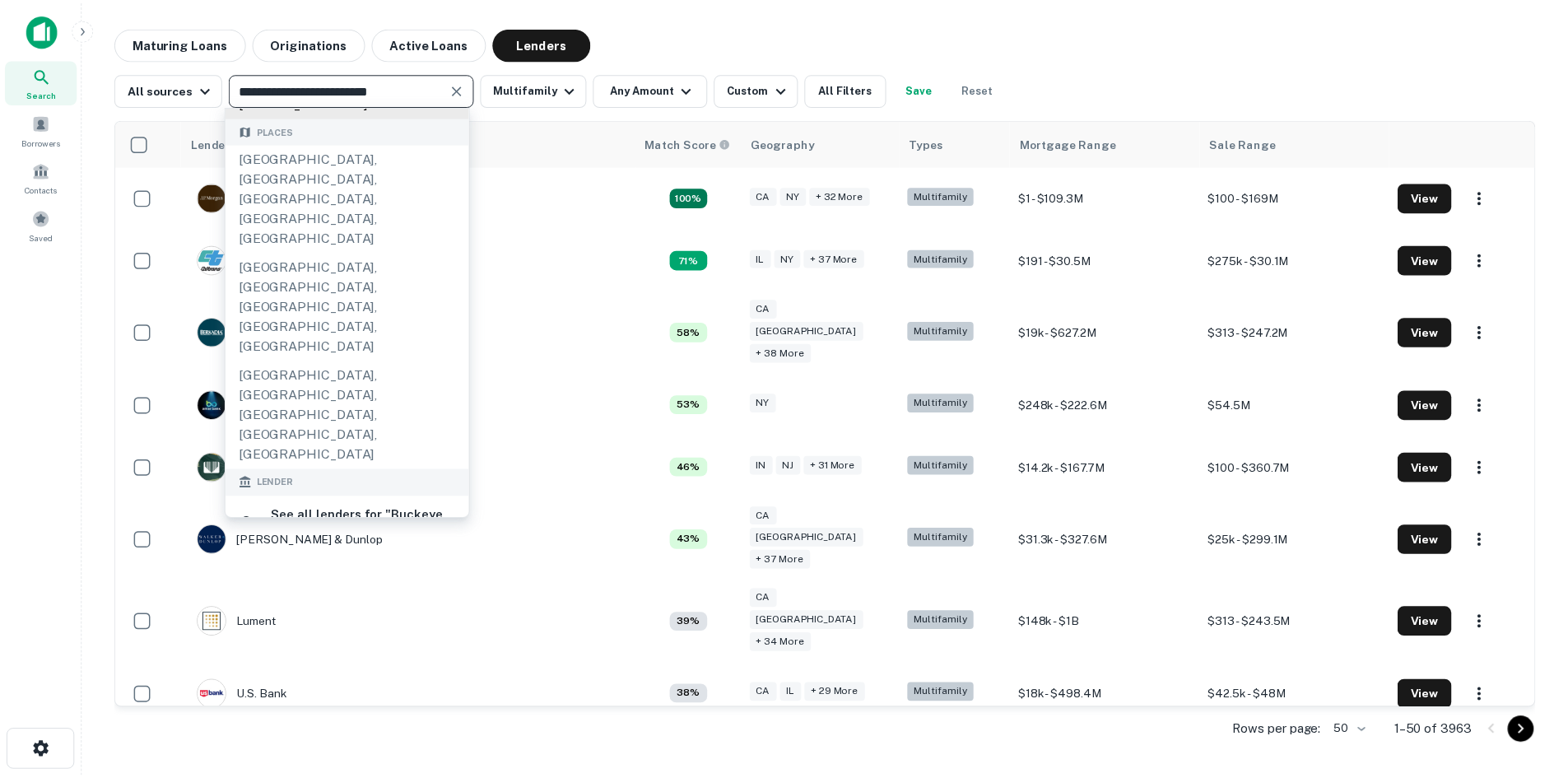
scroll to position [247, 0]
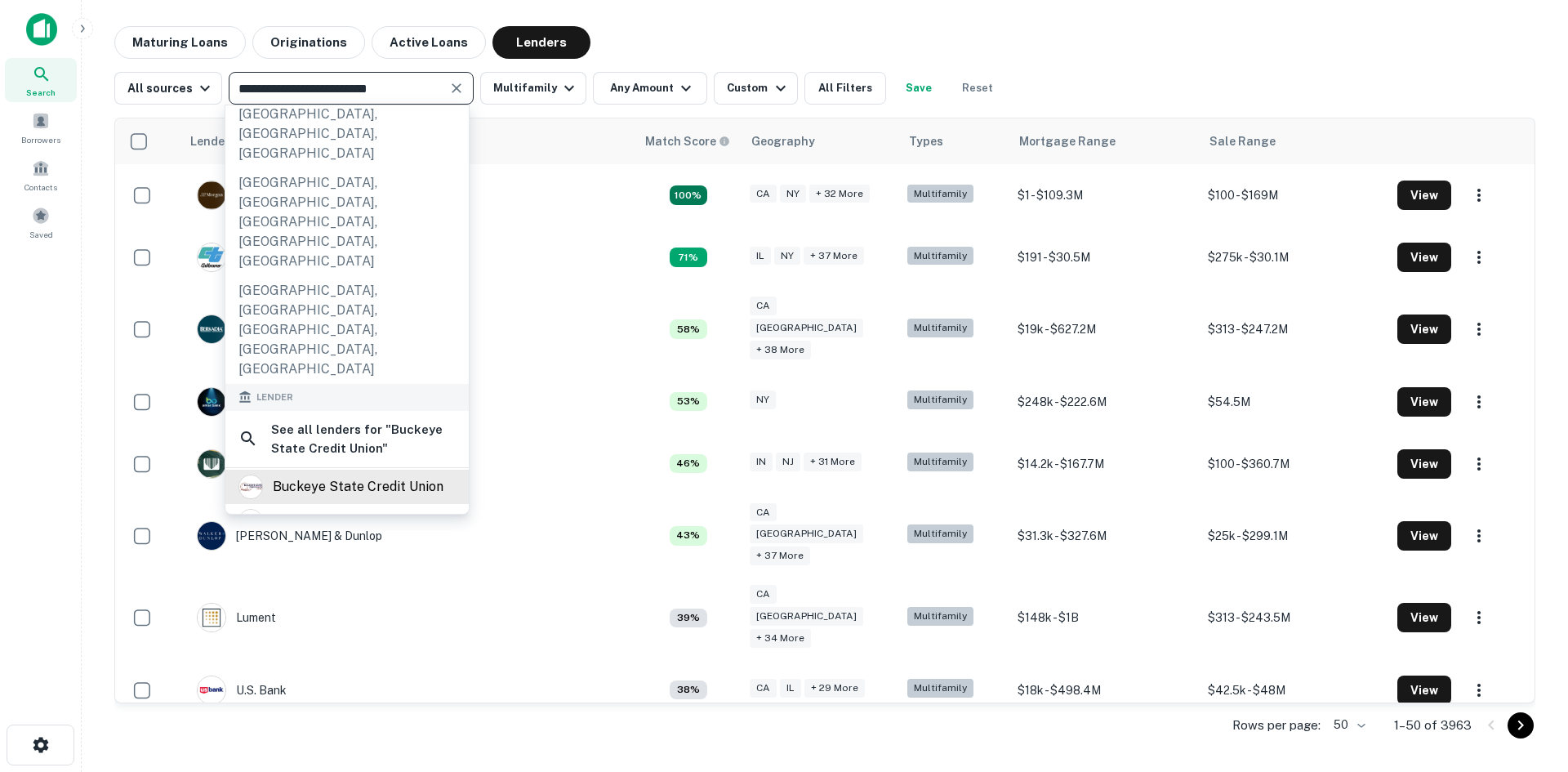
type input "**********"
click at [354, 475] on div "buckeye state credit union" at bounding box center [358, 487] width 171 height 24
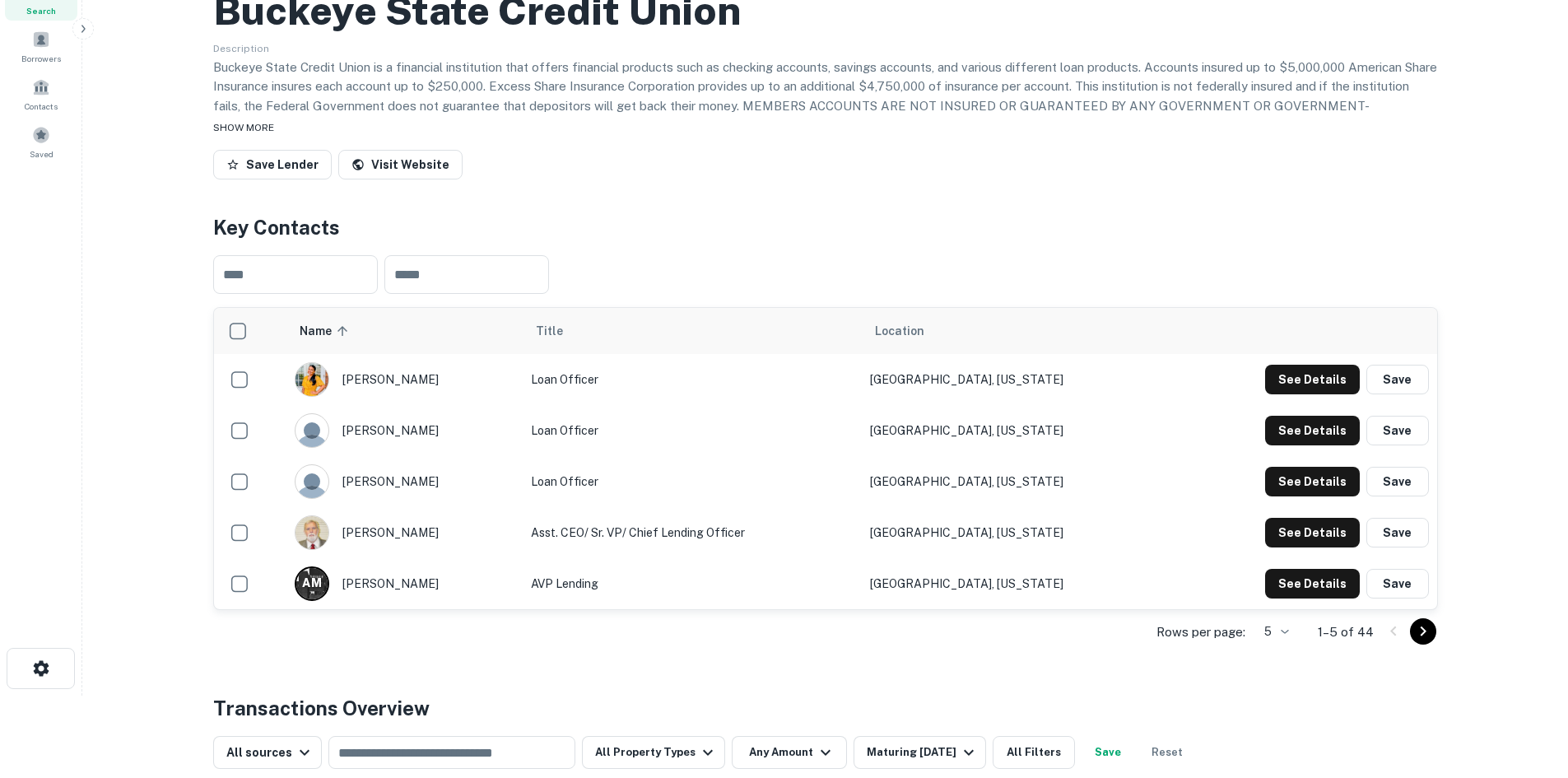
scroll to position [164, 0]
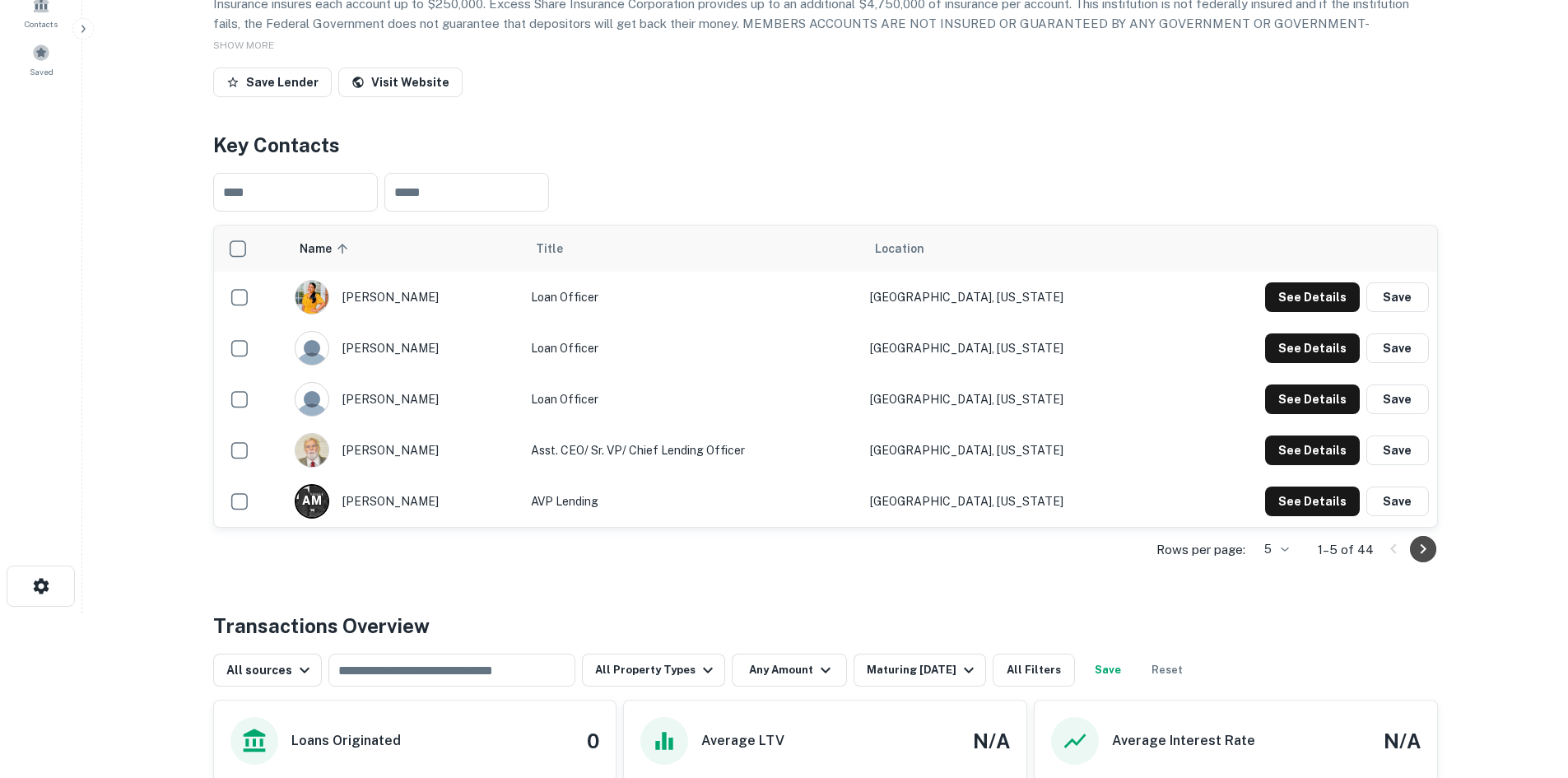
click at [1429, 559] on icon "Go to next page" at bounding box center [1422, 548] width 20 height 20
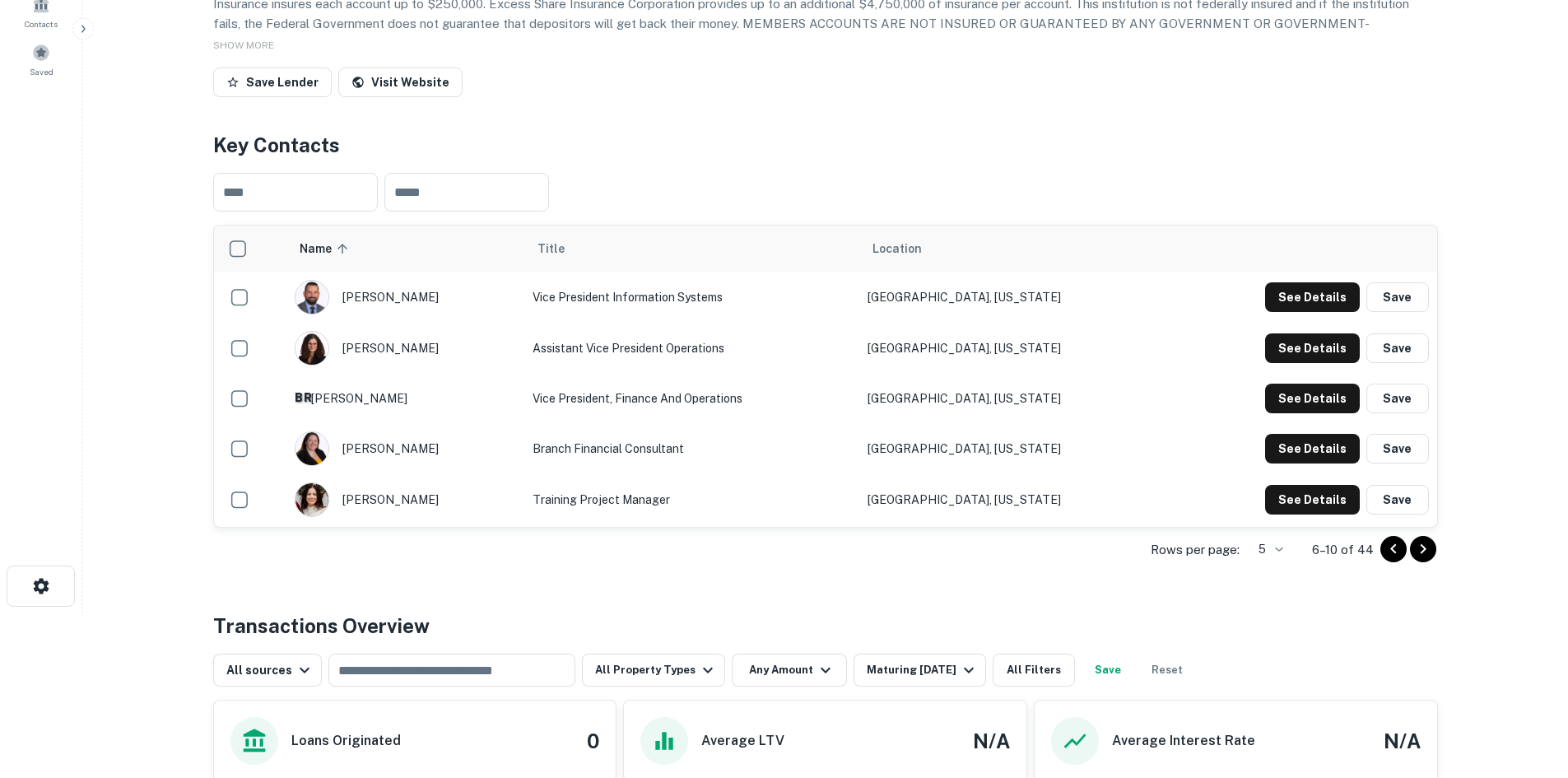
click at [1426, 559] on icon "Go to next page" at bounding box center [1422, 548] width 20 height 20
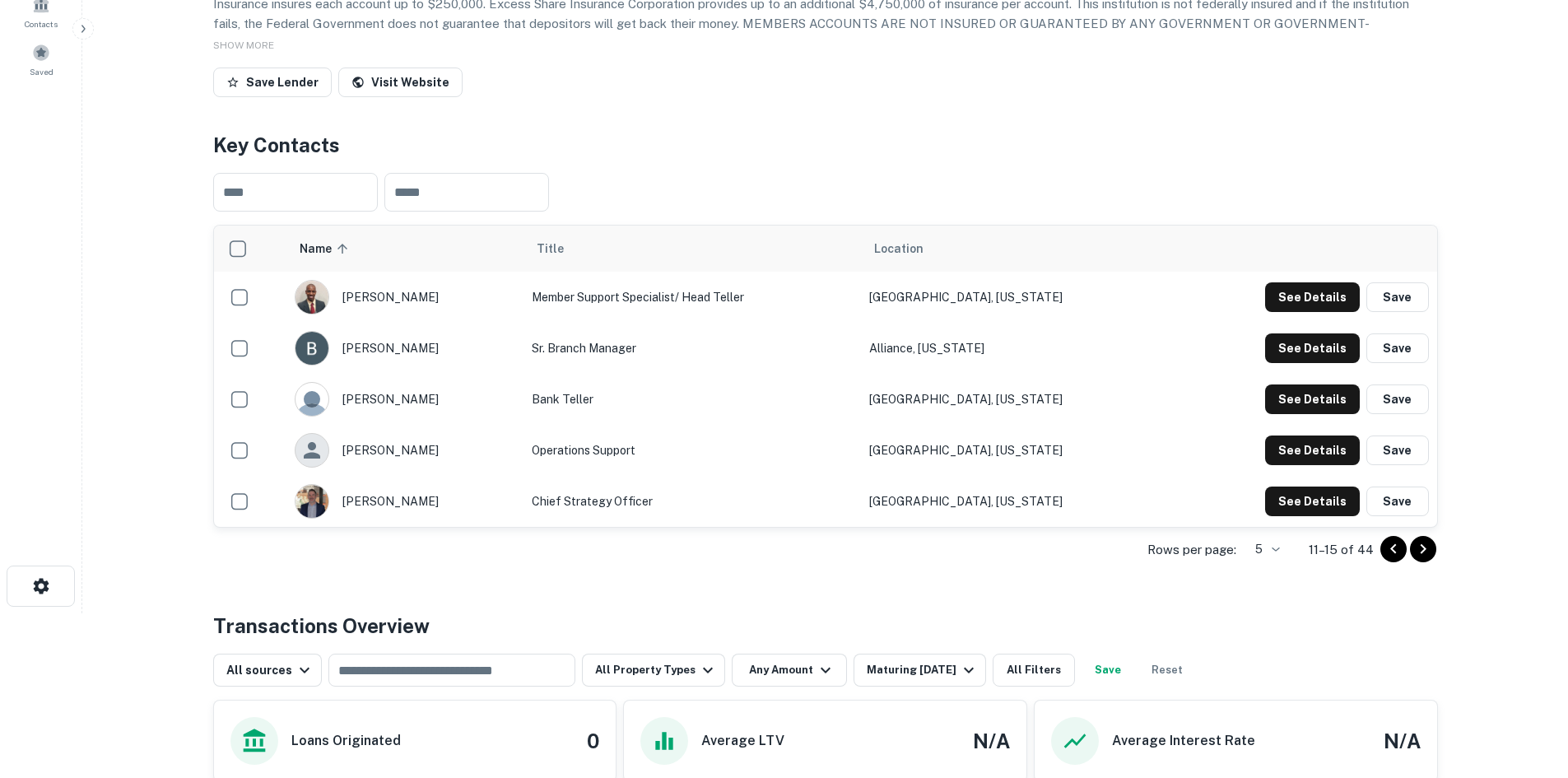
click at [1378, 572] on div "Rows per page: 5 * 11–15 of 44" at bounding box center [825, 550] width 1225 height 44
click at [1388, 559] on icon "Go to previous page" at bounding box center [1393, 548] width 20 height 20
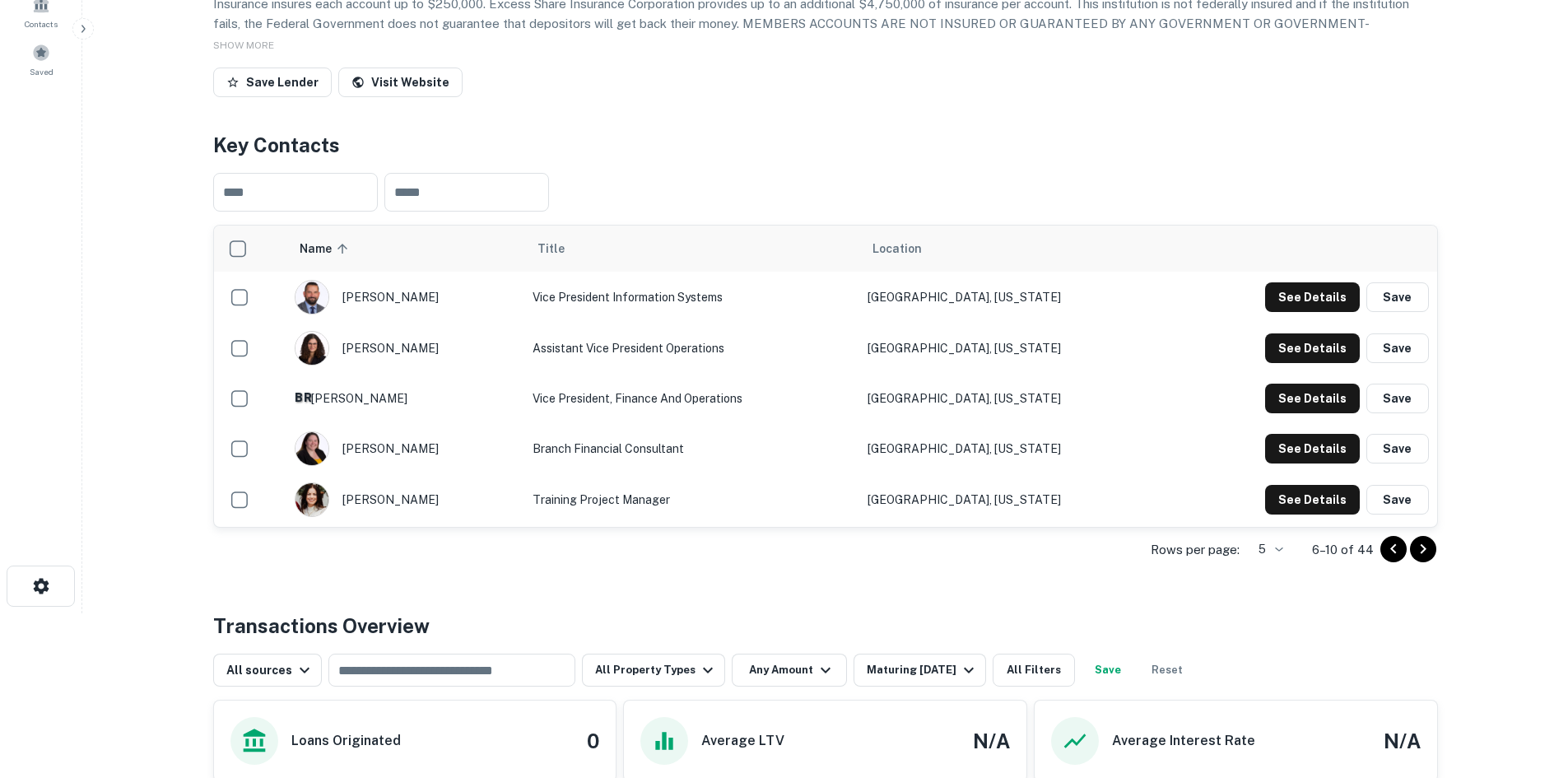
click at [1388, 559] on icon "Go to previous page" at bounding box center [1393, 548] width 20 height 20
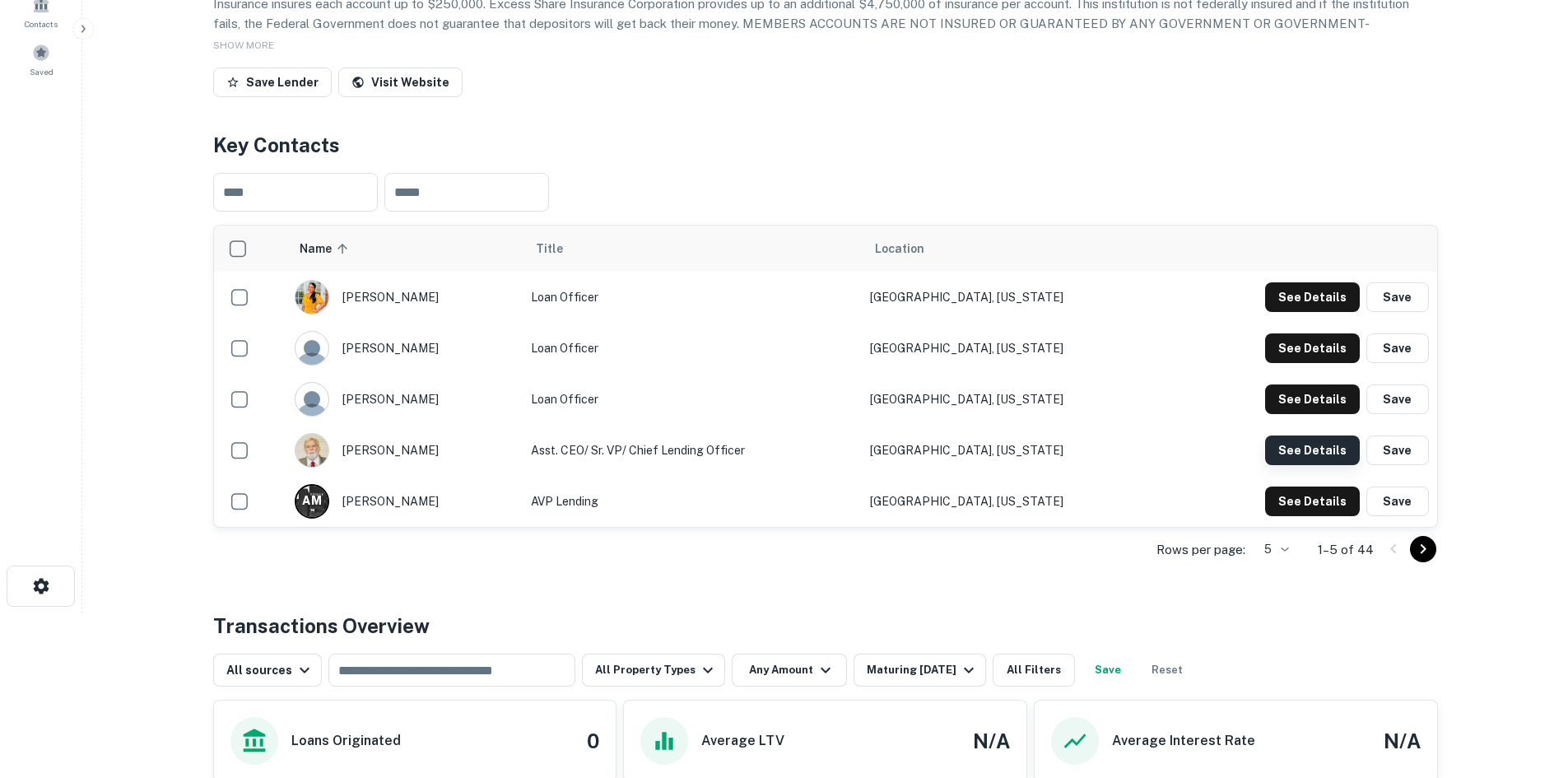
click at [1302, 465] on button "See Details" at bounding box center [1312, 449] width 94 height 30
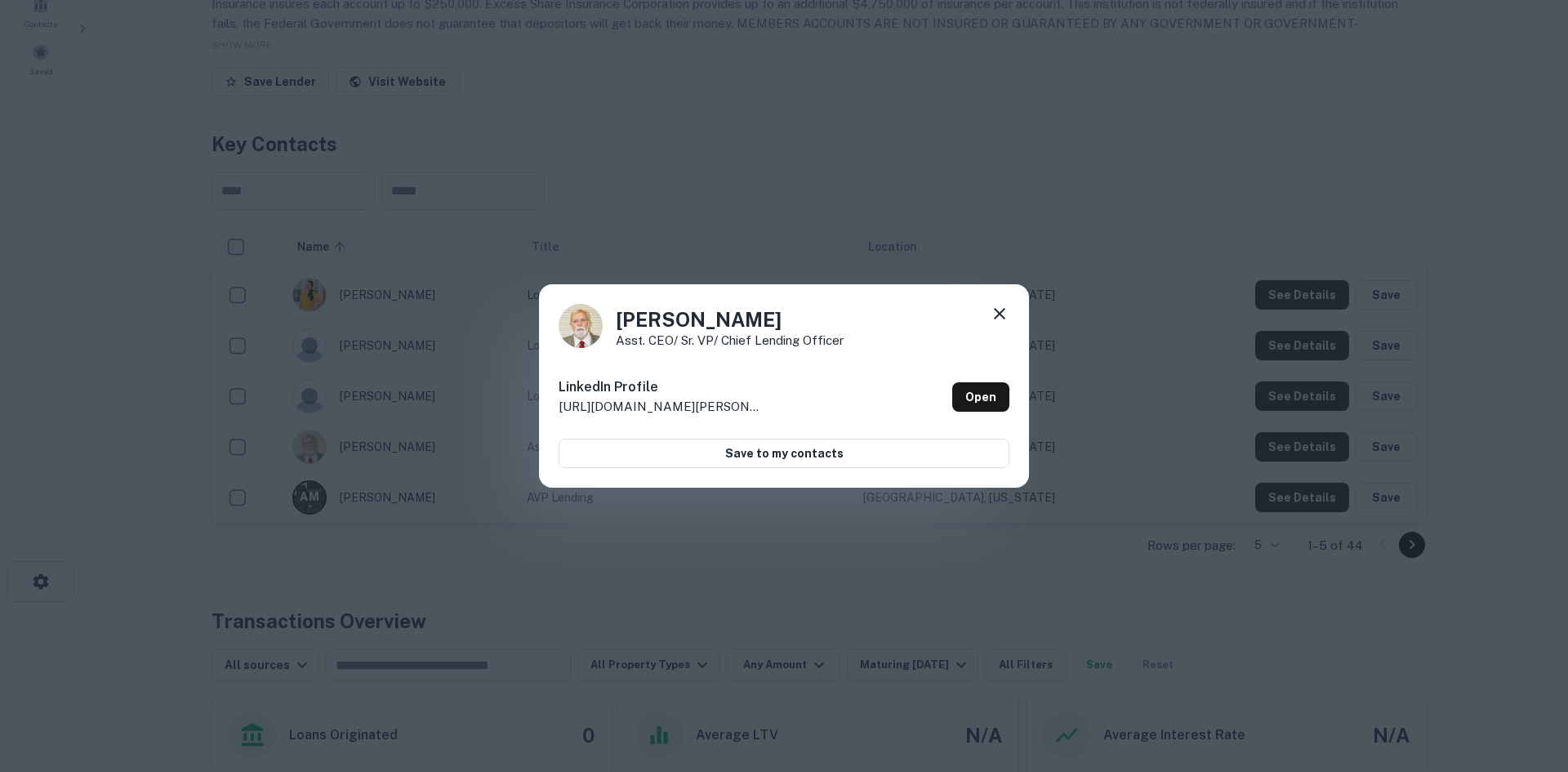
click at [1062, 270] on div "[PERSON_NAME] Asst. CEO/ Sr. VP/ Chief Lending Officer LinkedIn Profile [URL][D…" at bounding box center [784, 386] width 1568 height 772
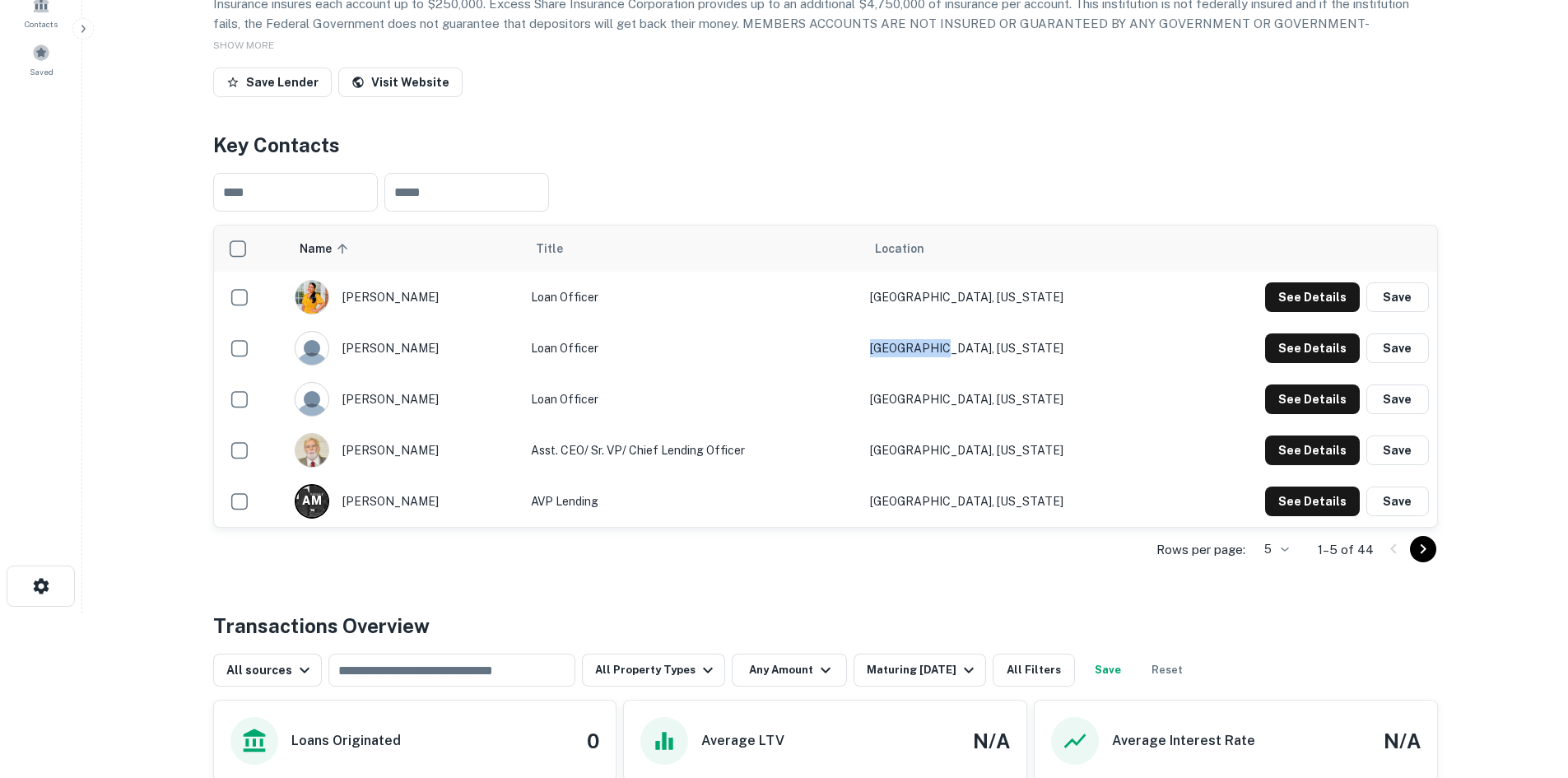
drag, startPoint x: 1126, startPoint y: 413, endPoint x: 942, endPoint y: 428, distance: 184.6
click at [942, 374] on tr "[PERSON_NAME] Loan Officer [PERSON_NAME], [US_STATE] See Details Save" at bounding box center [825, 348] width 1223 height 51
click at [1319, 363] on button "See Details" at bounding box center [1312, 348] width 94 height 30
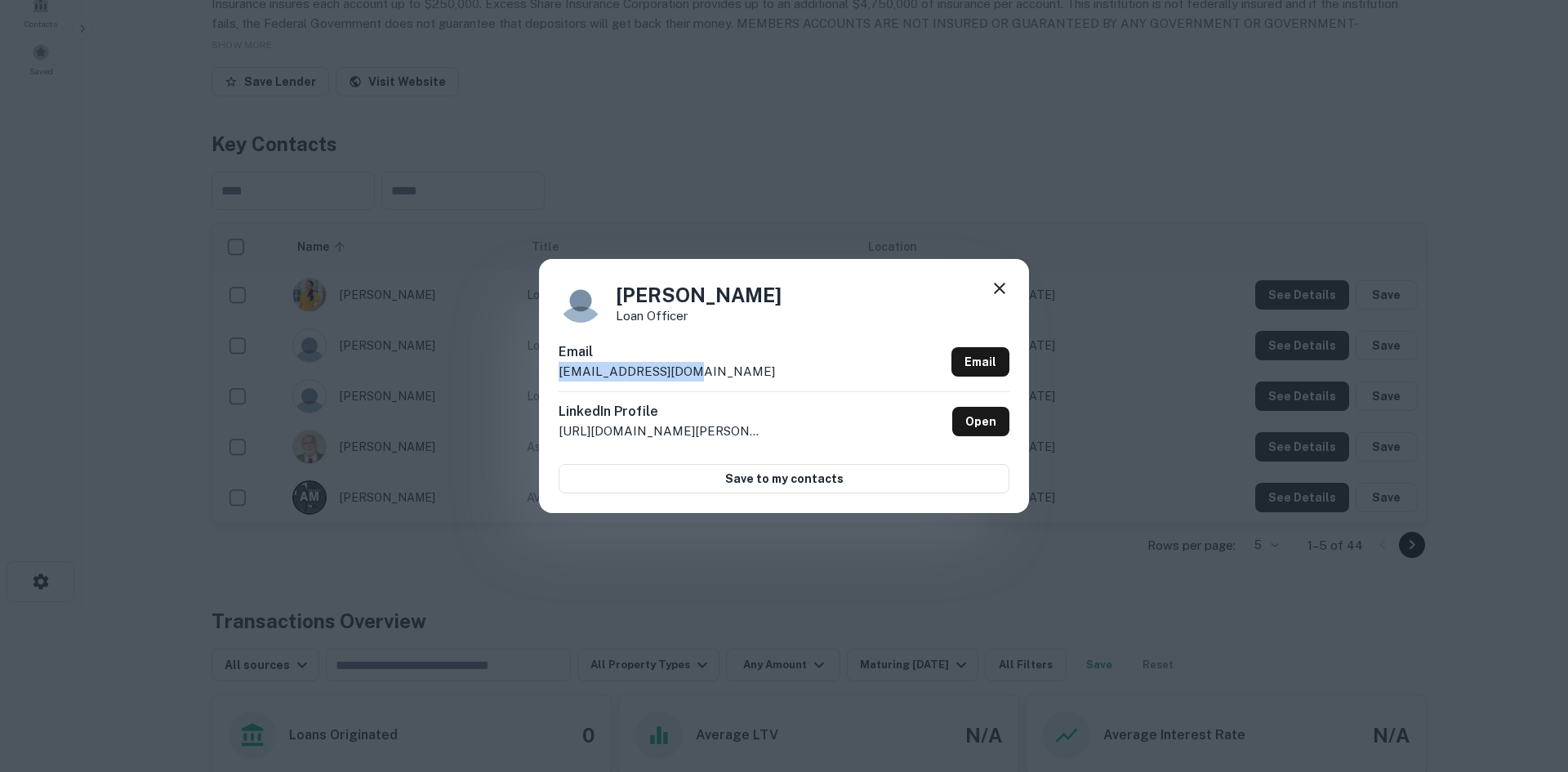
drag, startPoint x: 709, startPoint y: 372, endPoint x: 520, endPoint y: 372, distance: 189.0
click at [520, 372] on div "[PERSON_NAME] Loan Officer Email [EMAIL_ADDRESS][DOMAIN_NAME] Email LinkedIn Pr…" at bounding box center [784, 386] width 1568 height 772
drag, startPoint x: 772, startPoint y: 291, endPoint x: 998, endPoint y: 339, distance: 231.0
click at [594, 296] on div "[PERSON_NAME] Loan Officer" at bounding box center [784, 301] width 451 height 44
drag, startPoint x: 701, startPoint y: 317, endPoint x: 611, endPoint y: 323, distance: 90.2
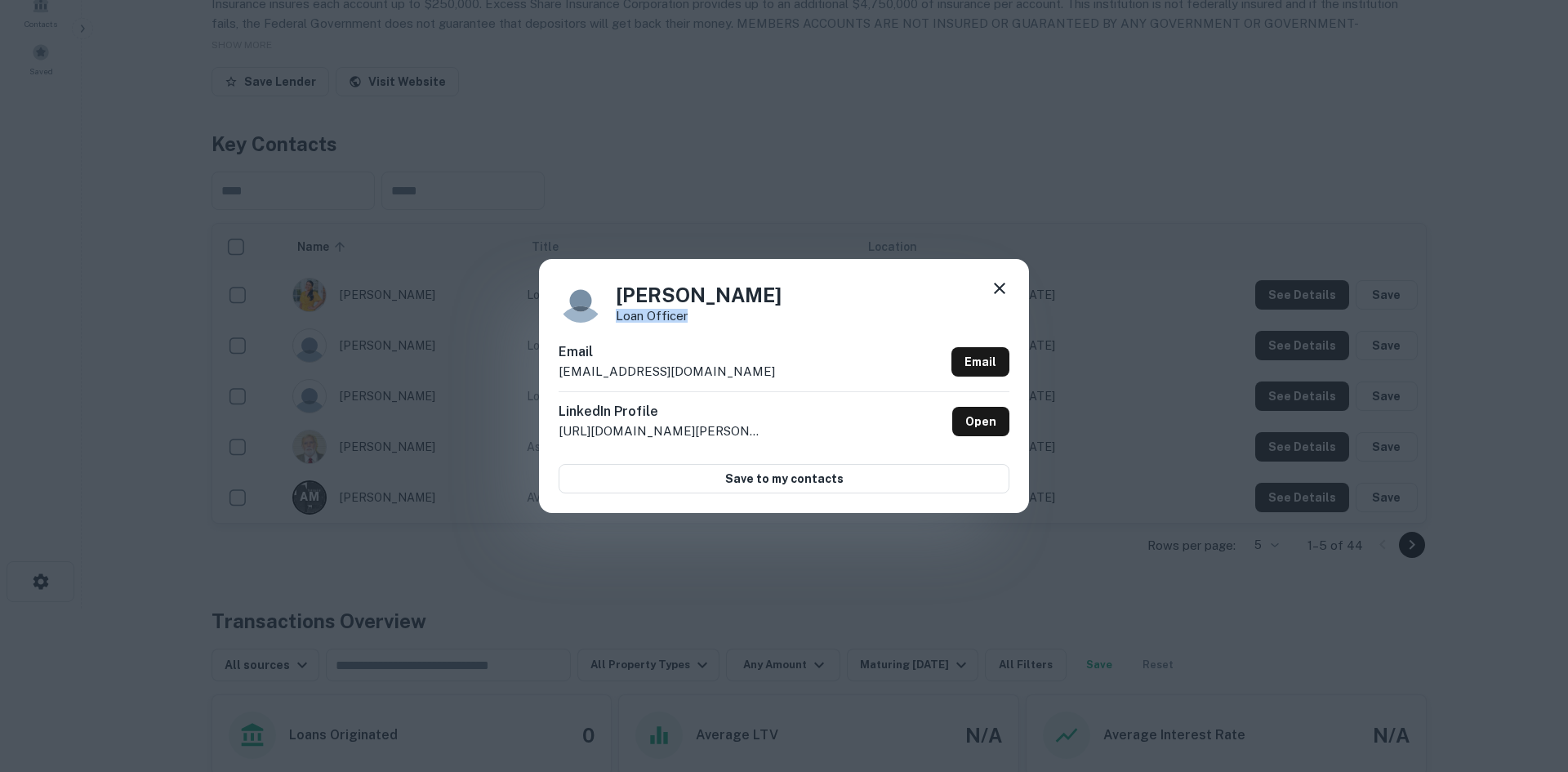
click at [611, 323] on div "[PERSON_NAME] Loan Officer" at bounding box center [784, 301] width 451 height 44
click at [717, 232] on div "[PERSON_NAME] Loan Officer Email [EMAIL_ADDRESS][DOMAIN_NAME] Email LinkedIn Pr…" at bounding box center [784, 386] width 1568 height 772
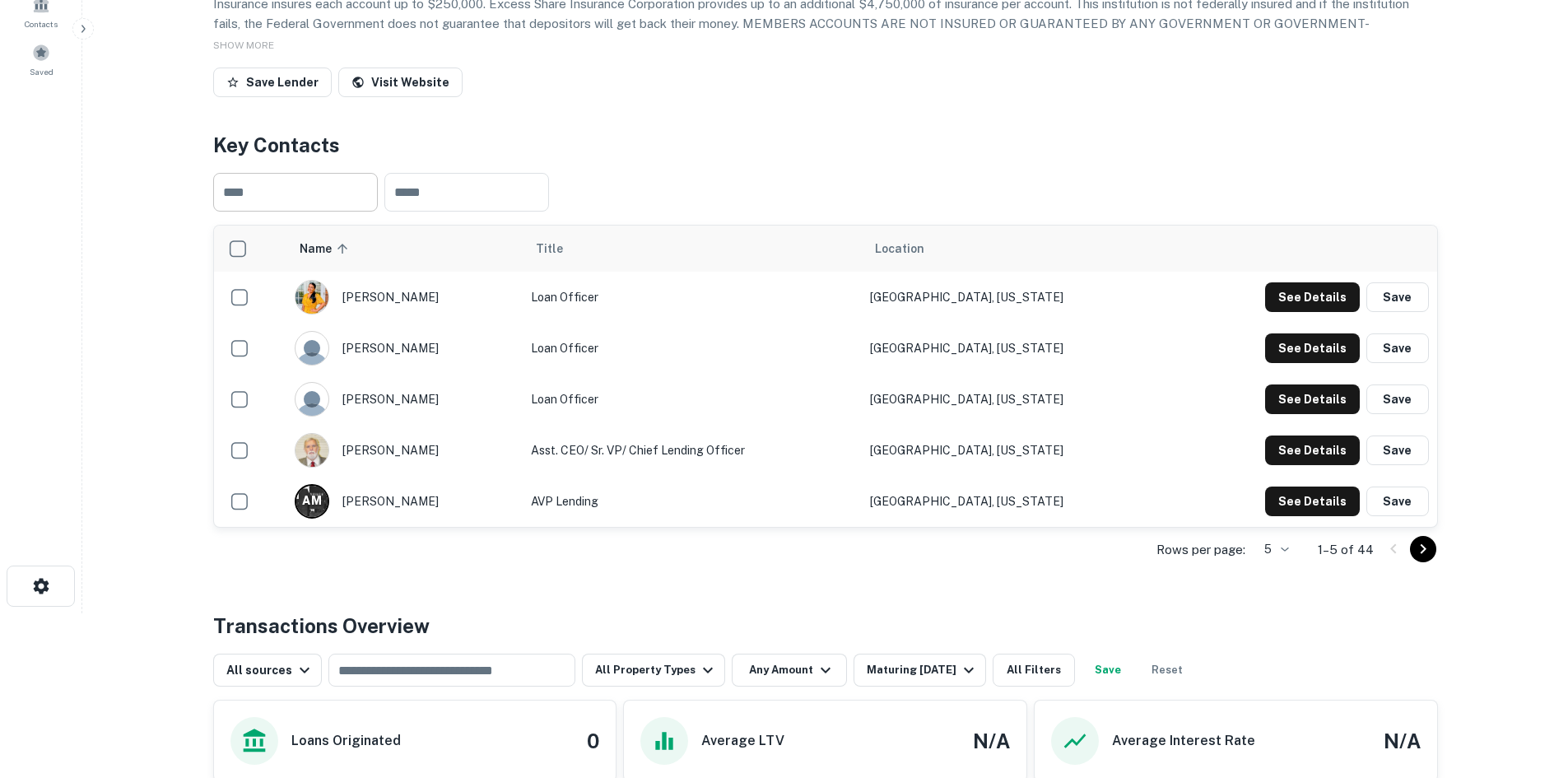
scroll to position [0, 0]
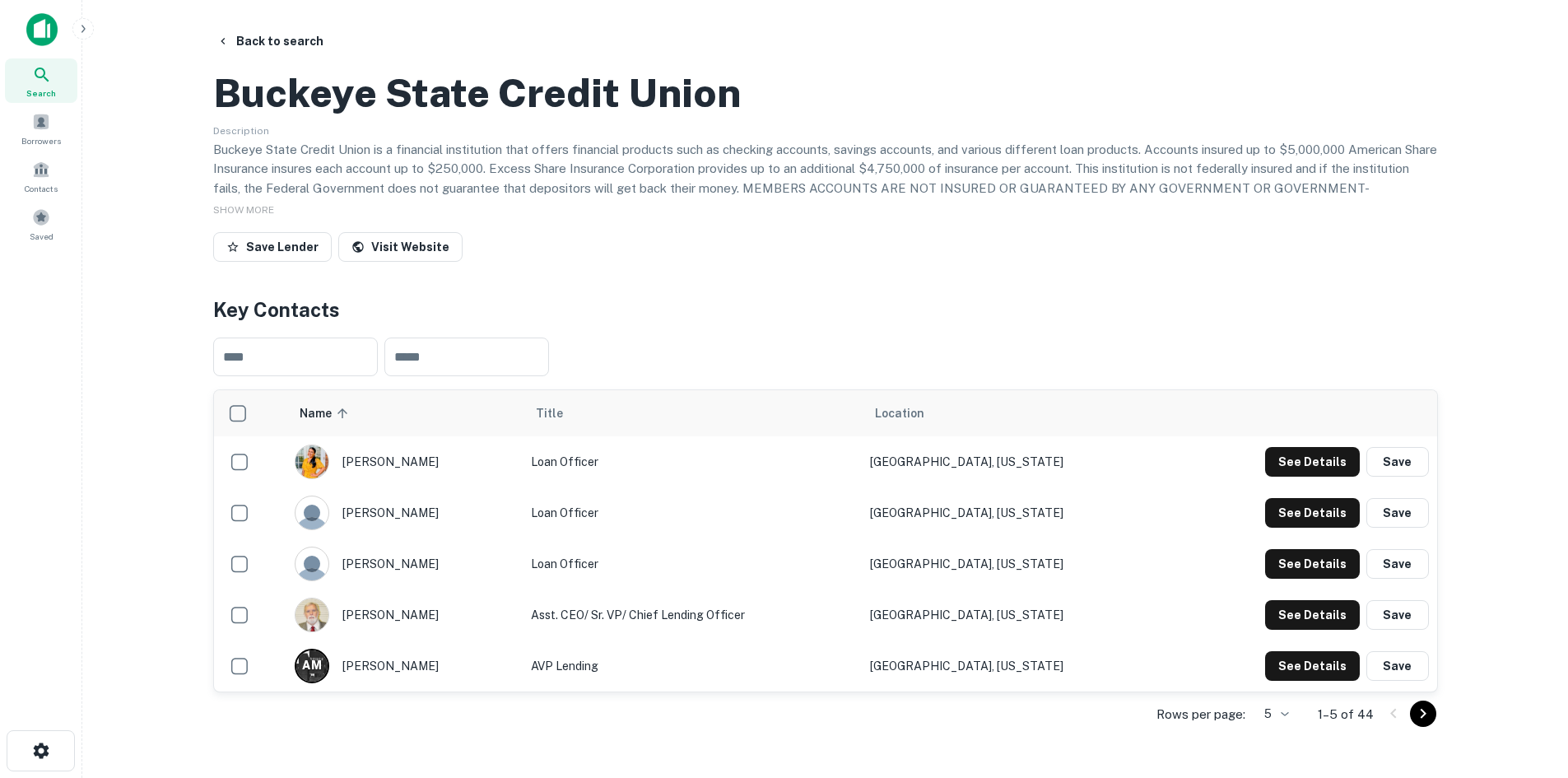
click at [350, 117] on h2 "Buckeye State Credit Union" at bounding box center [477, 93] width 528 height 48
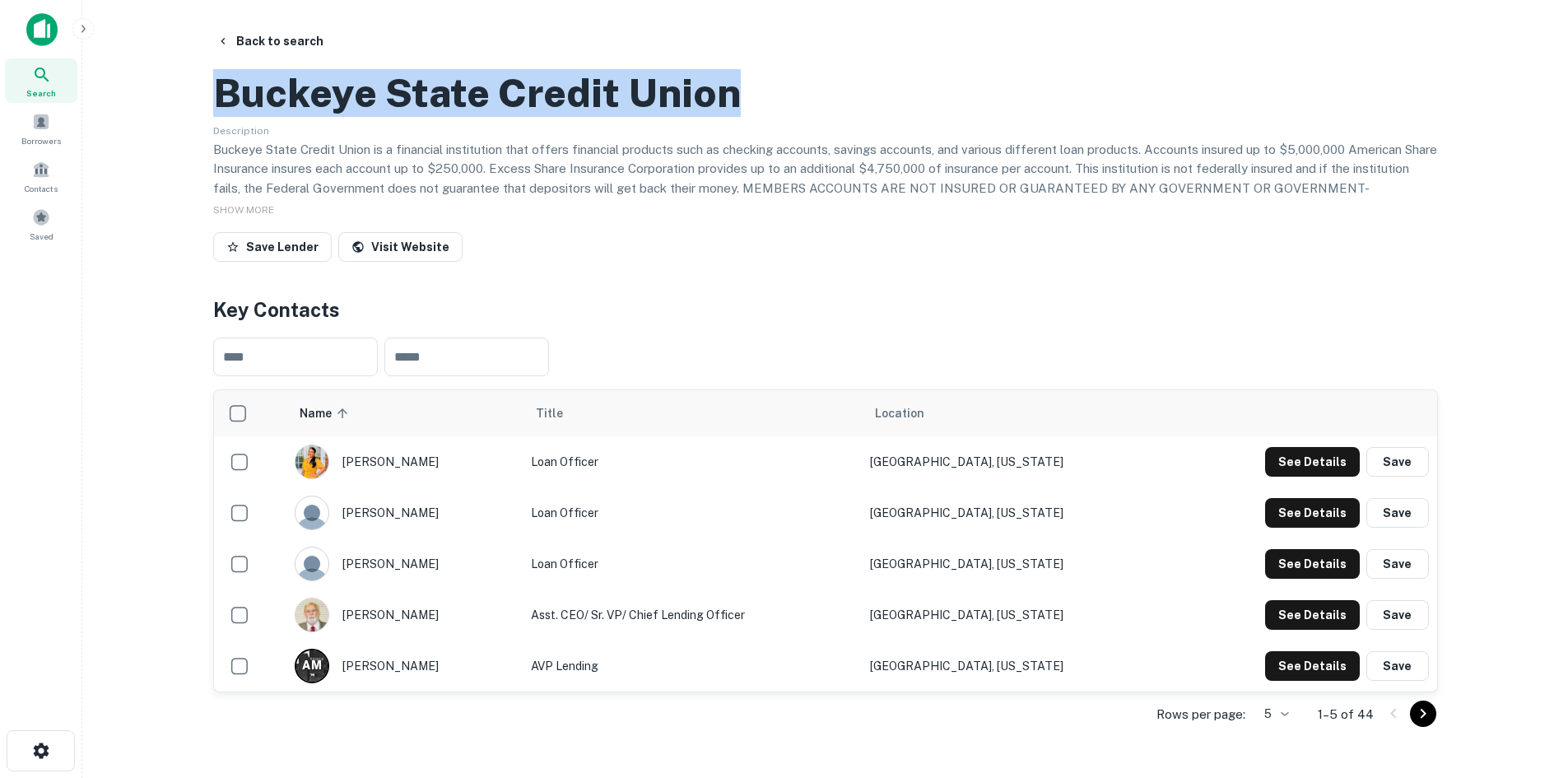
click at [350, 117] on h2 "Buckeye State Credit Union" at bounding box center [477, 93] width 528 height 48
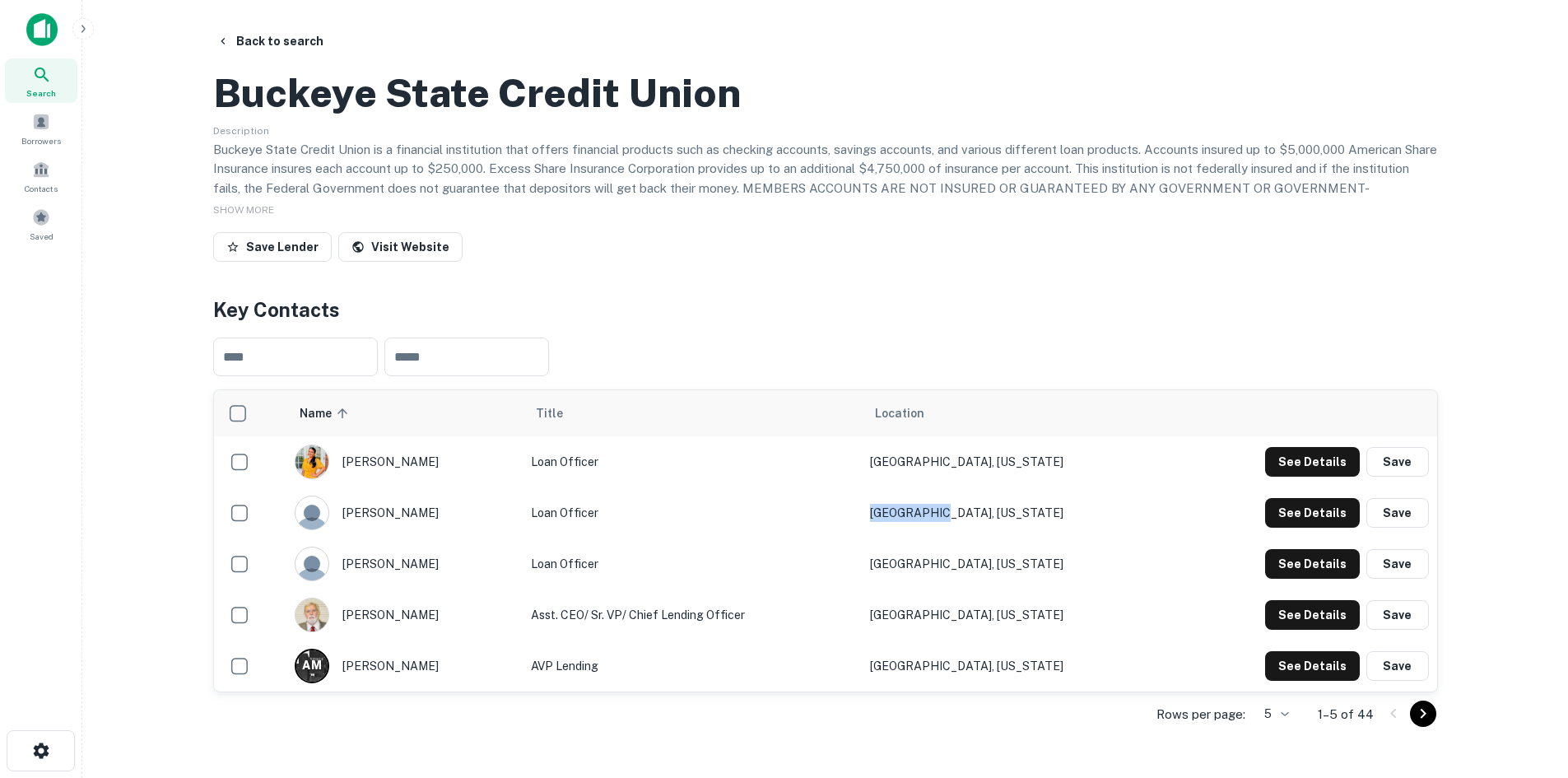
drag, startPoint x: 981, startPoint y: 584, endPoint x: 1078, endPoint y: 584, distance: 97.0
click at [1078, 538] on td "[GEOGRAPHIC_DATA], [US_STATE]" at bounding box center [1016, 512] width 310 height 51
click at [387, 117] on h2 "Buckeye State Credit Union" at bounding box center [477, 93] width 528 height 48
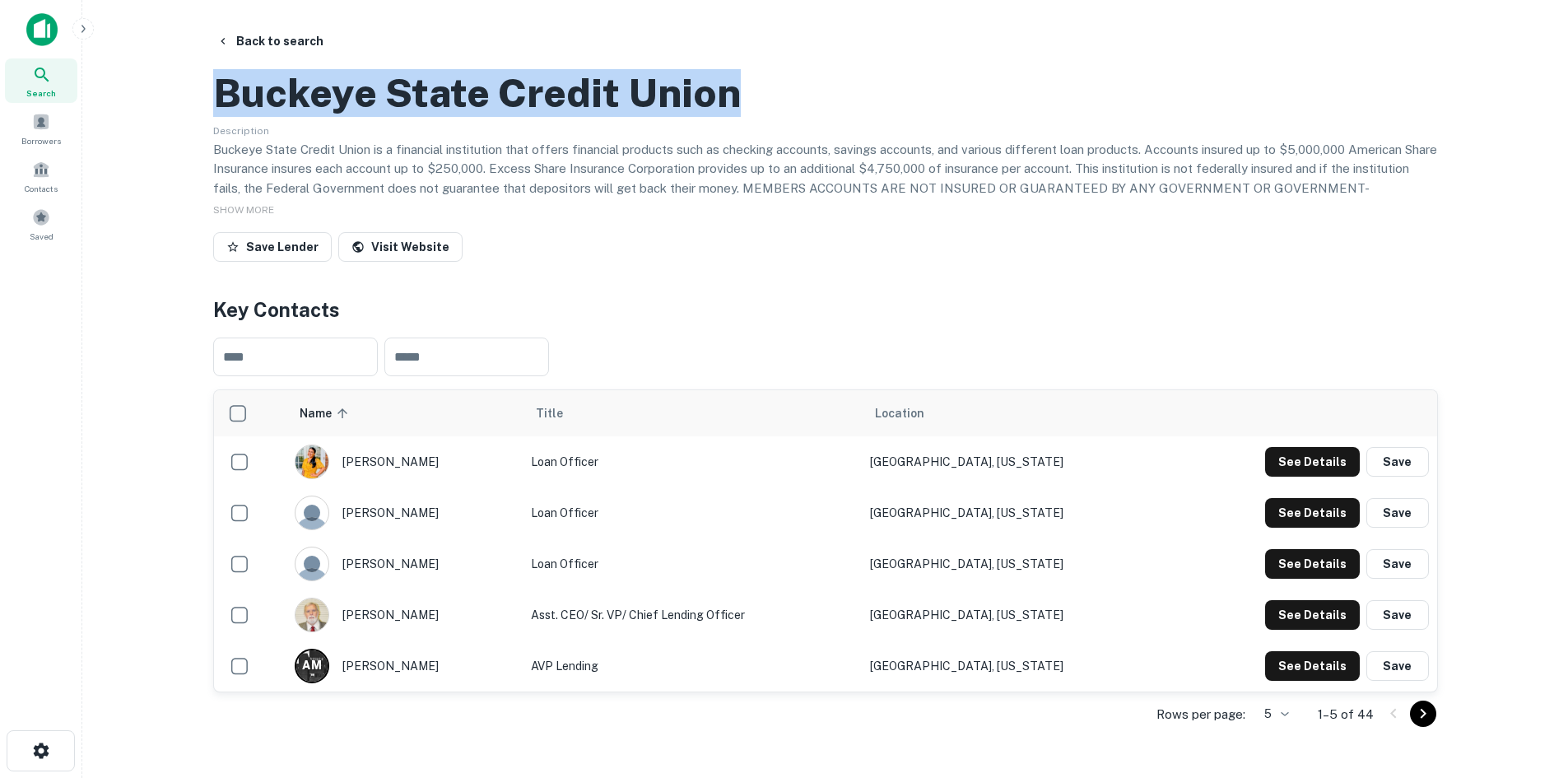
click at [387, 117] on h2 "Buckeye State Credit Union" at bounding box center [477, 93] width 528 height 48
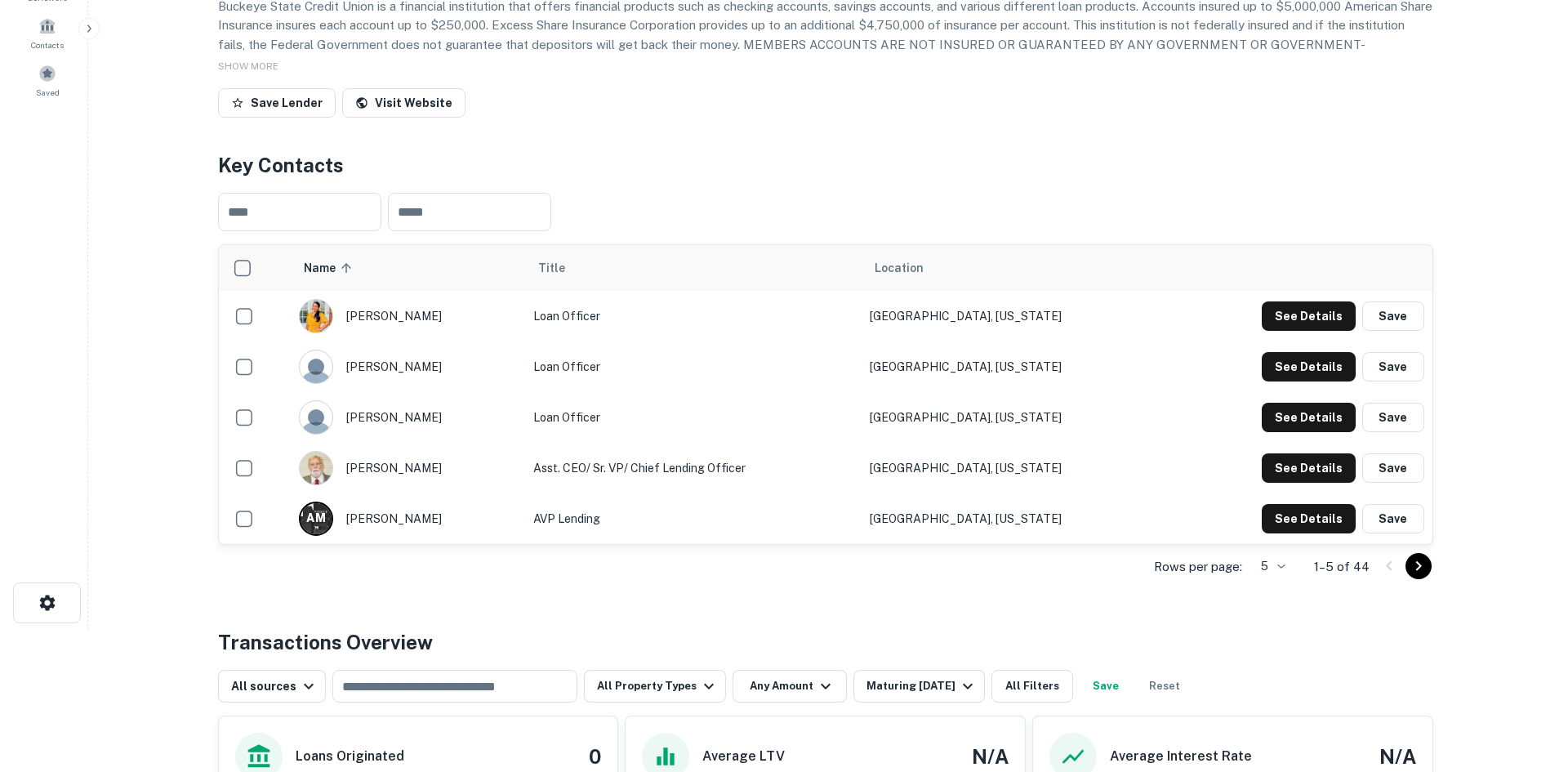
scroll to position [163, 0]
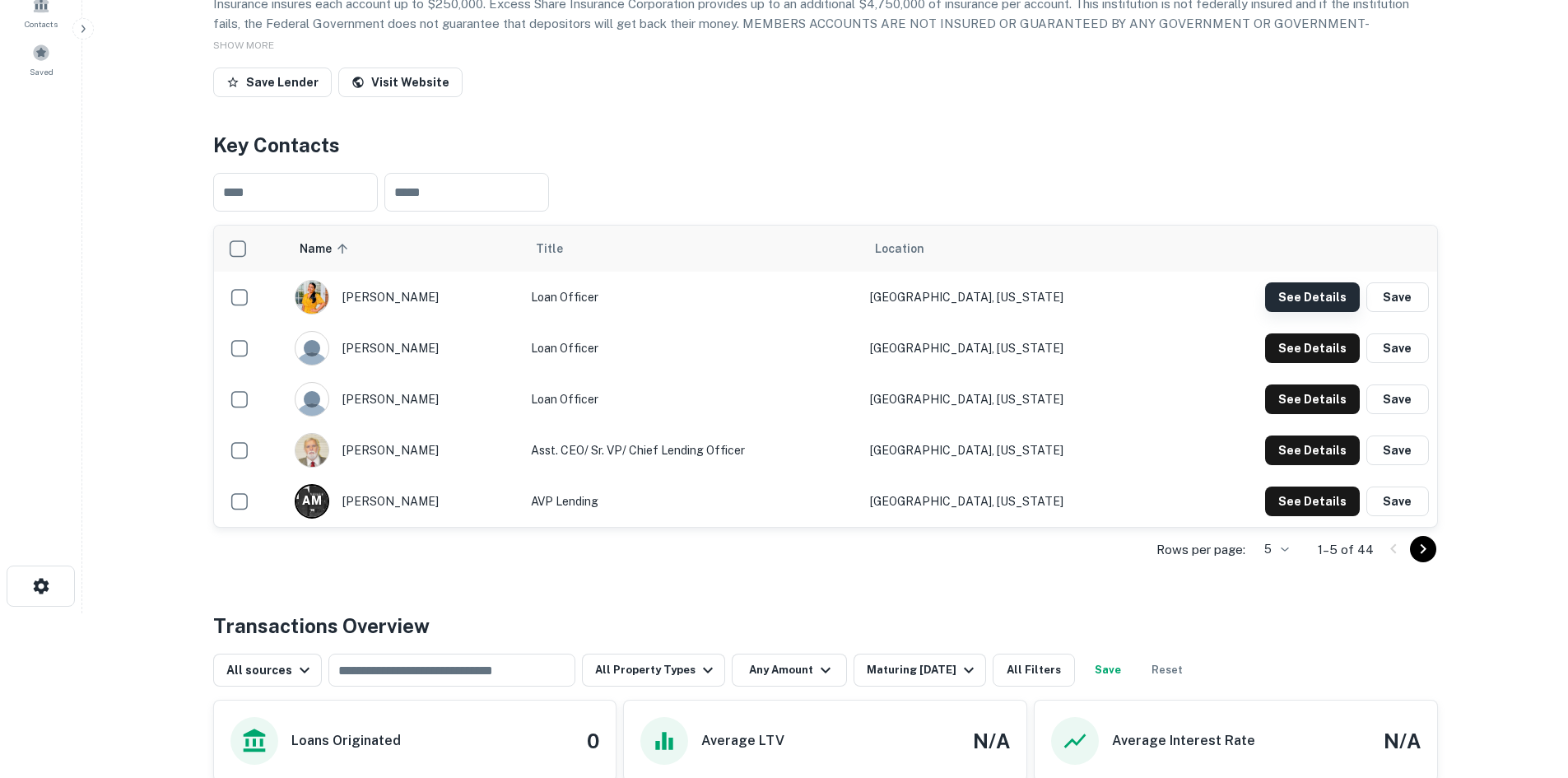
click at [1280, 312] on button "See Details" at bounding box center [1312, 297] width 94 height 30
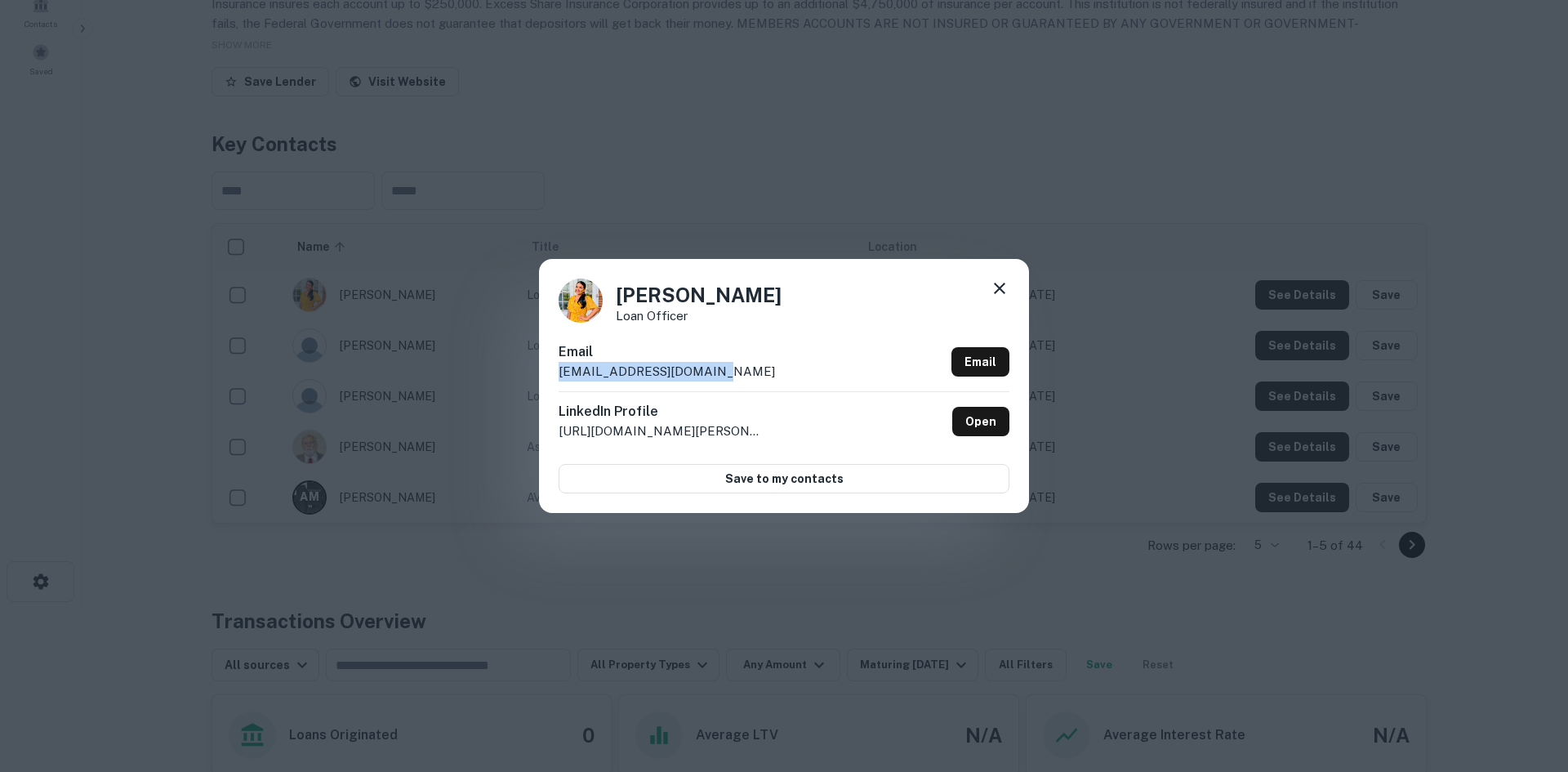
drag, startPoint x: 716, startPoint y: 376, endPoint x: 547, endPoint y: 376, distance: 169.0
click at [547, 376] on div "[PERSON_NAME] Loan Officer Email [EMAIL_ADDRESS][DOMAIN_NAME] Email LinkedIn Pr…" at bounding box center [784, 386] width 490 height 253
drag, startPoint x: 767, startPoint y: 297, endPoint x: 608, endPoint y: 302, distance: 159.1
click at [608, 302] on div "[PERSON_NAME] Loan Officer" at bounding box center [784, 301] width 451 height 44
drag, startPoint x: 1341, startPoint y: 456, endPoint x: 1127, endPoint y: 407, distance: 219.5
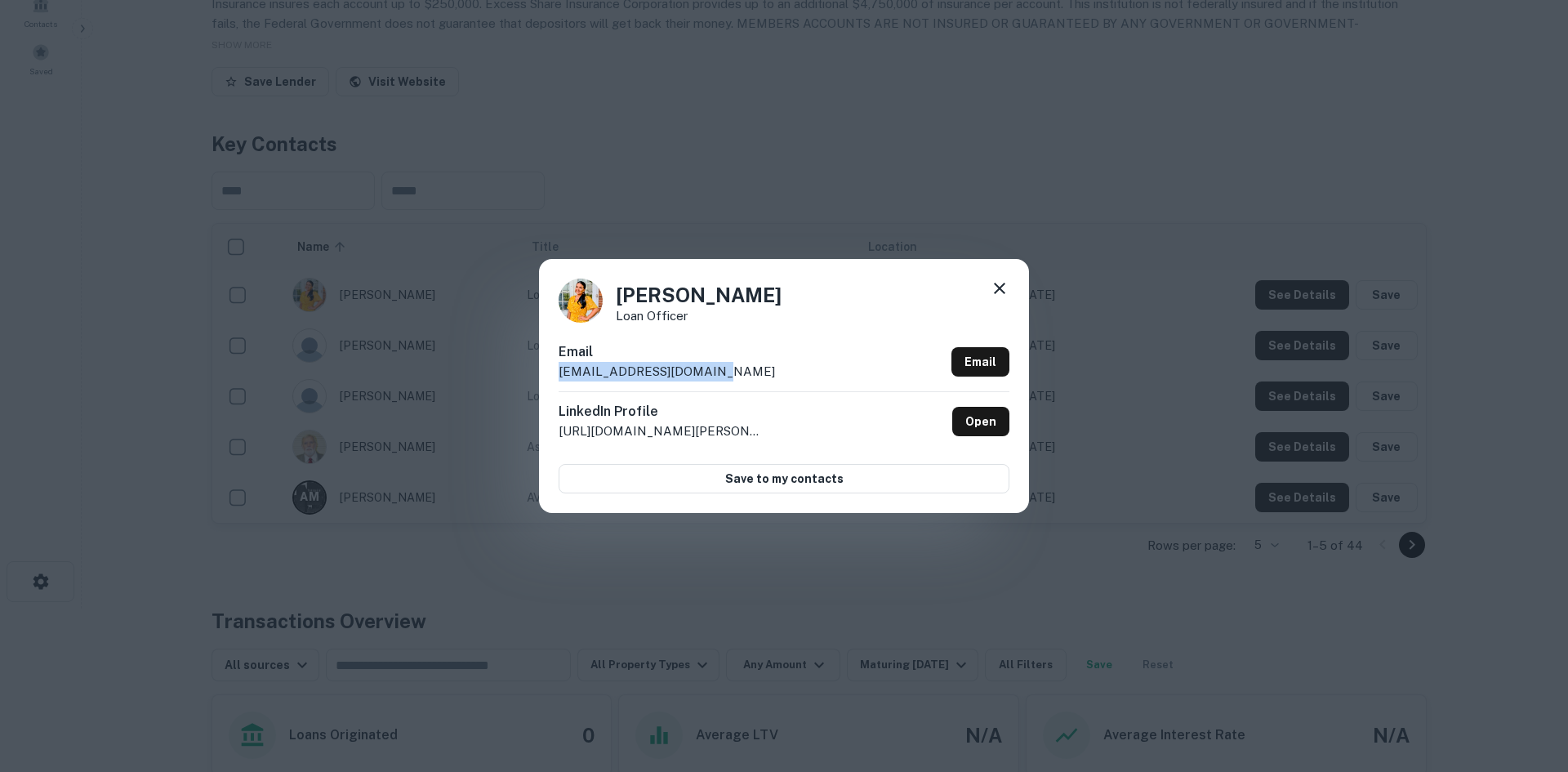
click at [1336, 456] on div "[PERSON_NAME] Loan Officer Email [EMAIL_ADDRESS][DOMAIN_NAME] Email LinkedIn Pr…" at bounding box center [784, 386] width 1568 height 772
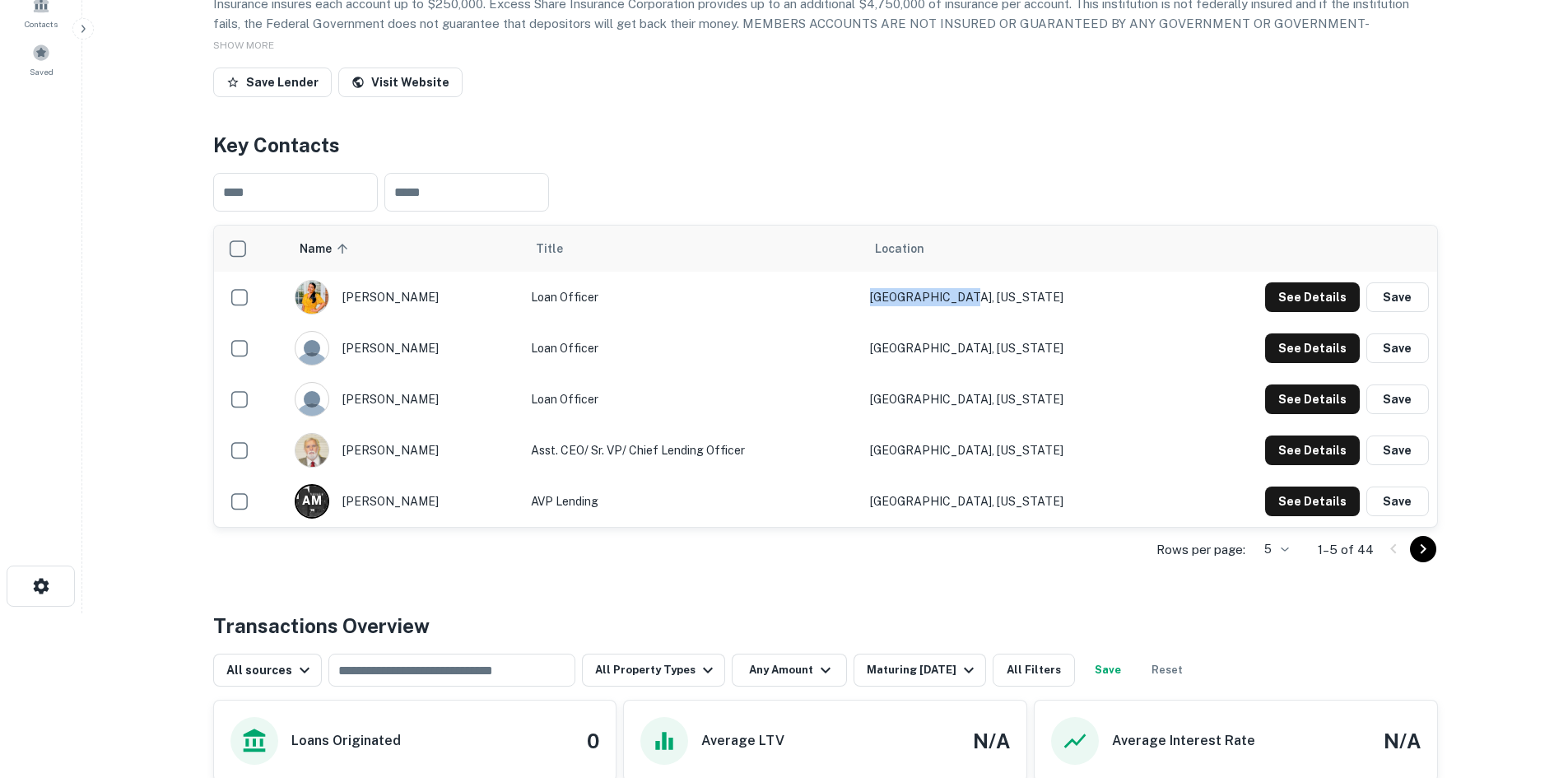
drag, startPoint x: 1082, startPoint y: 378, endPoint x: 966, endPoint y: 375, distance: 116.0
click at [966, 323] on tr "[PERSON_NAME] Loan Officer [GEOGRAPHIC_DATA], [US_STATE] See Details Save" at bounding box center [825, 297] width 1223 height 51
click at [1330, 414] on button "See Details" at bounding box center [1312, 399] width 94 height 30
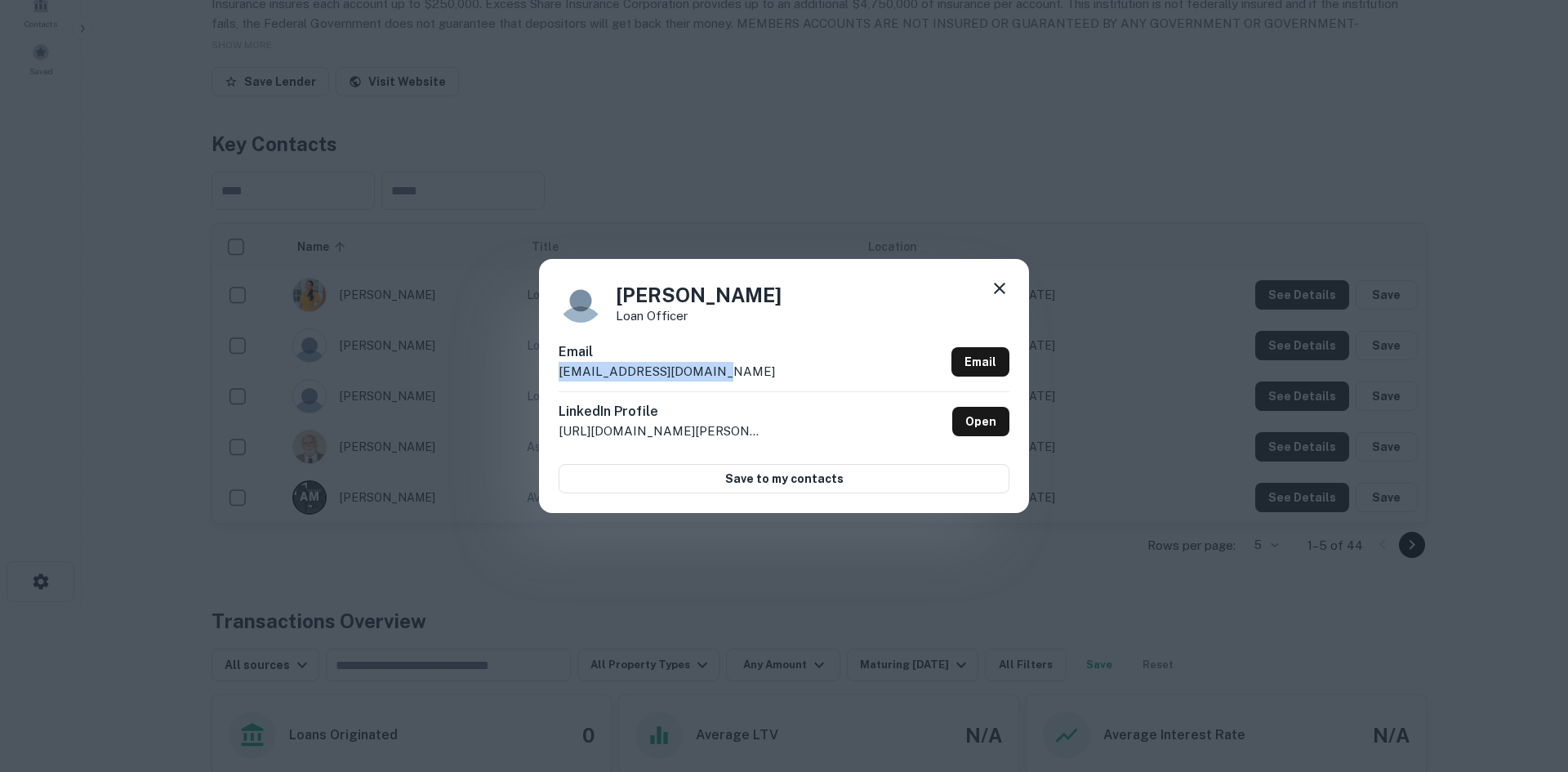
drag, startPoint x: 726, startPoint y: 376, endPoint x: 556, endPoint y: 373, distance: 170.0
click at [556, 373] on div "[PERSON_NAME] Loan Officer Email [EMAIL_ADDRESS][DOMAIN_NAME] Email LinkedIn Pr…" at bounding box center [784, 386] width 490 height 253
drag, startPoint x: 681, startPoint y: 302, endPoint x: 614, endPoint y: 302, distance: 67.0
click at [614, 302] on div "[PERSON_NAME] Loan Officer" at bounding box center [784, 301] width 451 height 44
click at [596, 210] on div "[PERSON_NAME] Loan Officer Email [EMAIL_ADDRESS][DOMAIN_NAME] Email LinkedIn Pr…" at bounding box center [784, 386] width 1568 height 772
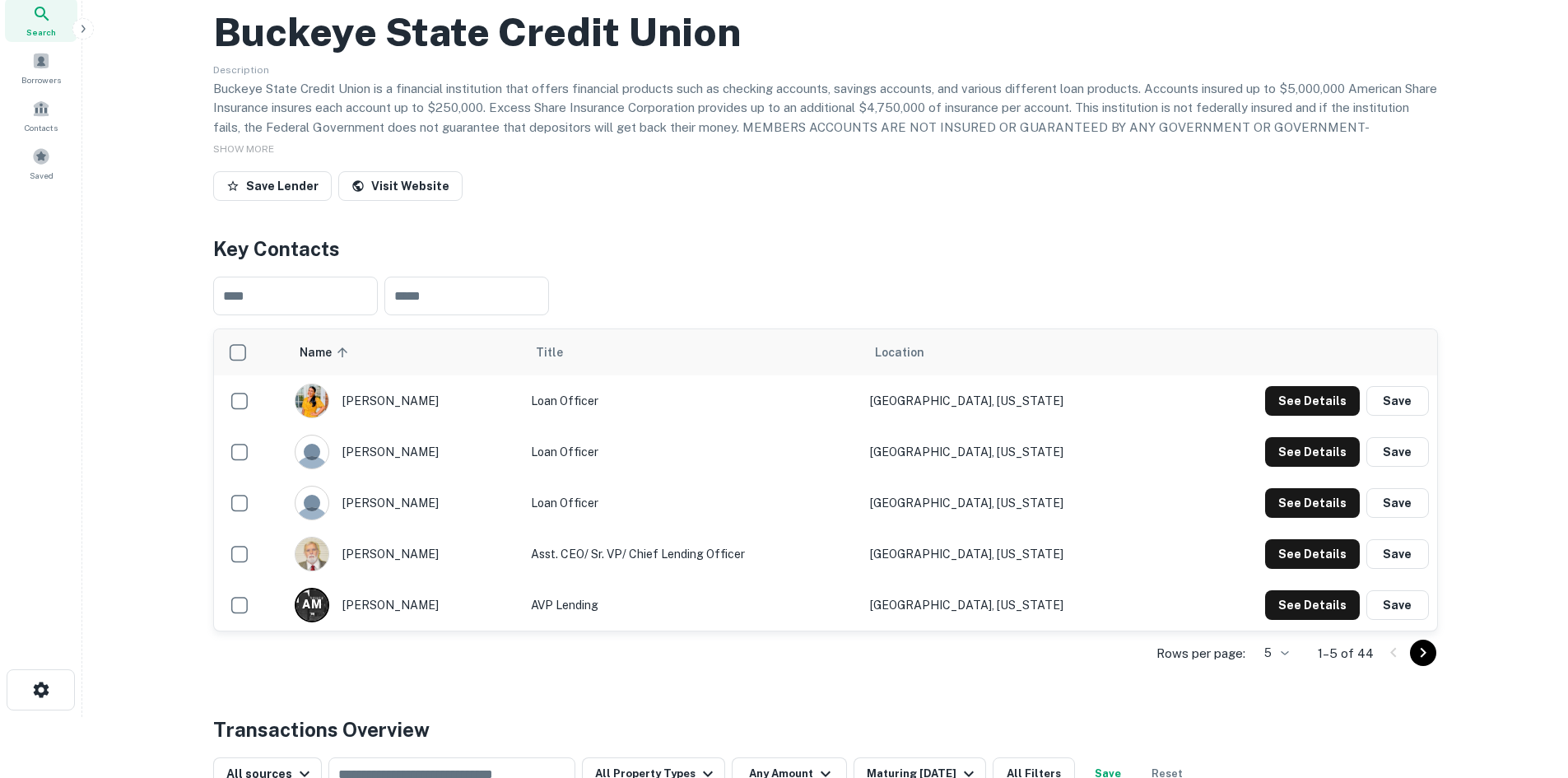
scroll to position [0, 0]
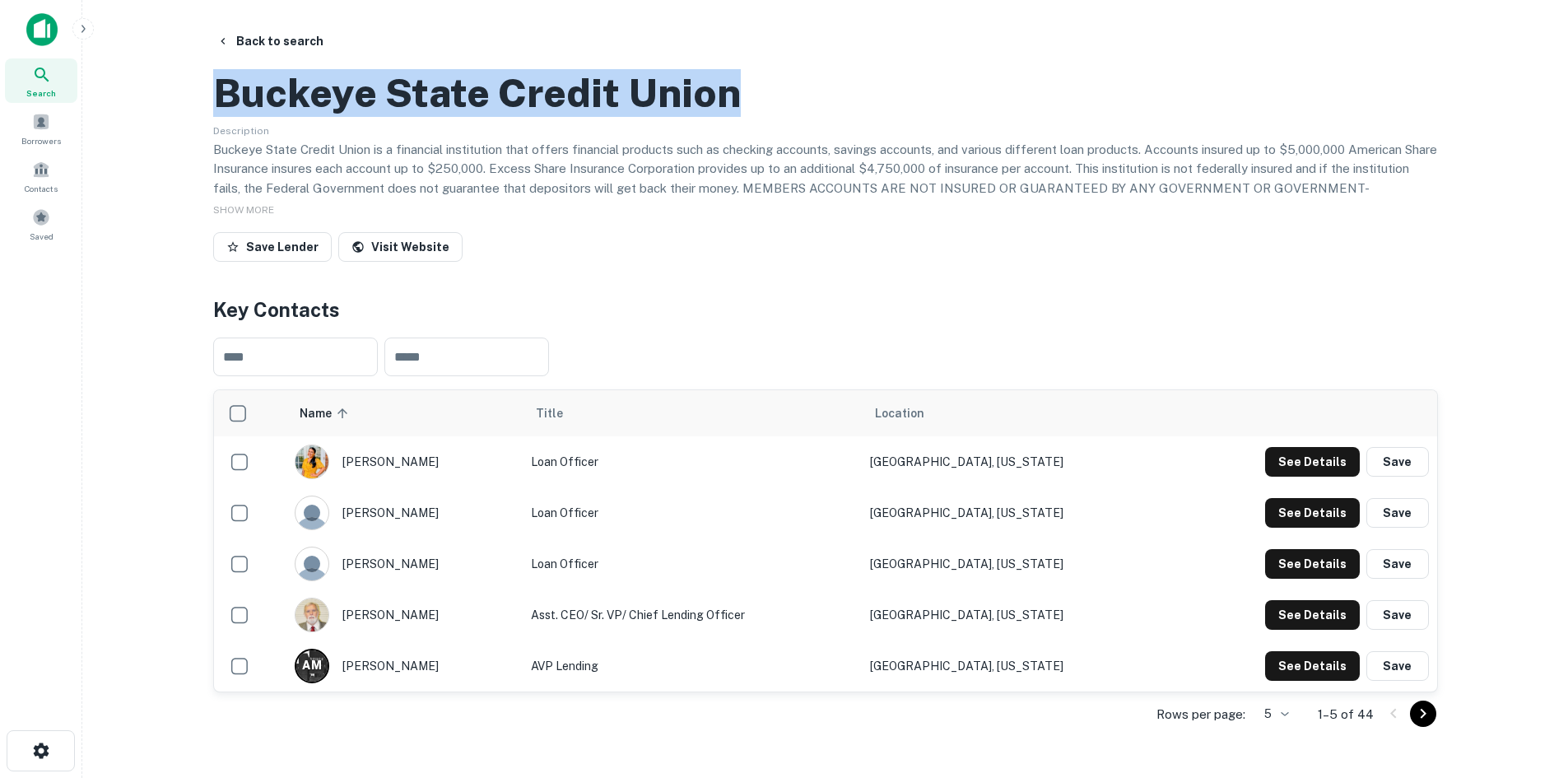
drag, startPoint x: 754, startPoint y: 174, endPoint x: 189, endPoint y: 157, distance: 565.3
click at [189, 157] on main "Back to search Buckeye State Credit Union Description Buckeye State Credit Unio…" at bounding box center [825, 389] width 1485 height 778
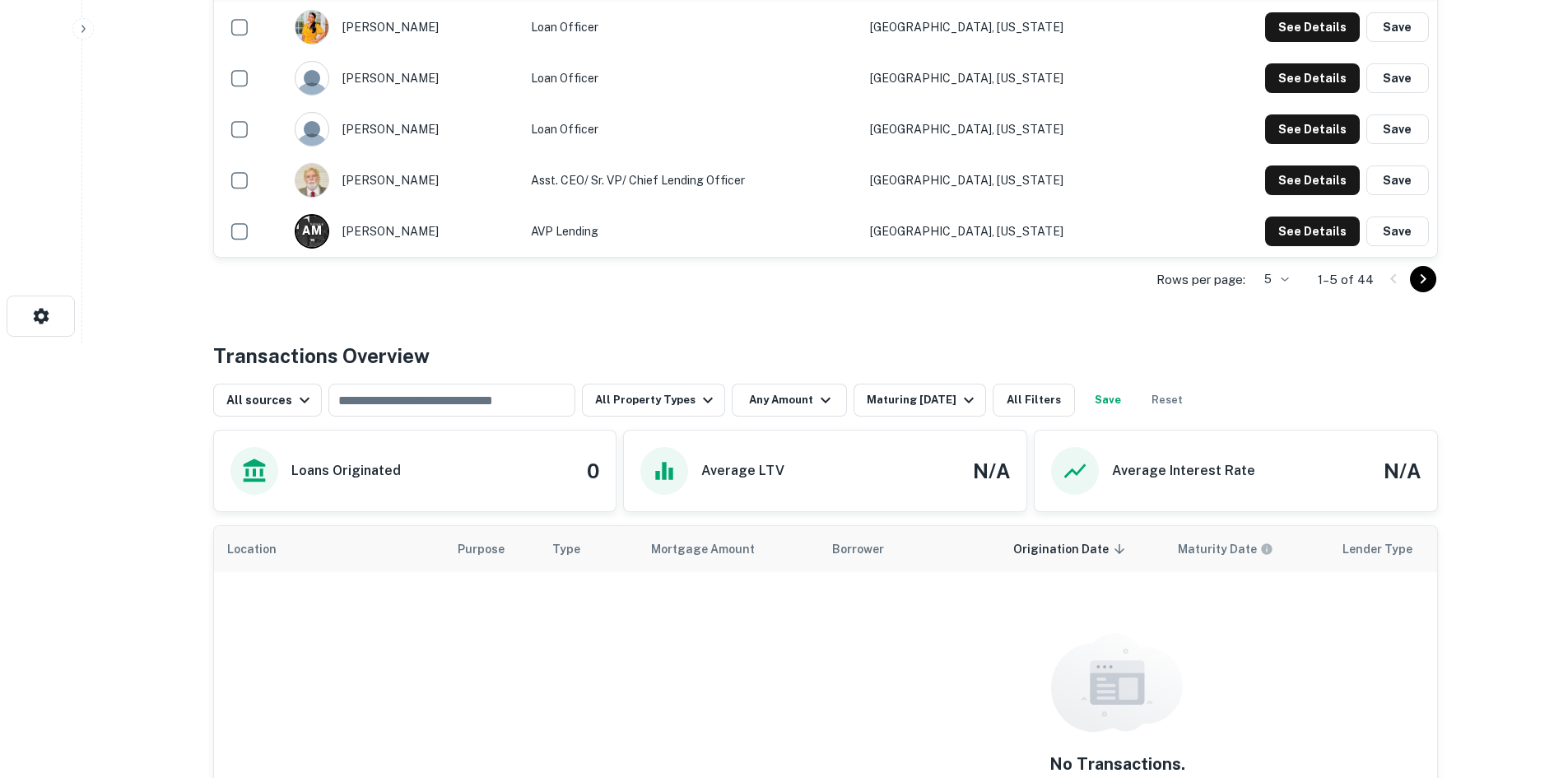
scroll to position [164, 0]
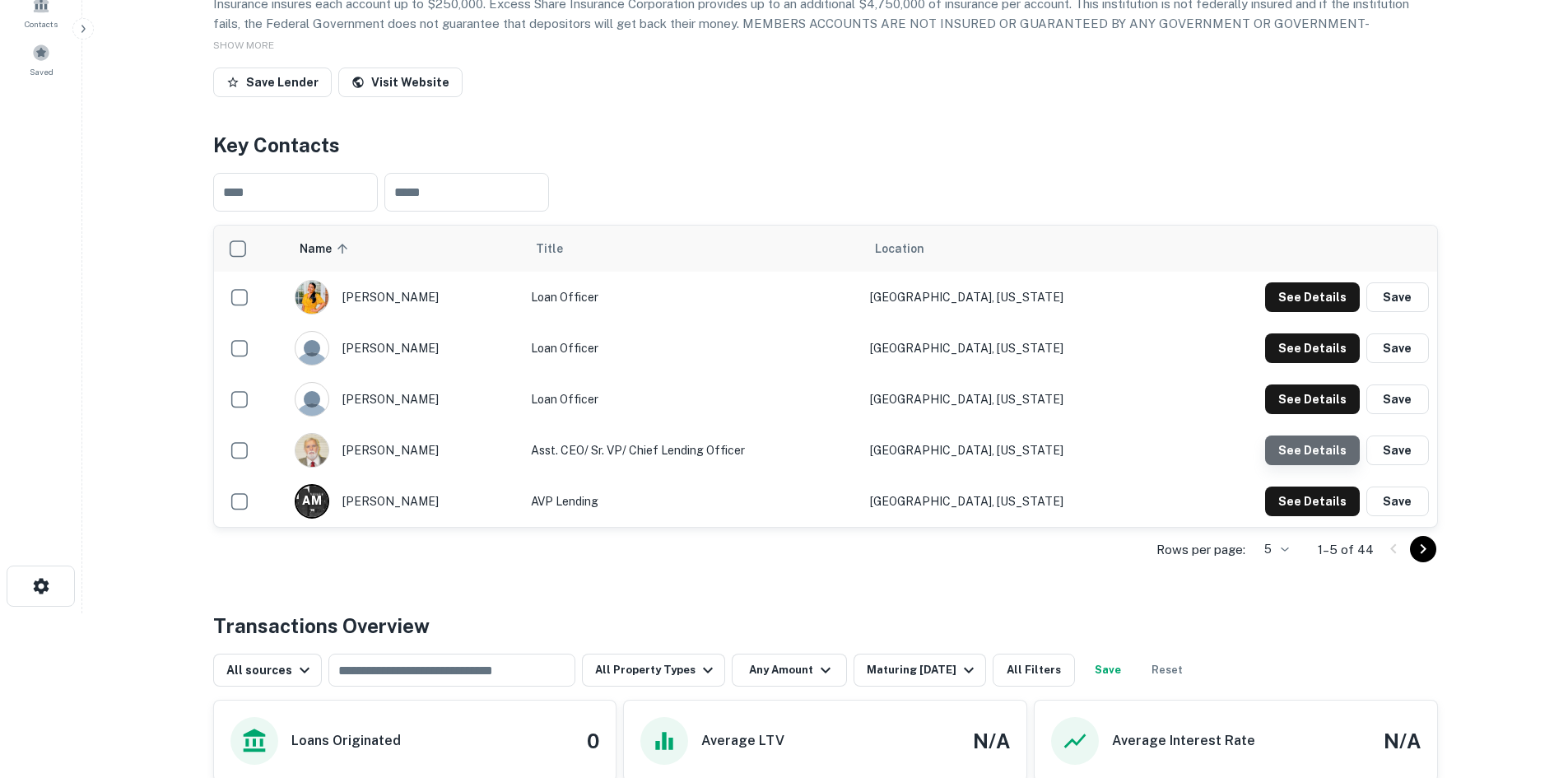
click at [1324, 465] on button "See Details" at bounding box center [1312, 449] width 94 height 30
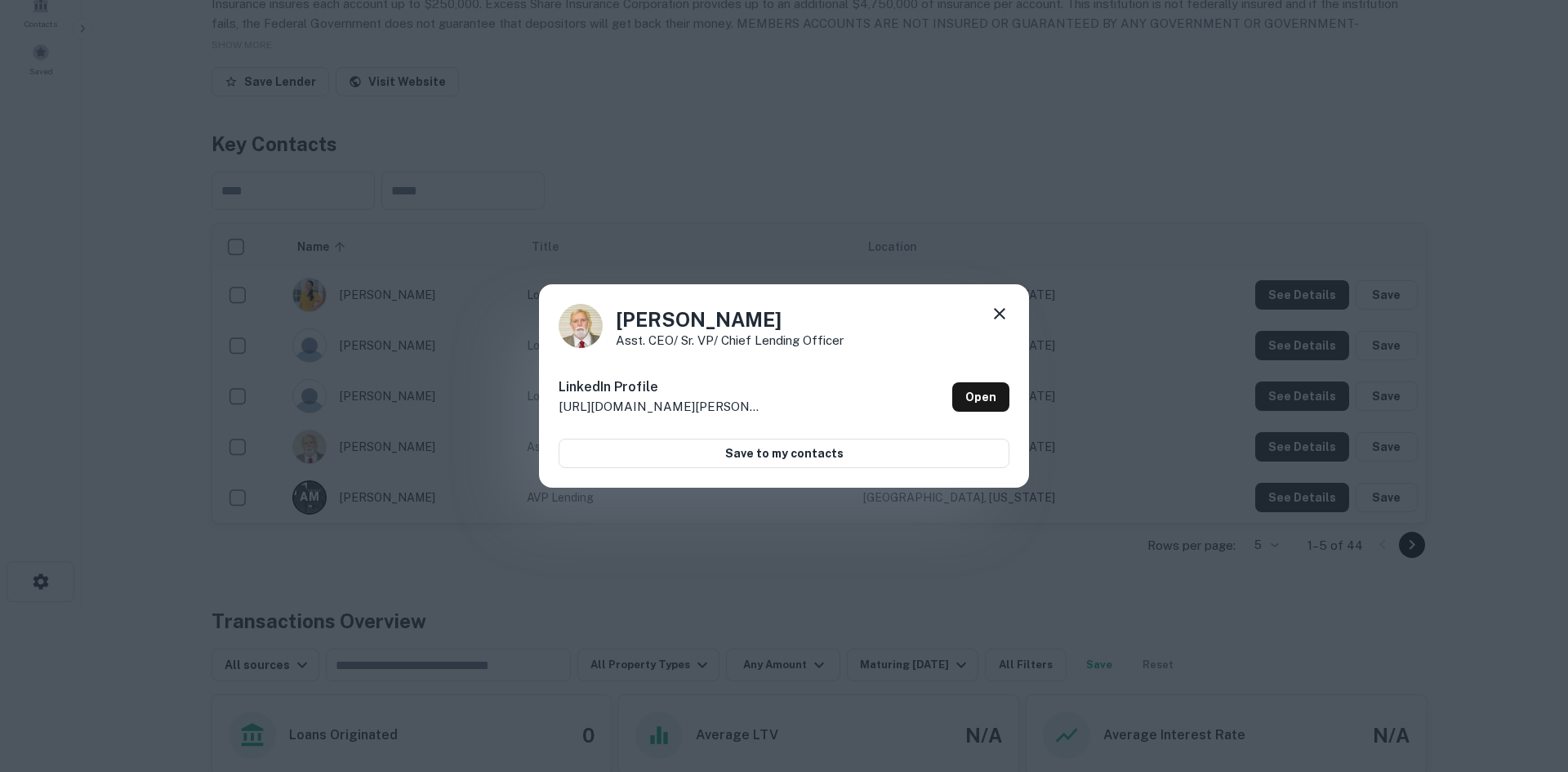
click at [1171, 541] on div "[PERSON_NAME] Asst. CEO/ Sr. VP/ Chief Lending Officer LinkedIn Profile [URL][D…" at bounding box center [784, 386] width 1568 height 772
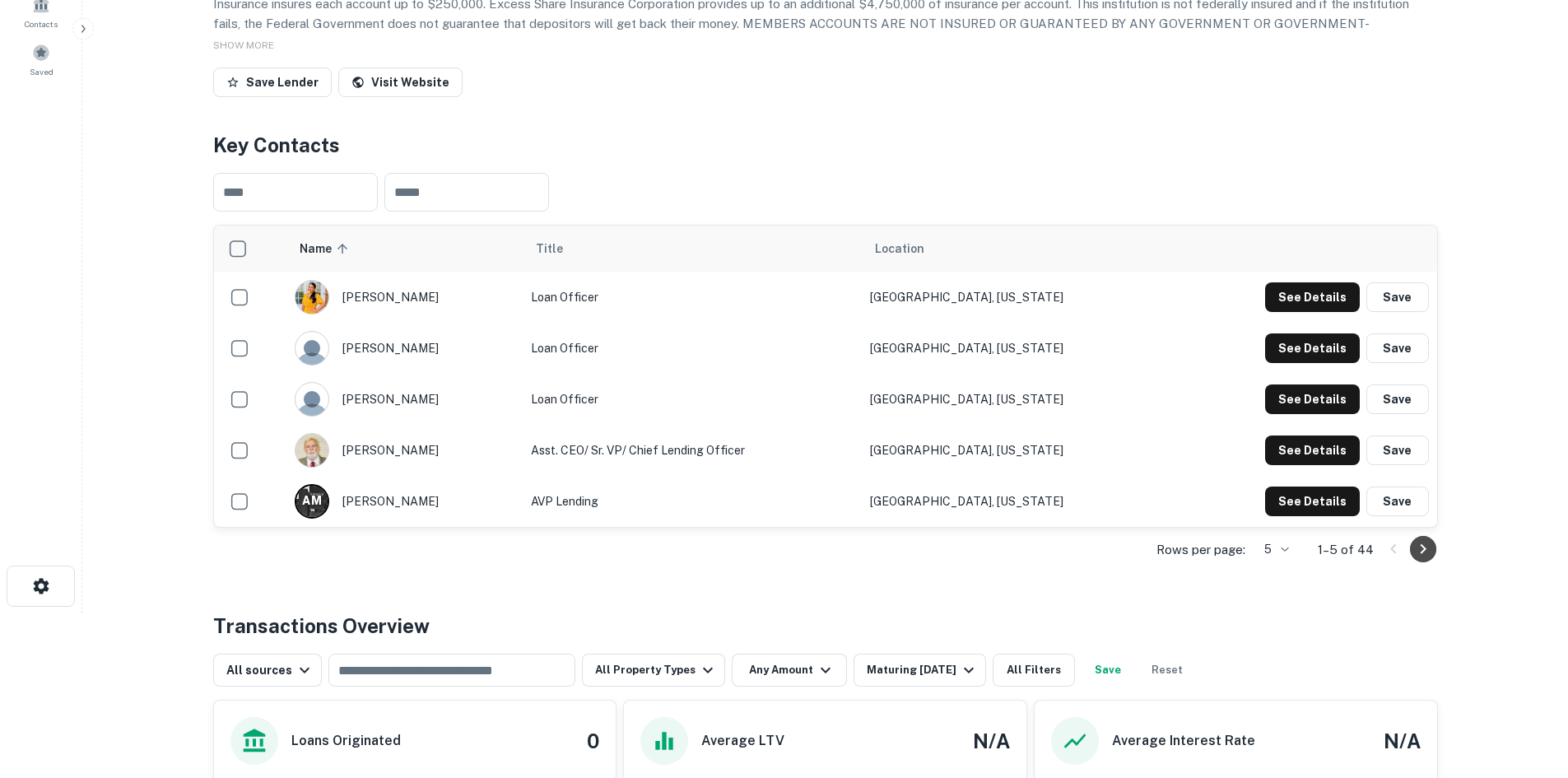
click at [1419, 559] on icon "Go to next page" at bounding box center [1422, 548] width 20 height 20
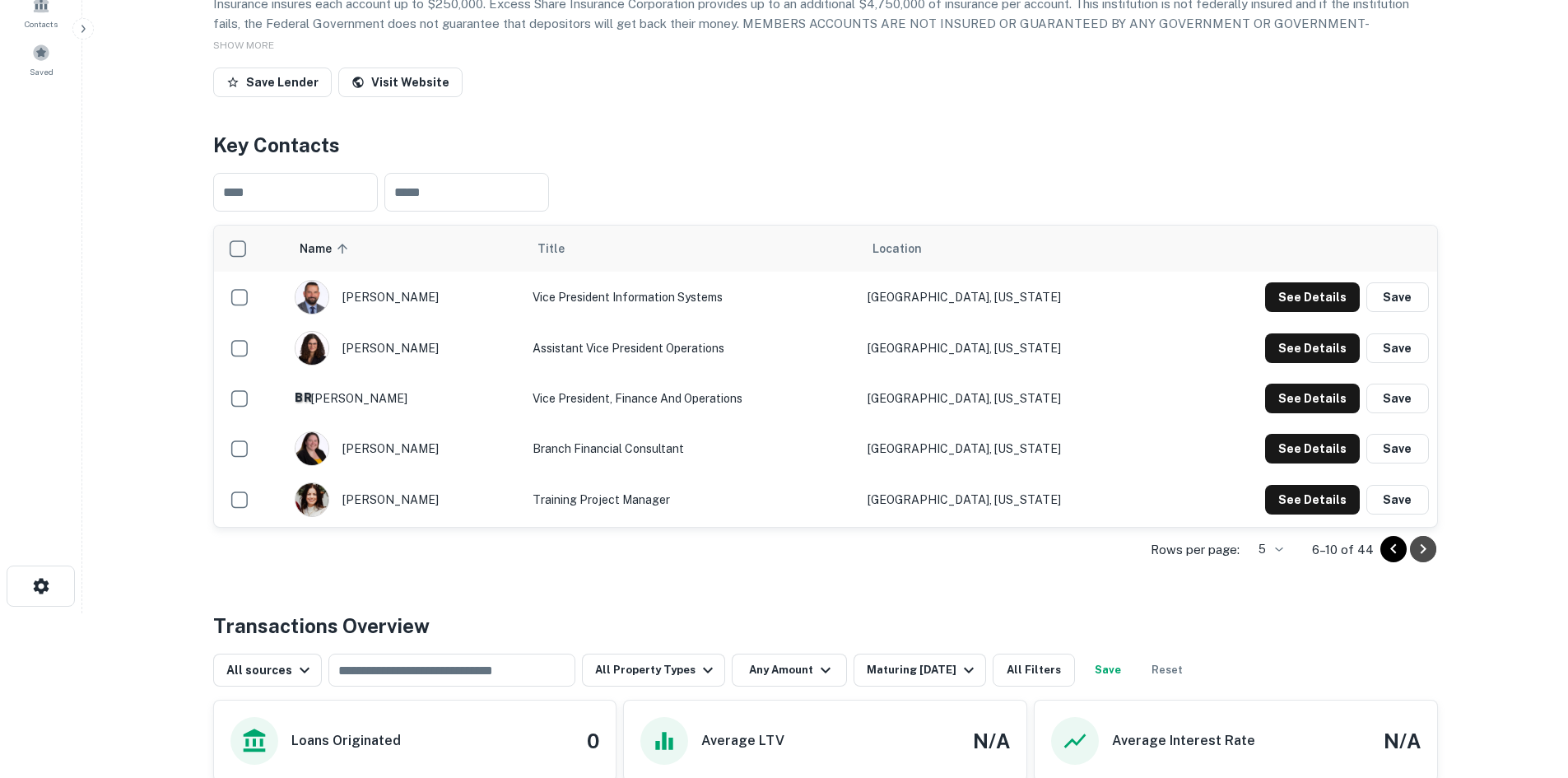
click at [1419, 559] on icon "Go to next page" at bounding box center [1422, 548] width 20 height 20
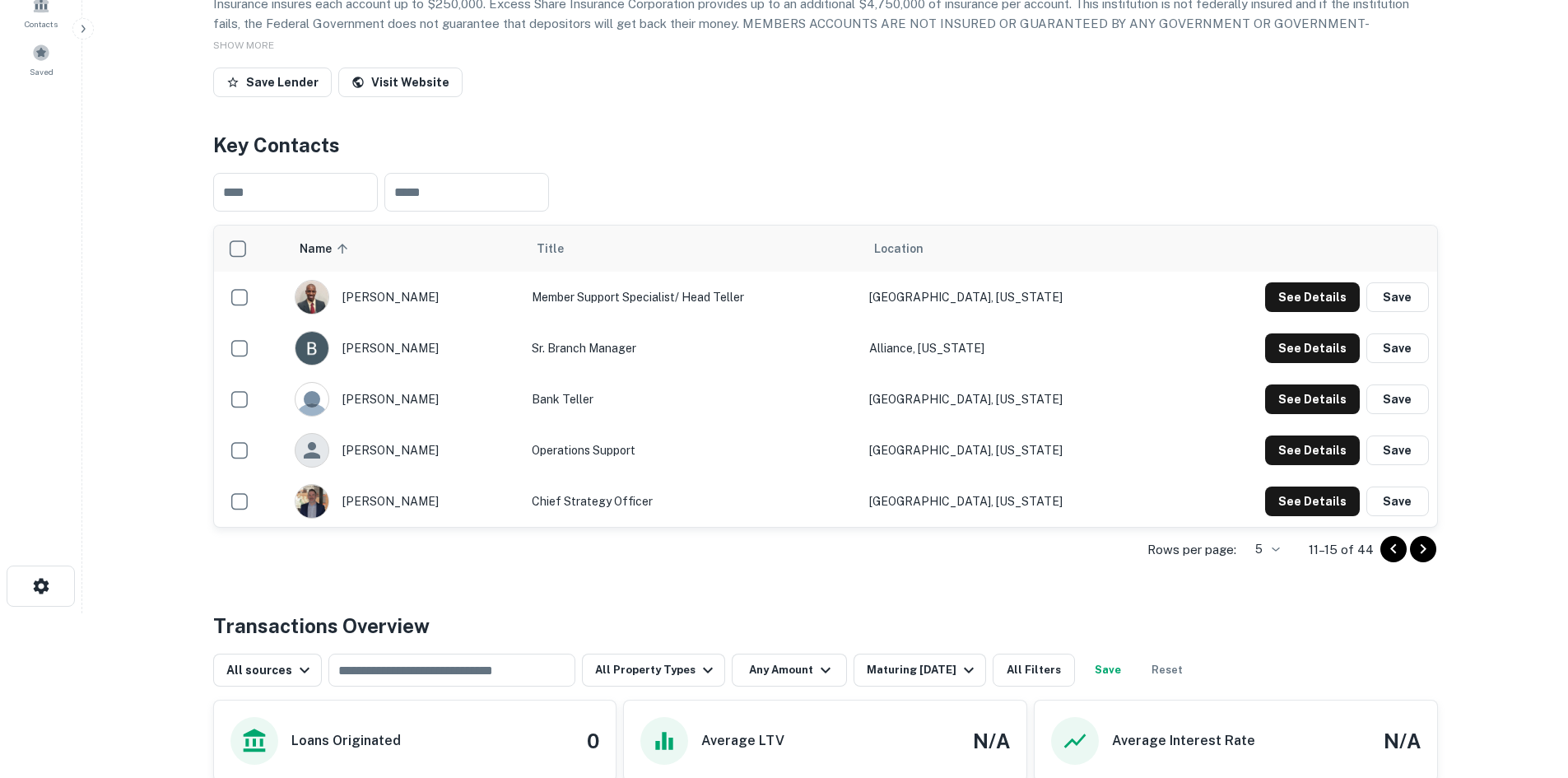
click at [1419, 559] on icon "Go to next page" at bounding box center [1422, 548] width 20 height 20
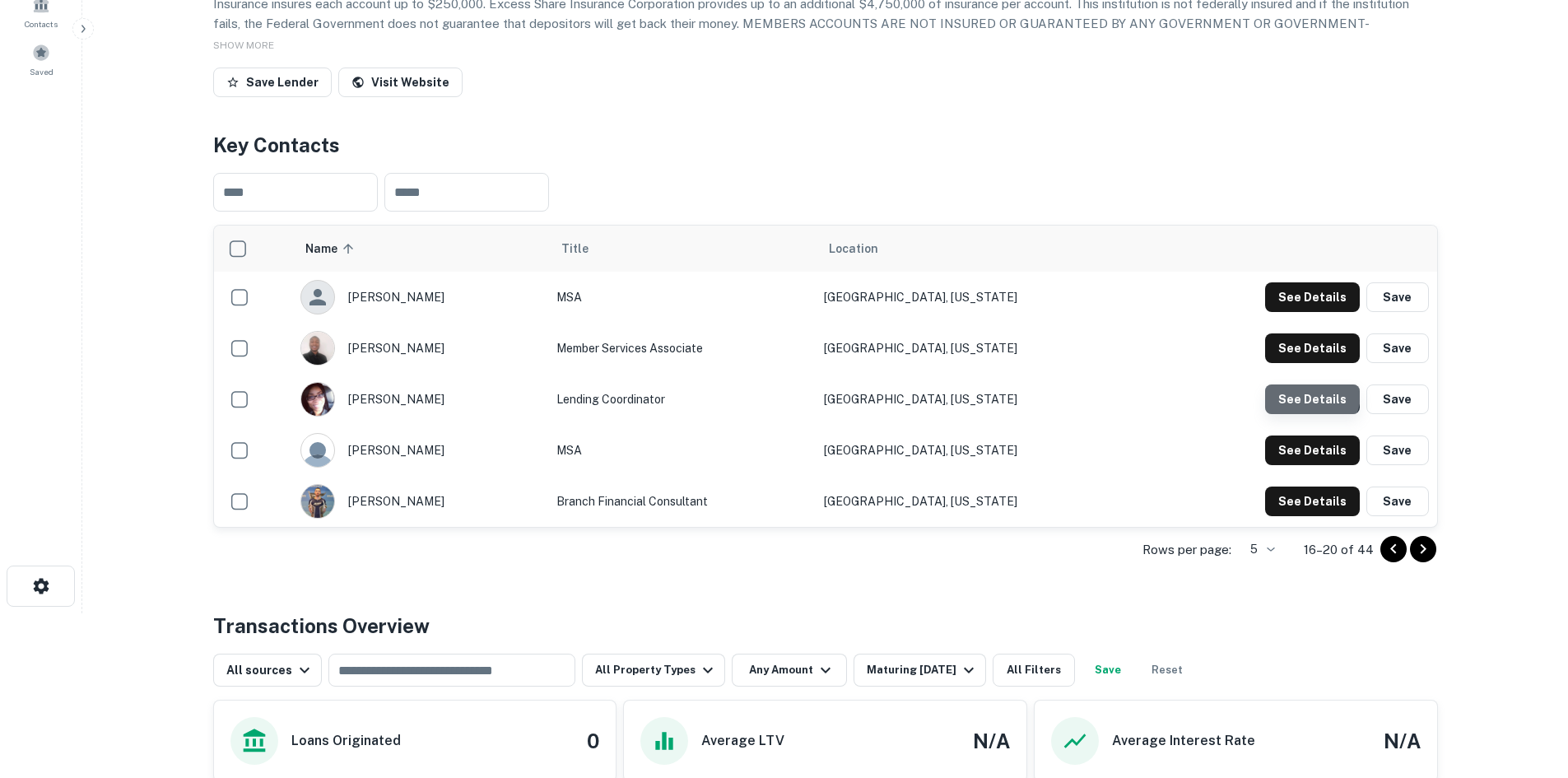
click at [1311, 414] on button "See Details" at bounding box center [1312, 399] width 94 height 30
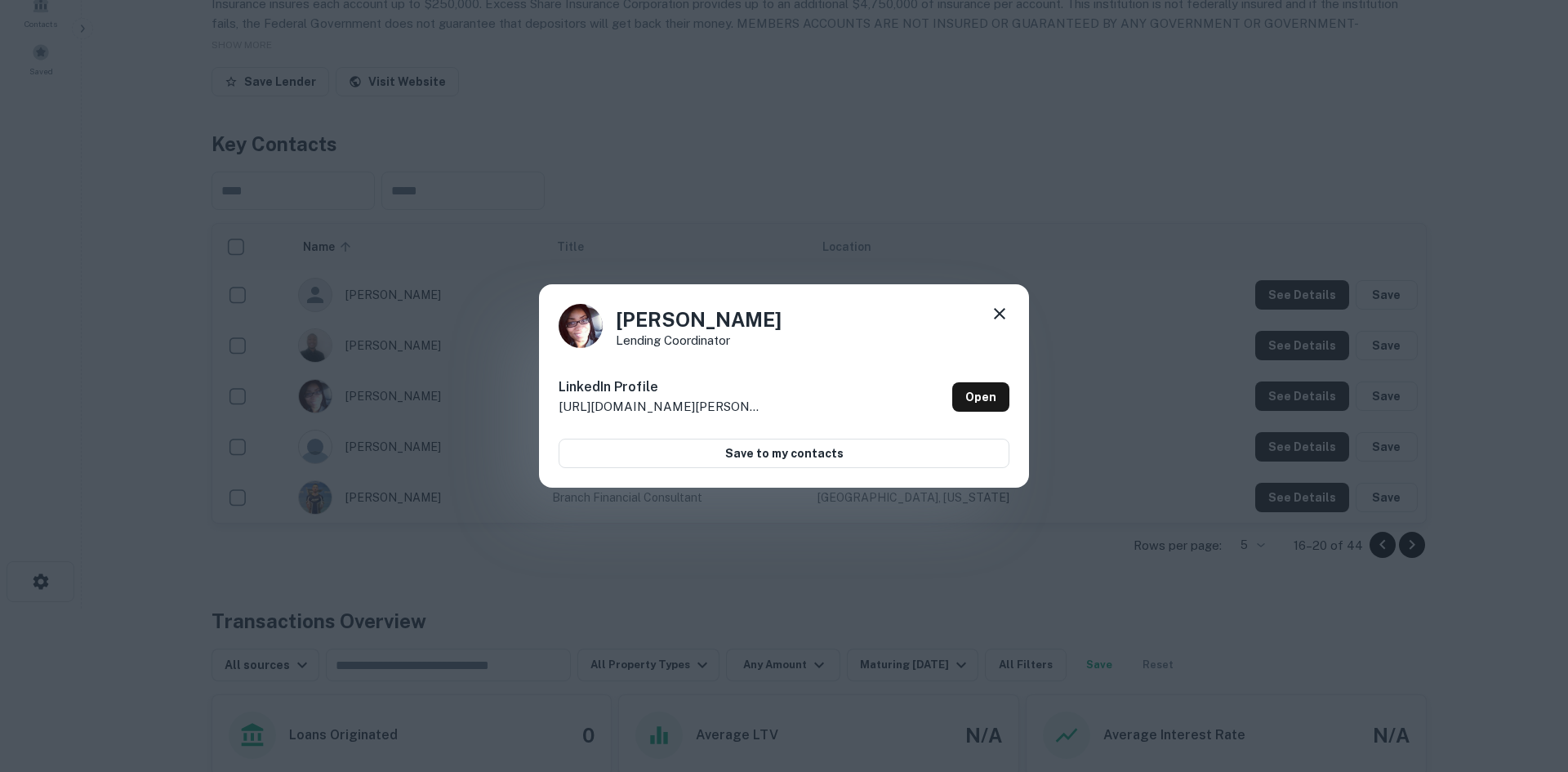
click at [1200, 445] on div "[PERSON_NAME] Lending Coordinator LinkedIn Profile [URL][DOMAIN_NAME][PERSON_NA…" at bounding box center [784, 386] width 1568 height 772
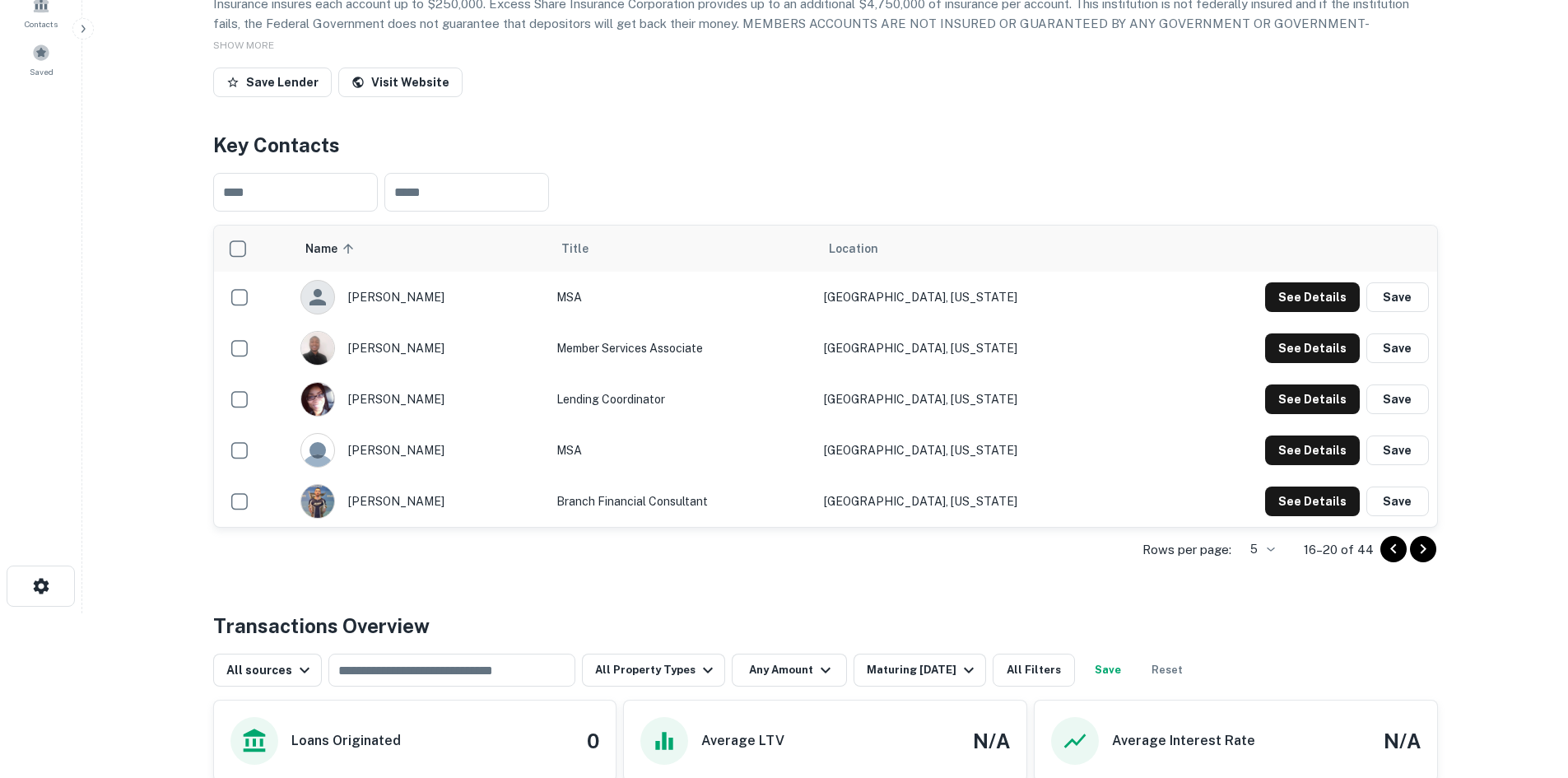
click at [1425, 559] on icon "Go to next page" at bounding box center [1422, 548] width 20 height 20
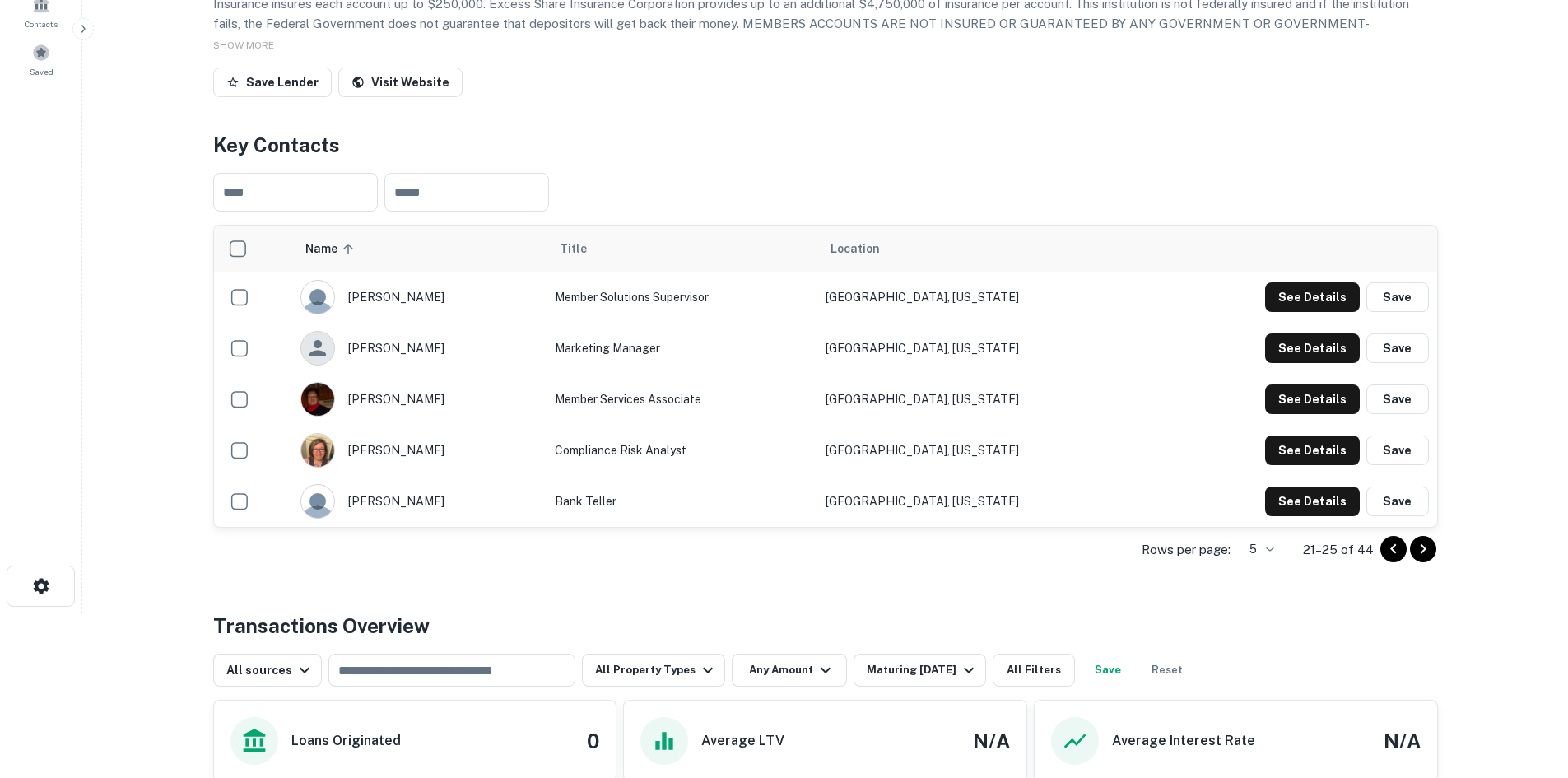
click at [1425, 559] on icon "Go to next page" at bounding box center [1422, 548] width 20 height 20
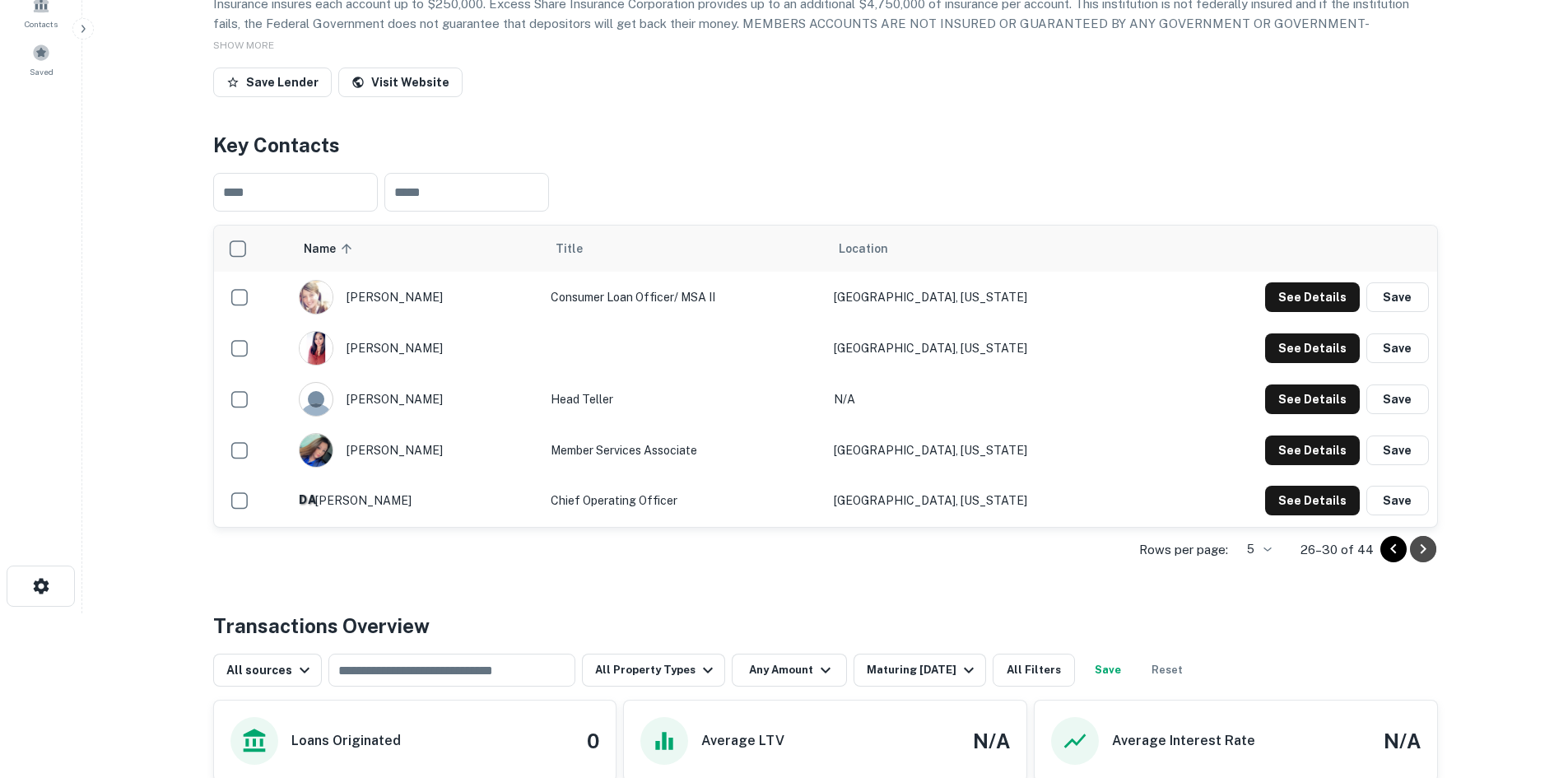
click at [1425, 559] on icon "Go to next page" at bounding box center [1422, 548] width 20 height 20
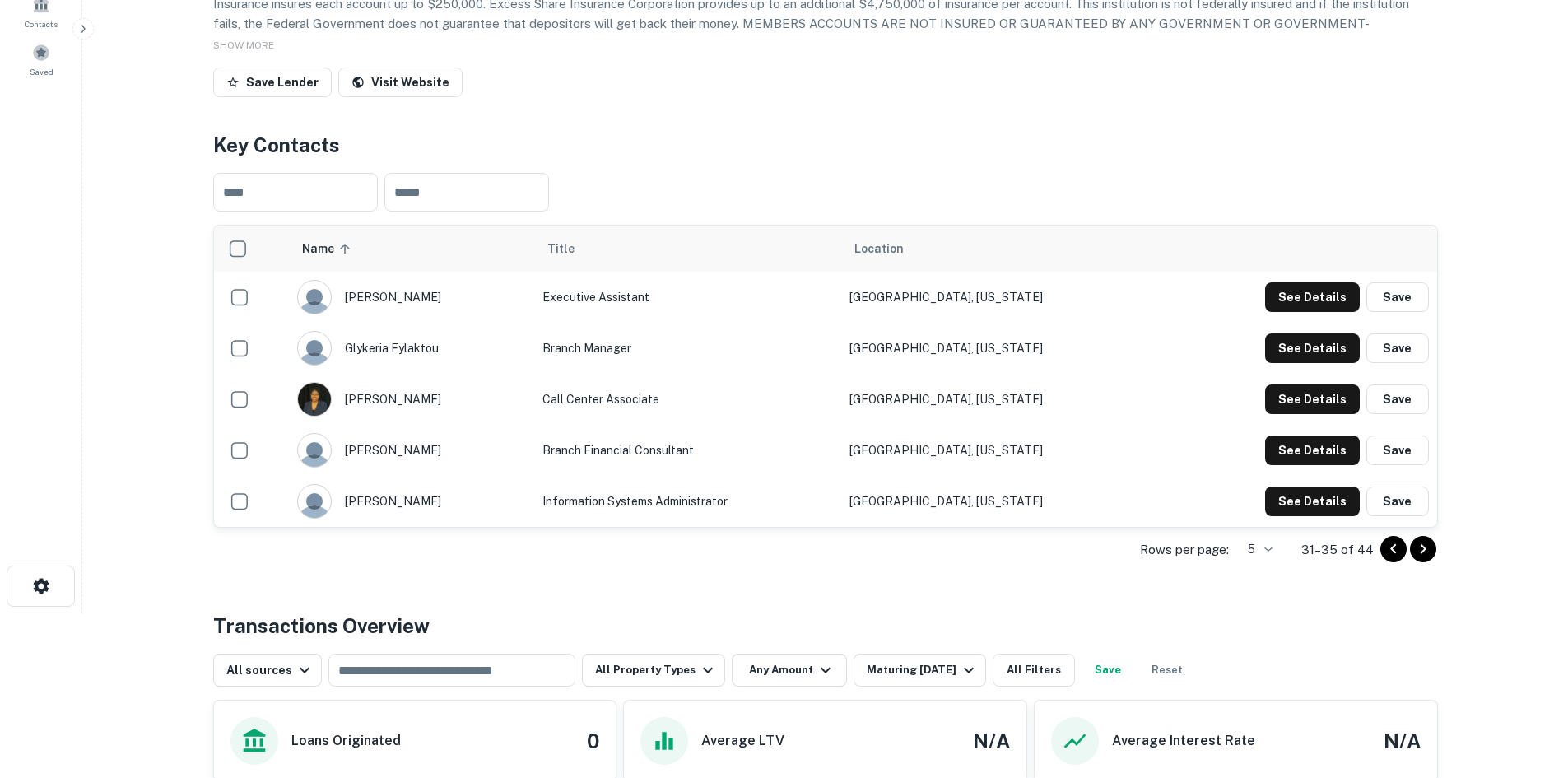
click at [1443, 624] on div "Back to search Buckeye State Credit Union Description Buckeye State Credit Unio…" at bounding box center [825, 585] width 1264 height 1445
click at [1425, 559] on icon "Go to next page" at bounding box center [1422, 548] width 20 height 20
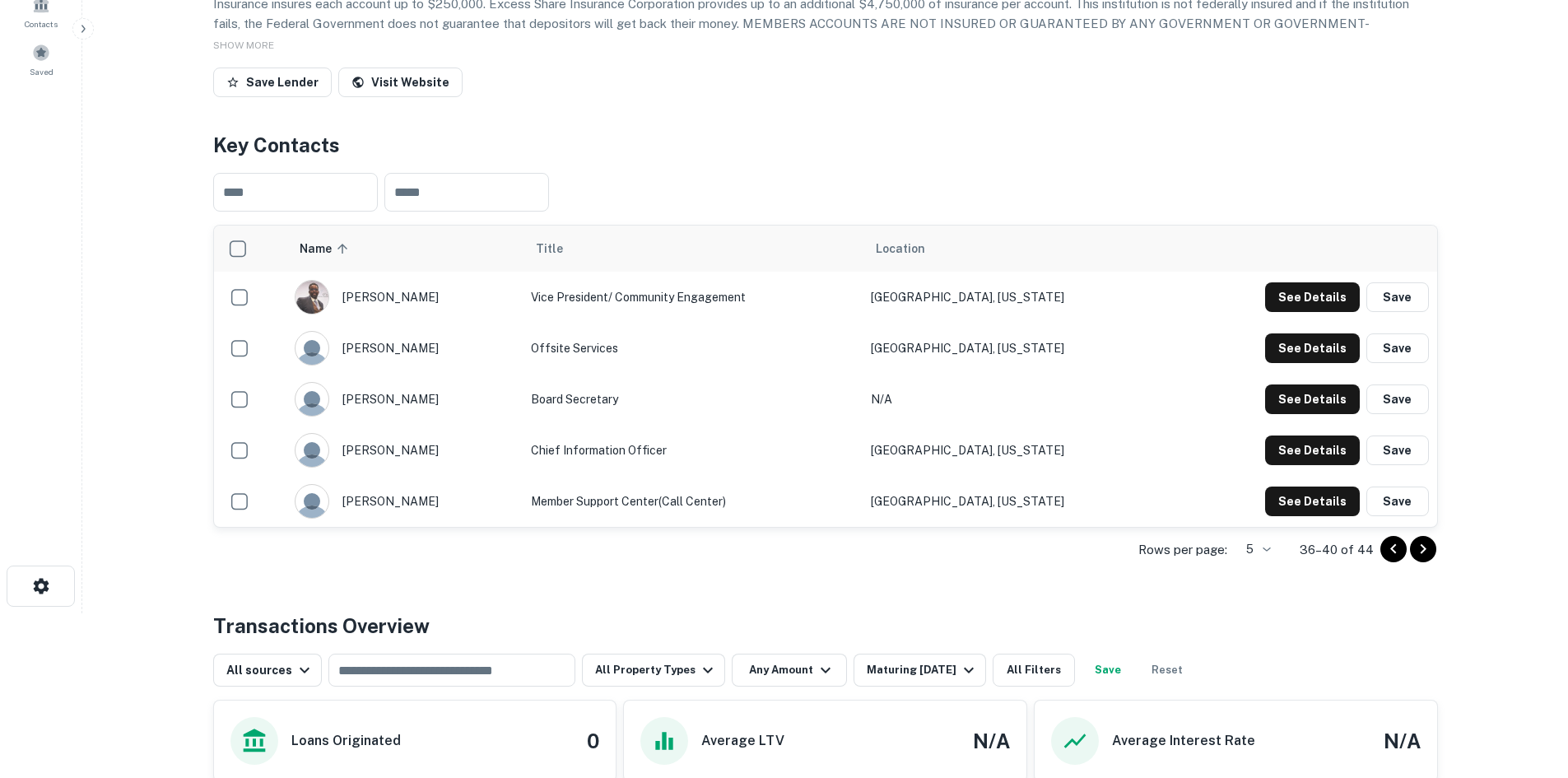
click at [1425, 559] on icon "Go to next page" at bounding box center [1422, 548] width 20 height 20
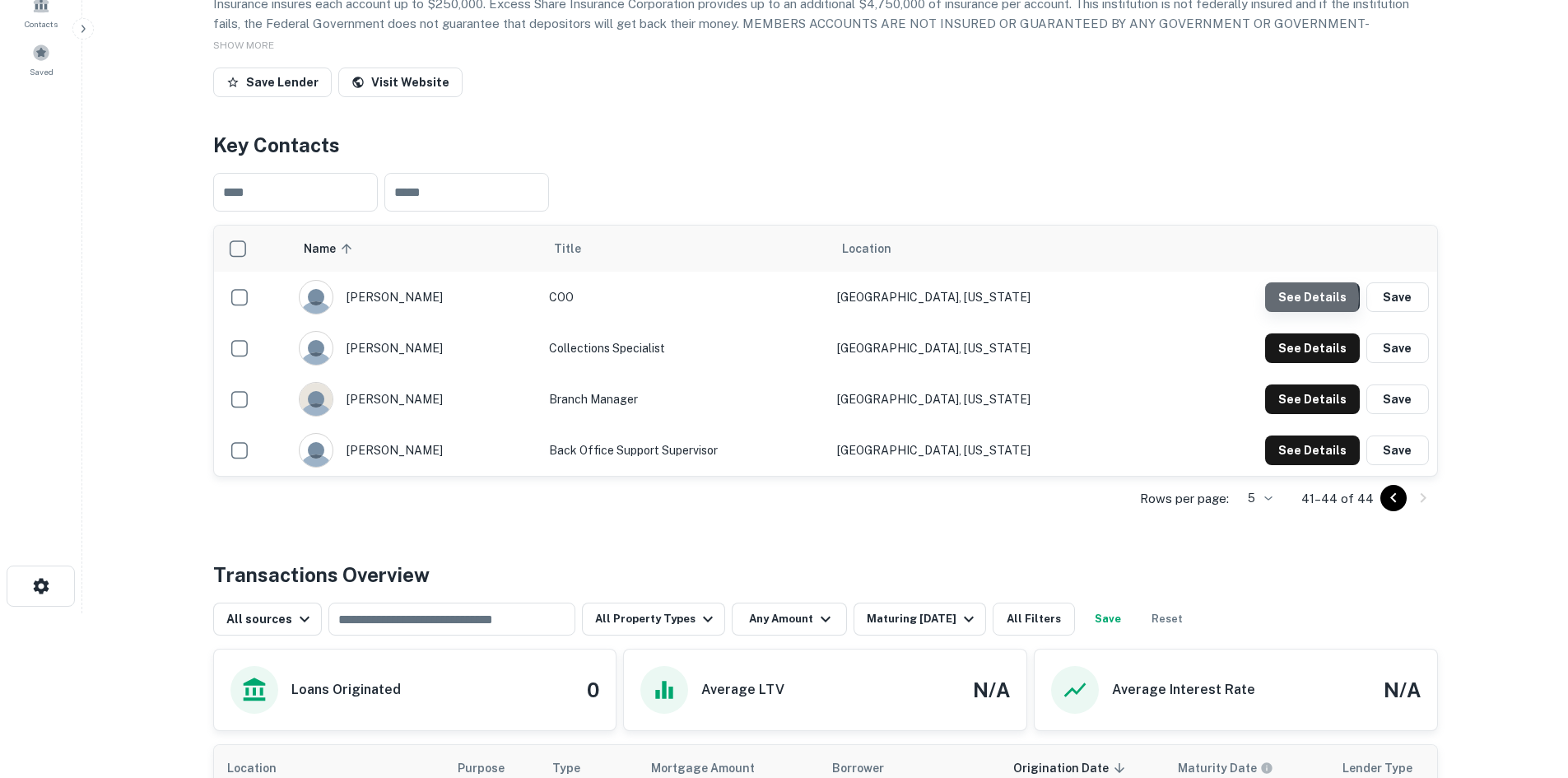
click at [1306, 312] on button "See Details" at bounding box center [1312, 297] width 94 height 30
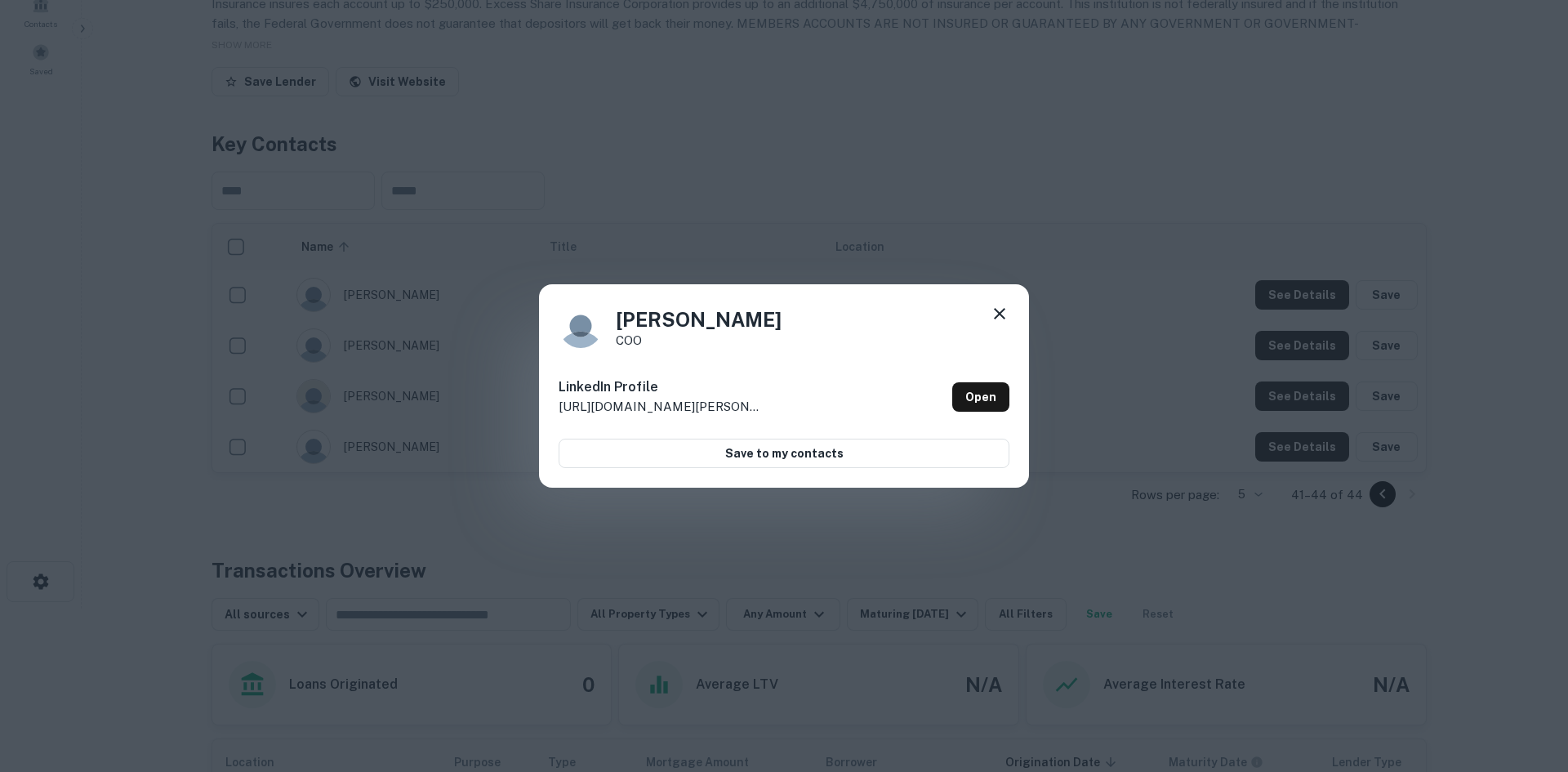
click at [1118, 393] on div "[PERSON_NAME] COO LinkedIn Profile [URL][DOMAIN_NAME][PERSON_NAME] Open Save to…" at bounding box center [784, 386] width 1568 height 772
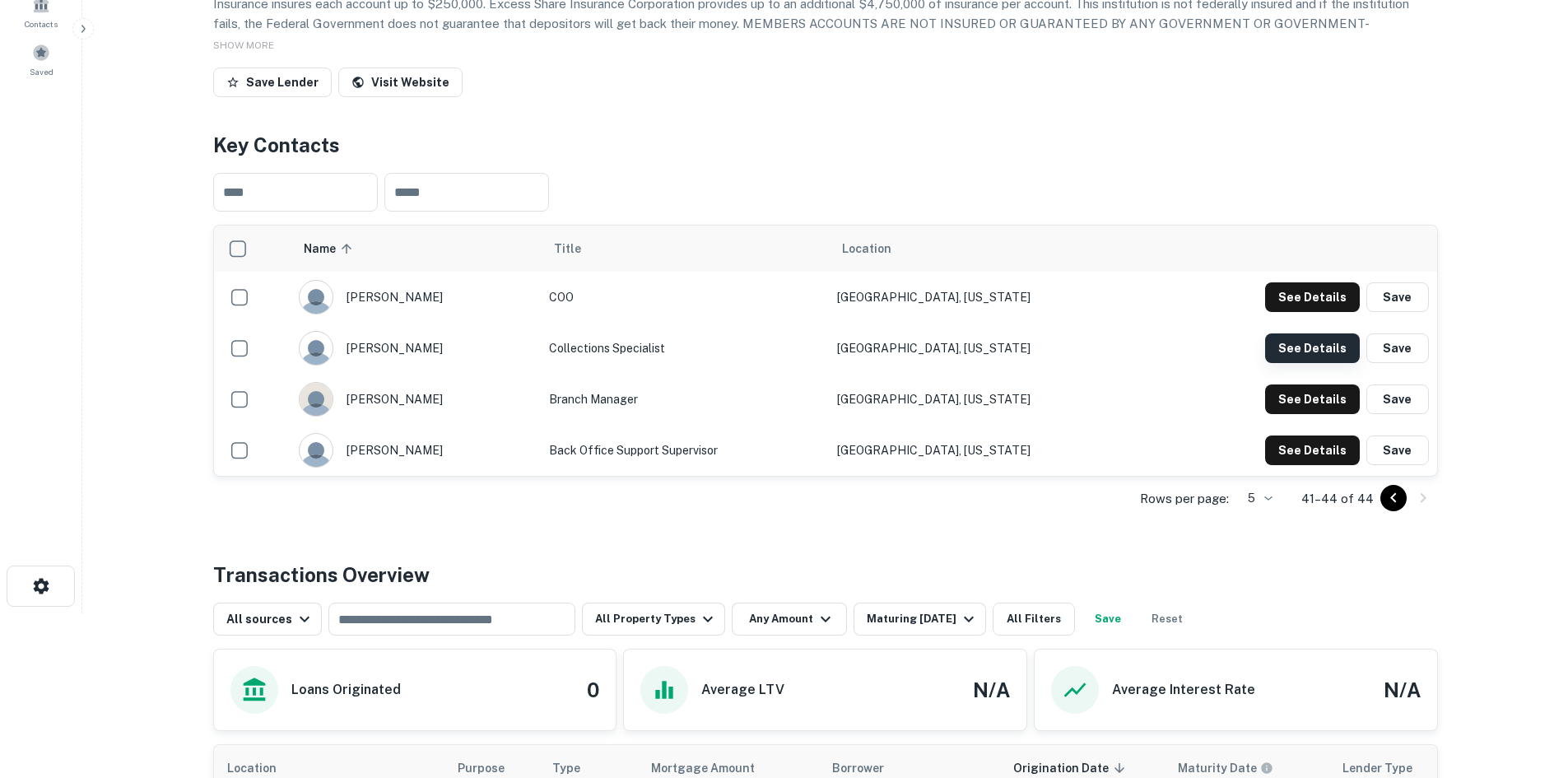
click at [1333, 363] on button "See Details" at bounding box center [1312, 348] width 94 height 30
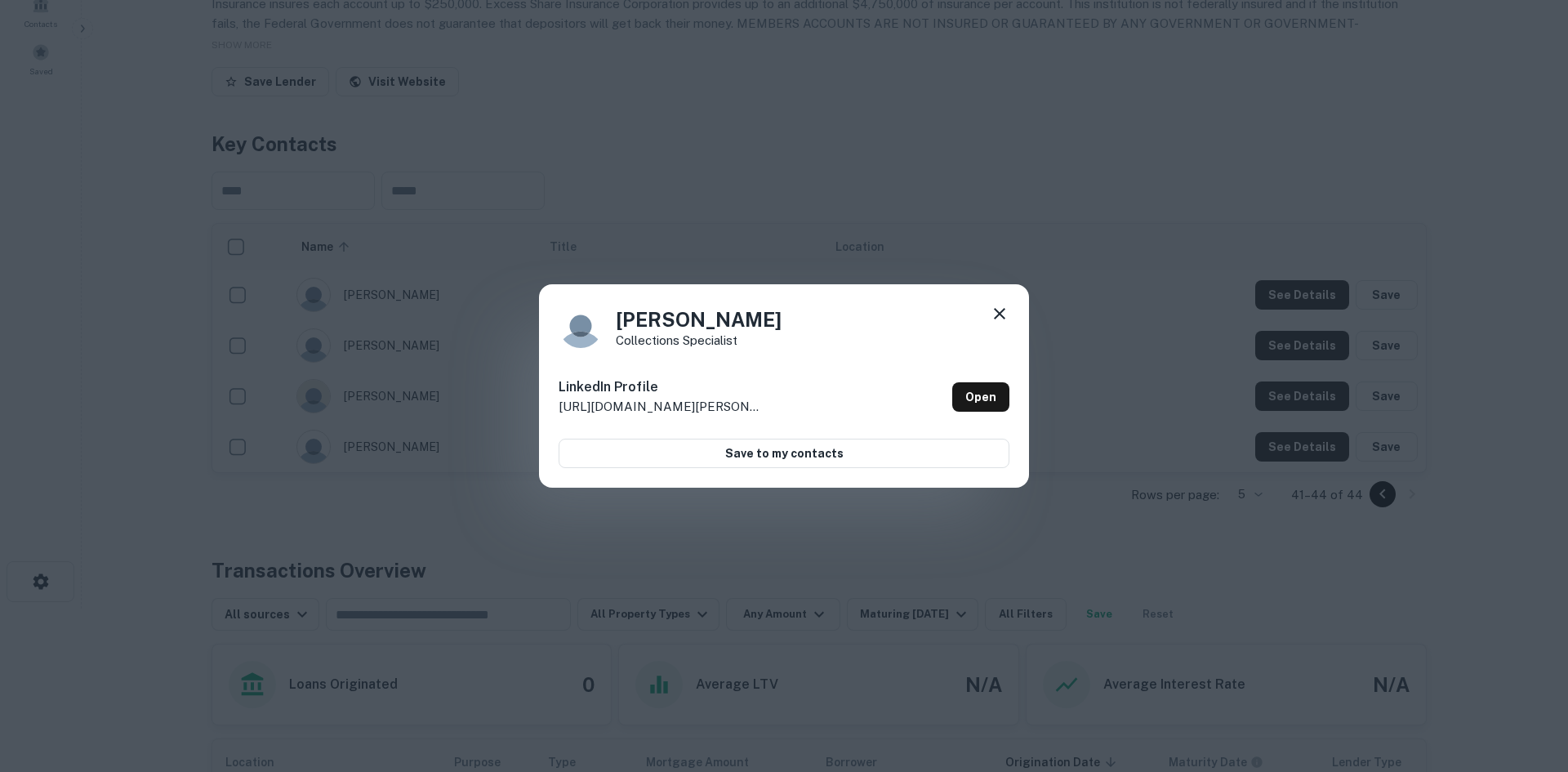
click at [1385, 567] on div "[PERSON_NAME] Collections Specialist LinkedIn Profile [URL][DOMAIN_NAME][PERSON…" at bounding box center [784, 386] width 1568 height 772
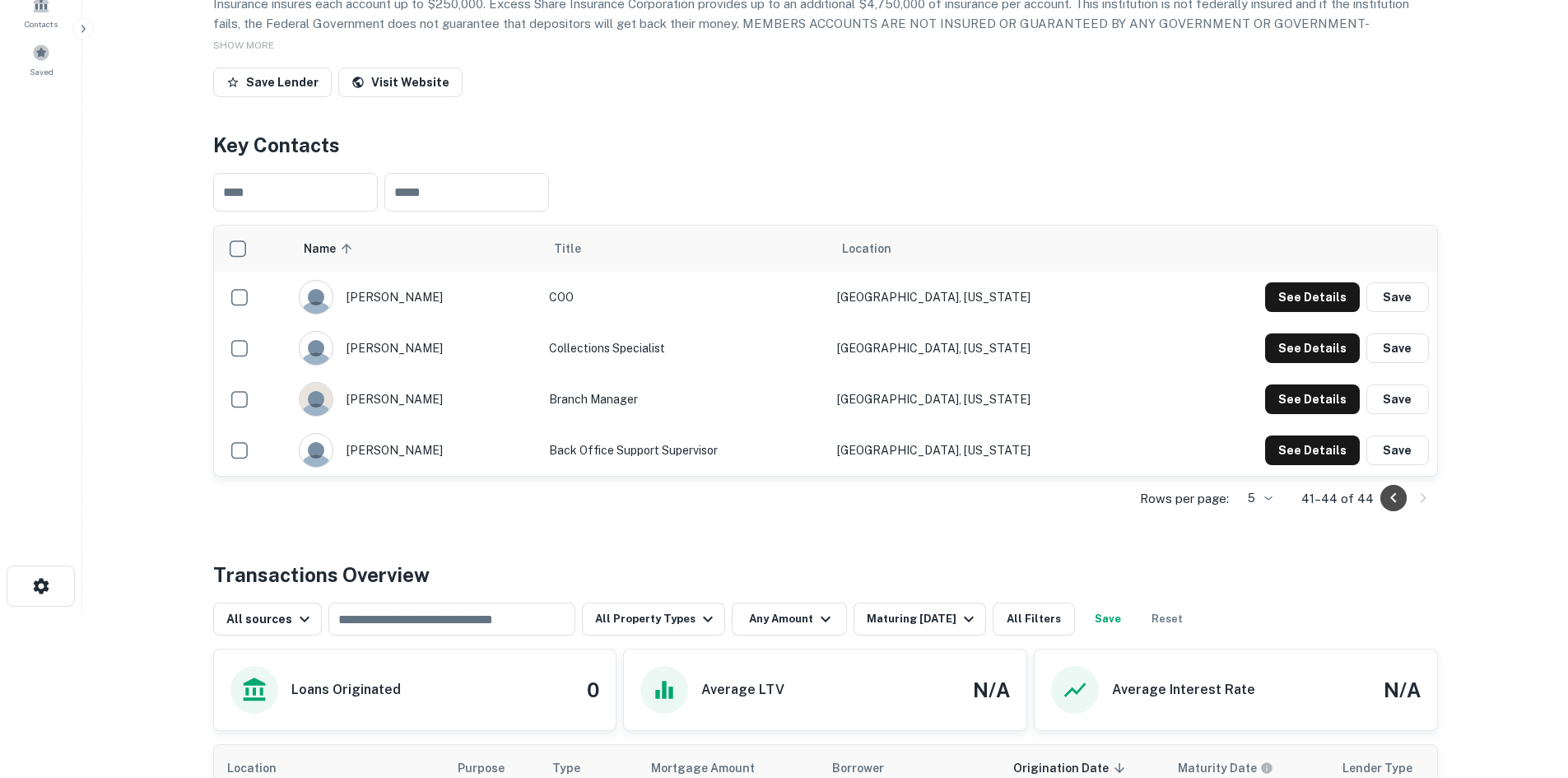
click at [1395, 508] on icon "Go to previous page" at bounding box center [1393, 497] width 20 height 20
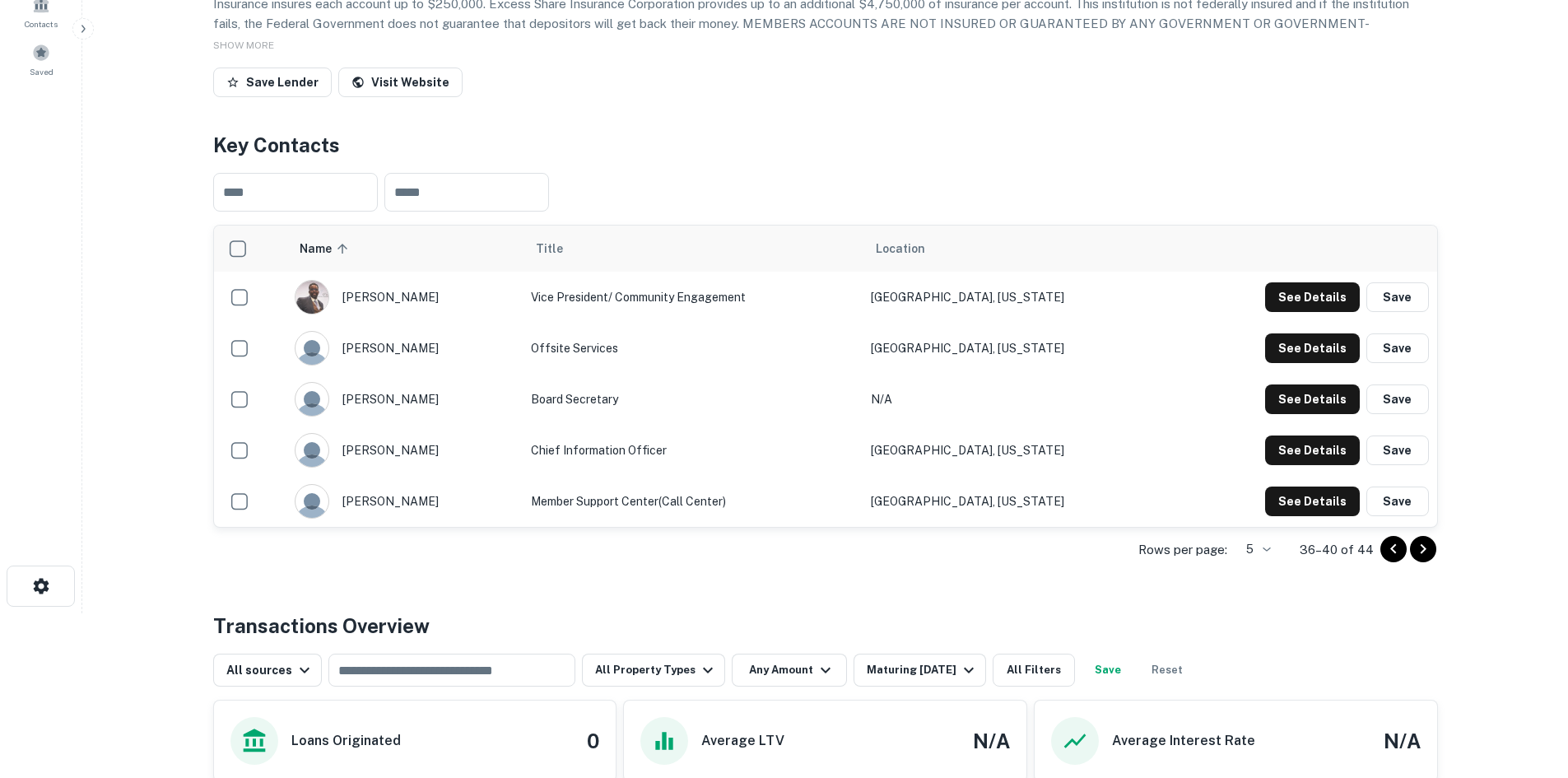
click at [1395, 516] on button "Save" at bounding box center [1397, 501] width 62 height 30
click at [1393, 554] on icon "Go to previous page" at bounding box center [1393, 549] width 6 height 10
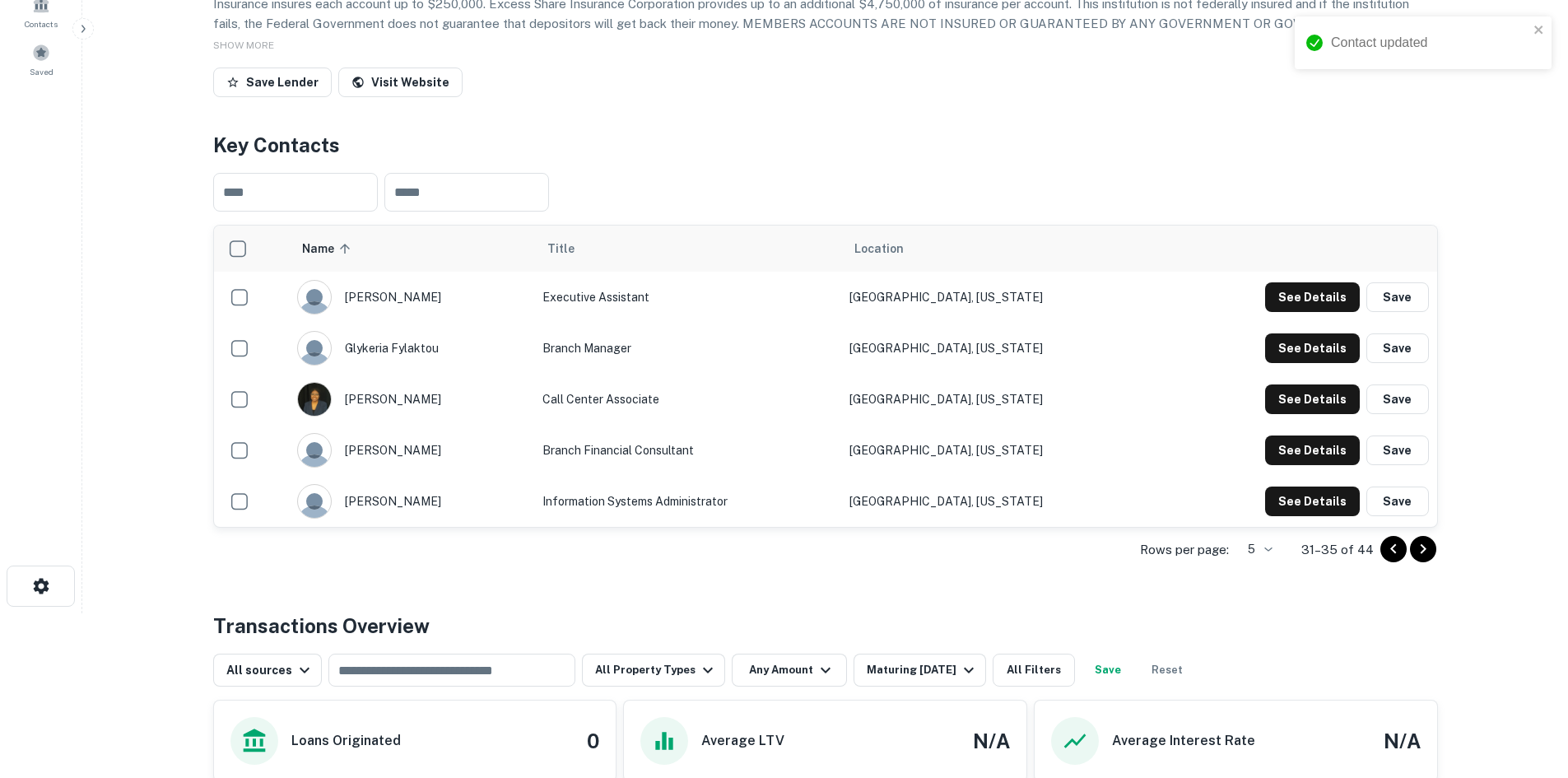
click at [1393, 554] on icon "Go to previous page" at bounding box center [1393, 549] width 6 height 10
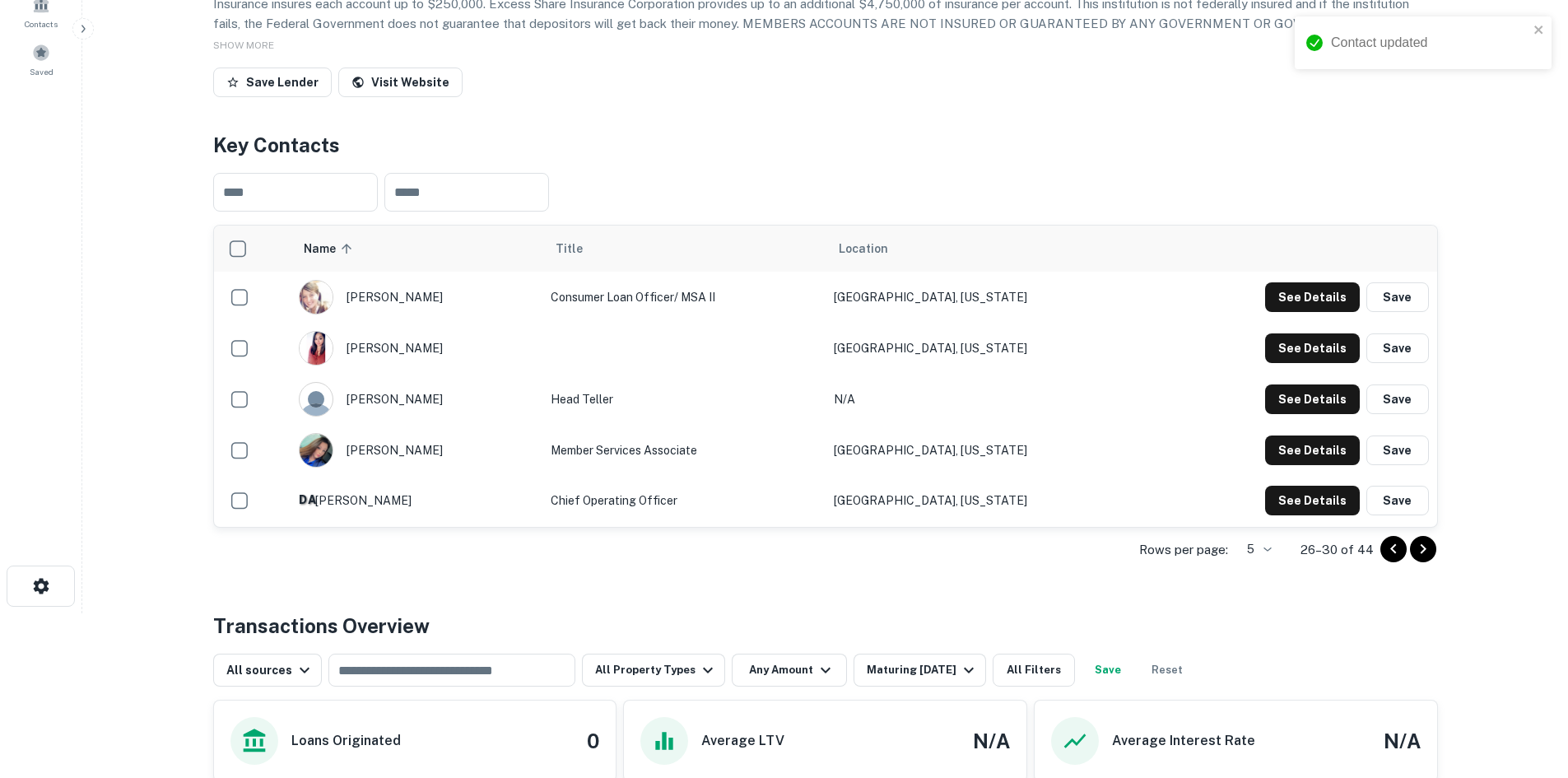
click at [1393, 554] on icon "Go to previous page" at bounding box center [1393, 549] width 6 height 10
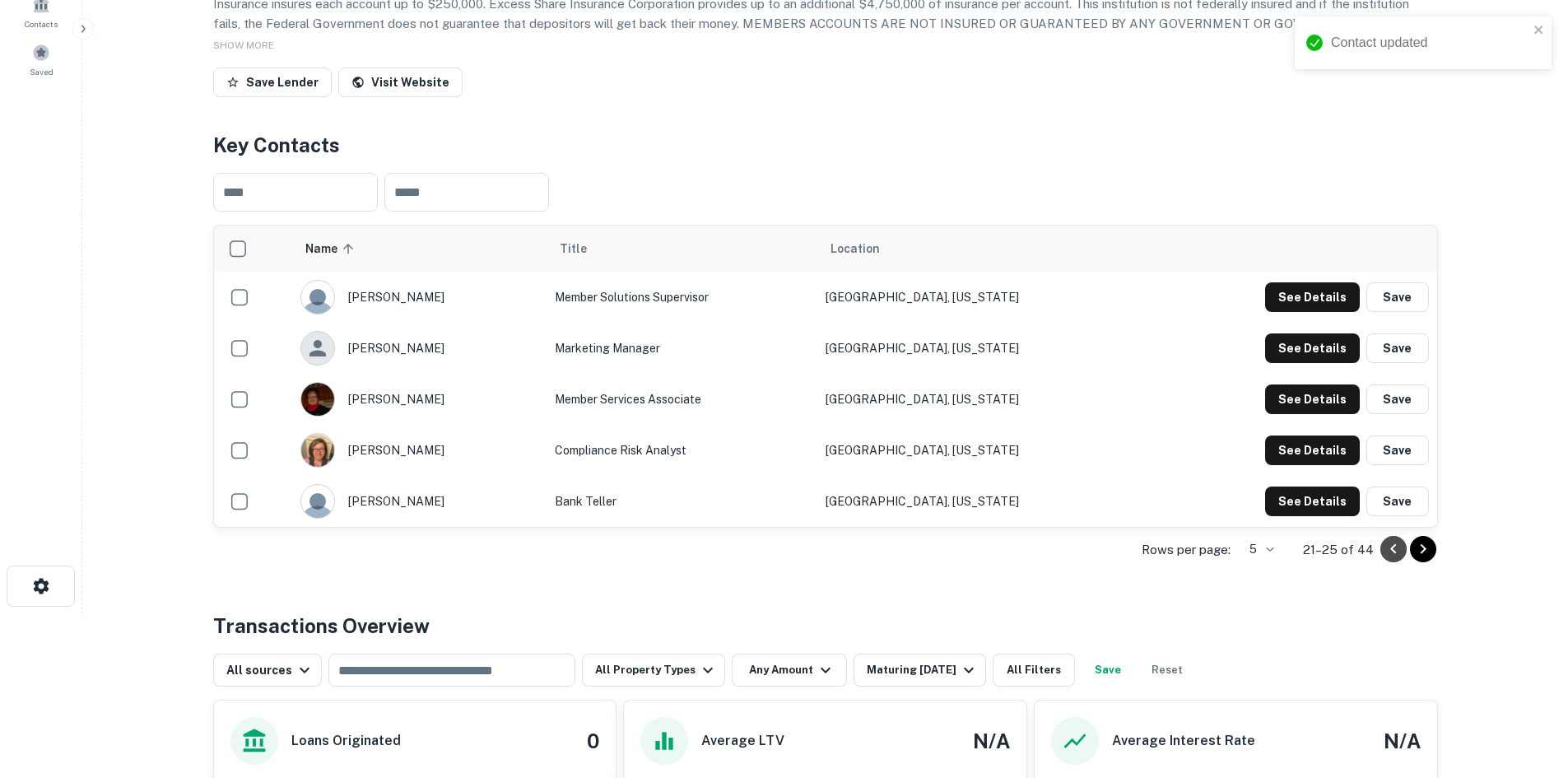
click at [1393, 554] on icon "Go to previous page" at bounding box center [1393, 549] width 6 height 10
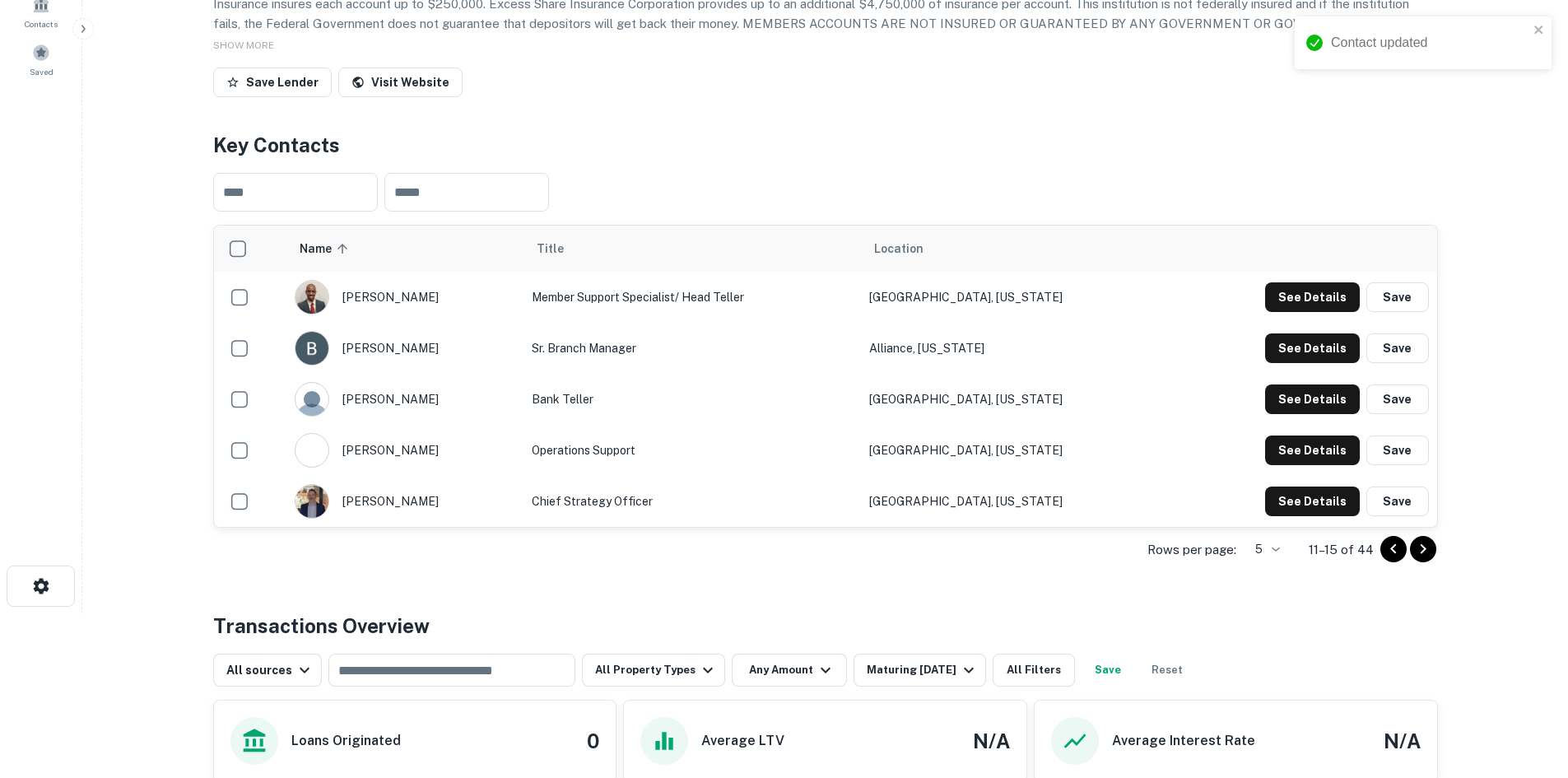
click at [1393, 554] on icon "Go to previous page" at bounding box center [1393, 549] width 6 height 10
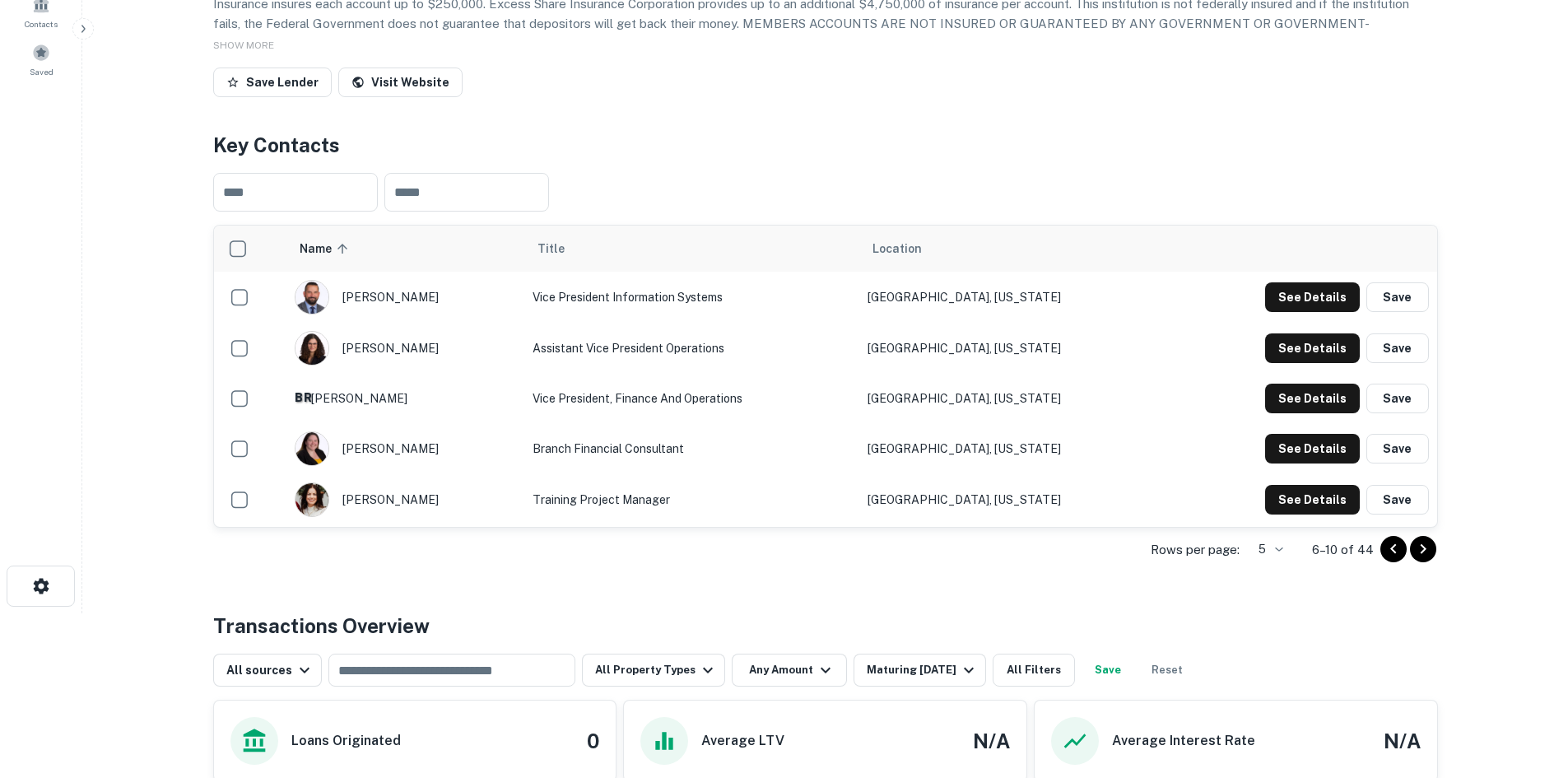
click at [1393, 554] on icon "Go to previous page" at bounding box center [1393, 549] width 6 height 10
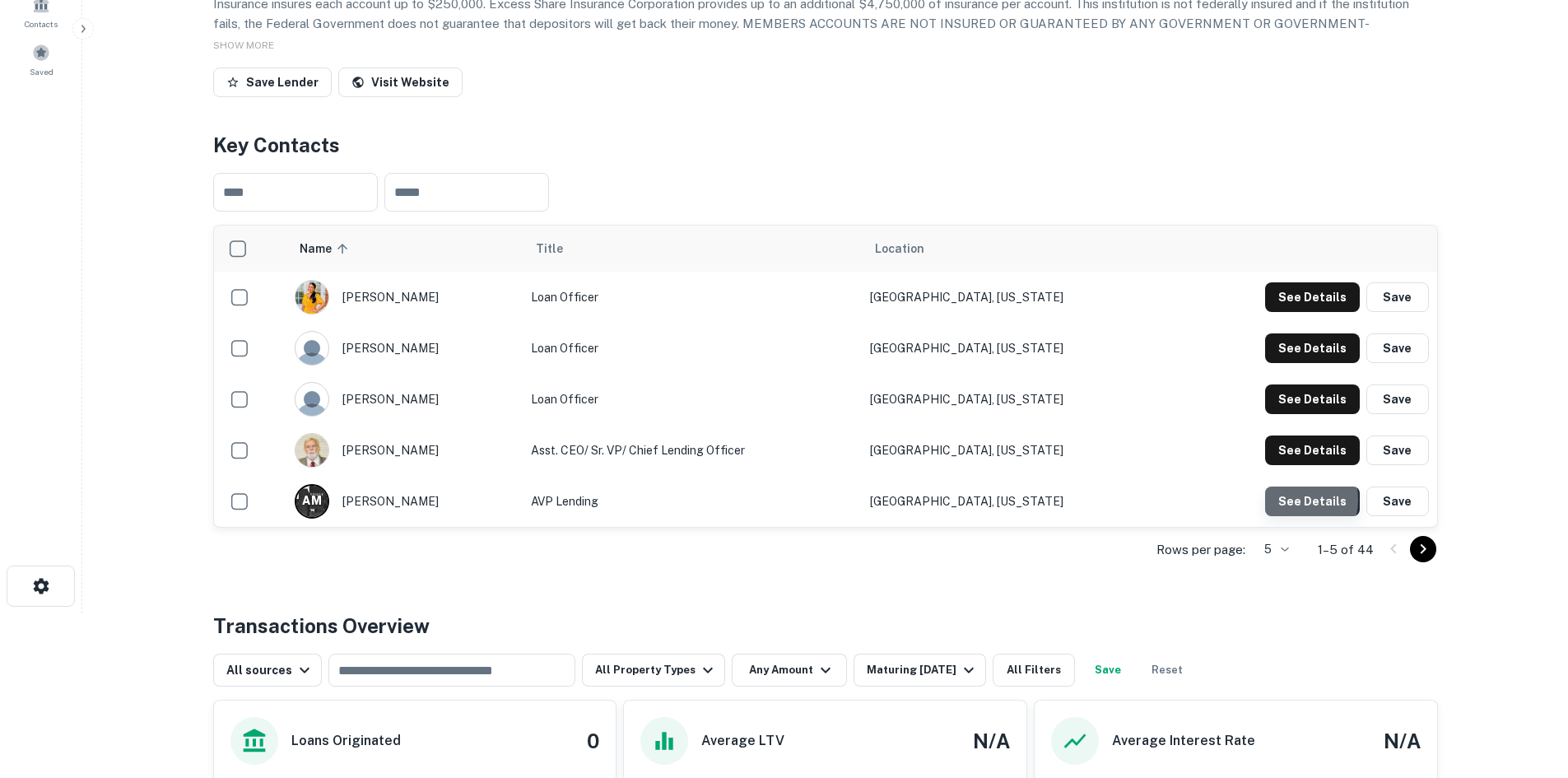
click at [1285, 516] on button "See Details" at bounding box center [1312, 501] width 94 height 30
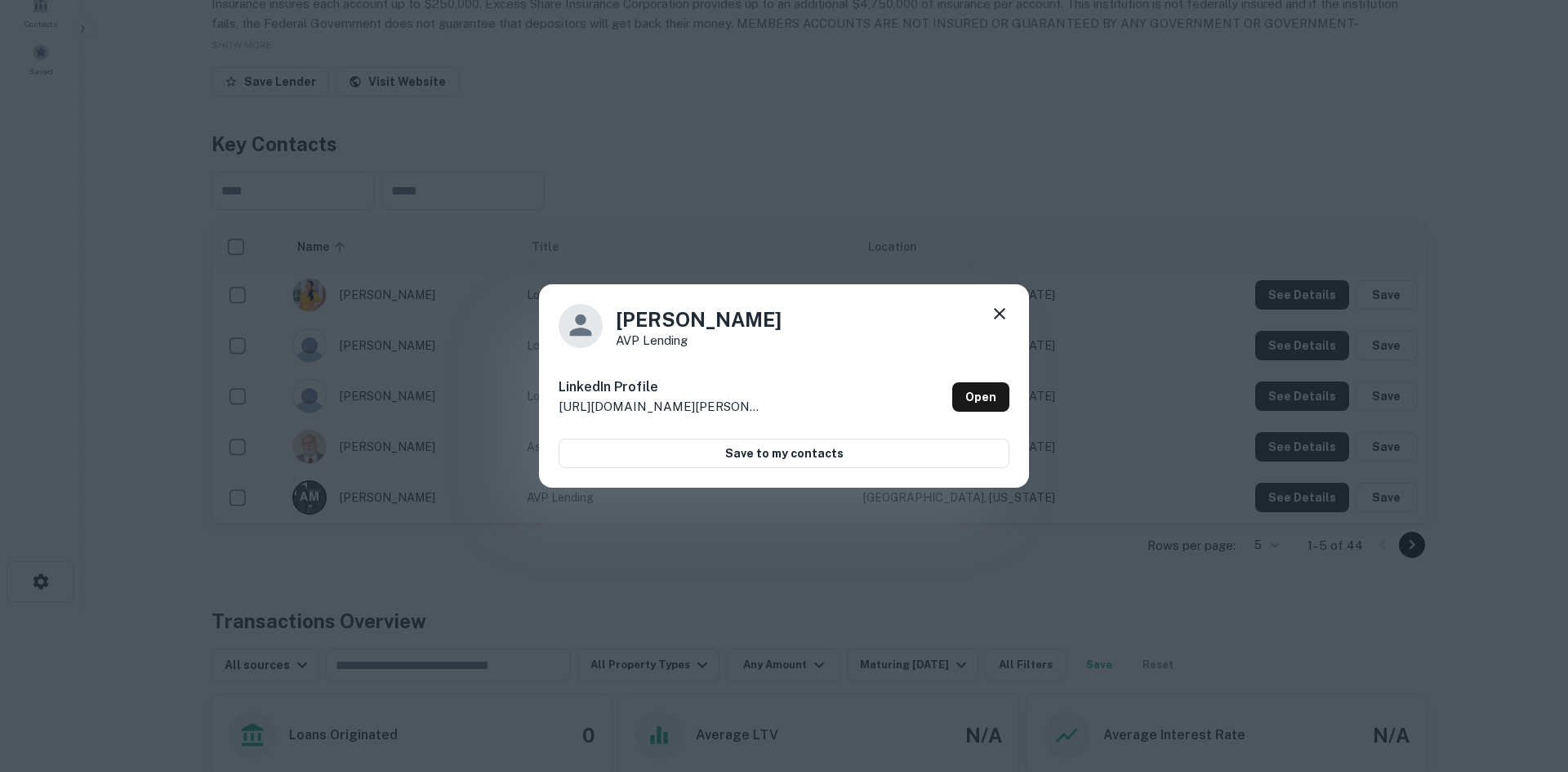
click at [1119, 337] on div "[PERSON_NAME] AVP Lending LinkedIn Profile [URL][DOMAIN_NAME][PERSON_NAME] Open…" at bounding box center [784, 386] width 1568 height 772
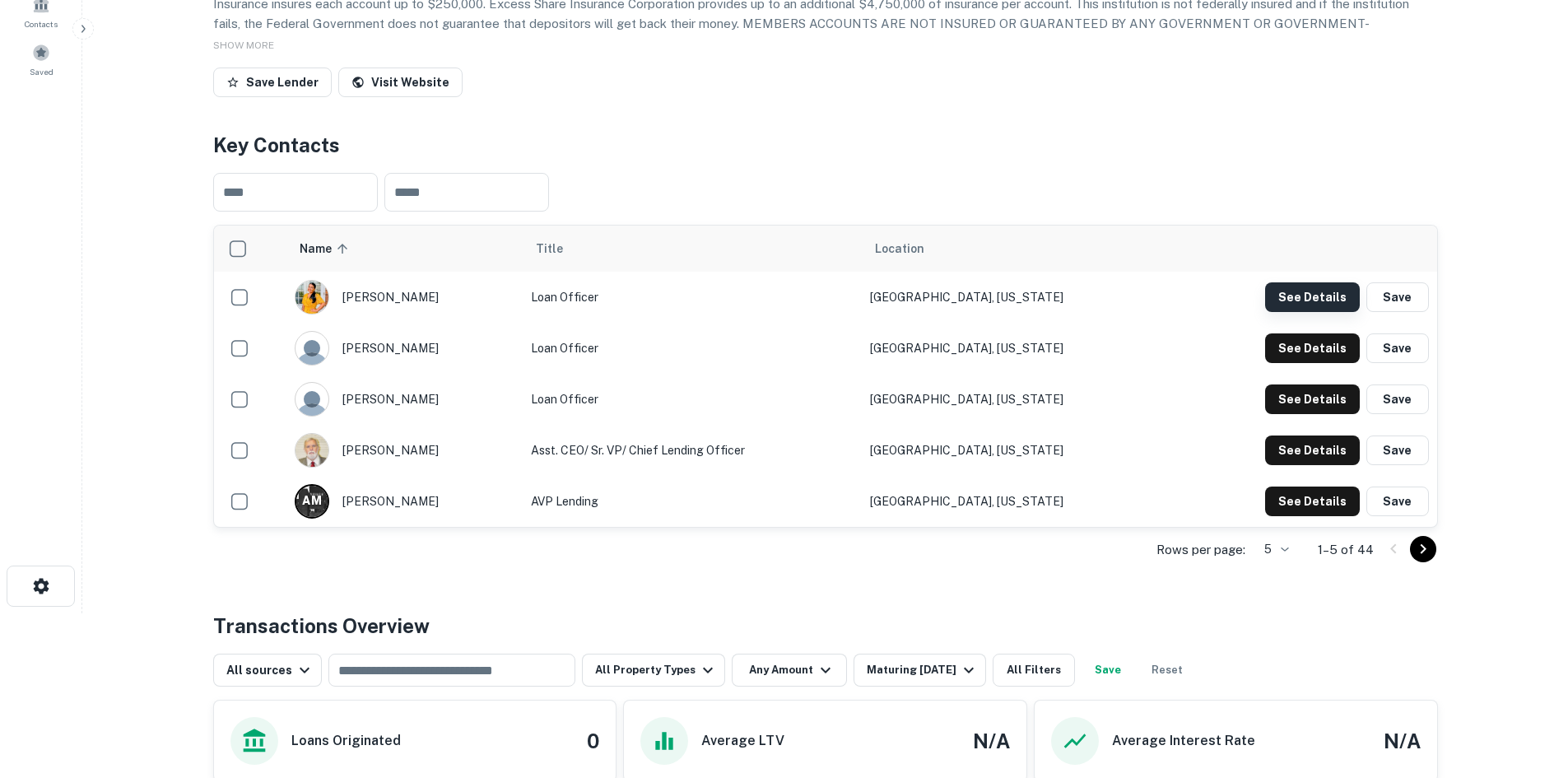
click at [1315, 312] on button "See Details" at bounding box center [1312, 297] width 94 height 30
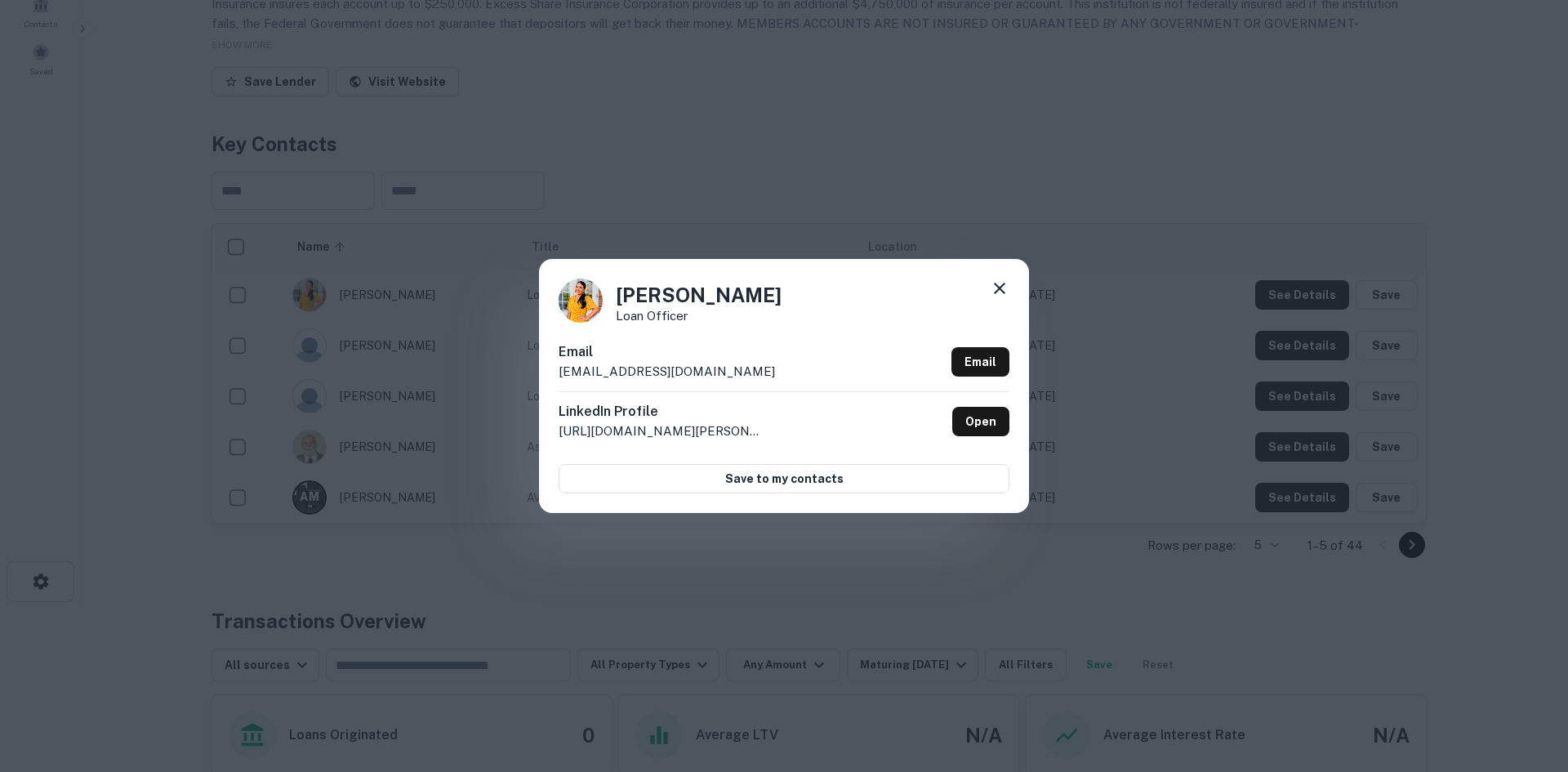
click at [1156, 304] on div "[PERSON_NAME] Loan Officer Email [EMAIL_ADDRESS][DOMAIN_NAME] Email LinkedIn Pr…" at bounding box center [784, 386] width 1568 height 772
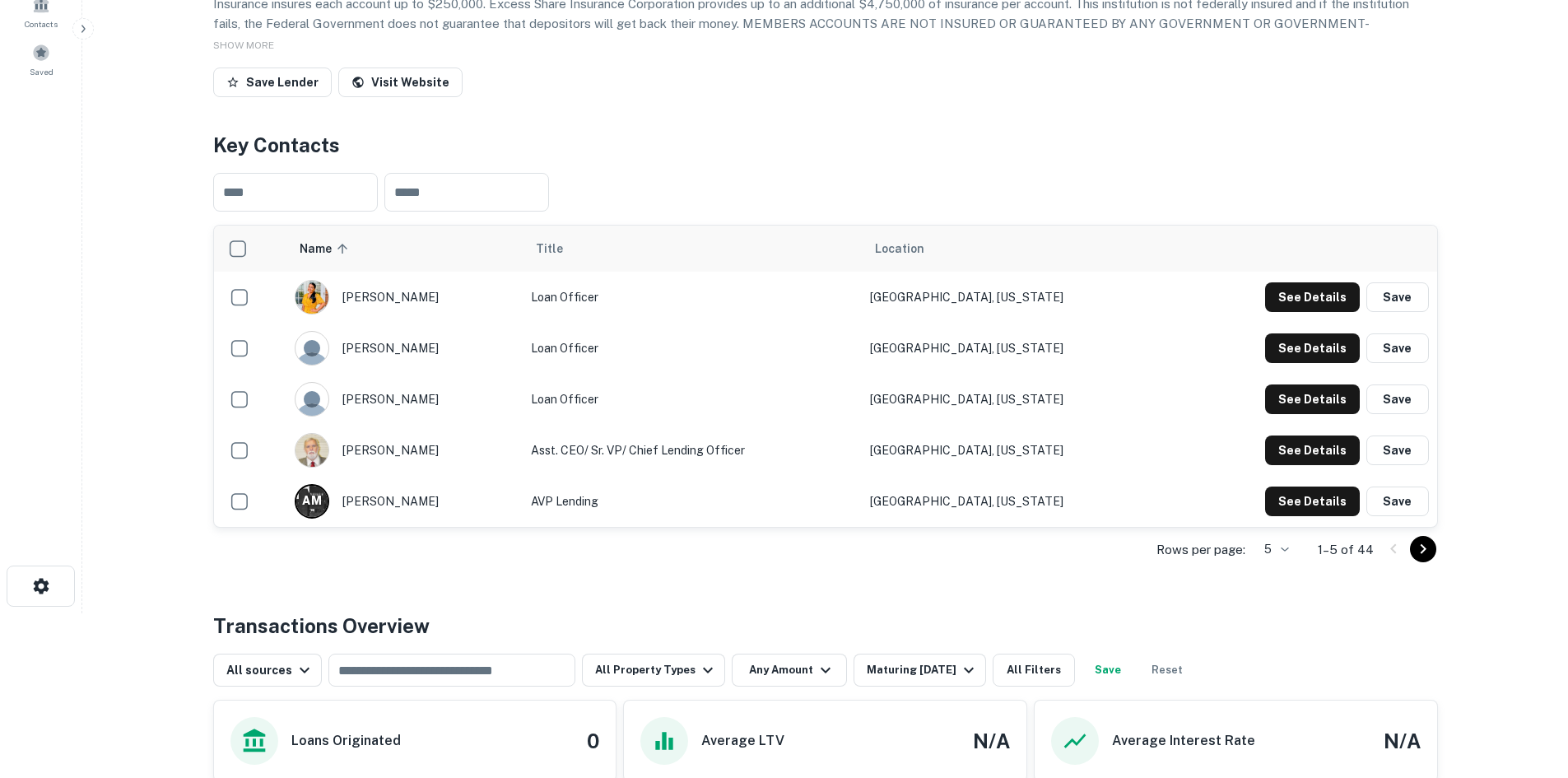
click at [1421, 554] on icon "Go to next page" at bounding box center [1422, 549] width 6 height 10
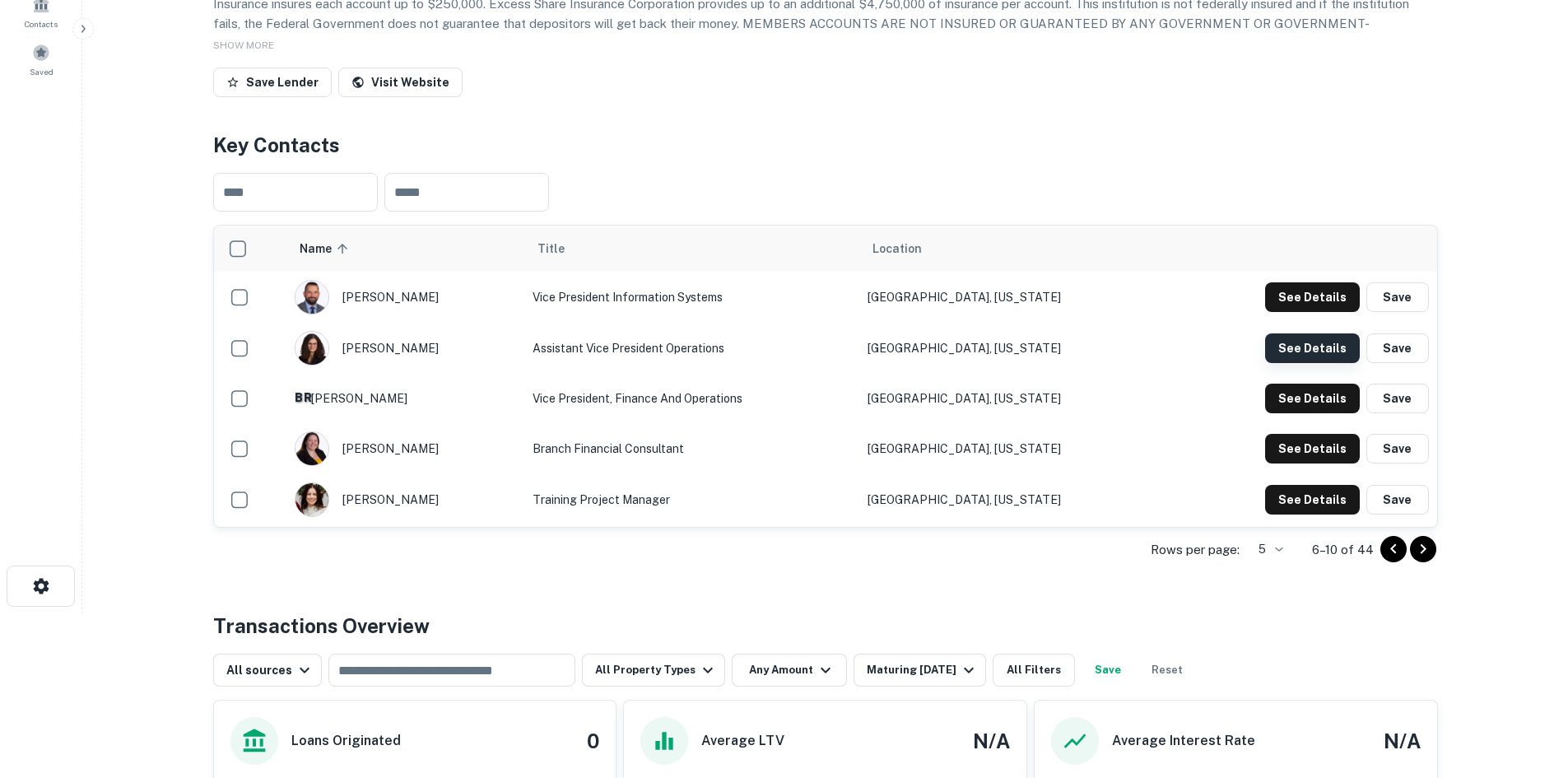
click at [1286, 363] on button "See Details" at bounding box center [1312, 348] width 94 height 30
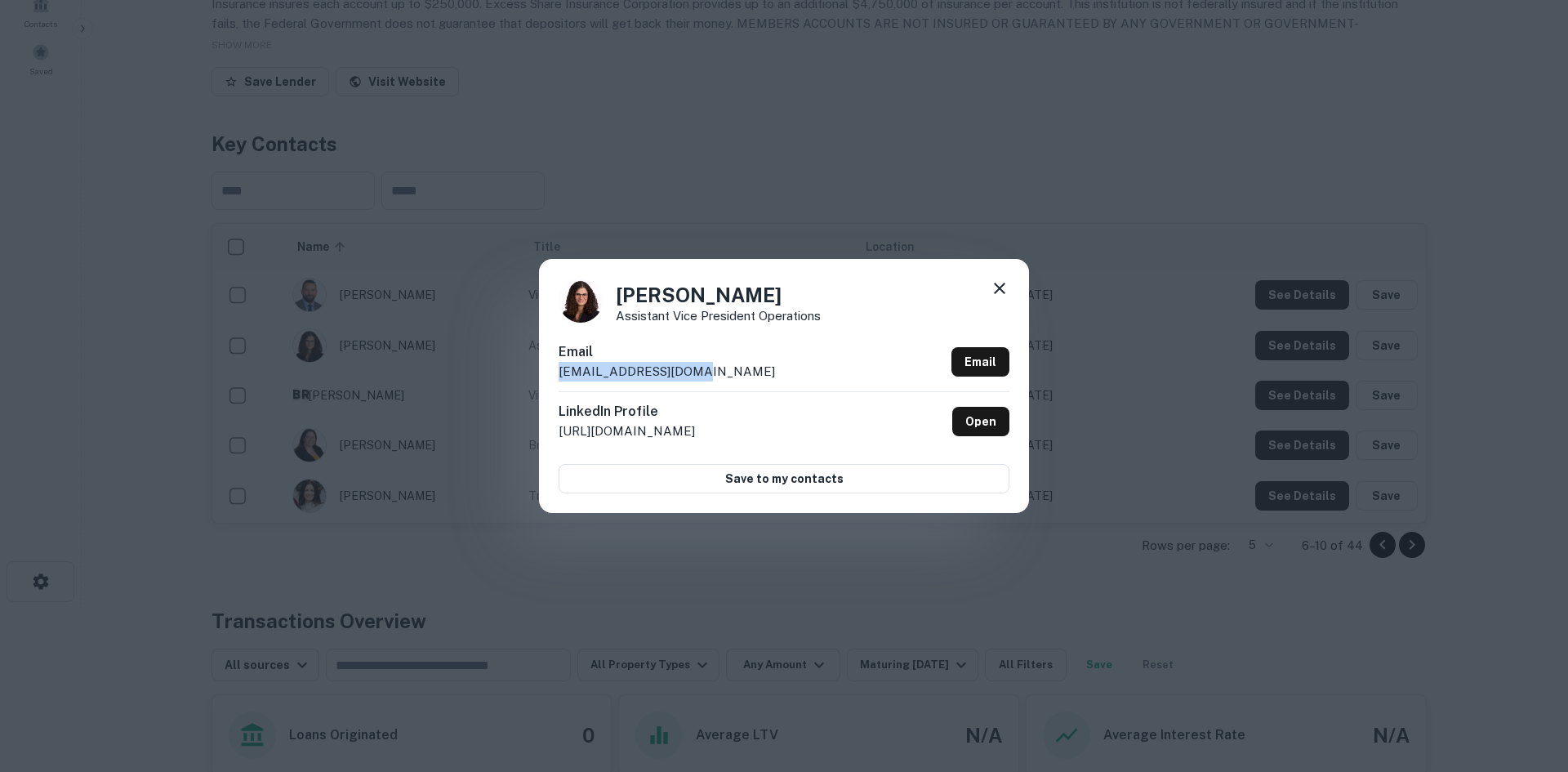
drag, startPoint x: 699, startPoint y: 372, endPoint x: 518, endPoint y: 382, distance: 181.3
click at [518, 382] on div "[PERSON_NAME] Assistant Vice President Operations Email [EMAIL_ADDRESS][DOMAIN_…" at bounding box center [784, 386] width 1568 height 772
drag, startPoint x: 619, startPoint y: 294, endPoint x: 678, endPoint y: 303, distance: 59.7
click at [678, 303] on h4 "[PERSON_NAME]" at bounding box center [718, 295] width 205 height 30
click at [764, 202] on div "[PERSON_NAME] Assistant Vice President Operations Email [EMAIL_ADDRESS][DOMAIN_…" at bounding box center [784, 386] width 1568 height 772
